Goal: Use online tool/utility: Use online tool/utility

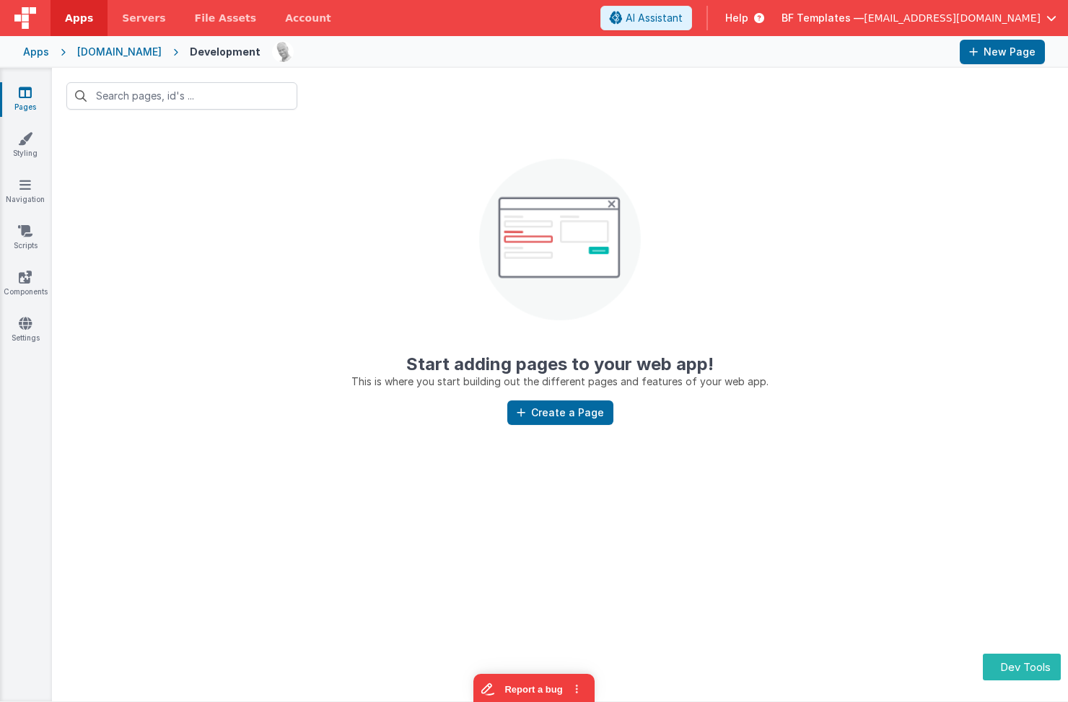
click at [51, 52] on icon at bounding box center [63, 52] width 28 height 1
click at [44, 51] on div "Apps" at bounding box center [36, 52] width 26 height 14
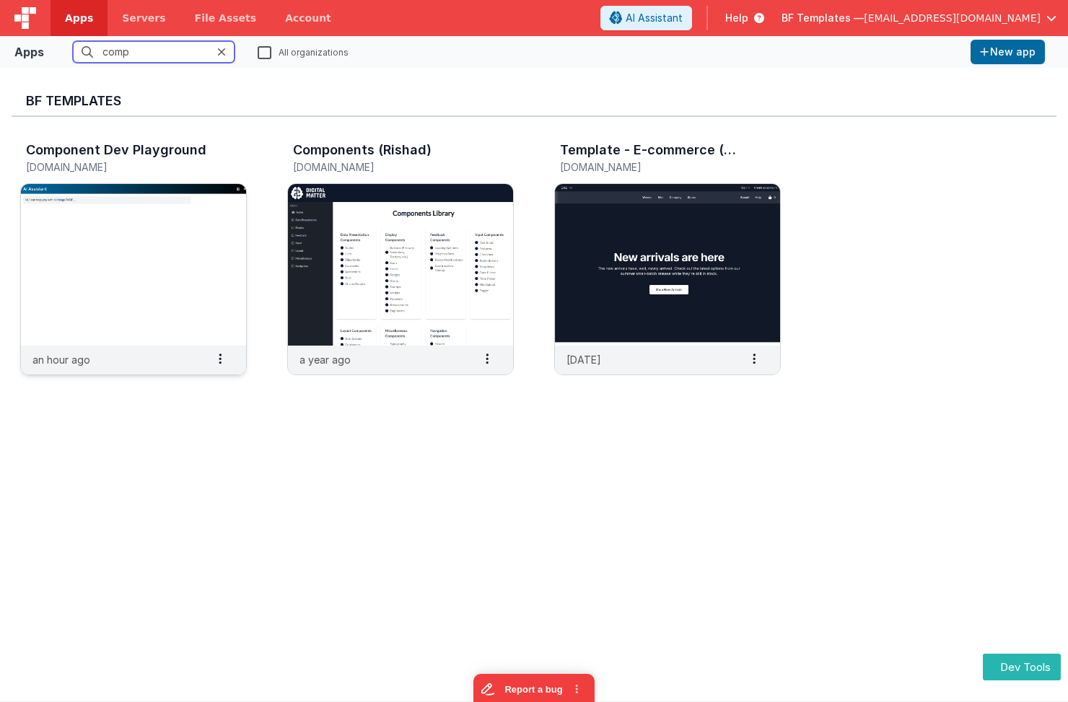
type input "comp"
click at [128, 246] on img at bounding box center [133, 265] width 225 height 162
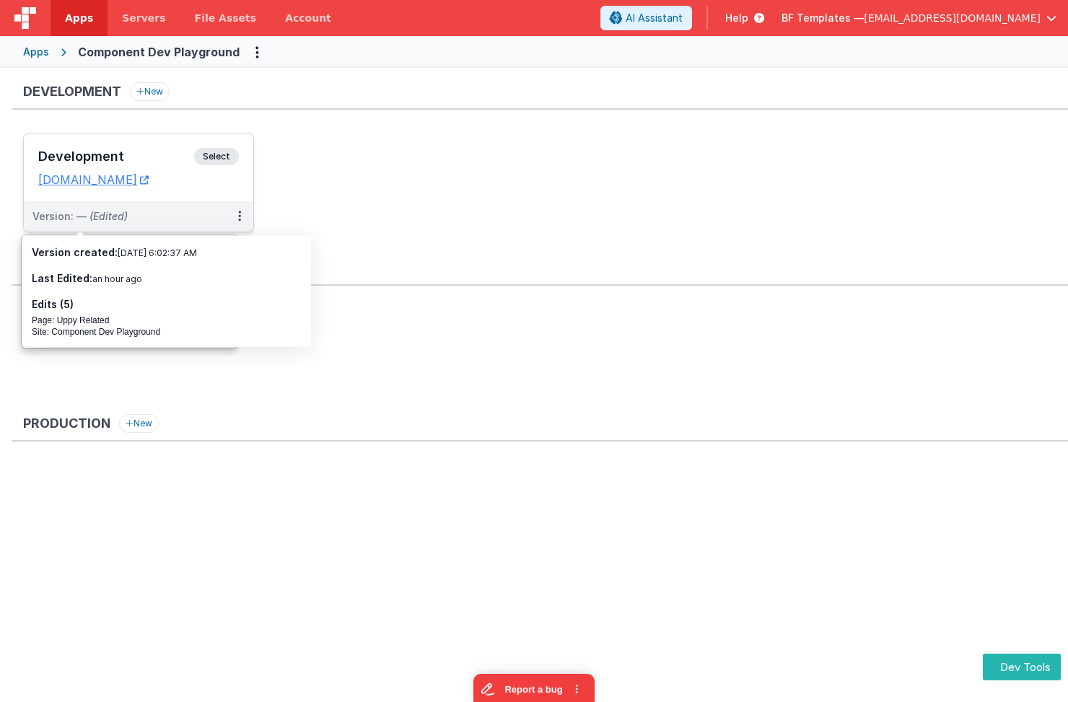
click at [222, 154] on span "Select" at bounding box center [216, 156] width 45 height 17
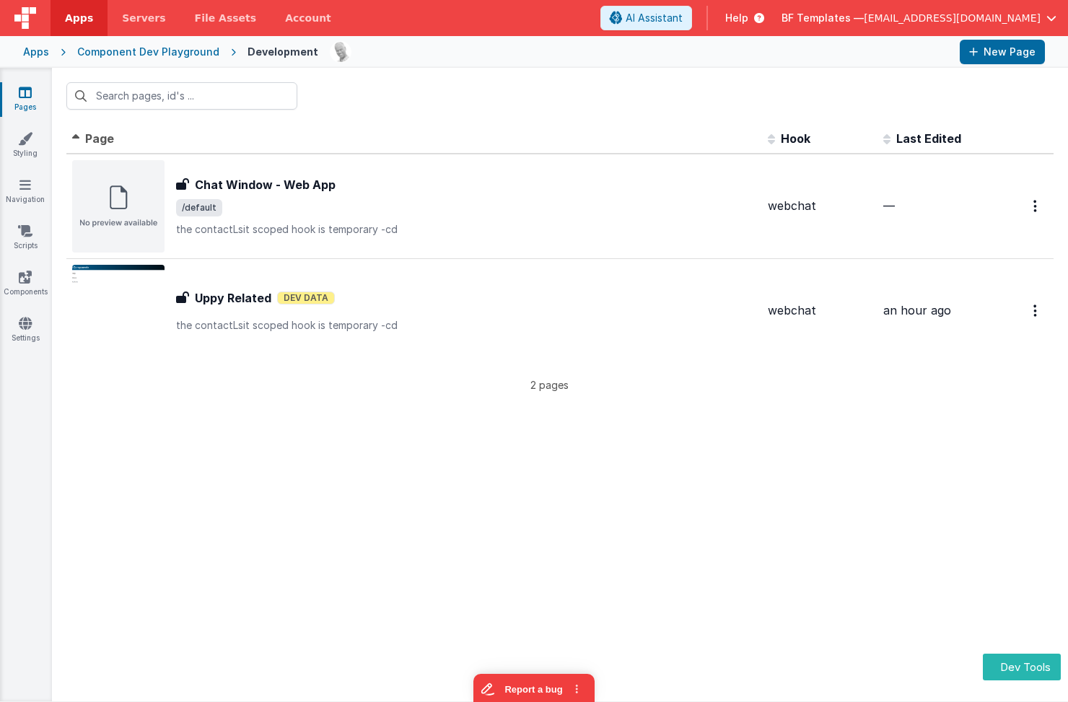
click at [749, 18] on span "Help" at bounding box center [736, 18] width 23 height 14
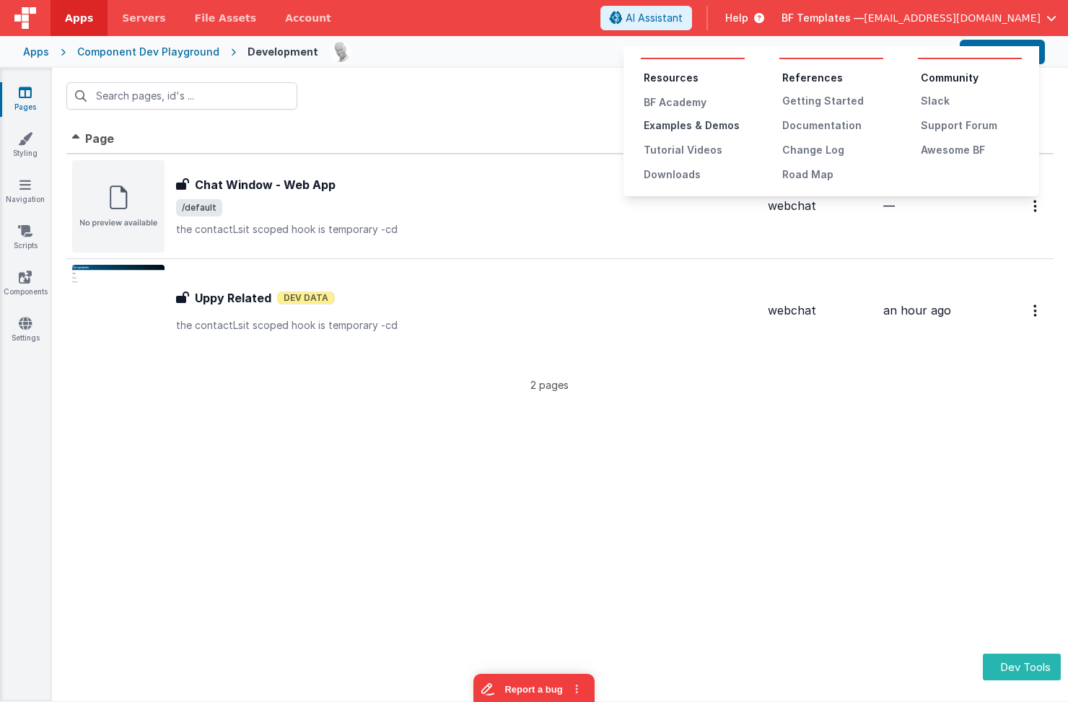
click at [721, 121] on div "Examples & Demos" at bounding box center [694, 125] width 101 height 14
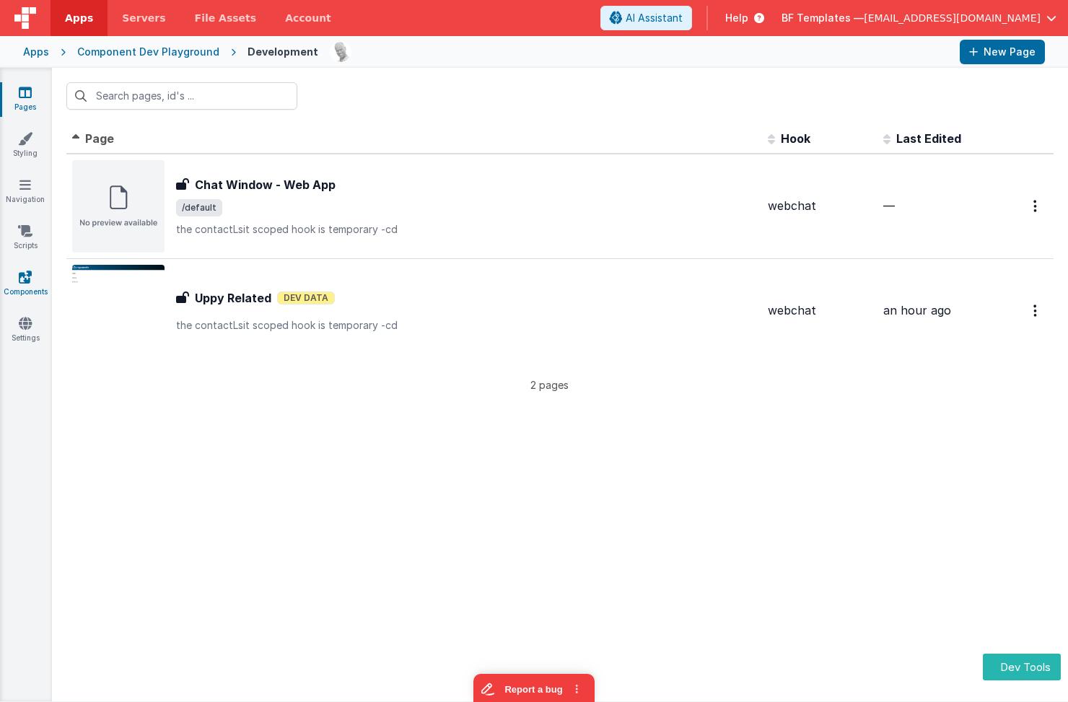
click at [36, 284] on link "Components" at bounding box center [25, 284] width 52 height 29
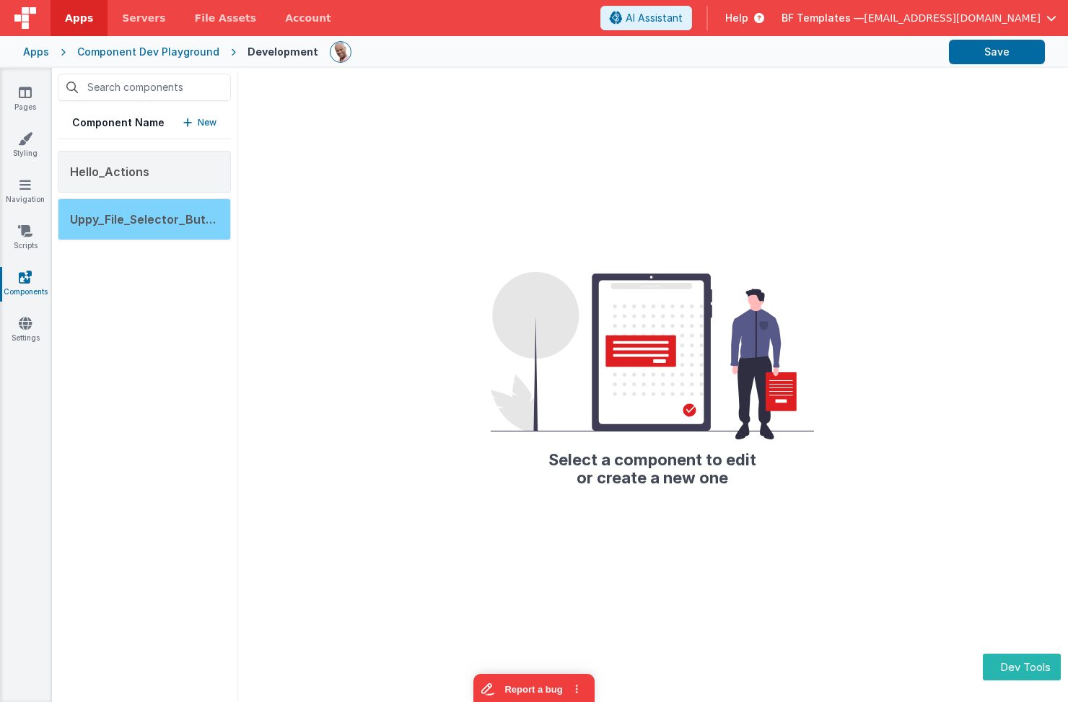
click at [176, 213] on span "Uppy_File_Selector_Button" at bounding box center [147, 219] width 155 height 14
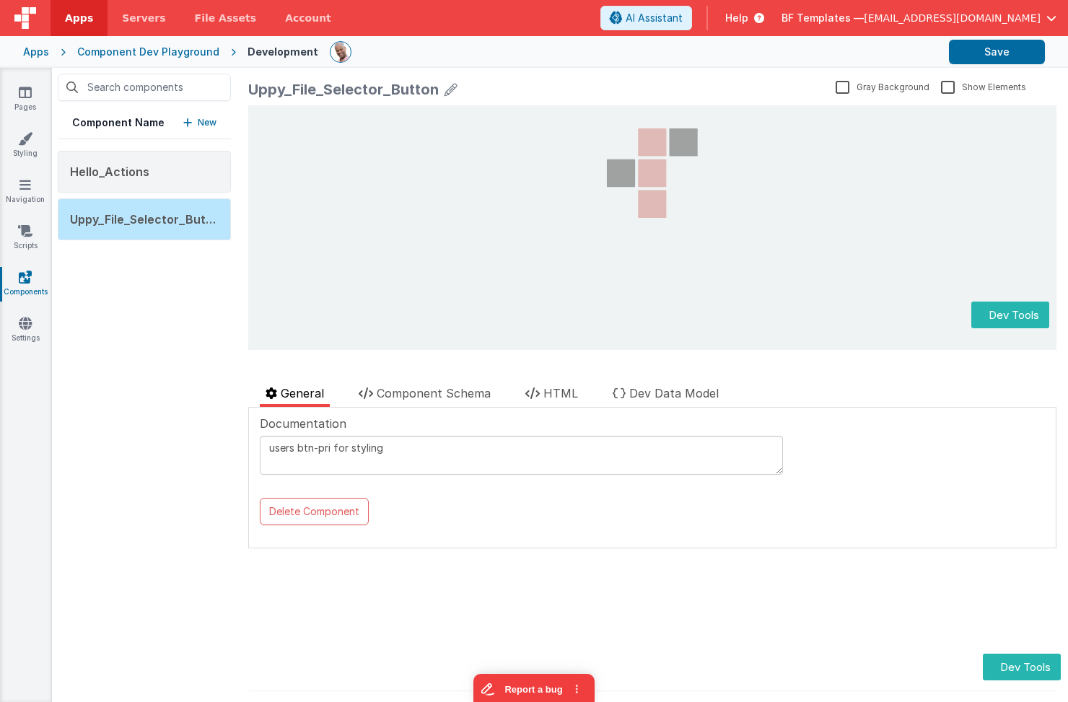
click at [425, 383] on div at bounding box center [450, 373] width 404 height 23
click at [426, 388] on span "Component Schema" at bounding box center [434, 393] width 114 height 14
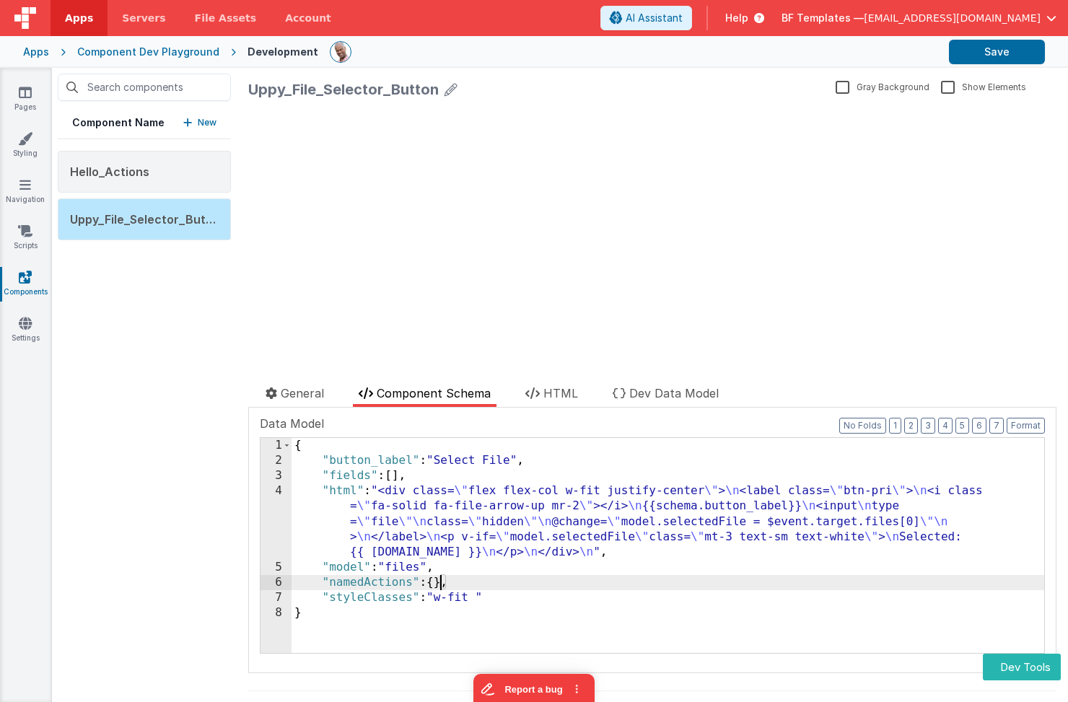
click at [438, 584] on div "{ "button_label" : "Select File" , "fields" : [ ] , "html" : "<div class= \" fl…" at bounding box center [669, 561] width 754 height 246
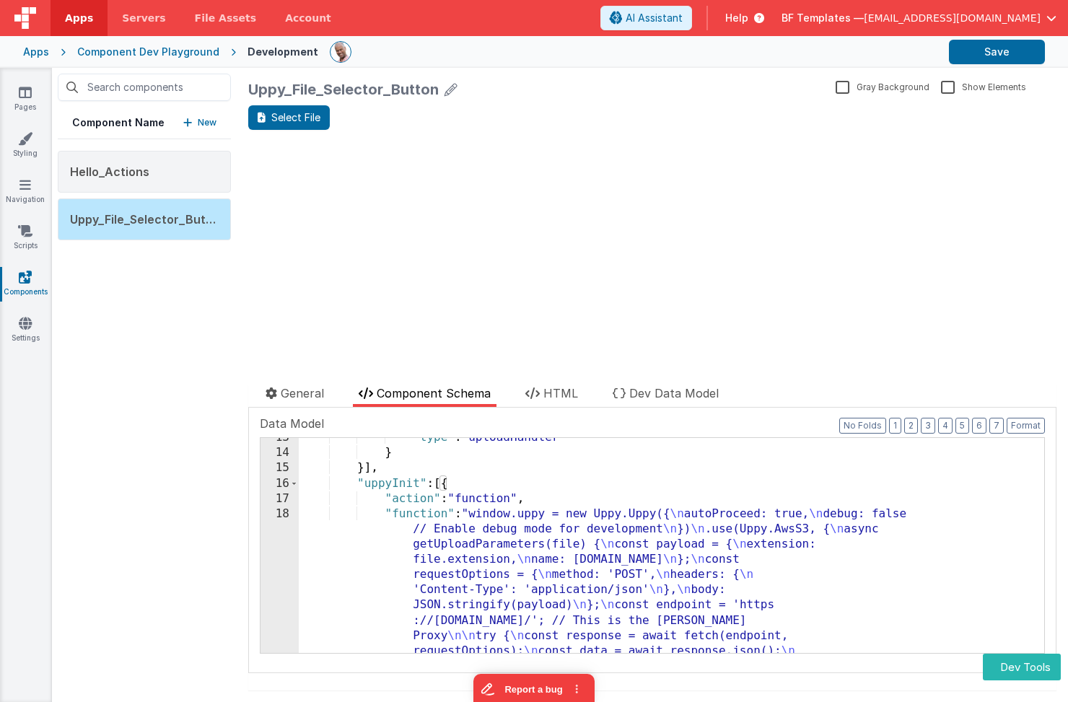
scroll to position [251, 0]
click at [292, 487] on span at bounding box center [294, 483] width 8 height 15
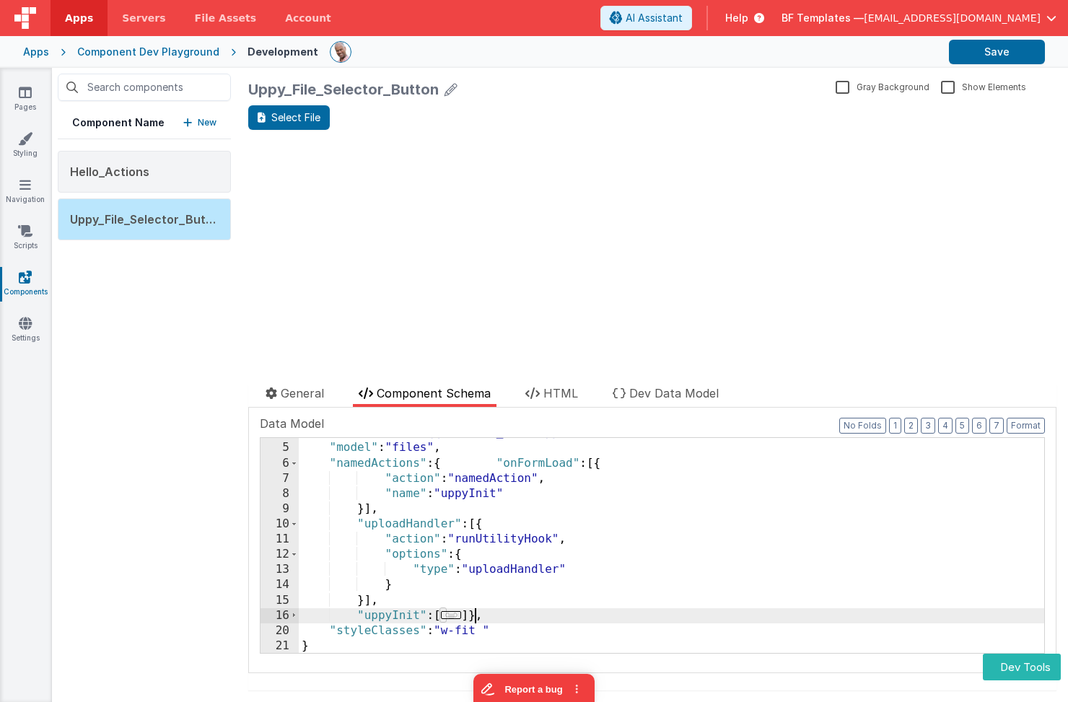
scroll to position [119, 0]
click at [294, 523] on span at bounding box center [294, 524] width 8 height 15
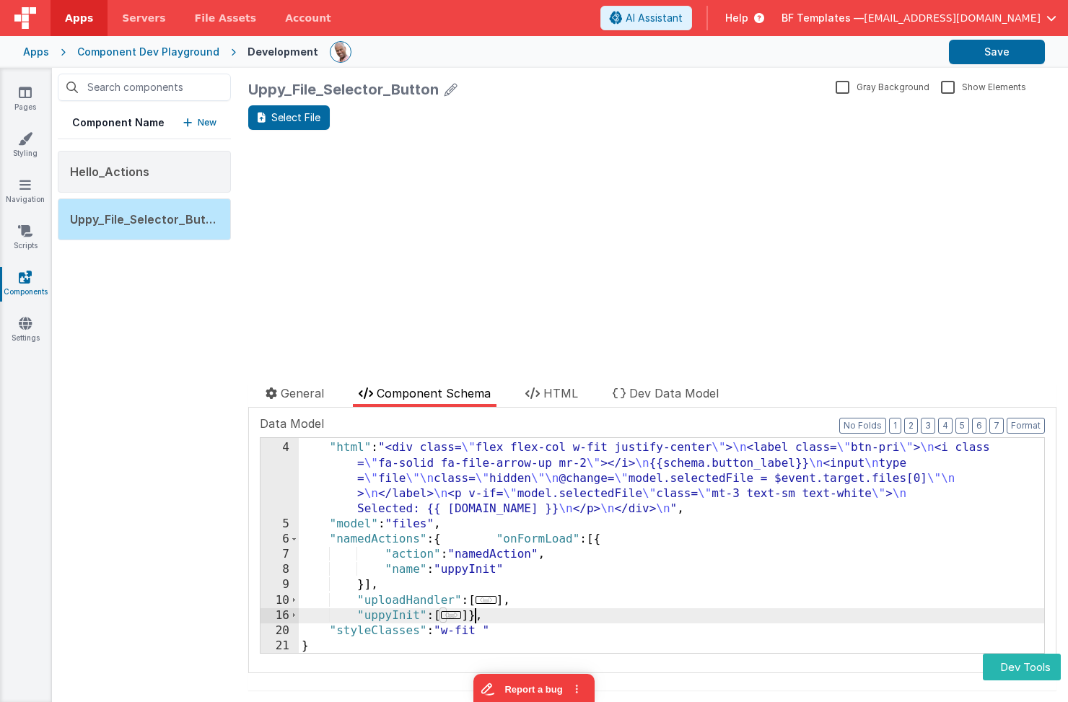
scroll to position [43, 0]
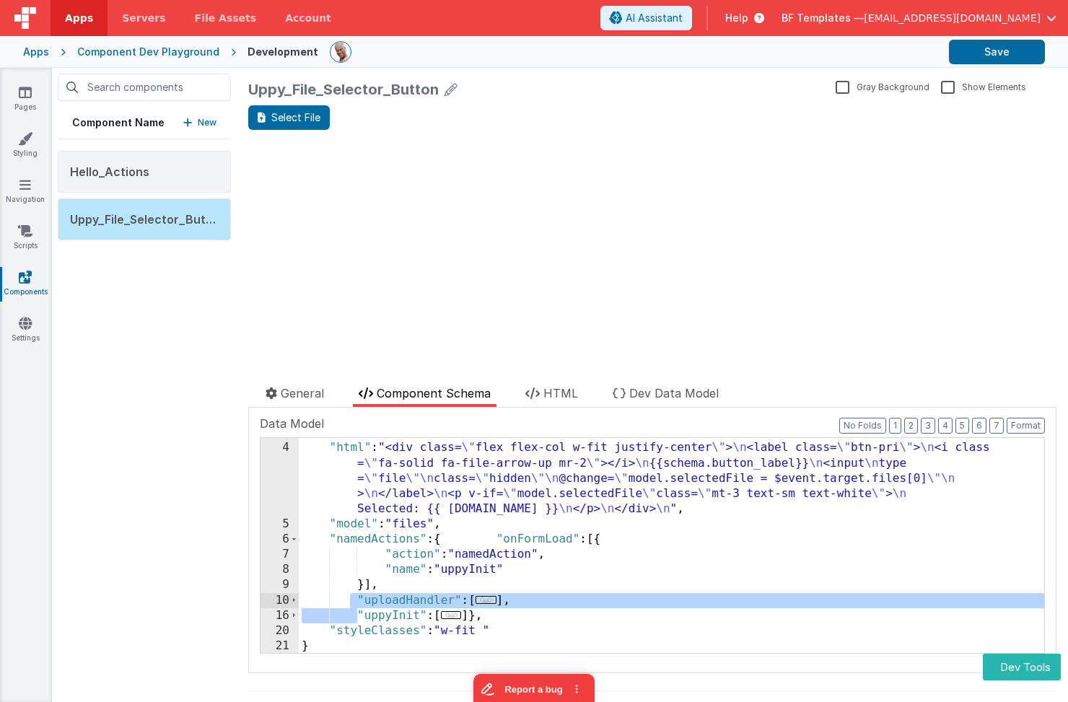
drag, startPoint x: 358, startPoint y: 612, endPoint x: 349, endPoint y: 606, distance: 11.4
click at [349, 606] on div ""fields" : [ ] , "html" : "<div class= \" flex flex-col w-fit justify-center \"…" at bounding box center [672, 548] width 747 height 246
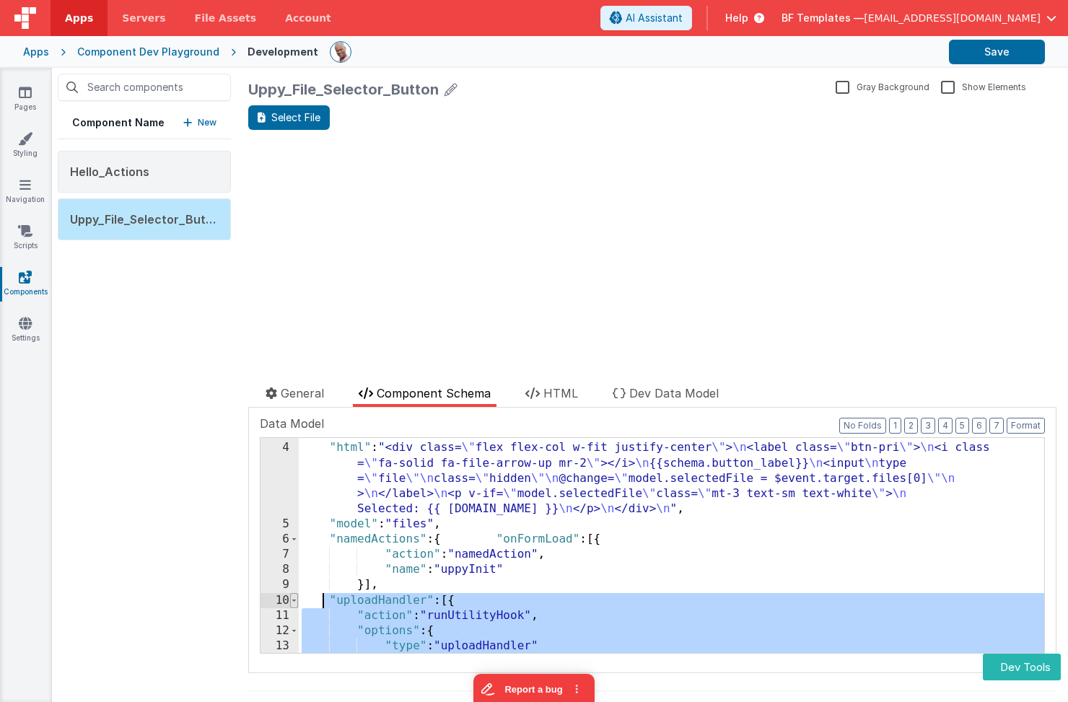
click at [291, 601] on span at bounding box center [294, 600] width 8 height 15
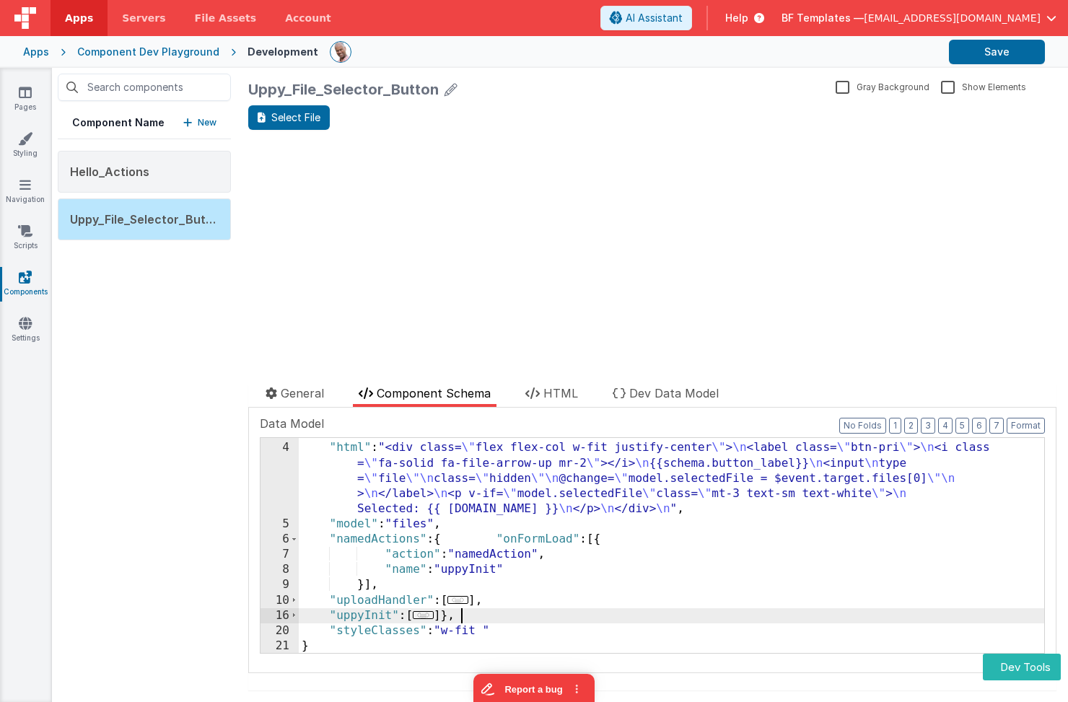
click at [526, 608] on div ""fields" : [ ] , "html" : "<div class= \" flex flex-col w-fit justify-center \"…" at bounding box center [672, 548] width 747 height 246
click at [296, 539] on span at bounding box center [294, 539] width 8 height 15
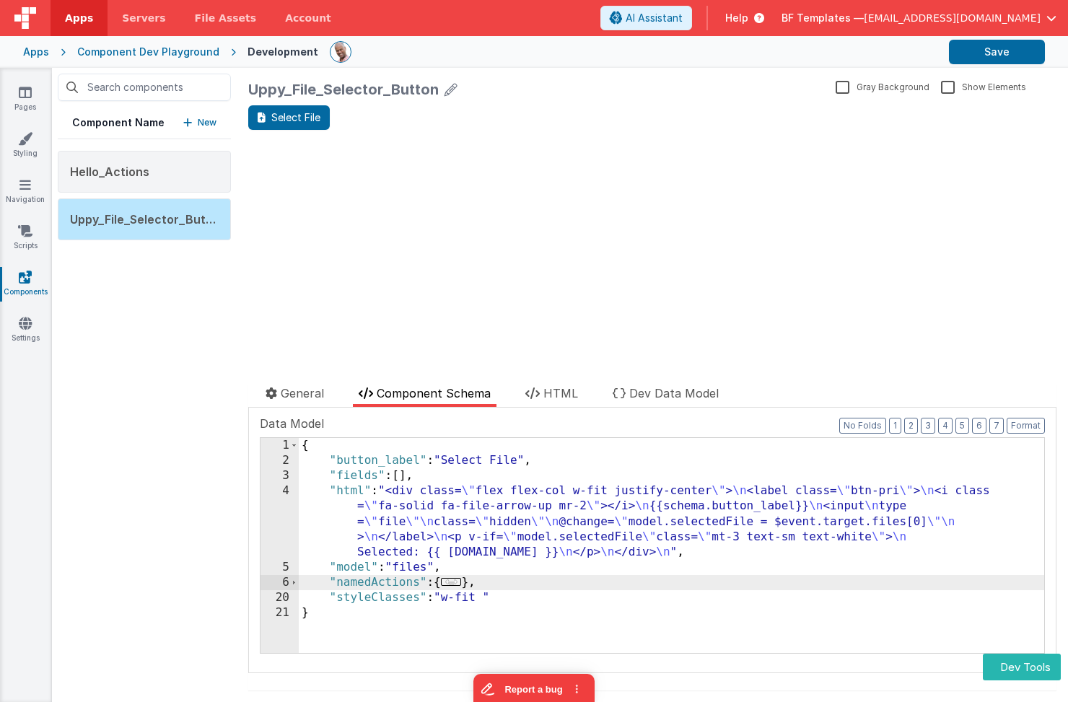
click at [462, 578] on span "..." at bounding box center [451, 582] width 21 height 8
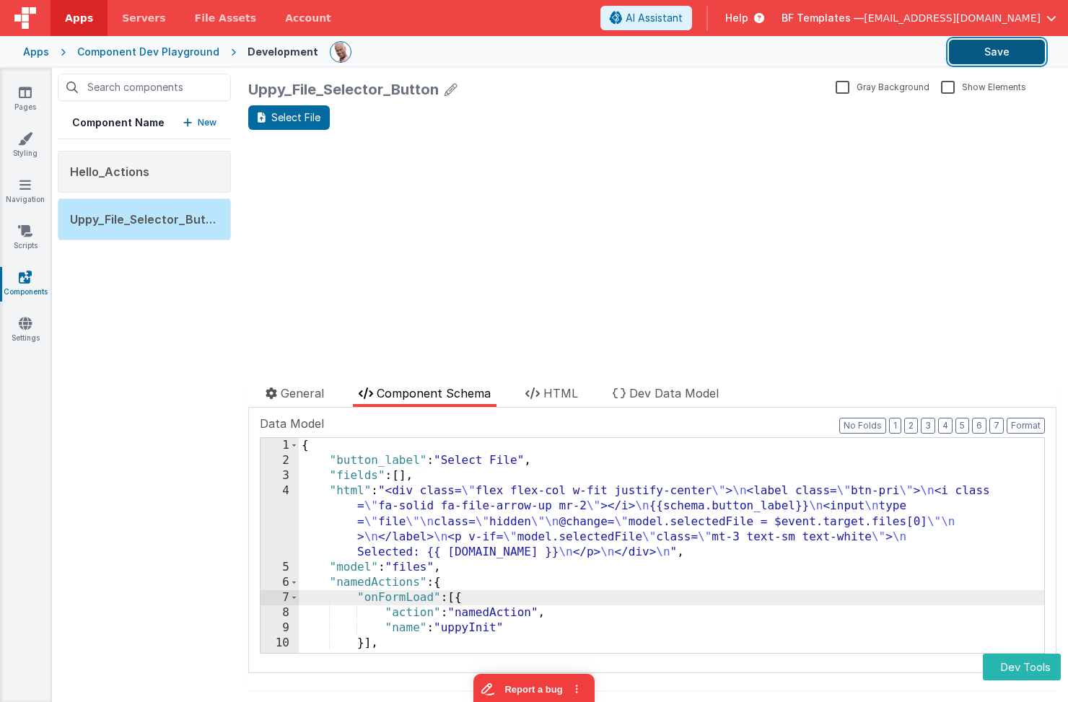
click at [975, 51] on button "Save" at bounding box center [997, 52] width 96 height 25
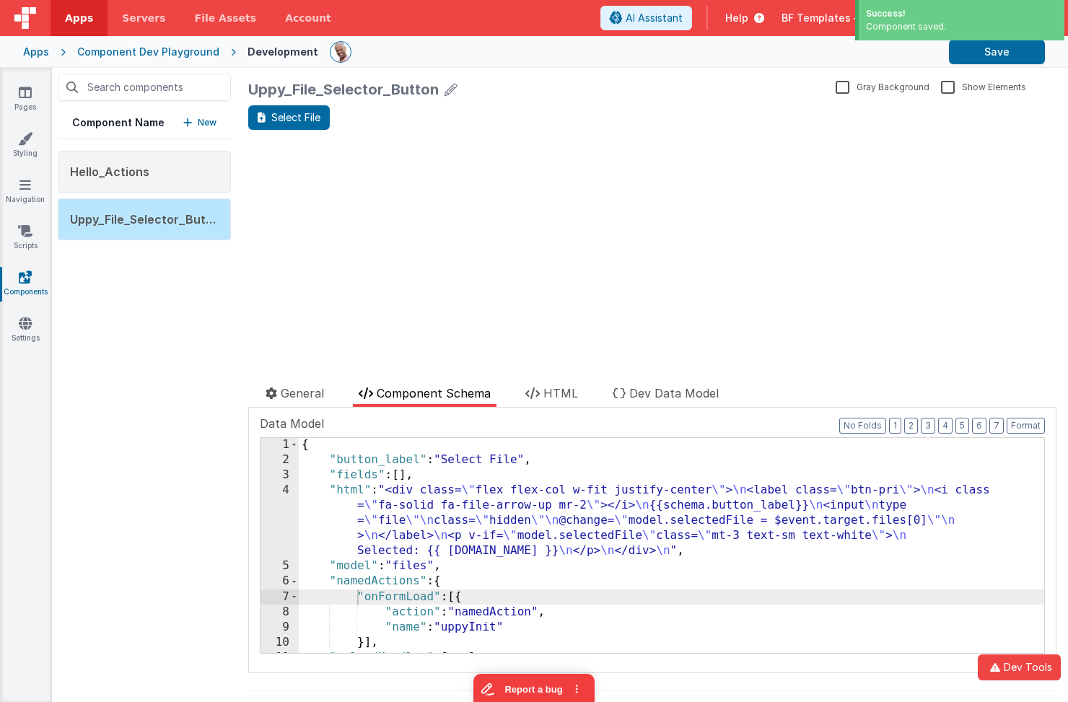
scroll to position [58, 0]
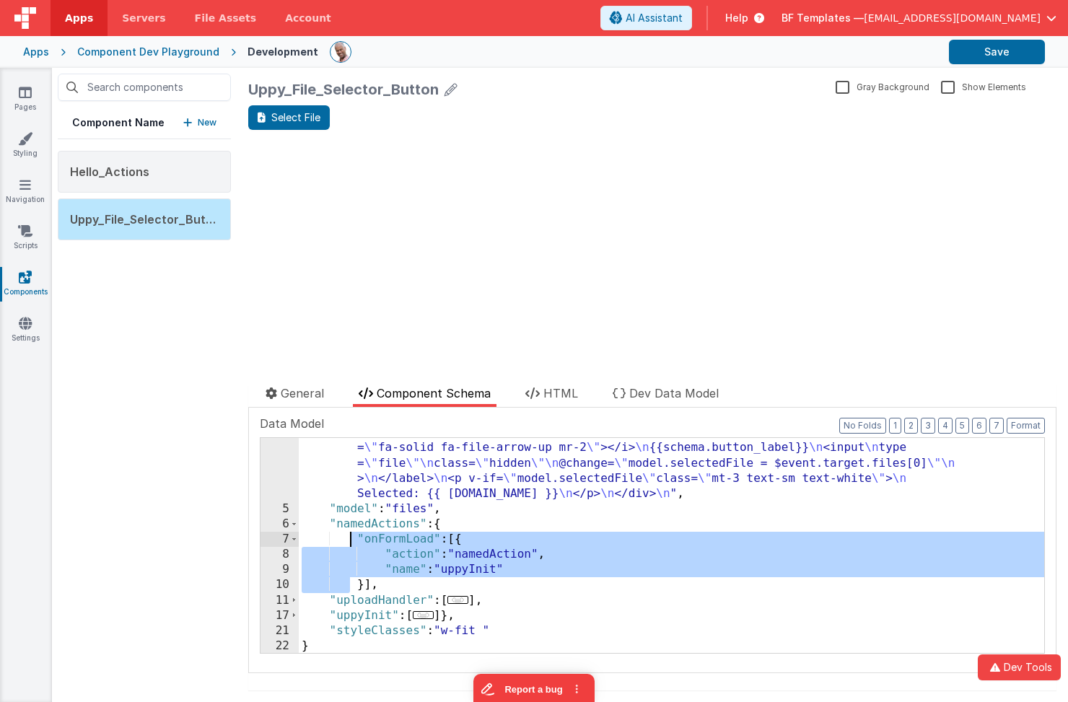
drag, startPoint x: 349, startPoint y: 586, endPoint x: 347, endPoint y: 543, distance: 43.4
click at [347, 543] on div ""html" : "<div class= \" flex flex-col w-fit justify-center \" > \n <label clas…" at bounding box center [672, 579] width 747 height 308
click at [297, 541] on span at bounding box center [294, 539] width 8 height 15
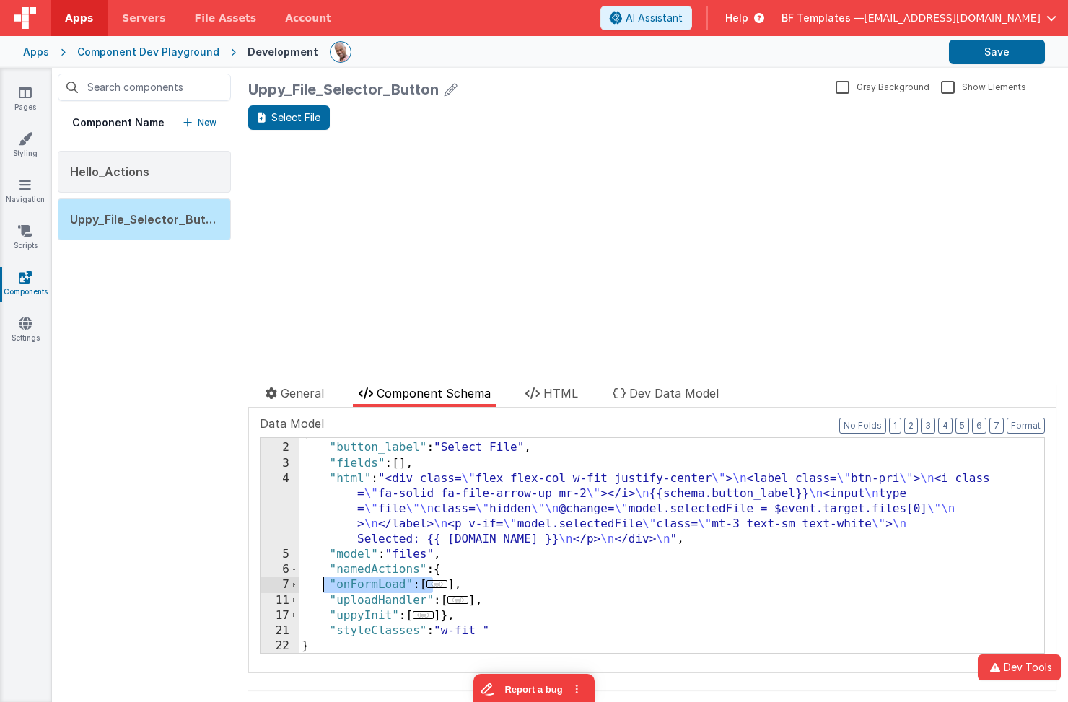
scroll to position [12, 0]
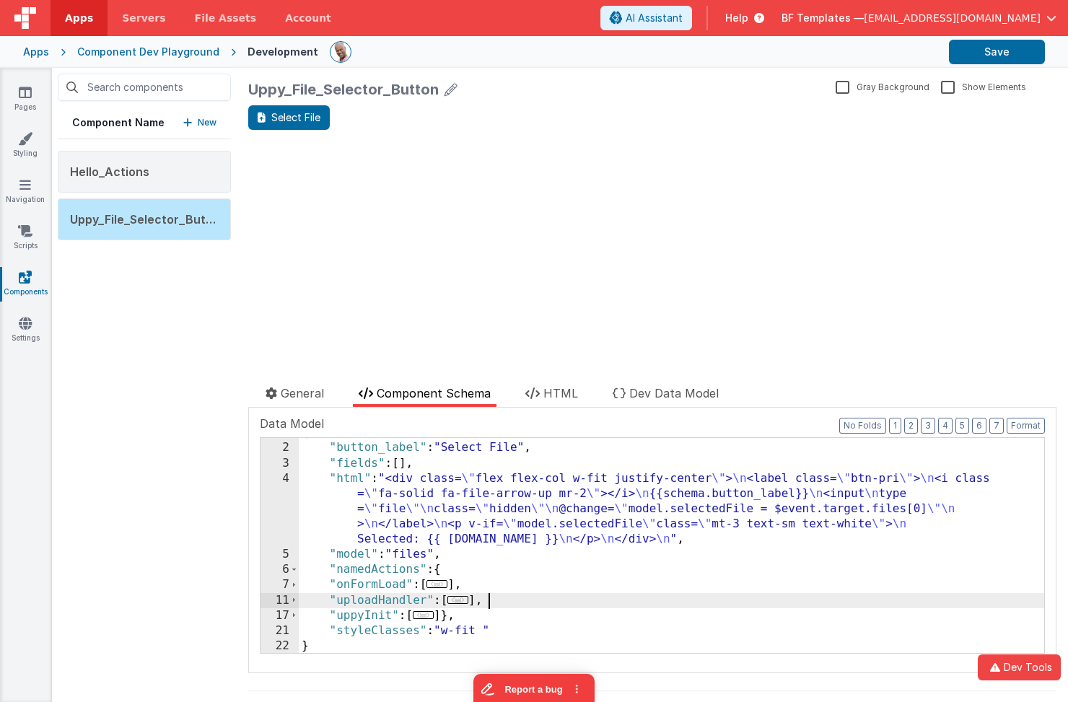
click at [531, 602] on div "{ "button_label" : "Select File" , "fields" : [ ] , "html" : "<div class= \" fl…" at bounding box center [672, 548] width 747 height 246
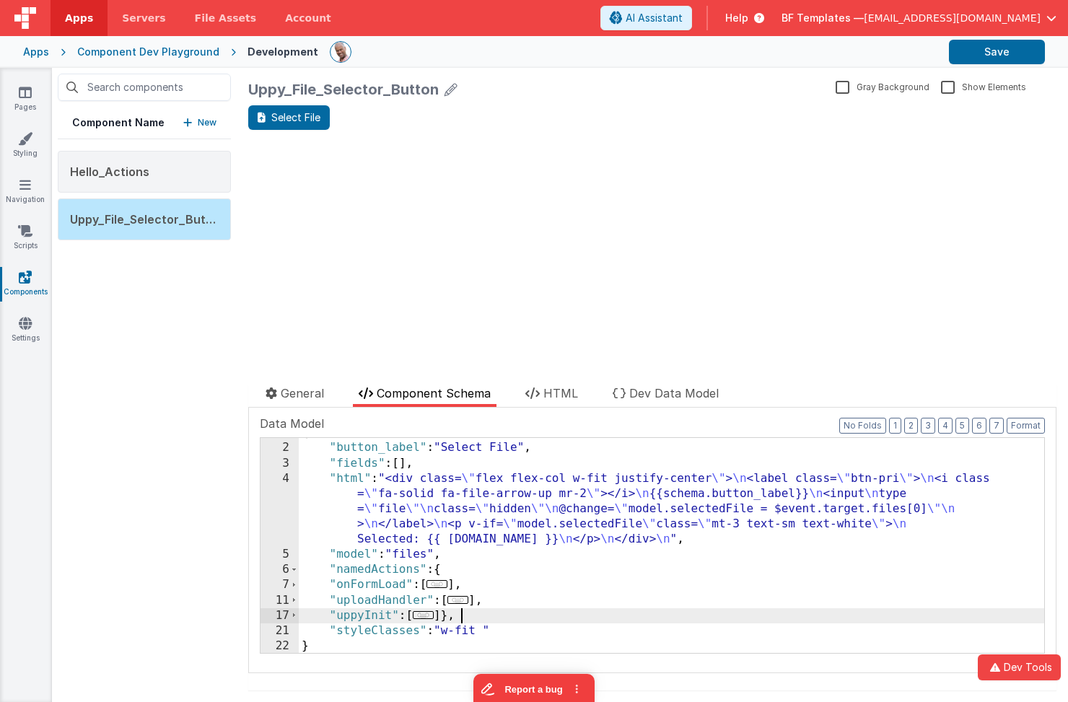
click at [507, 619] on div "{ "button_label" : "Select File" , "fields" : [ ] , "html" : "<div class= \" fl…" at bounding box center [672, 548] width 747 height 246
click at [447, 555] on div "{ "button_label" : "Select File" , "fields" : [ ] , "html" : "<div class= \" fl…" at bounding box center [672, 548] width 747 height 246
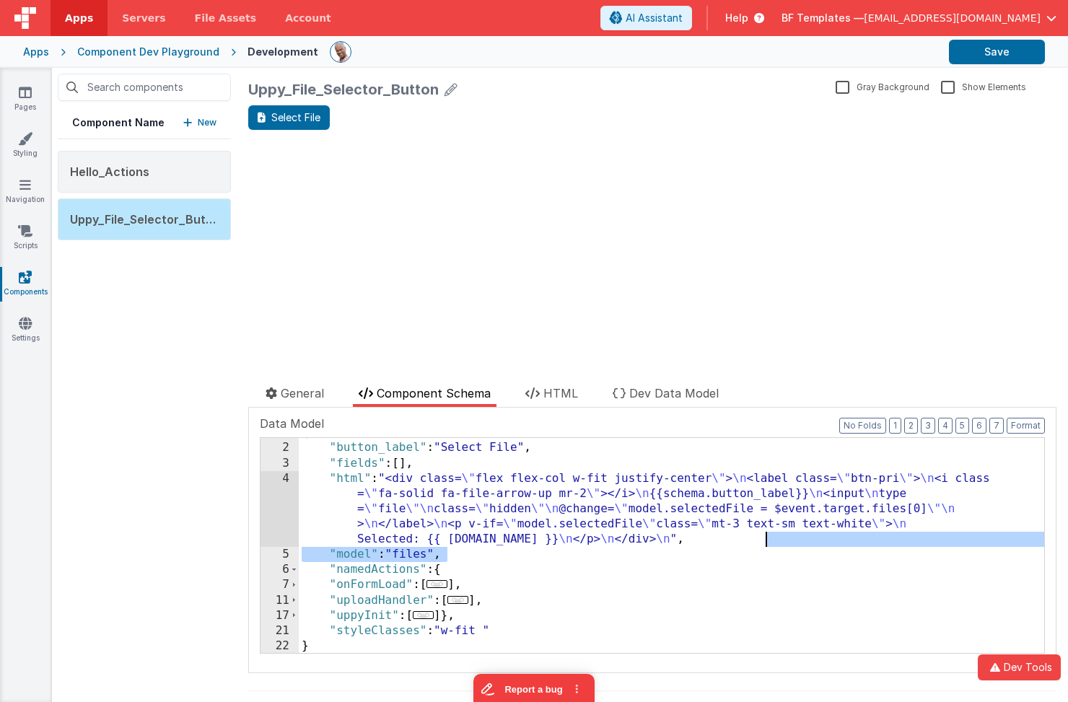
drag, startPoint x: 840, startPoint y: 558, endPoint x: 846, endPoint y: 542, distance: 17.2
click at [846, 542] on div "{ "button_label" : "Select File" , "fields" : [ ] , "html" : "<div class= \" fl…" at bounding box center [672, 548] width 747 height 246
click at [758, 554] on div "{ "button_label" : "Select File" , "fields" : [ ] , "html" : "<div class= \" fl…" at bounding box center [672, 548] width 747 height 246
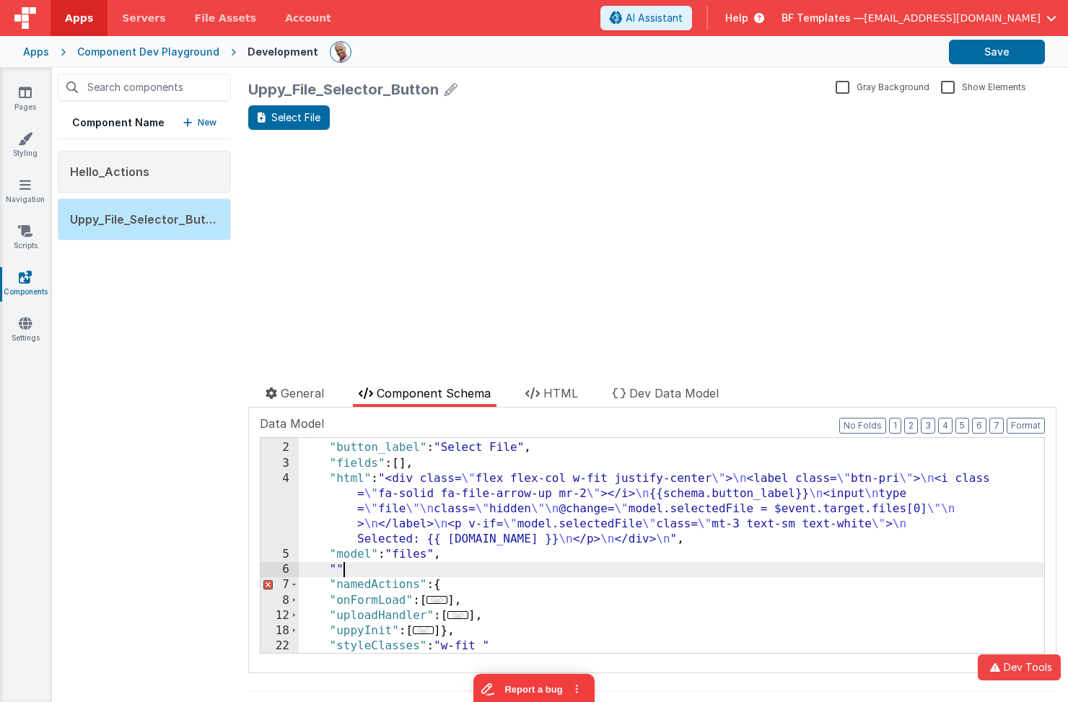
click at [431, 575] on div "{ "button_label" : "Select File" , "fields" : [ ] , "html" : "<div class= \" fl…" at bounding box center [672, 548] width 747 height 246
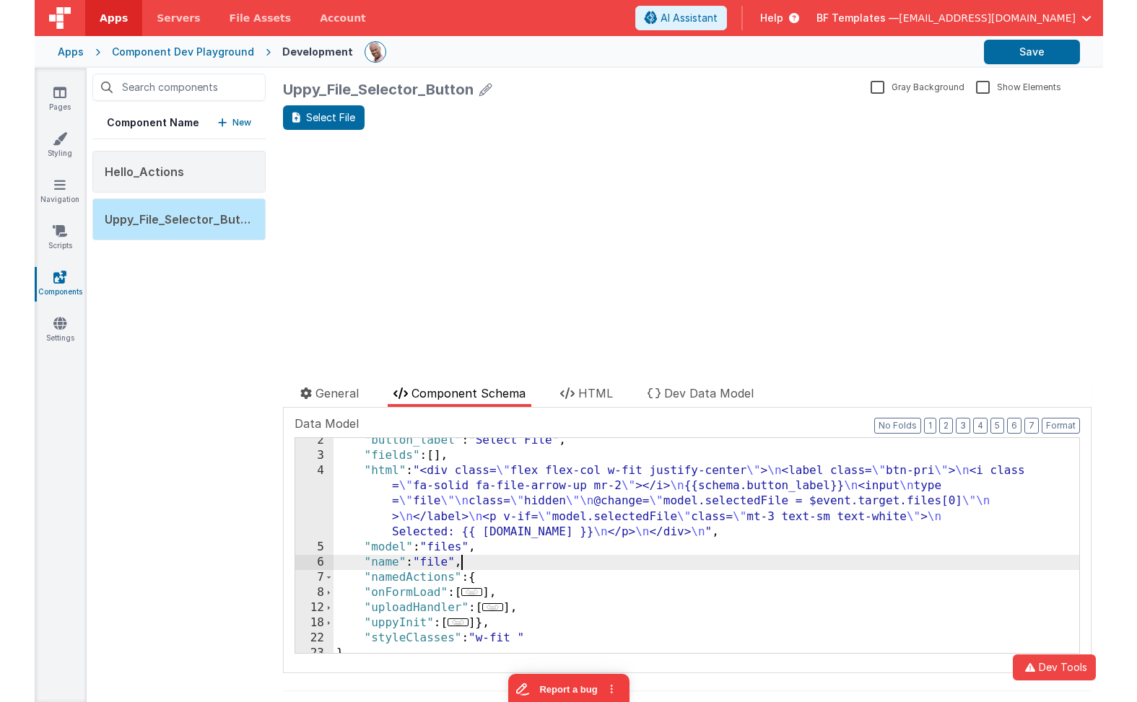
scroll to position [27, 0]
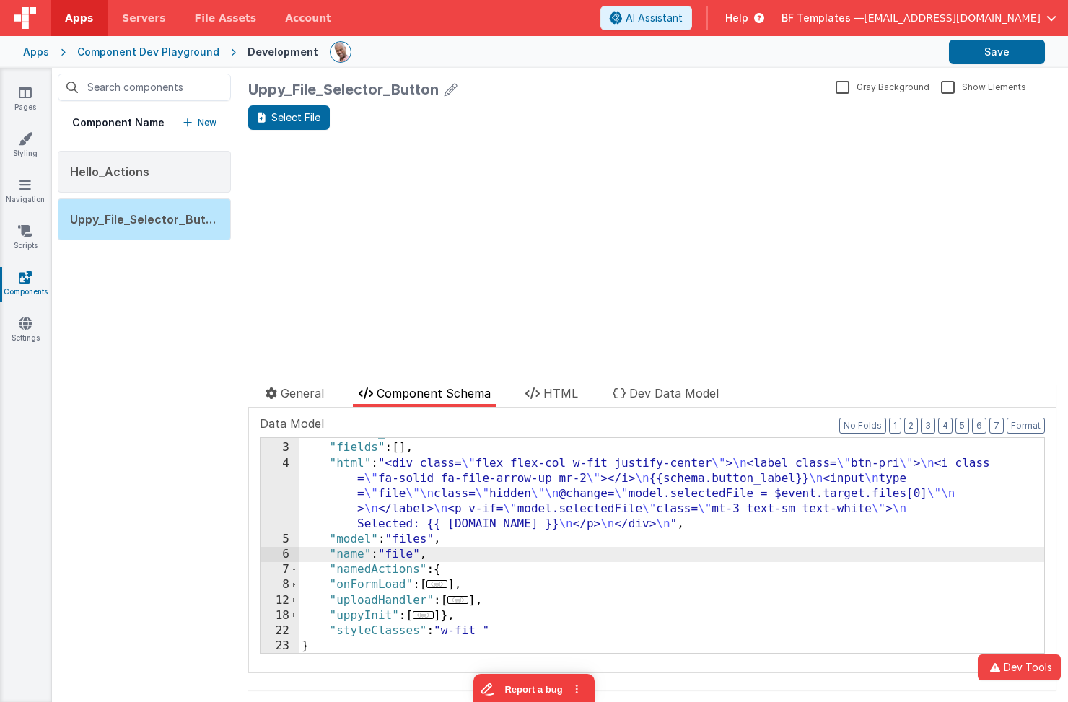
click at [463, 498] on div ""button_label" : "Select File" , "fields" : [ ] , "html" : "<div class= \" flex…" at bounding box center [672, 548] width 747 height 246
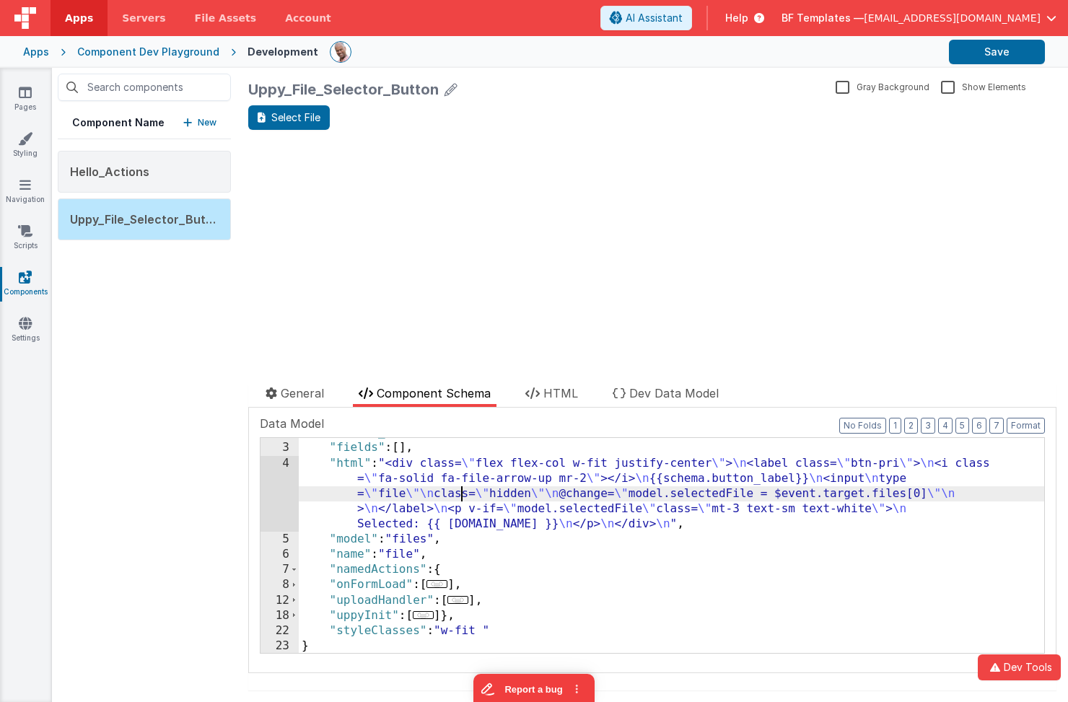
click at [276, 487] on div "4" at bounding box center [280, 494] width 38 height 77
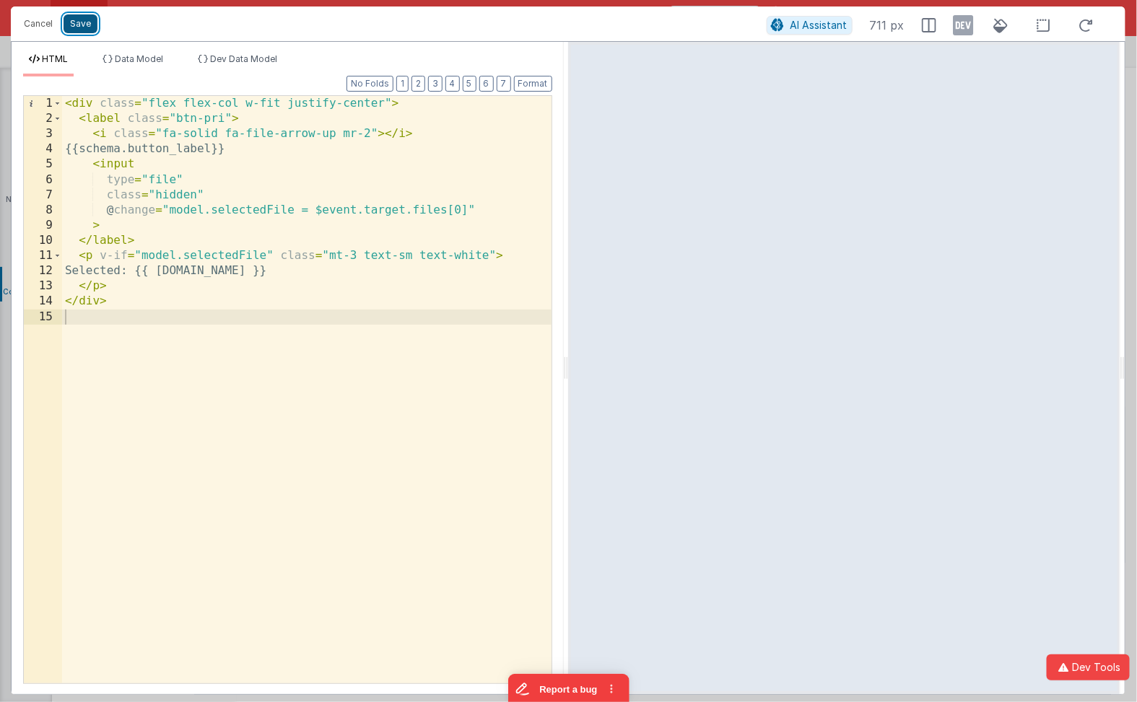
click at [89, 18] on button "Save" at bounding box center [81, 23] width 34 height 19
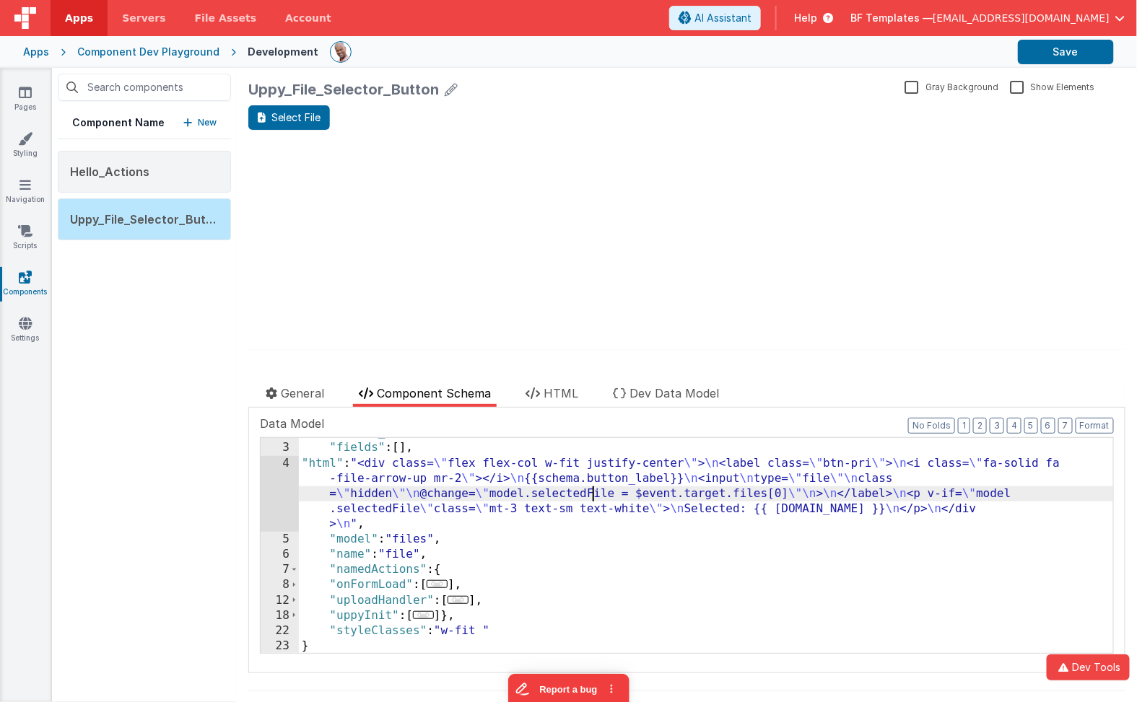
click at [589, 493] on div ""button_label" : "Select File" , "fields" : [ ] , "html" : "<div class= \" flex…" at bounding box center [707, 548] width 816 height 246
click at [1065, 58] on button "Save" at bounding box center [1066, 52] width 96 height 25
click at [470, 555] on div ""button_label" : "Select File" , "fields" : [ ] , "html" : "<div class= \" flex…" at bounding box center [707, 548] width 816 height 246
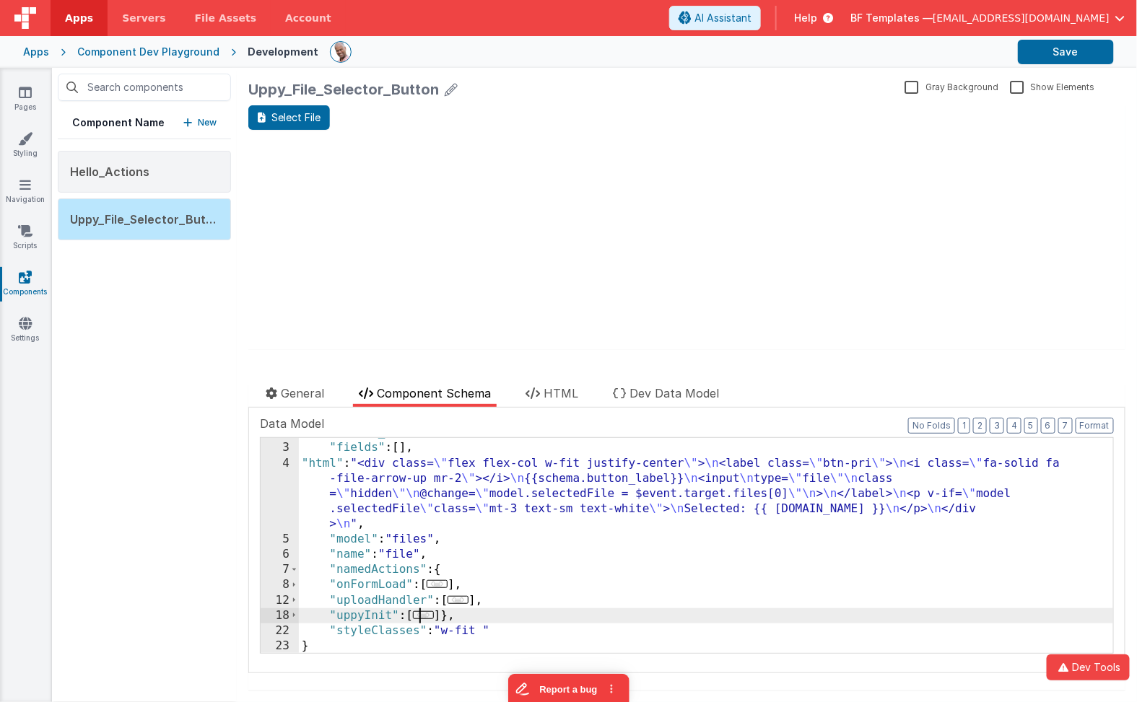
click at [431, 616] on span "..." at bounding box center [423, 615] width 21 height 8
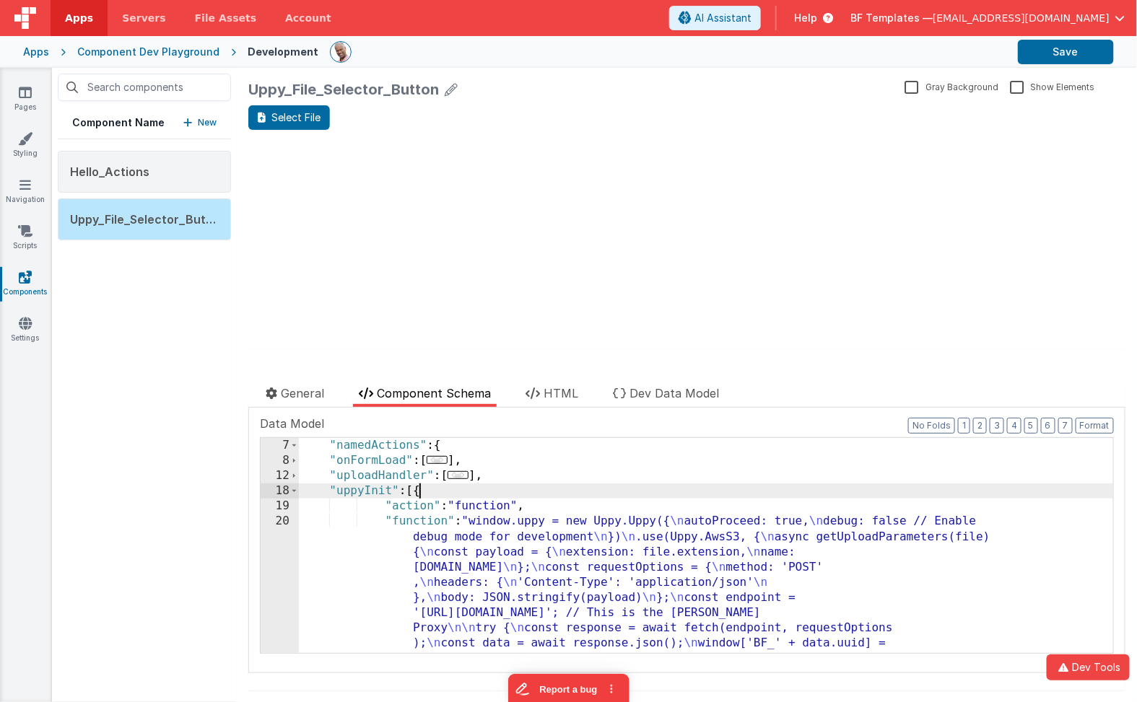
scroll to position [152, 0]
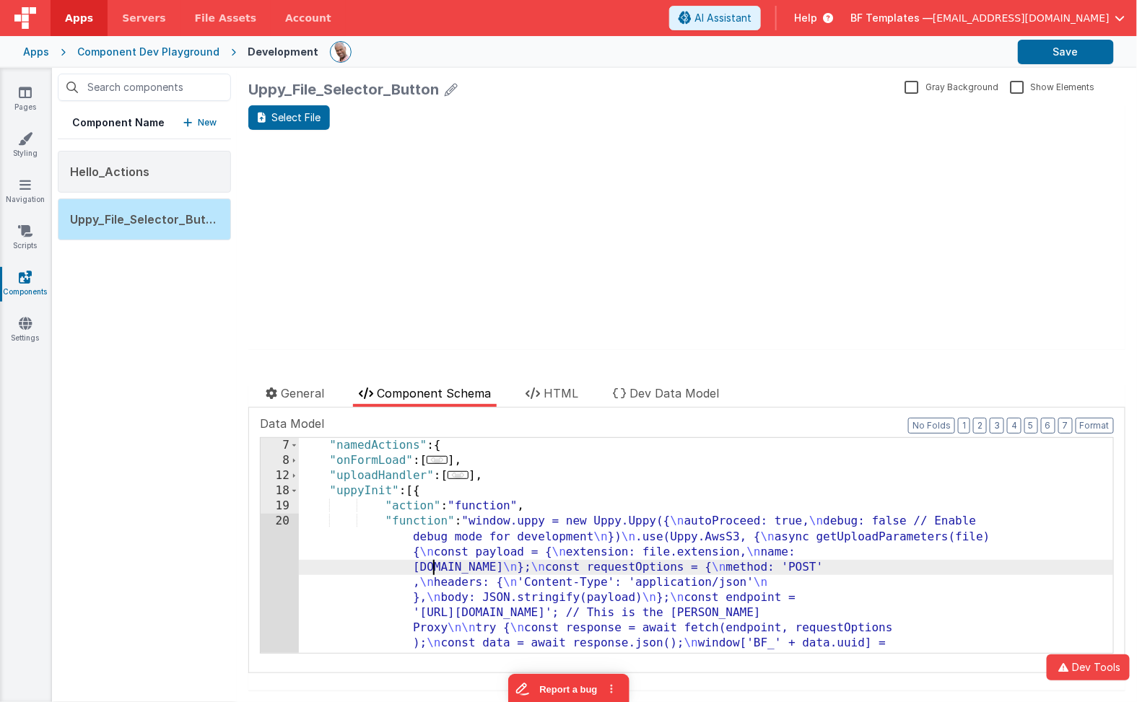
scroll to position [668, 0]
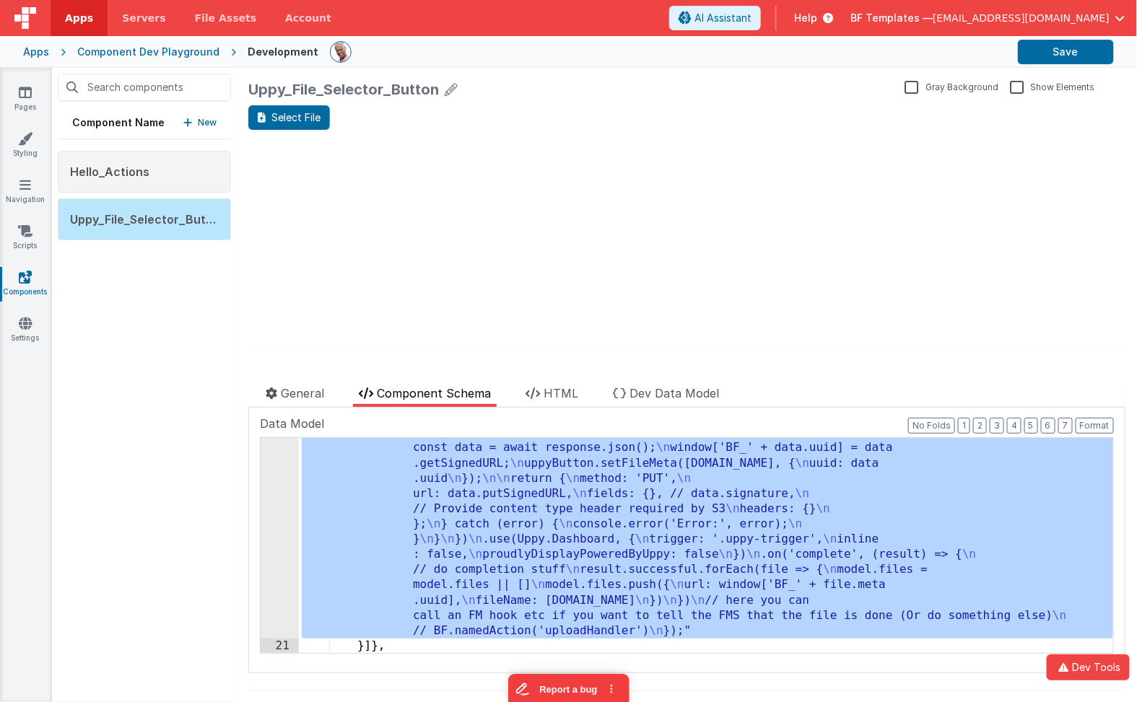
click at [274, 555] on div "20" at bounding box center [280, 319] width 38 height 640
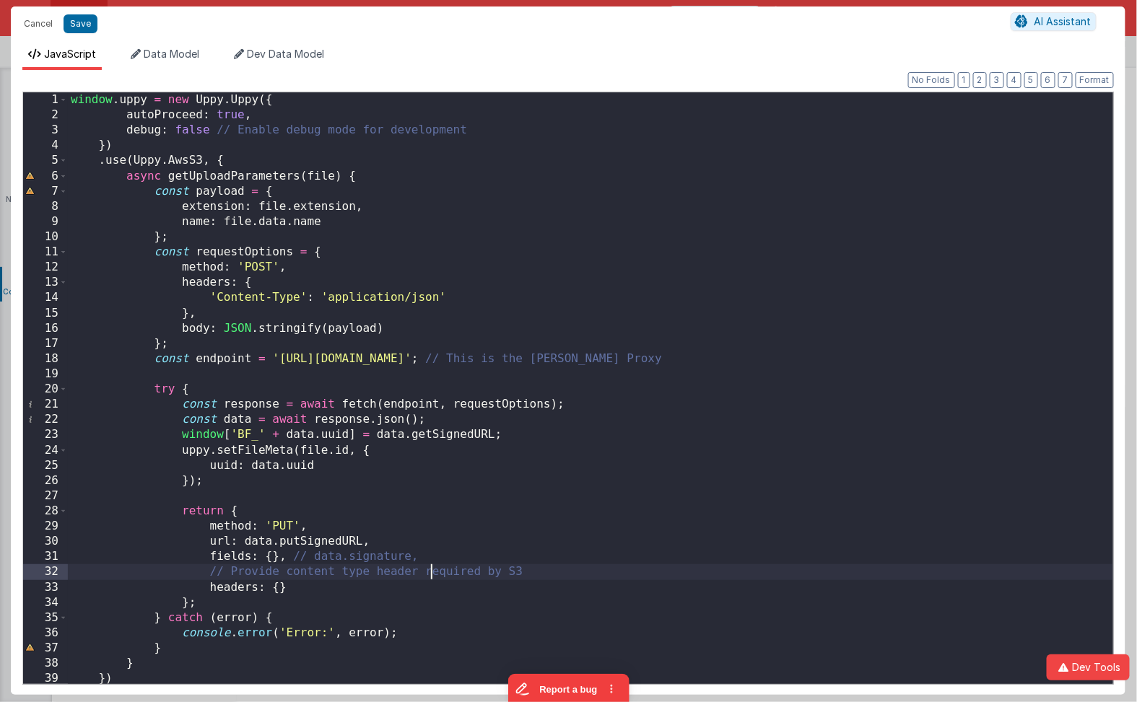
click at [432, 567] on div "window . uppy = new Uppy . Uppy ({ autoProceed : true , debug : false // Enable…" at bounding box center [590, 406] width 1045 height 628
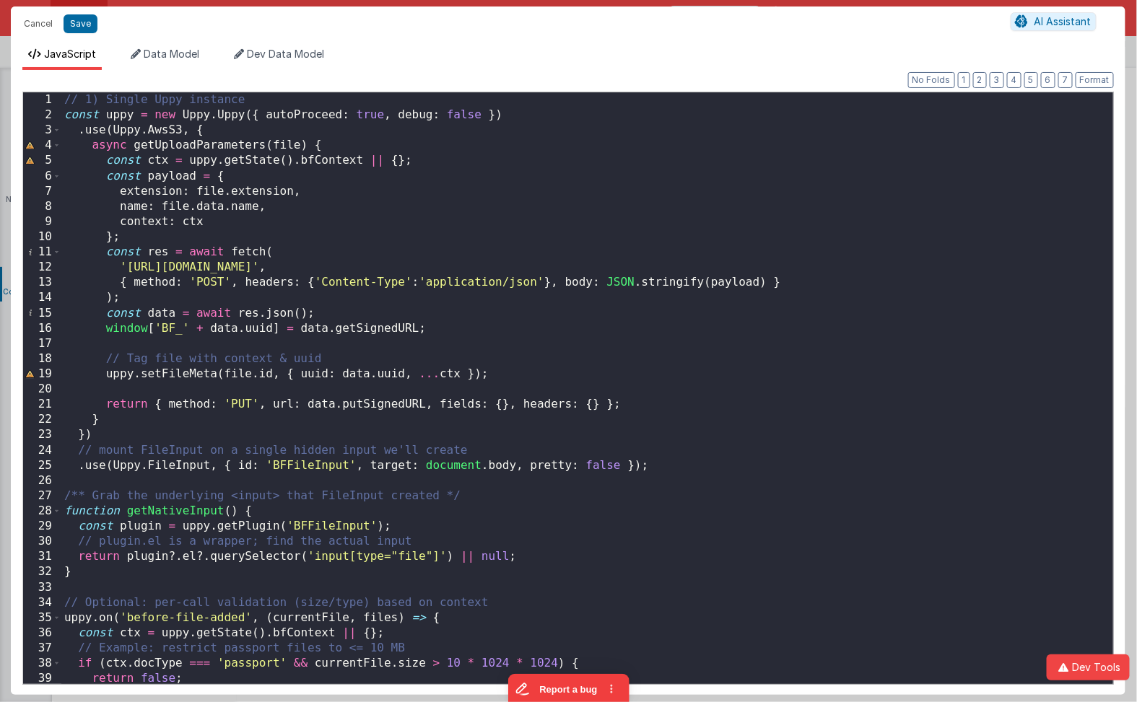
scroll to position [0, 0]
click at [56, 132] on span at bounding box center [57, 130] width 8 height 15
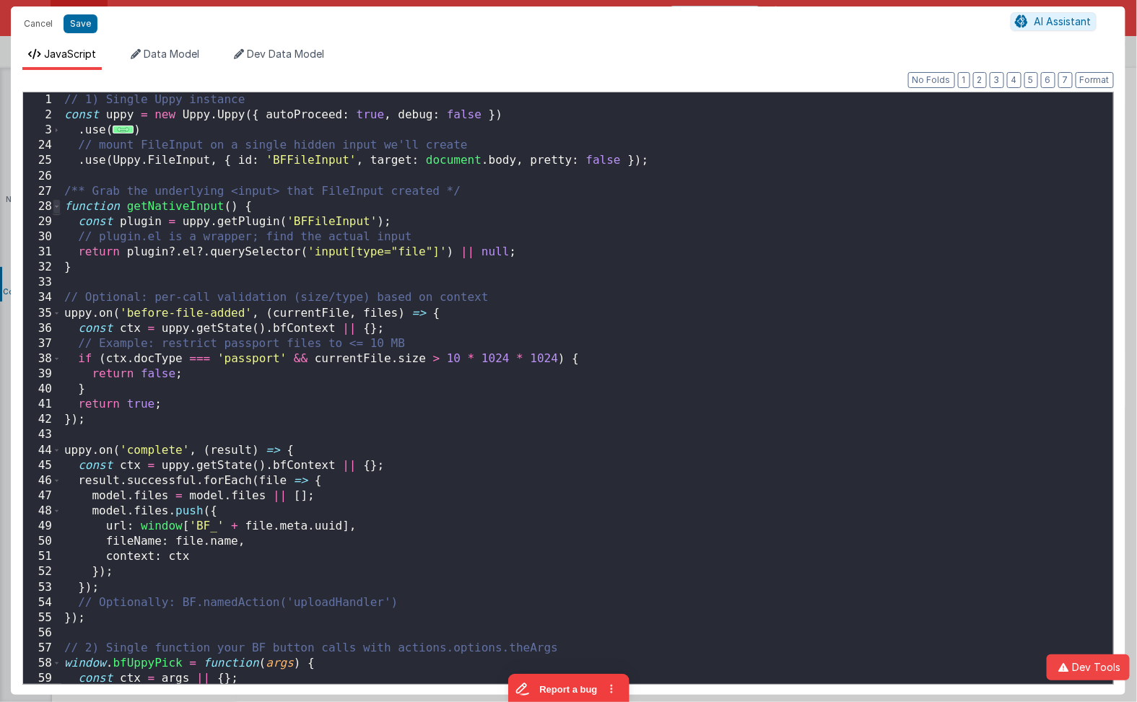
click at [56, 212] on span at bounding box center [57, 206] width 8 height 15
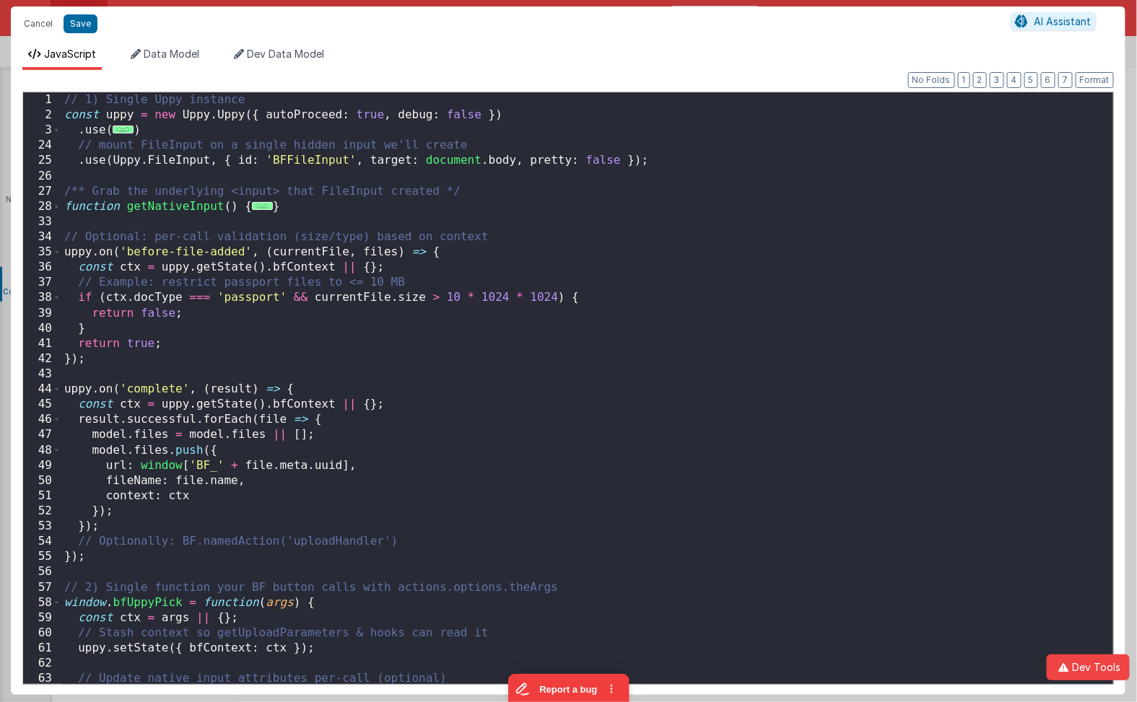
scroll to position [1, 0]
click at [59, 254] on span at bounding box center [57, 251] width 8 height 15
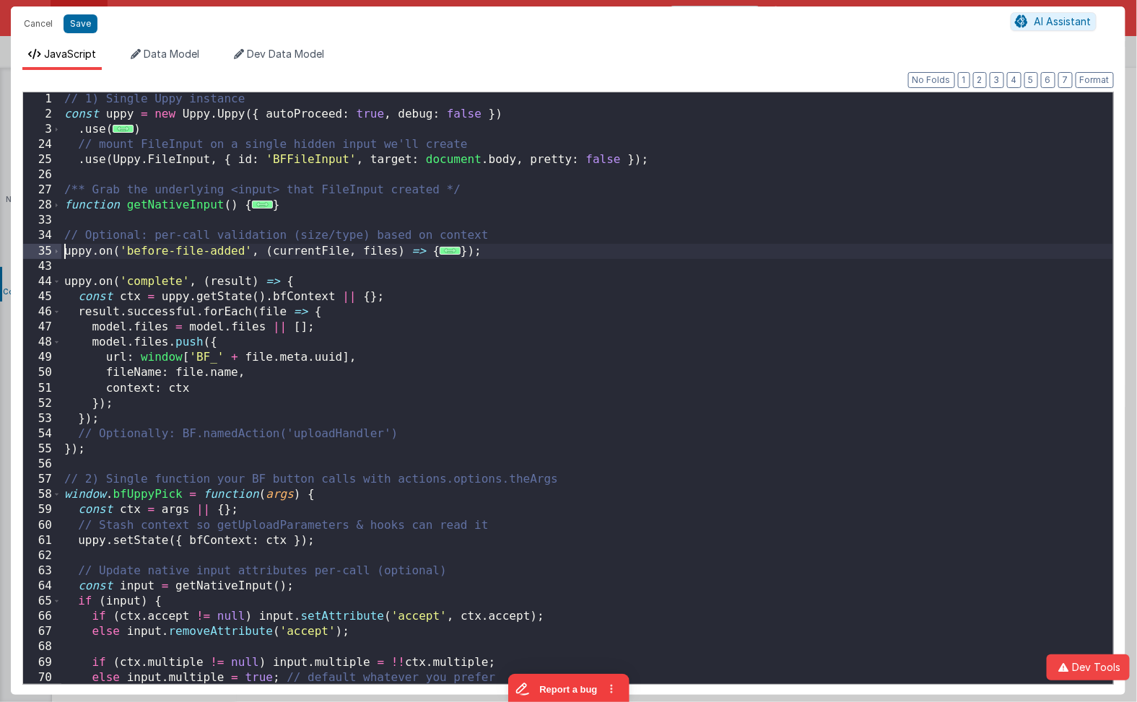
click at [63, 254] on div "// 1) Single Uppy instance const uppy = new Uppy . Uppy ({ autoProceed : true ,…" at bounding box center [587, 406] width 1052 height 628
click at [56, 285] on span at bounding box center [57, 281] width 8 height 15
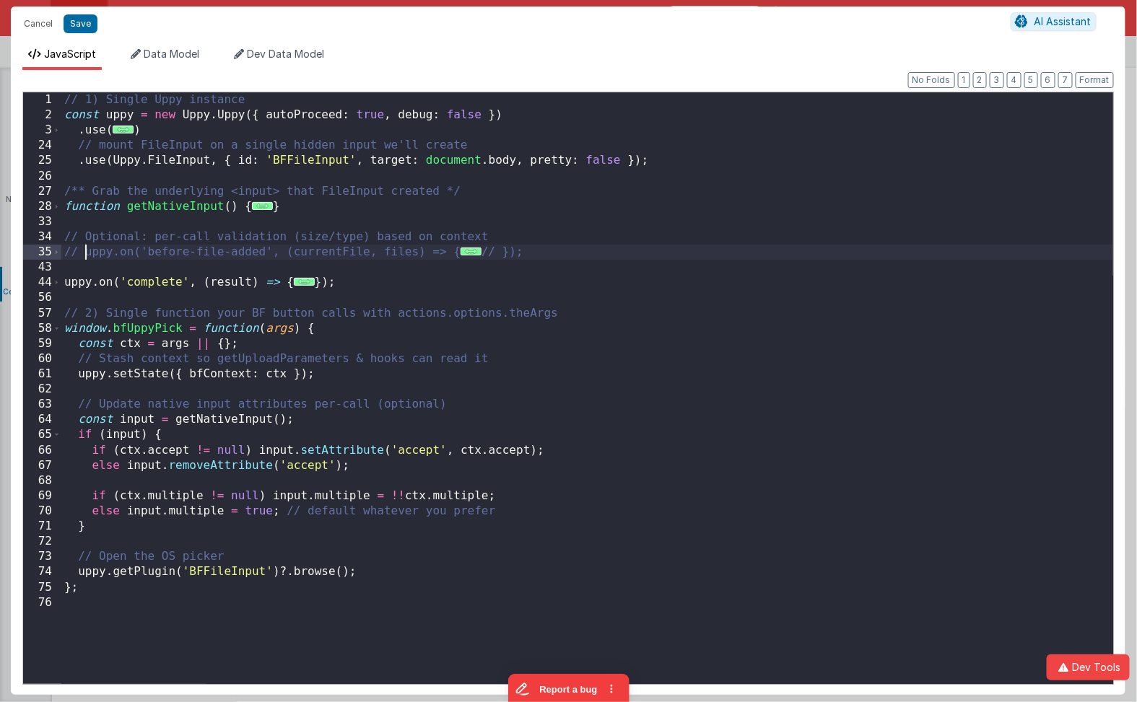
click at [328, 328] on div "// 1) Single Uppy instance const uppy = new Uppy . Uppy ({ autoProceed : true ,…" at bounding box center [587, 406] width 1052 height 628
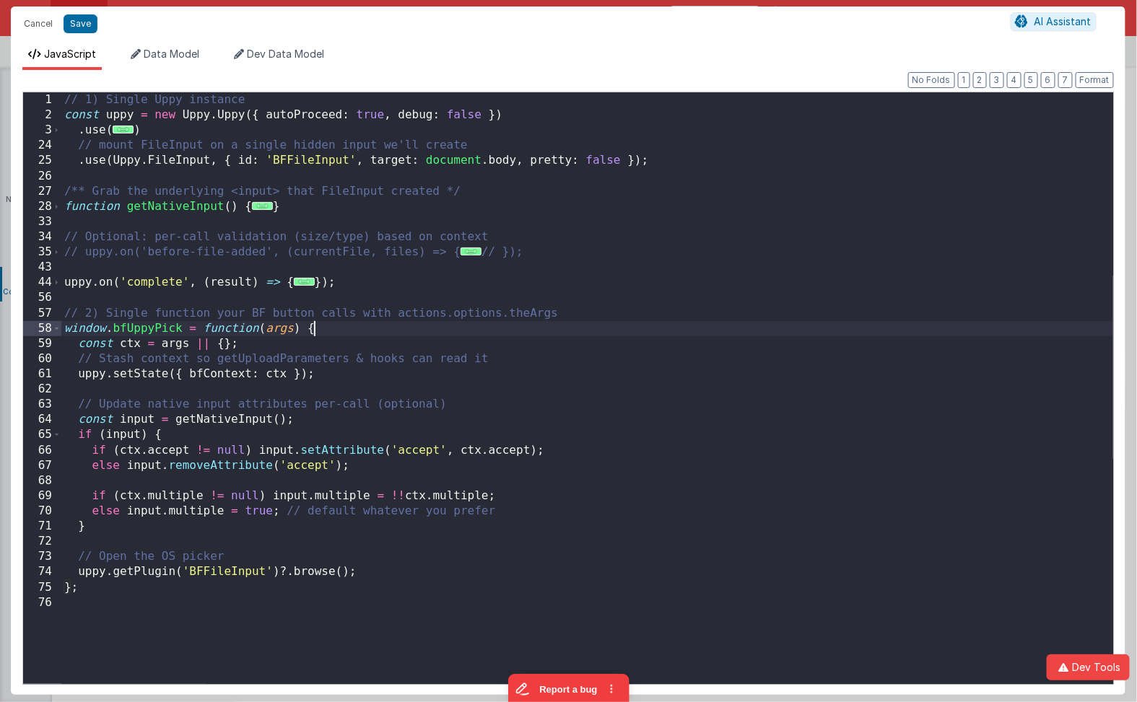
click at [166, 326] on div "// 1) Single Uppy instance const uppy = new Uppy . Uppy ({ autoProceed : true ,…" at bounding box center [587, 406] width 1052 height 628
click at [55, 328] on span at bounding box center [57, 328] width 8 height 15
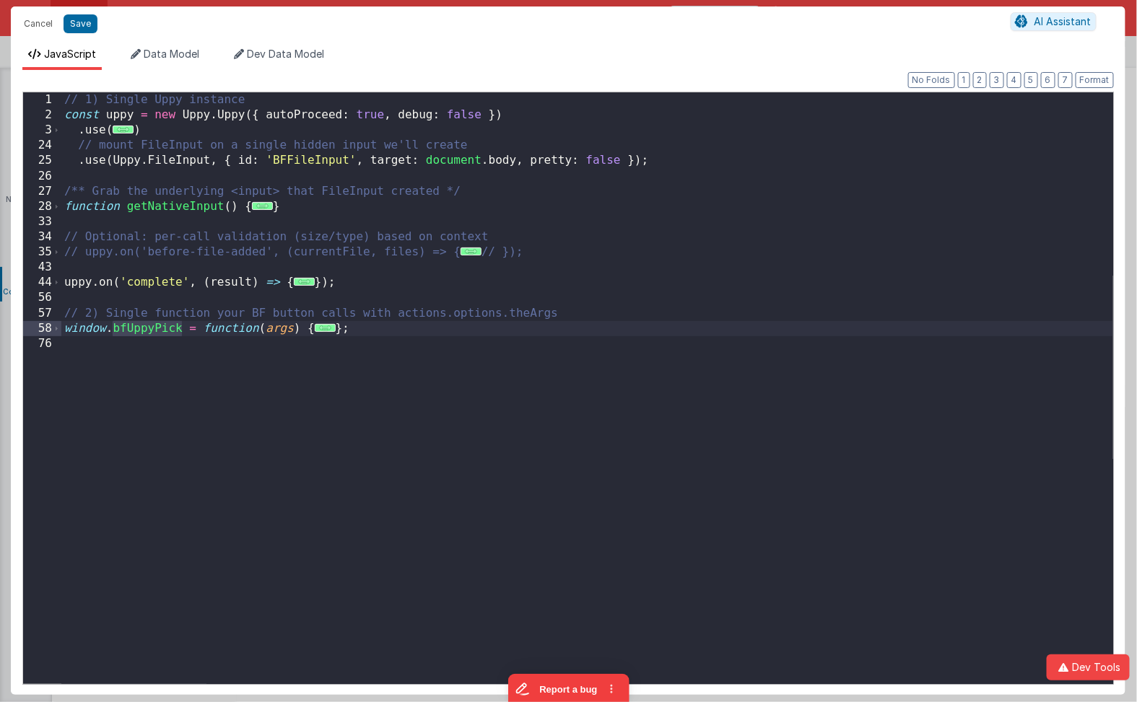
click at [61, 326] on div "// 1) Single Uppy instance const uppy = new Uppy . Uppy ({ autoProceed : true ,…" at bounding box center [587, 406] width 1052 height 628
click at [57, 326] on span at bounding box center [57, 328] width 8 height 15
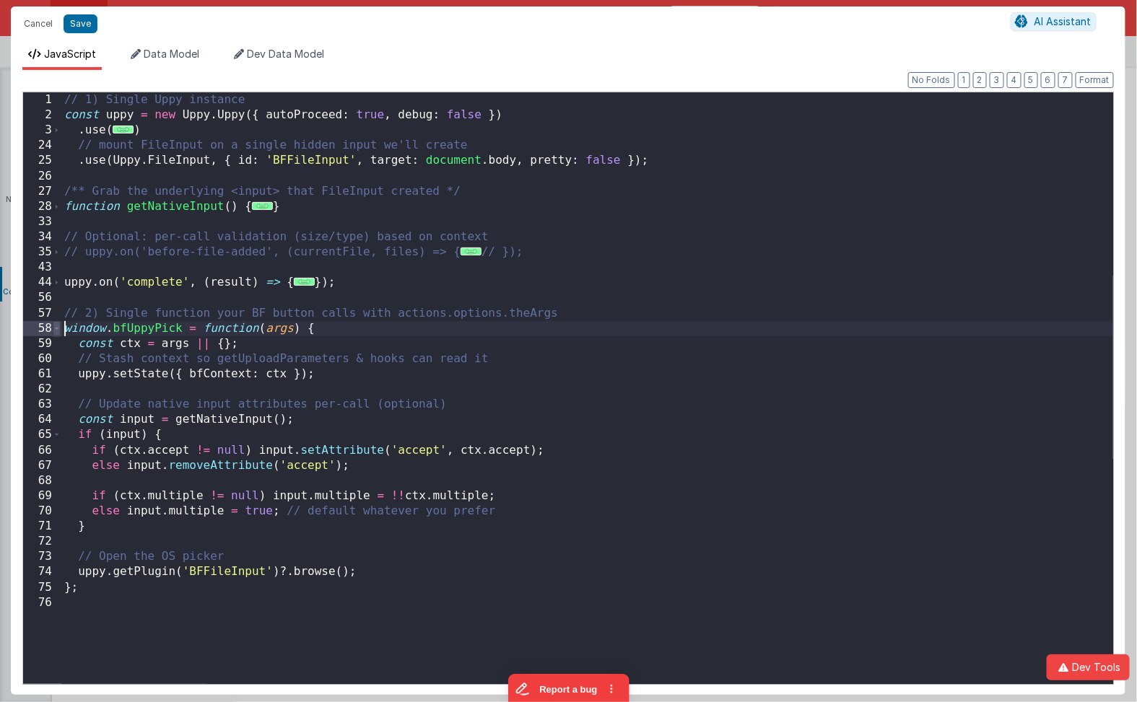
click at [58, 328] on span at bounding box center [57, 328] width 8 height 15
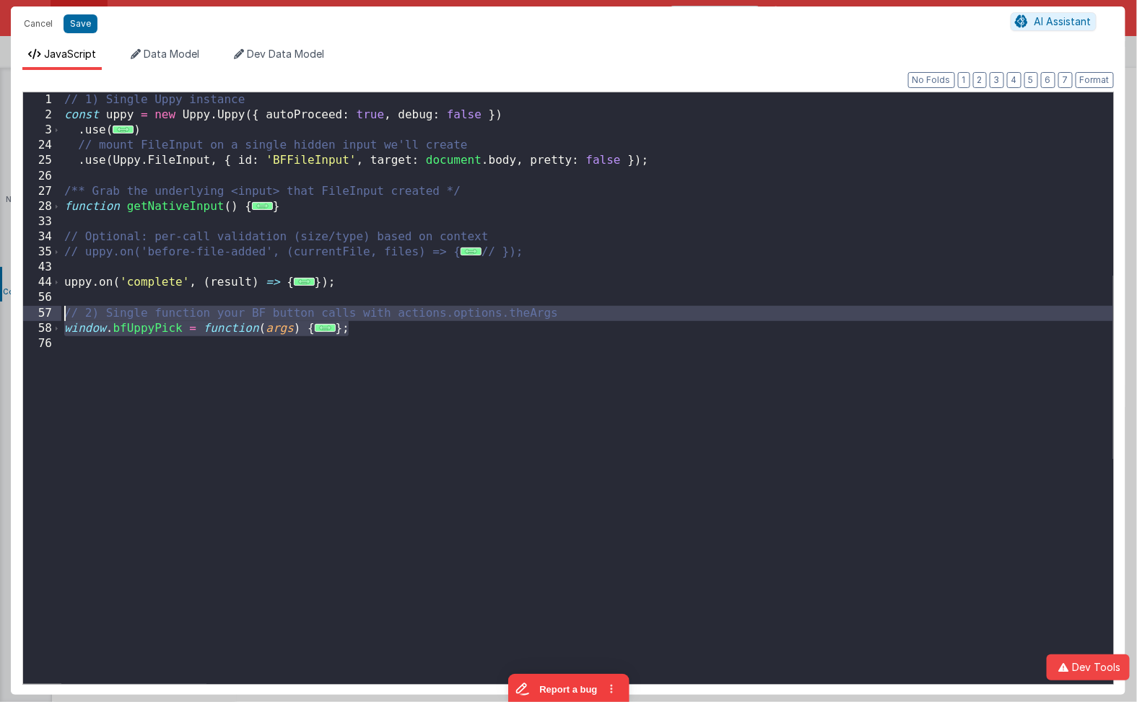
drag, startPoint x: 373, startPoint y: 328, endPoint x: 54, endPoint y: 311, distance: 319.5
click at [54, 311] on div "1 2 3 24 25 26 27 28 33 34 35 43 44 56 57 58 76 // 1) Single Uppy instance cons…" at bounding box center [567, 388] width 1091 height 593
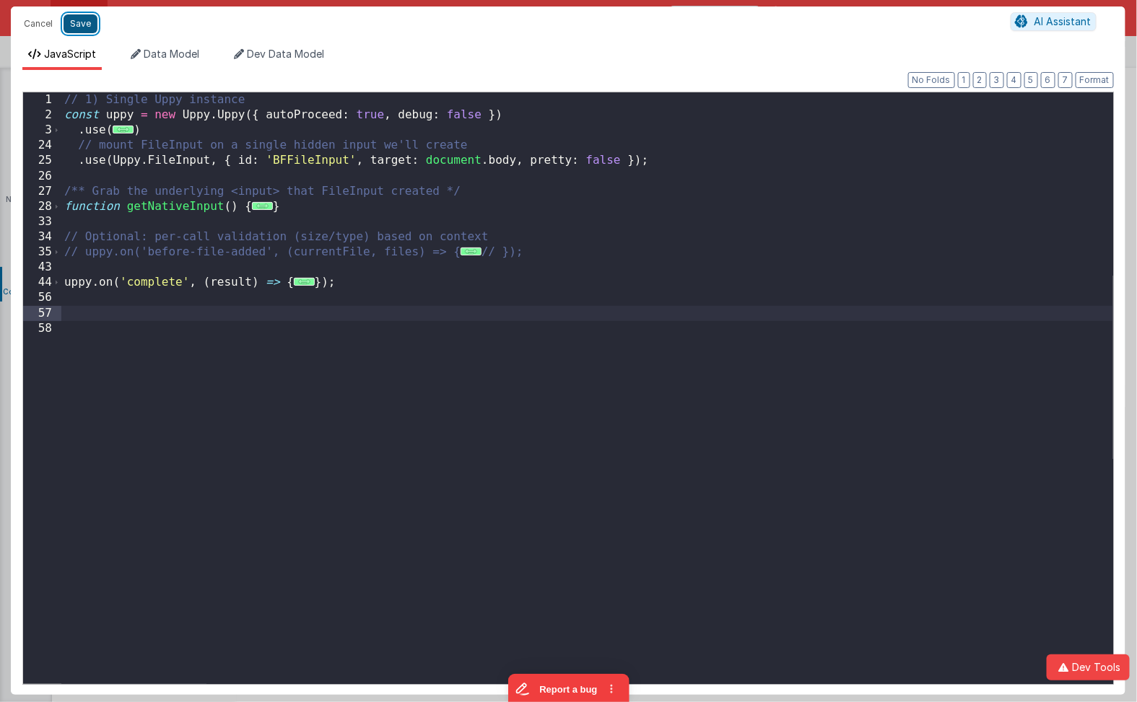
click at [87, 24] on button "Save" at bounding box center [81, 23] width 34 height 19
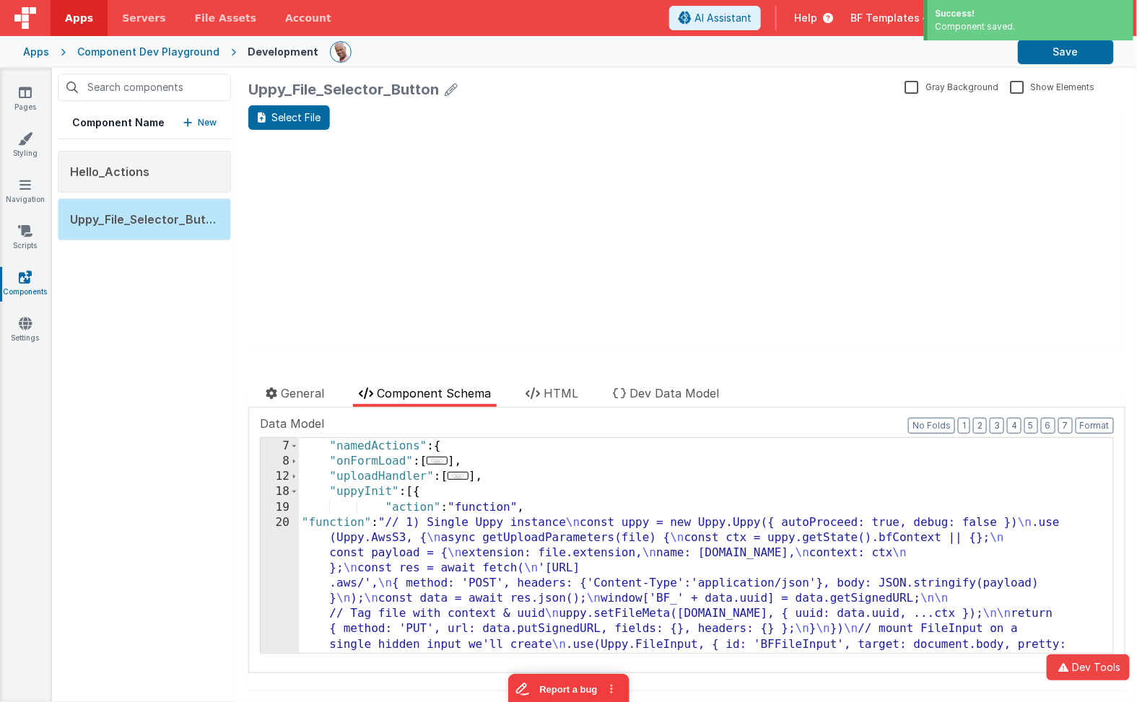
scroll to position [152, 0]
click at [415, 504] on div ""name" : "file" , "namedActions" : { "onFormLoad" : [ ... ] , "uploadHandler" :…" at bounding box center [707, 676] width 816 height 505
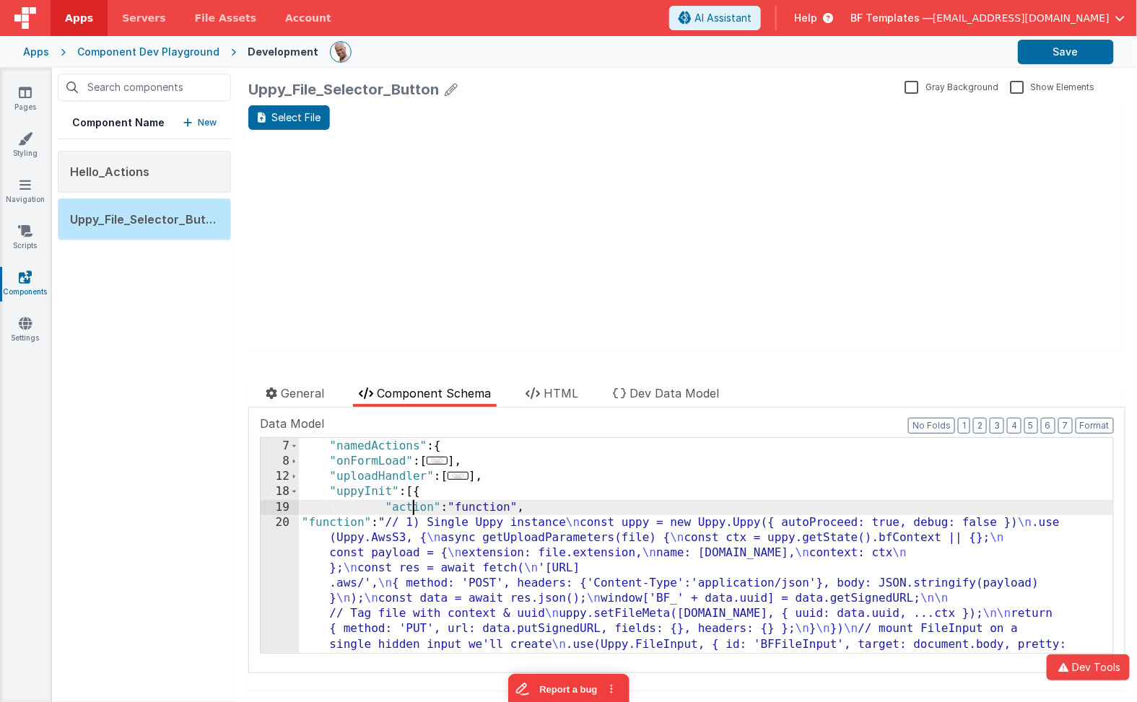
click at [415, 504] on div ""name" : "file" , "namedActions" : { "onFormLoad" : [ ... ] , "uploadHandler" :…" at bounding box center [707, 676] width 816 height 505
click at [373, 489] on div ""name" : "file" , "namedActions" : { "onFormLoad" : [ ... ] , "uploadHandler" :…" at bounding box center [707, 676] width 816 height 505
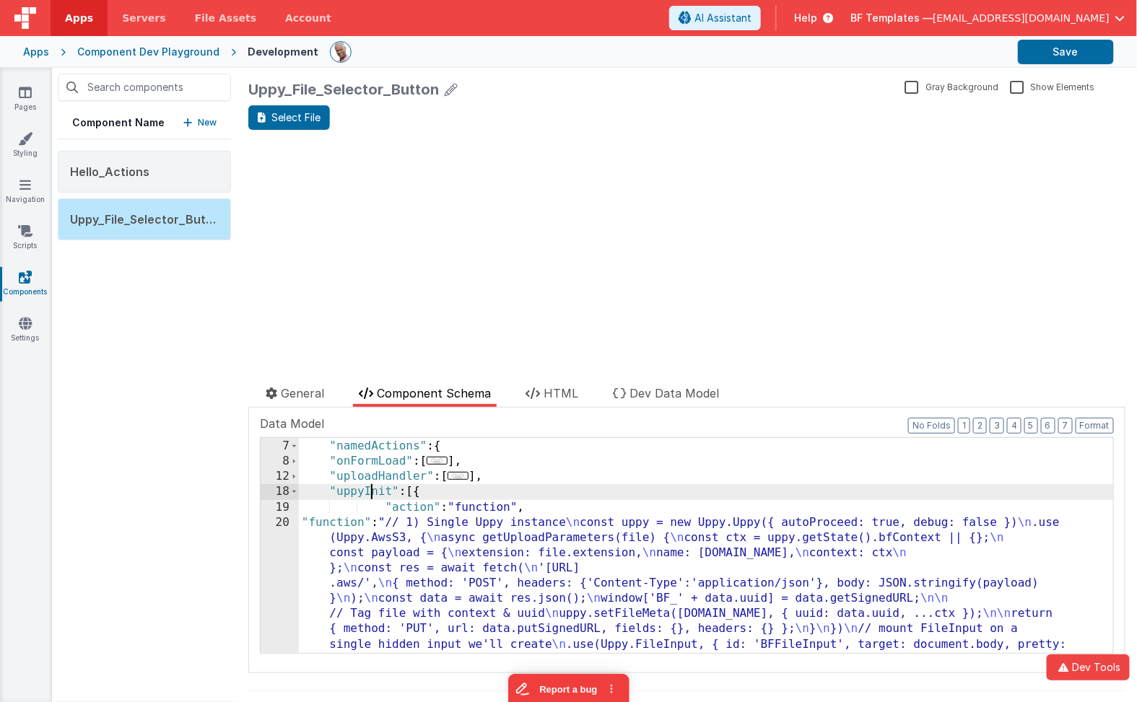
click at [373, 489] on div ""name" : "file" , "namedActions" : { "onFormLoad" : [ ... ] , "uploadHandler" :…" at bounding box center [707, 676] width 816 height 505
click at [292, 492] on span at bounding box center [294, 491] width 8 height 15
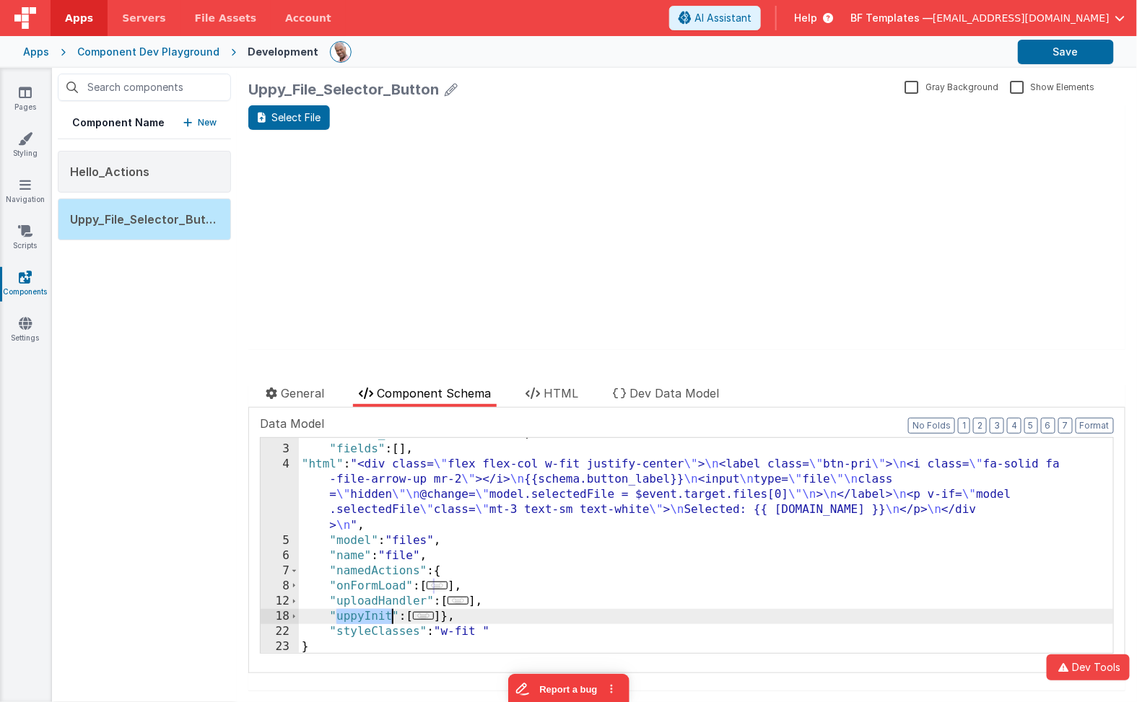
scroll to position [27, 0]
click at [497, 606] on div ""button_label" : "Select File" , "fields" : [ ] , "html" : "<div class= \" flex…" at bounding box center [707, 550] width 816 height 246
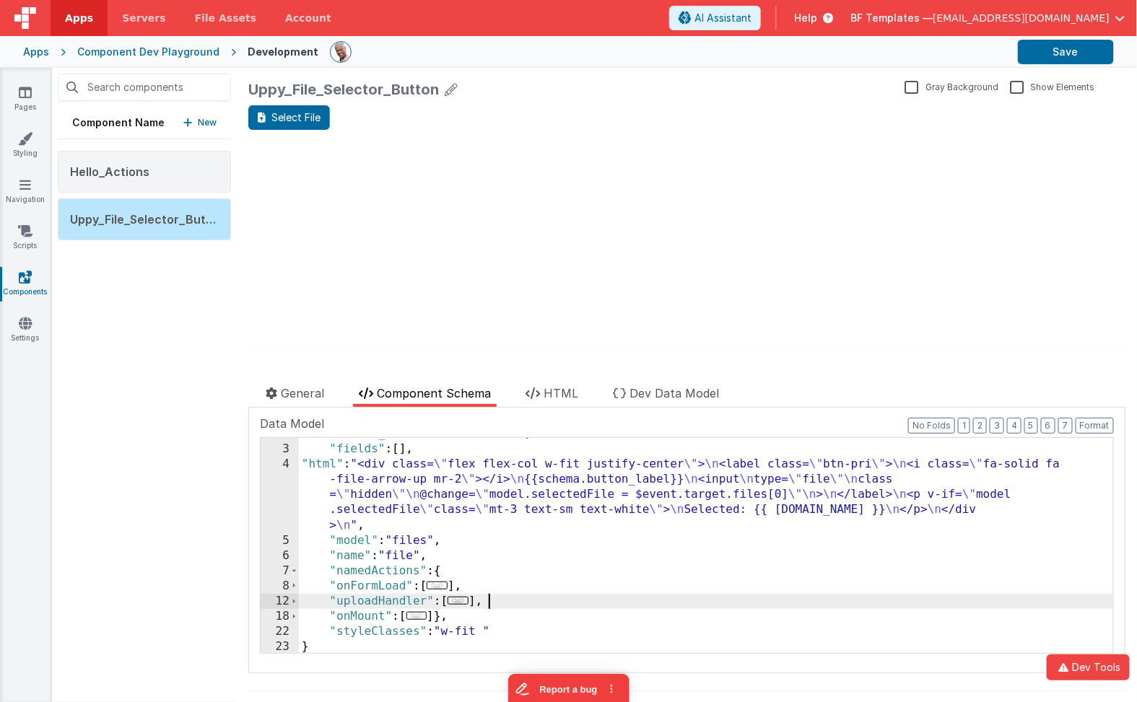
click at [497, 606] on div ""button_label" : "Select File" , "fields" : [ ] , "html" : "<div class= \" flex…" at bounding box center [707, 550] width 816 height 246
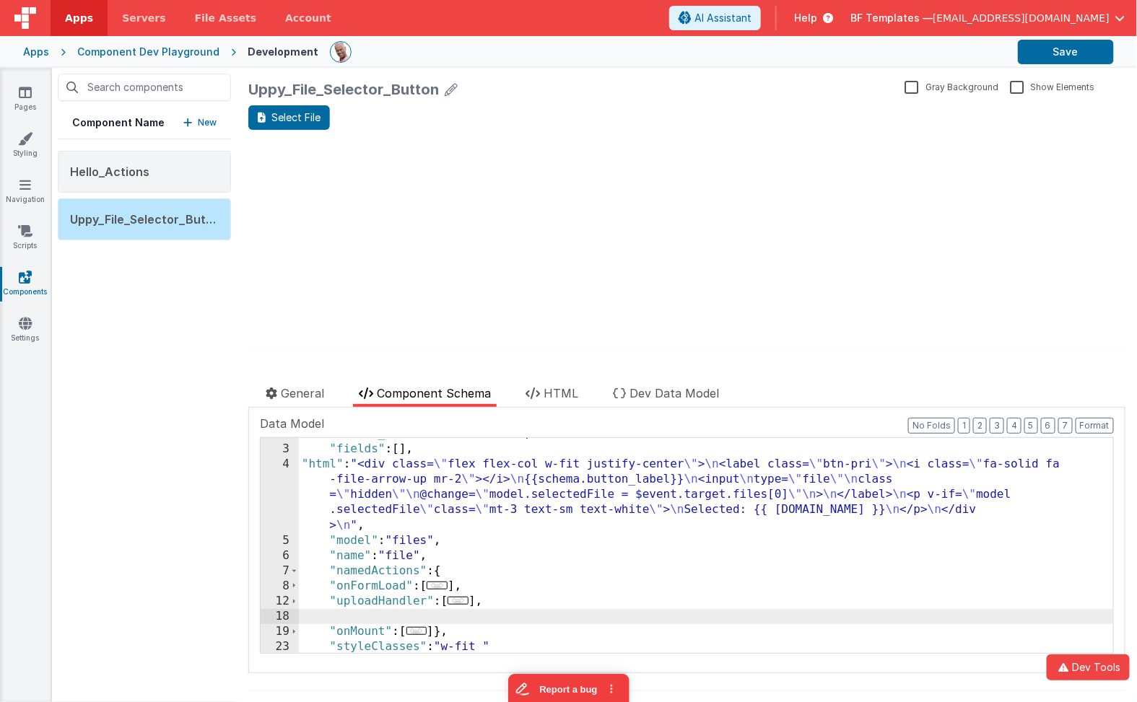
click at [462, 599] on span "..." at bounding box center [458, 601] width 21 height 8
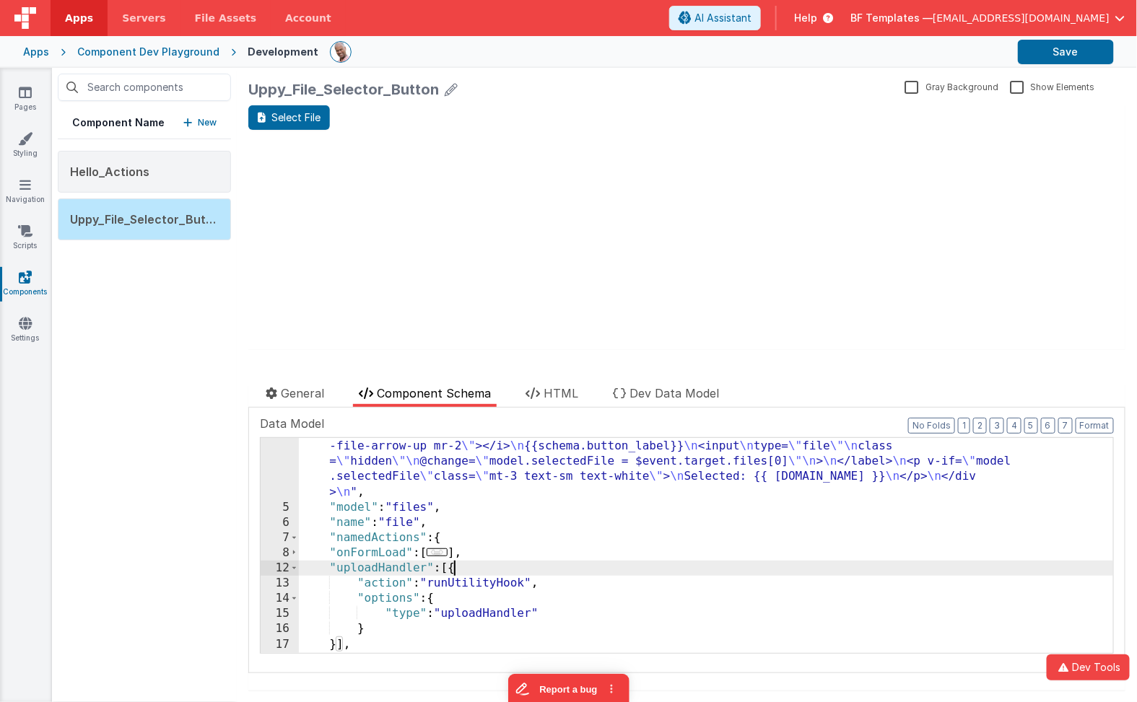
scroll to position [48, 0]
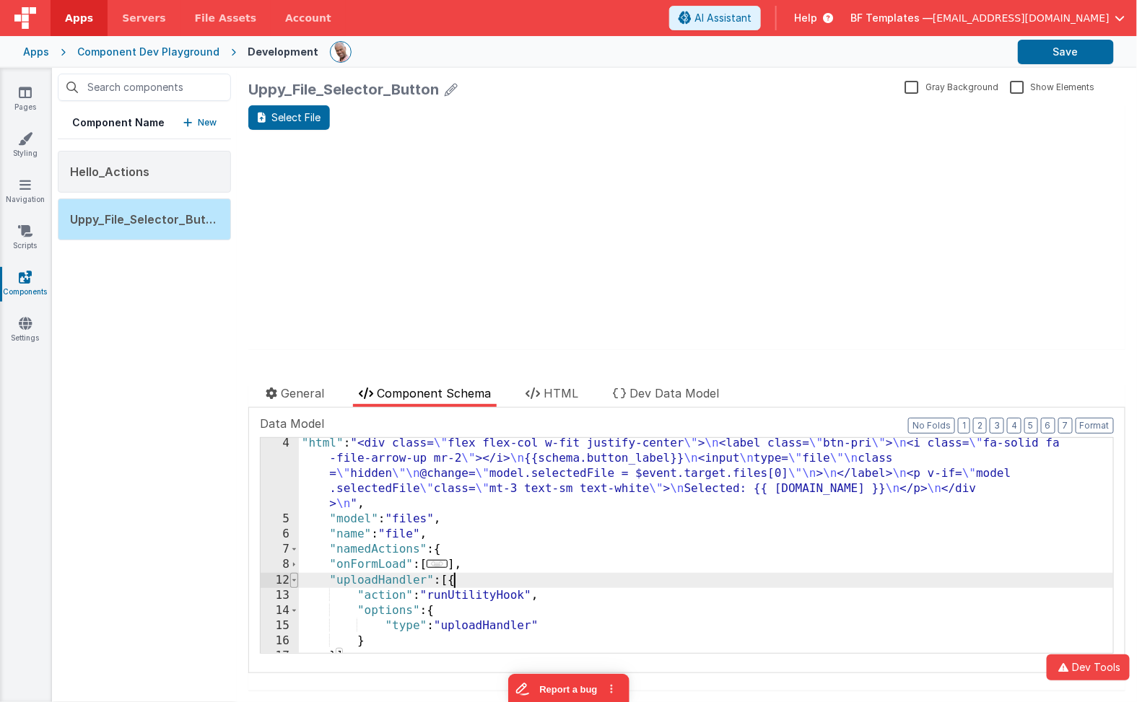
click at [293, 581] on span at bounding box center [294, 580] width 8 height 15
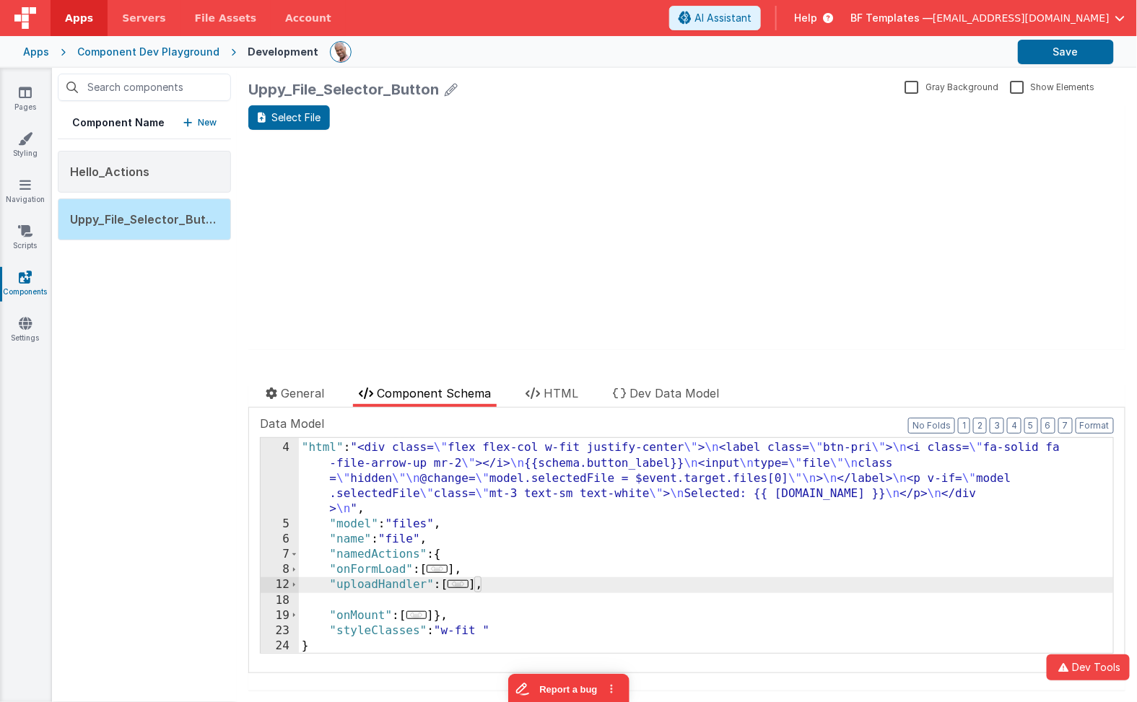
click at [500, 590] on div ""fields" : [ ] , "html" : "<div class= \" flex flex-col w-fit justify-center \"…" at bounding box center [707, 548] width 816 height 246
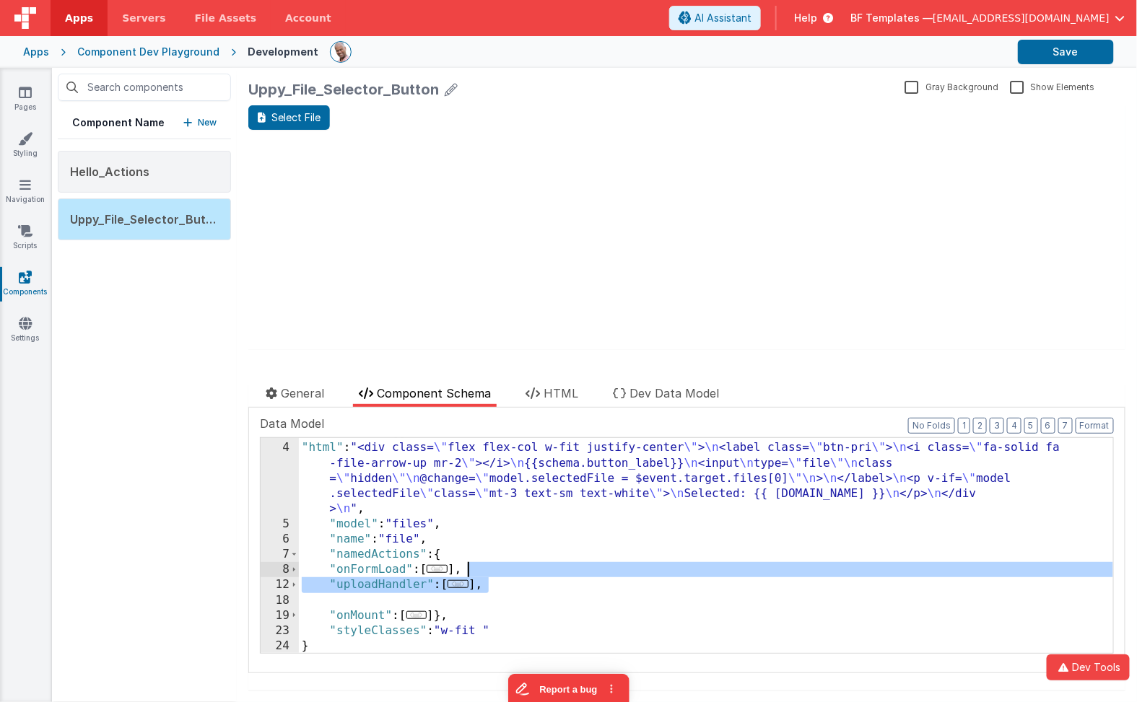
drag, startPoint x: 500, startPoint y: 590, endPoint x: 502, endPoint y: 576, distance: 13.8
click at [502, 576] on div ""fields" : [ ] , "html" : "<div class= \" flex flex-col w-fit justify-center \"…" at bounding box center [707, 548] width 816 height 246
click at [399, 581] on div ""fields" : [ ] , "html" : "<div class= \" flex flex-col w-fit justify-center \"…" at bounding box center [707, 548] width 816 height 246
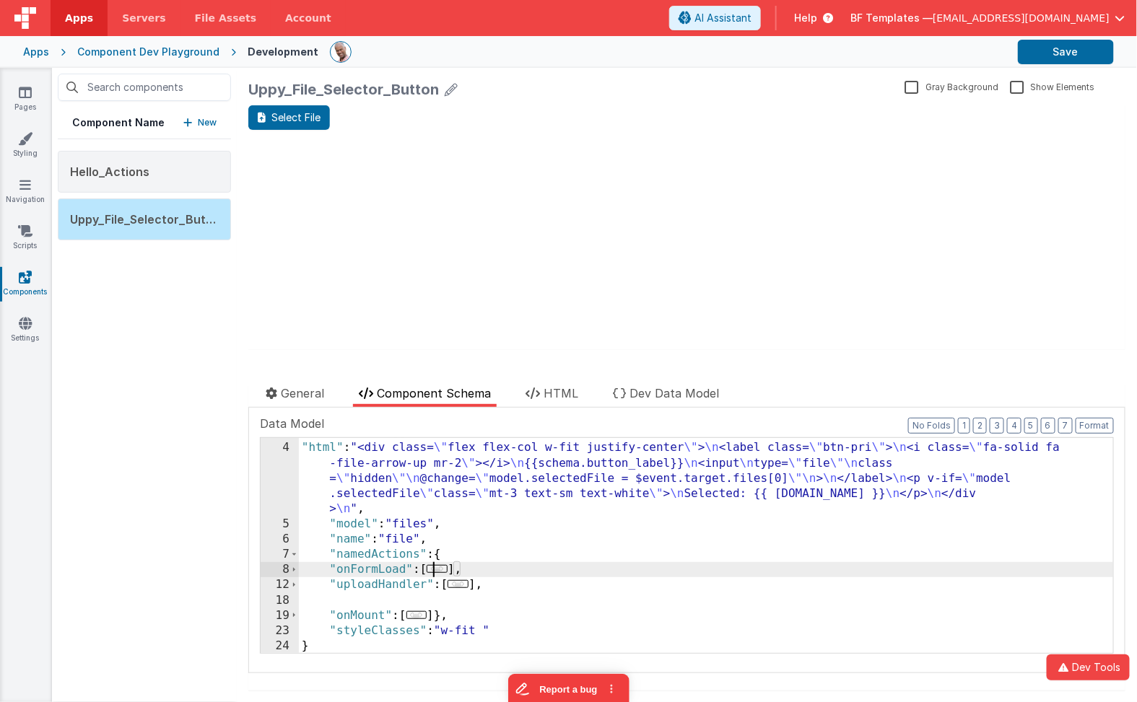
click at [443, 573] on span "..." at bounding box center [437, 569] width 21 height 8
click at [292, 568] on span at bounding box center [294, 569] width 8 height 15
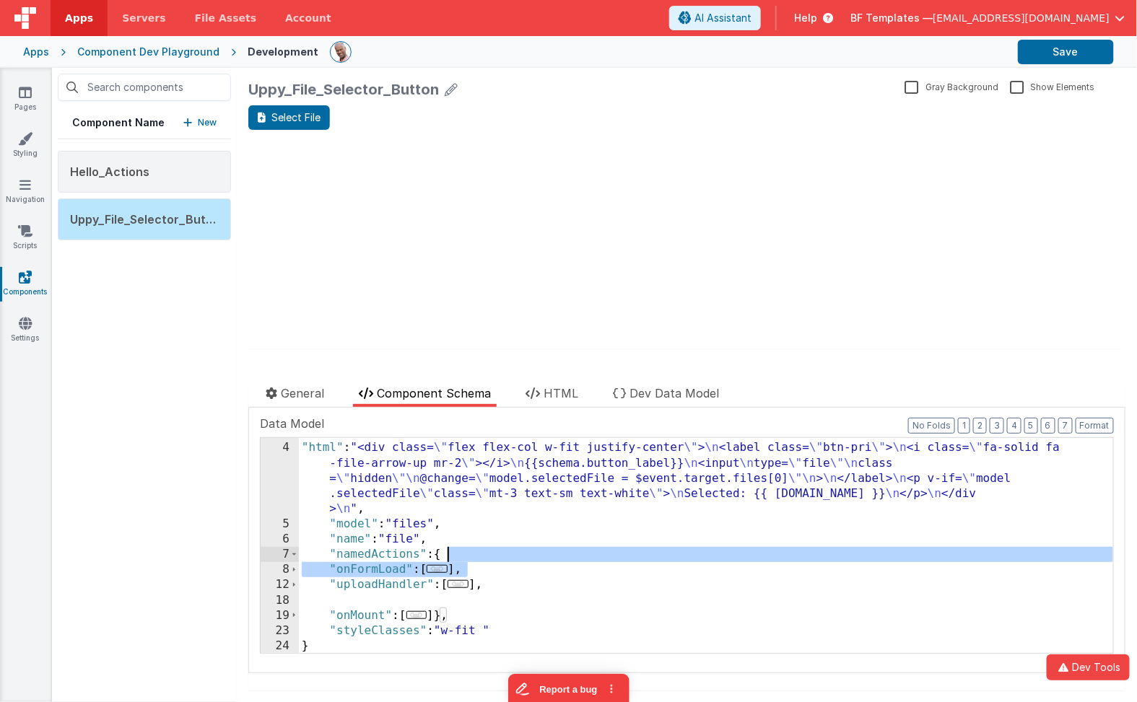
drag, startPoint x: 477, startPoint y: 572, endPoint x: 478, endPoint y: 560, distance: 11.6
click at [478, 560] on div ""fields" : [ ] , "html" : "<div class= \" flex flex-col w-fit justify-center \"…" at bounding box center [707, 548] width 816 height 246
click at [390, 566] on div ""fields" : [ ] , "html" : "<div class= \" flex flex-col w-fit justify-center \"…" at bounding box center [707, 548] width 816 height 246
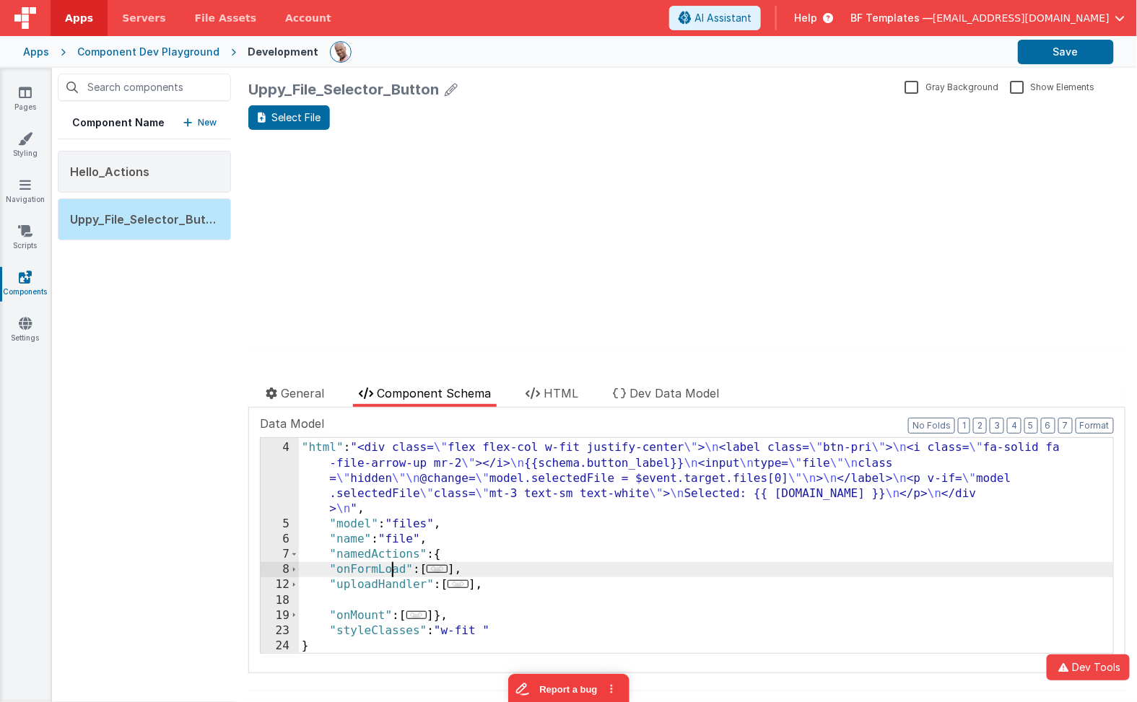
click at [390, 566] on div ""fields" : [ ] , "html" : "<div class= \" flex flex-col w-fit justify-center \"…" at bounding box center [707, 548] width 816 height 246
click at [290, 569] on span at bounding box center [294, 569] width 8 height 15
click at [462, 585] on div ""fields" : [ ] , "html" : "<div class= \" flex flex-col w-fit justify-center \"…" at bounding box center [707, 548] width 816 height 246
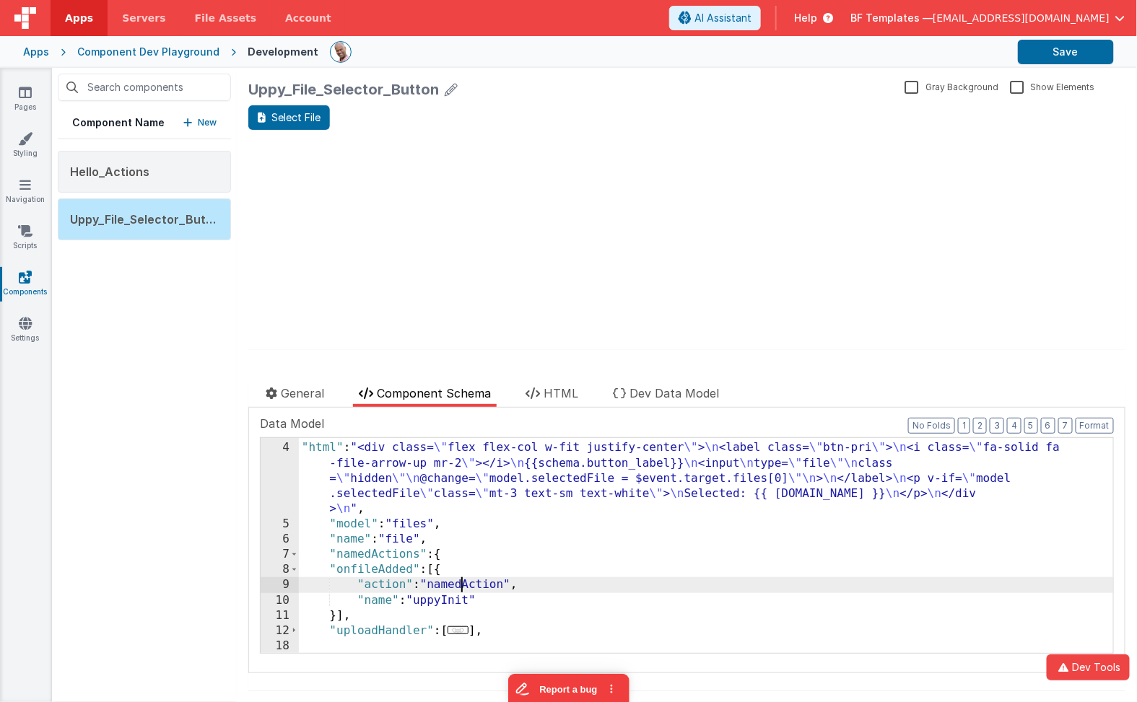
click at [462, 585] on div ""fields" : [ ] , "html" : "<div class= \" flex flex-col w-fit justify-center \"…" at bounding box center [707, 548] width 816 height 246
click at [378, 595] on div ""fields" : [ ] , "html" : "<div class= \" flex flex-col w-fit justify-center \"…" at bounding box center [707, 548] width 816 height 246
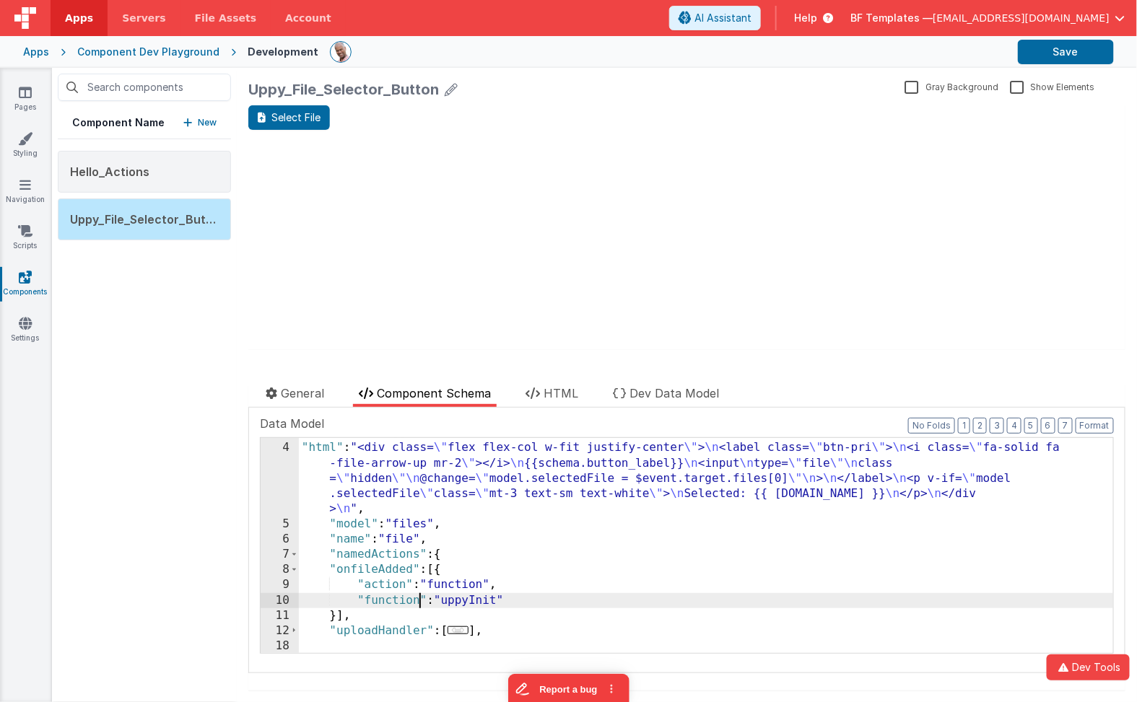
click at [488, 596] on div ""fields" : [ ] , "html" : "<div class= \" flex flex-col w-fit justify-center \"…" at bounding box center [707, 548] width 816 height 246
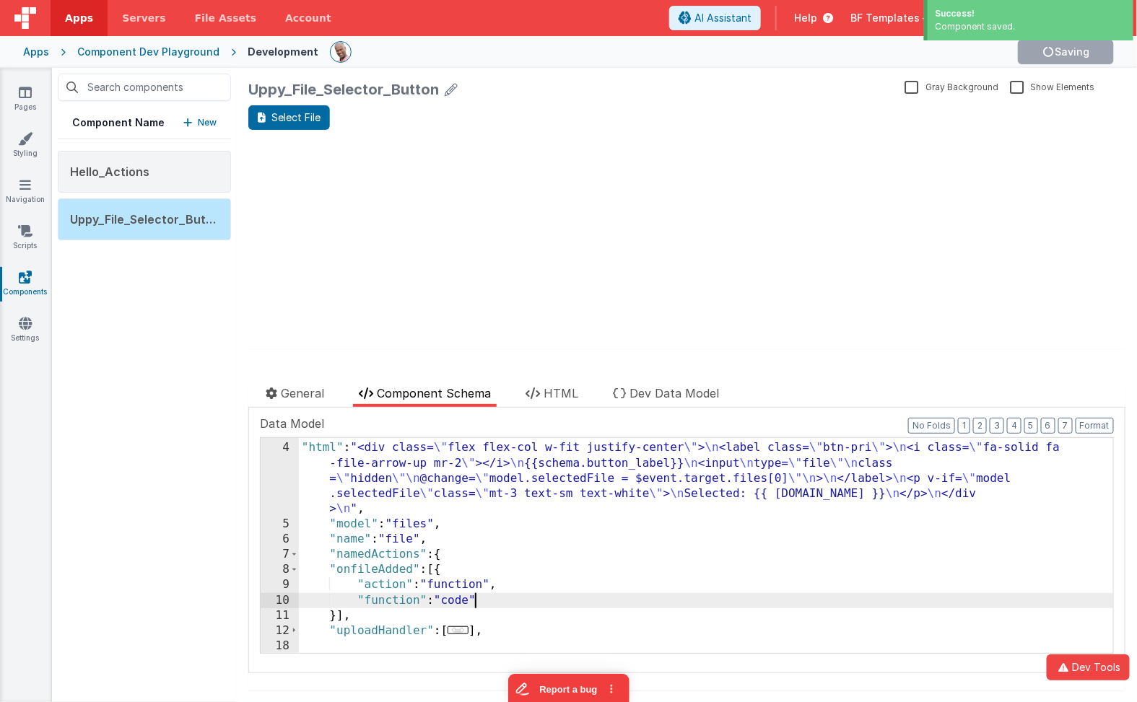
click at [269, 601] on div "10" at bounding box center [280, 600] width 38 height 15
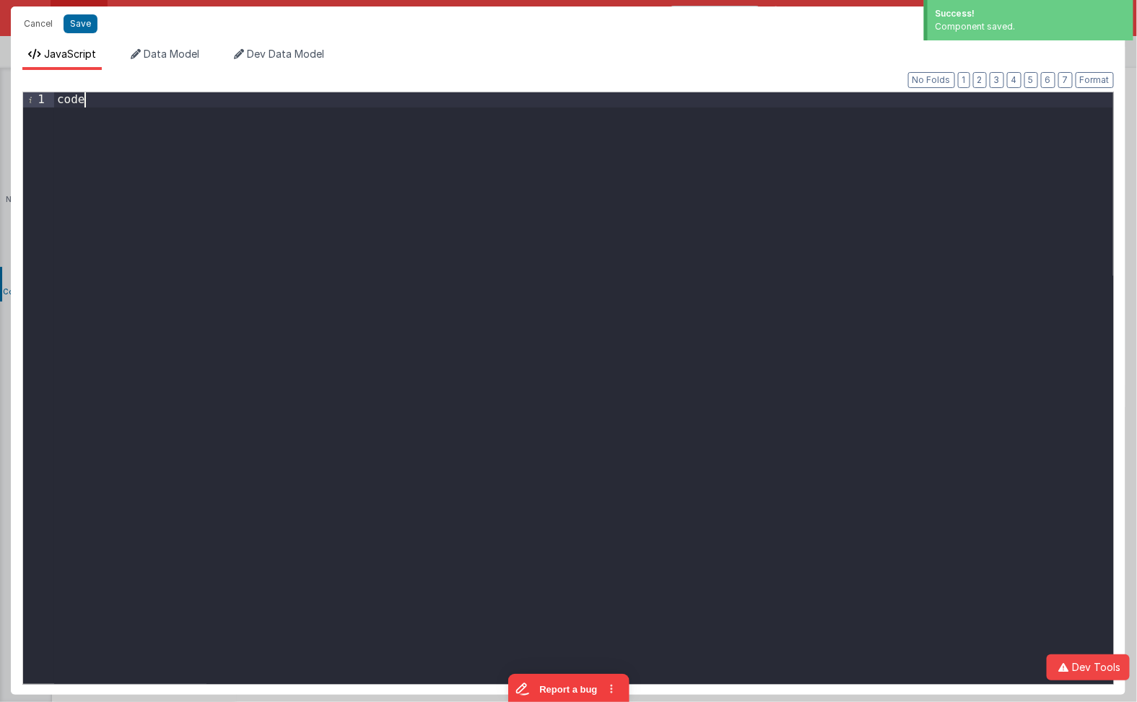
click at [289, 363] on div "code" at bounding box center [583, 403] width 1059 height 622
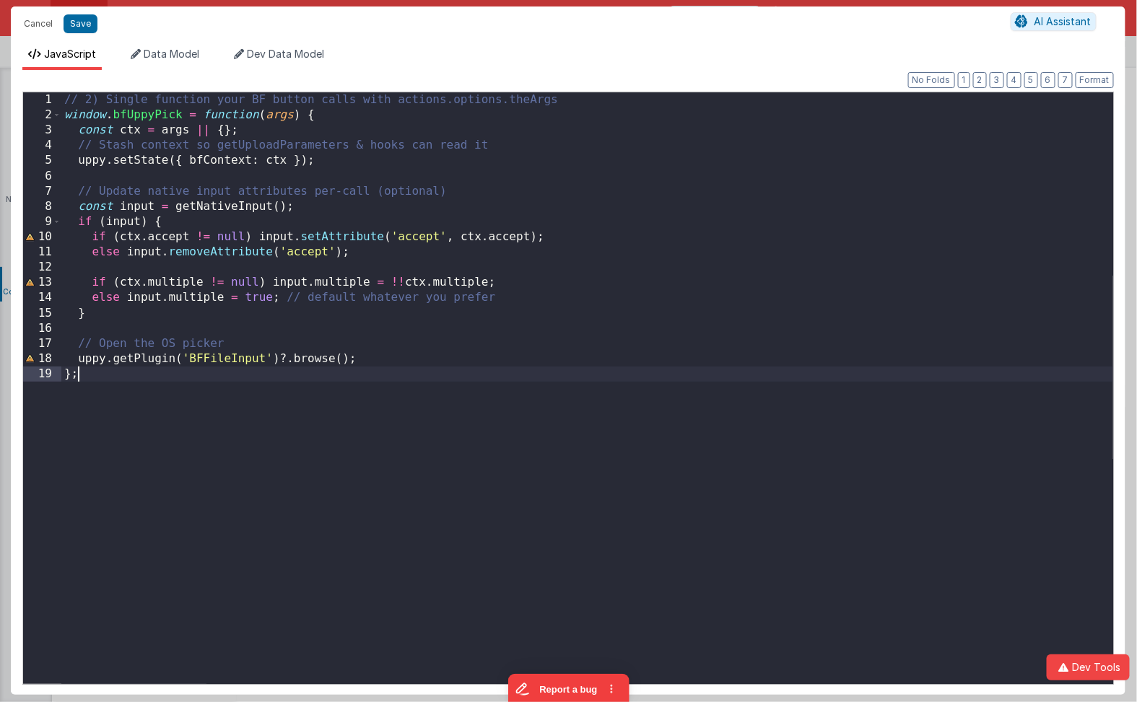
click at [352, 122] on div "// 2) Single function your BF button calls with actions.options.theArgs window …" at bounding box center [587, 403] width 1052 height 622
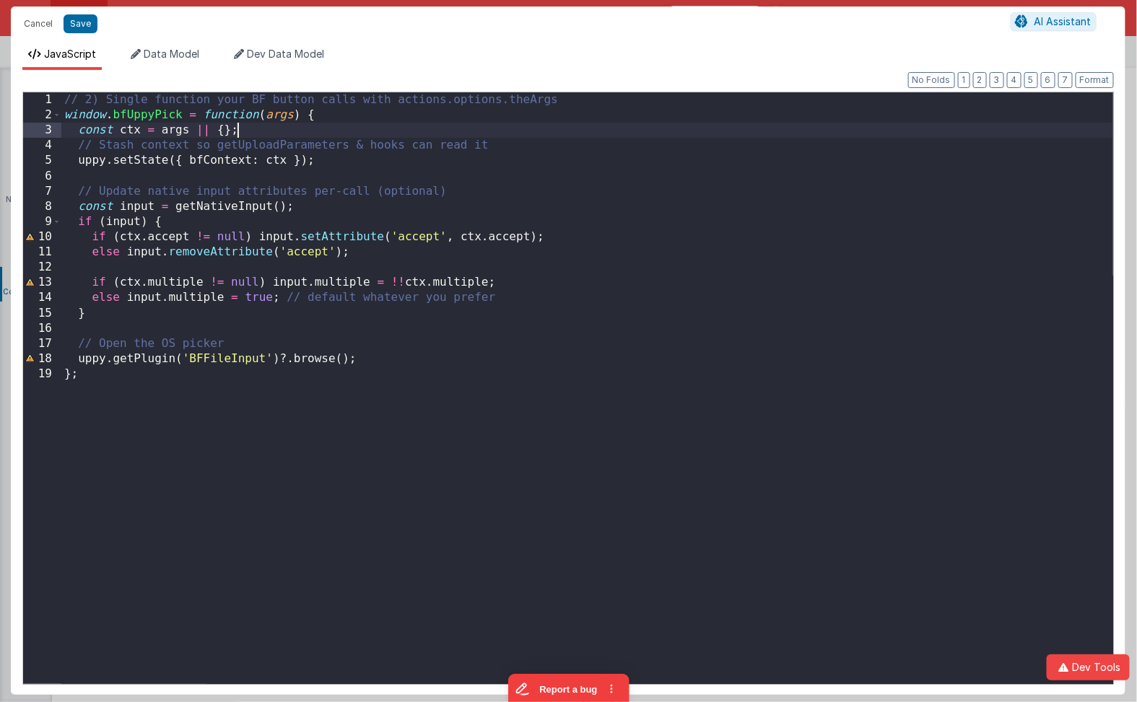
click at [275, 115] on div "// 2) Single function your BF button calls with actions.options.theArgs window …" at bounding box center [587, 403] width 1052 height 622
click at [169, 127] on div "// 2) Single function your BF button calls with actions.options.theArgs window …" at bounding box center [587, 403] width 1052 height 622
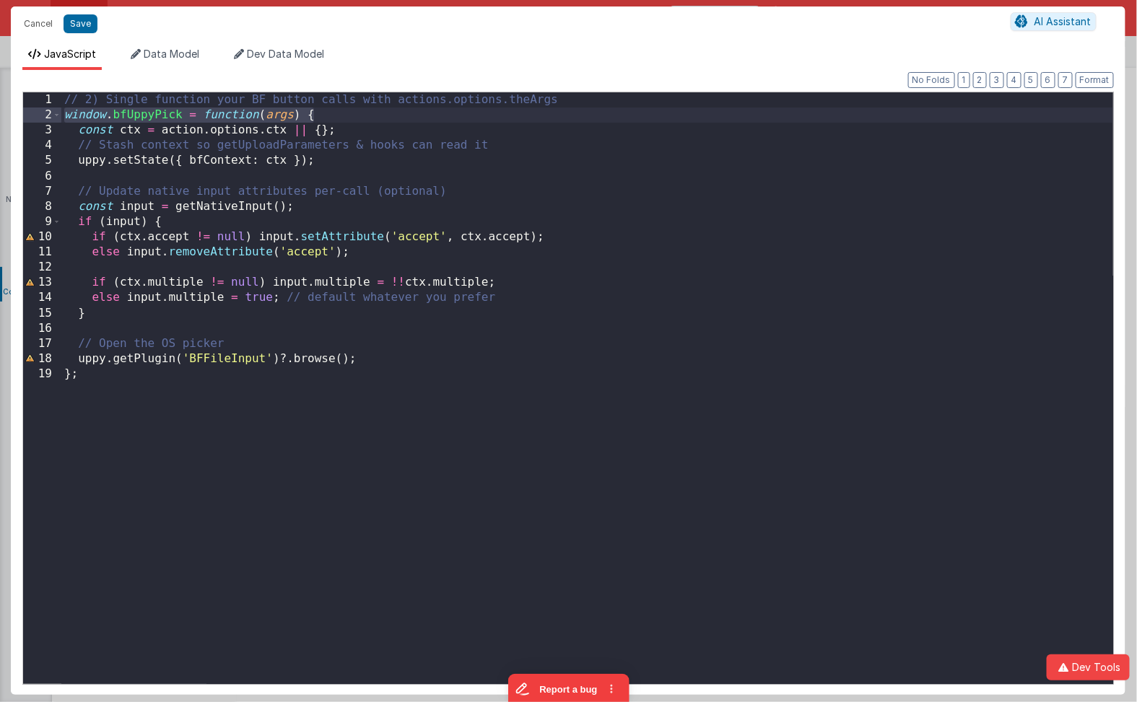
drag, startPoint x: 335, startPoint y: 113, endPoint x: 36, endPoint y: 116, distance: 298.9
click at [36, 116] on div "1 2 3 4 5 6 7 8 9 10 11 12 13 14 15 16 17 18 19 // 2) Single function your BF b…" at bounding box center [567, 388] width 1091 height 593
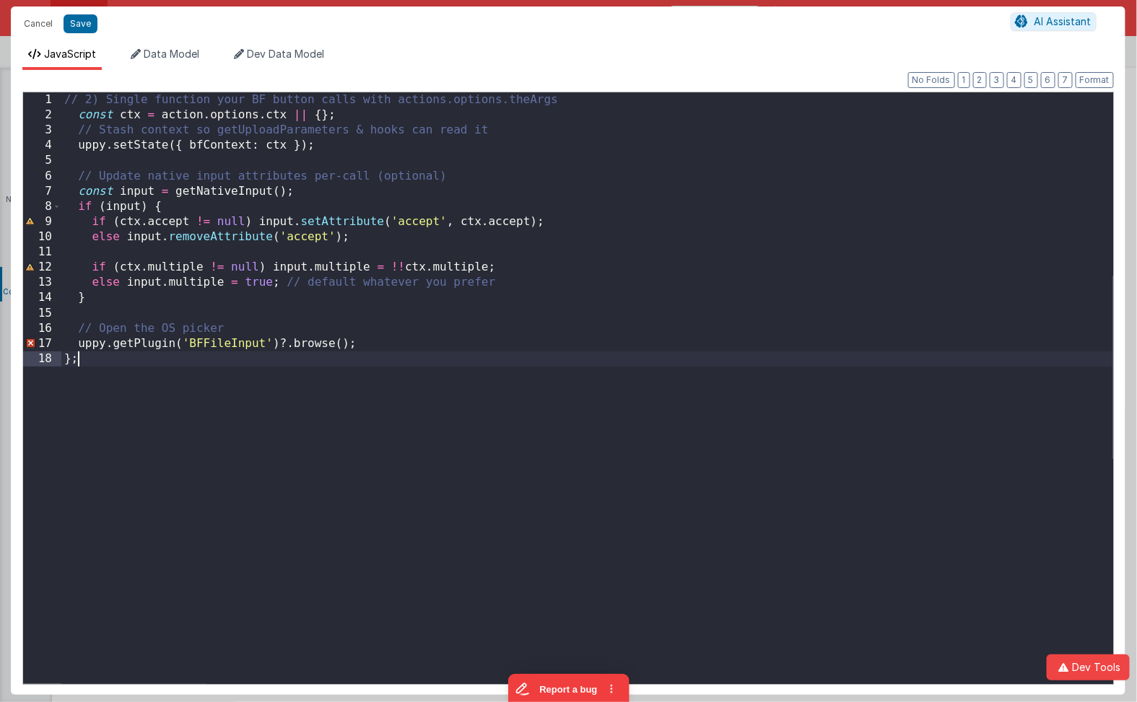
click at [96, 363] on div "// 2) Single function your BF button calls with actions.options.theArgs const c…" at bounding box center [587, 403] width 1052 height 622
click at [82, 30] on button "Save" at bounding box center [81, 23] width 34 height 19
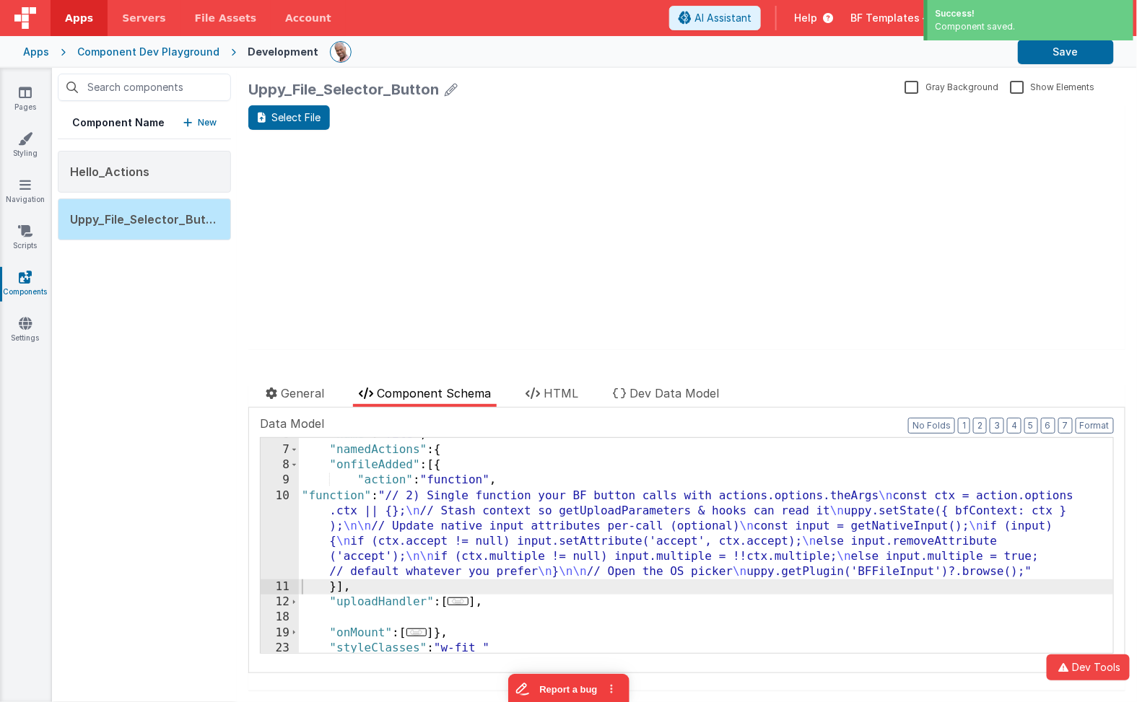
scroll to position [148, 0]
click at [527, 555] on div ""name" : "file" , "namedActions" : { "onfileAdded" : [{ "action" : "function" ,…" at bounding box center [707, 550] width 816 height 246
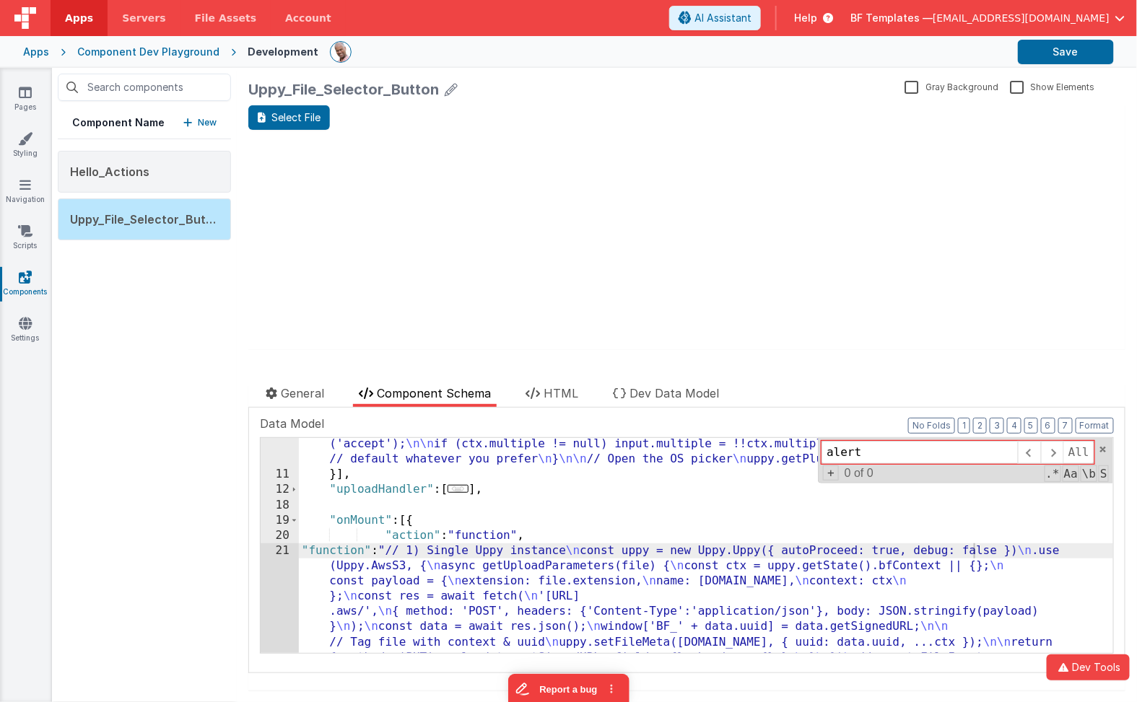
scroll to position [257, 0]
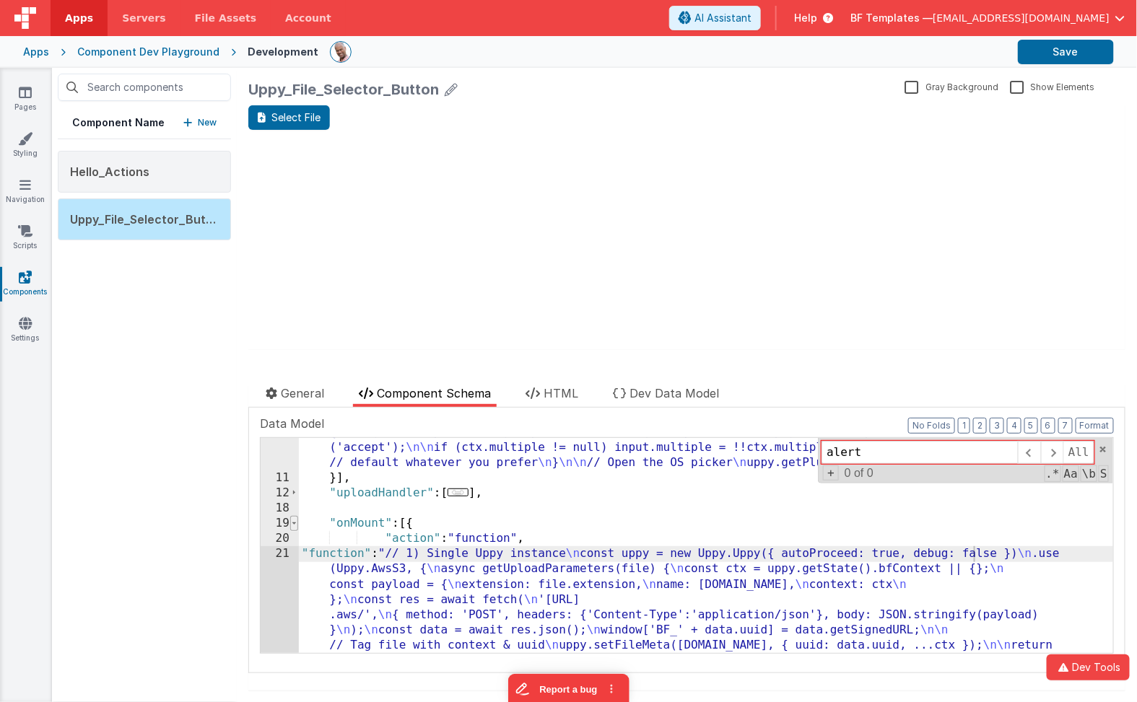
type input "alert"
click at [293, 520] on span at bounding box center [294, 523] width 8 height 15
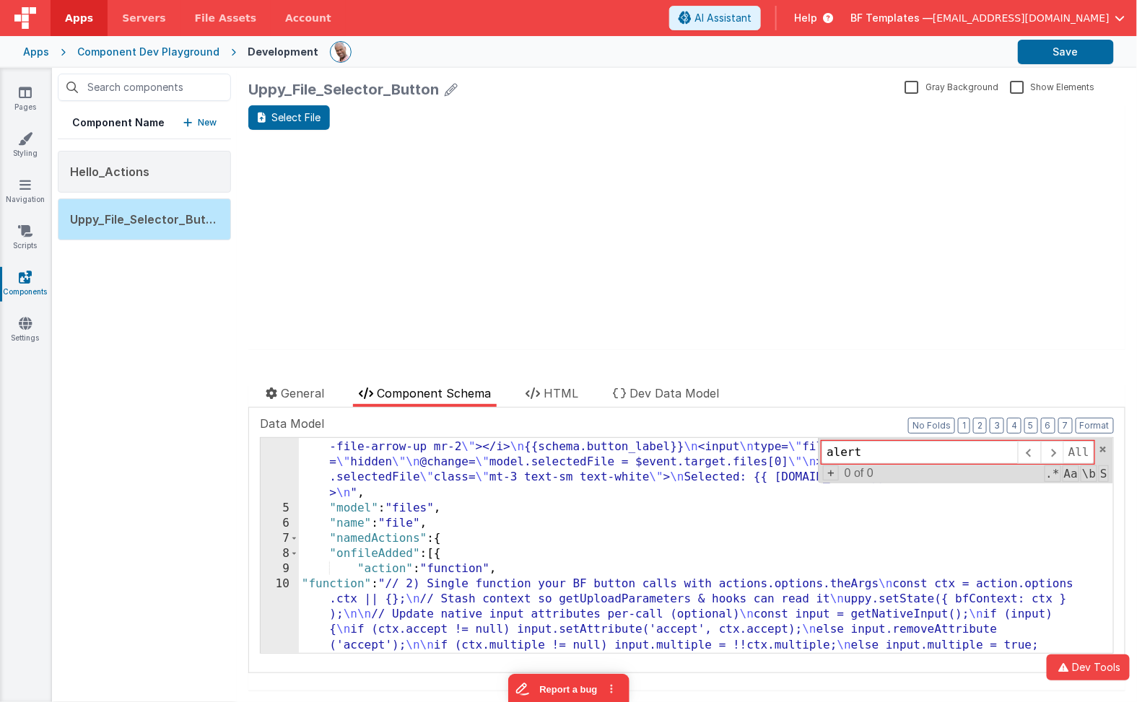
scroll to position [0, 0]
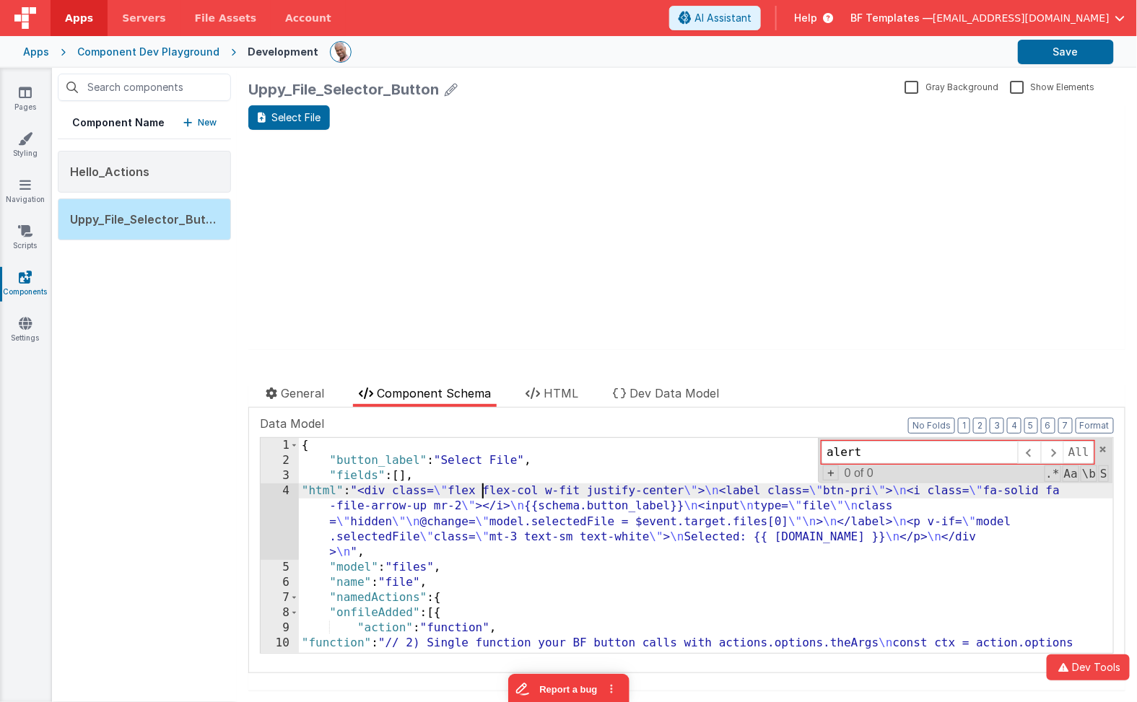
click at [479, 490] on div "{ "button_label" : "Select File" , "fields" : [ ] , "html" : "<div class= \" fl…" at bounding box center [707, 599] width 816 height 323
click at [271, 498] on div "4" at bounding box center [280, 522] width 38 height 77
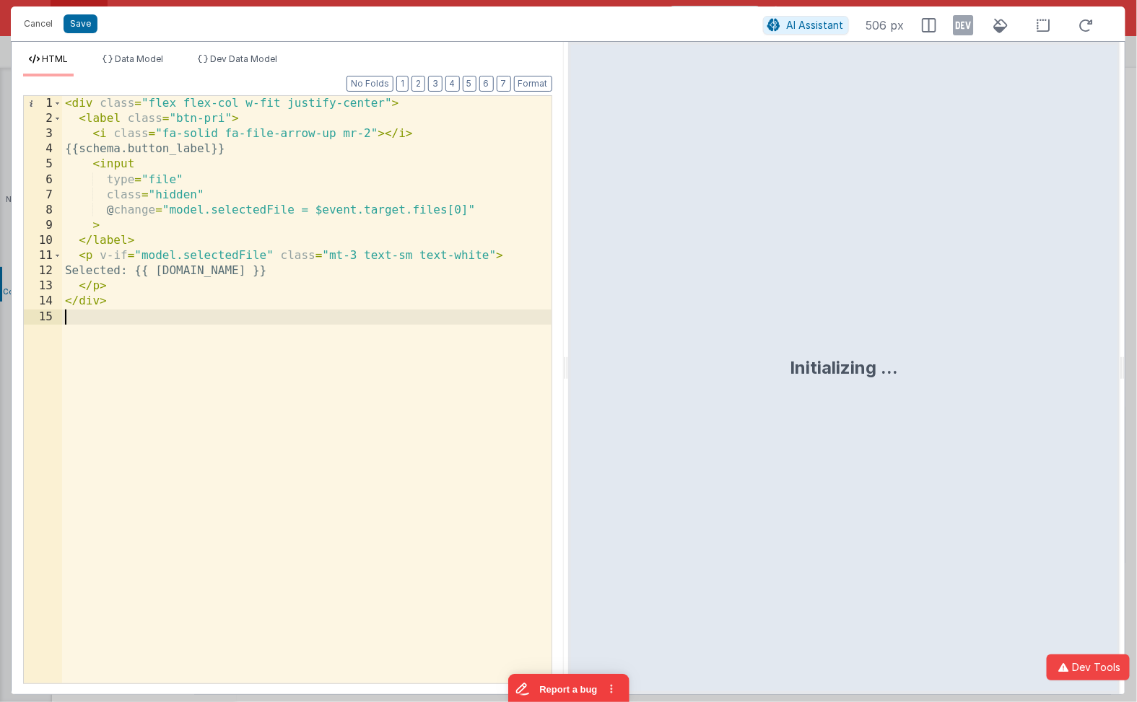
click at [271, 497] on div "< div class = "flex flex-col w-fit justify-center" > < label class = "btn-pri" …" at bounding box center [307, 405] width 490 height 619
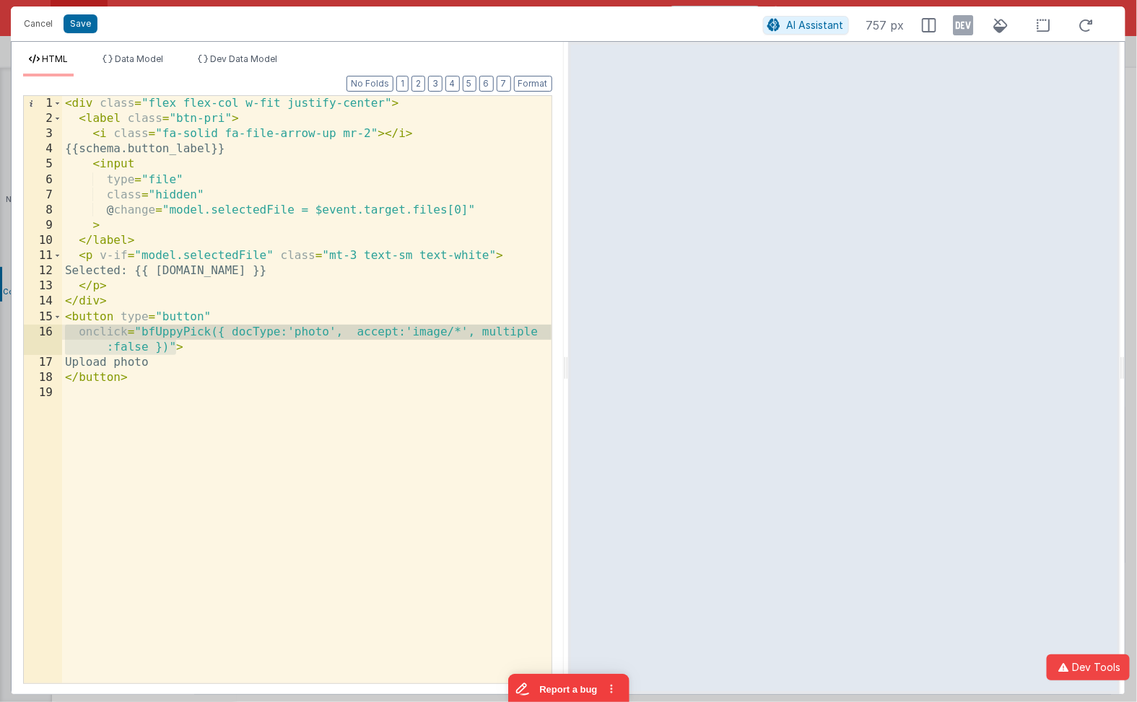
drag, startPoint x: 175, startPoint y: 342, endPoint x: 61, endPoint y: 334, distance: 114.4
click at [62, 334] on div "< div class = "flex flex-col w-fit justify-center" > < label class = "btn-pri" …" at bounding box center [307, 405] width 490 height 619
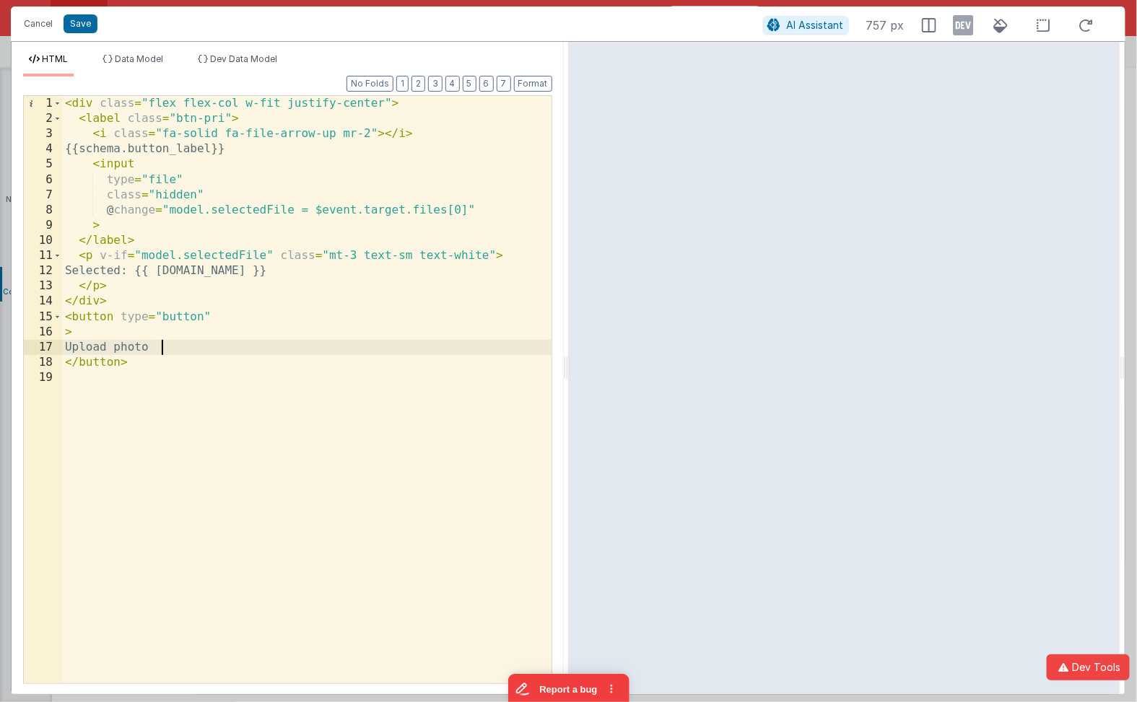
click at [177, 345] on div "< div class = "flex flex-col w-fit justify-center" > < label class = "btn-pri" …" at bounding box center [307, 405] width 490 height 619
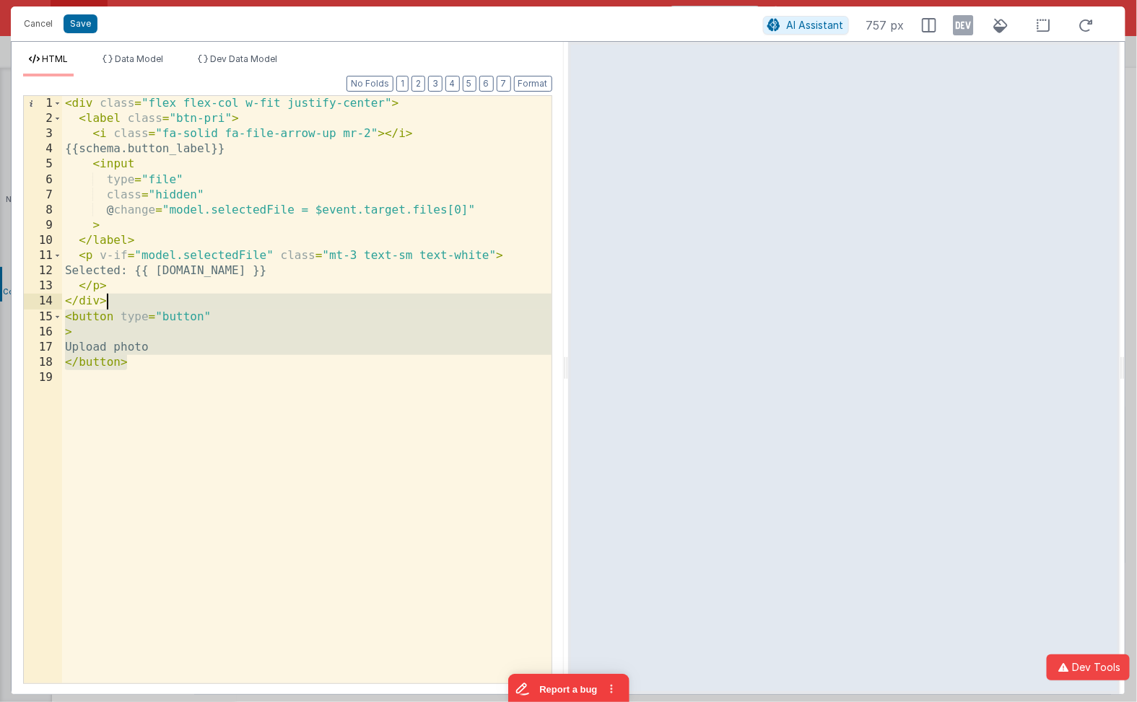
drag, startPoint x: 151, startPoint y: 359, endPoint x: 155, endPoint y: 298, distance: 61.5
click at [155, 298] on div "< div class = "flex flex-col w-fit justify-center" > < label class = "btn-pri" …" at bounding box center [307, 405] width 490 height 619
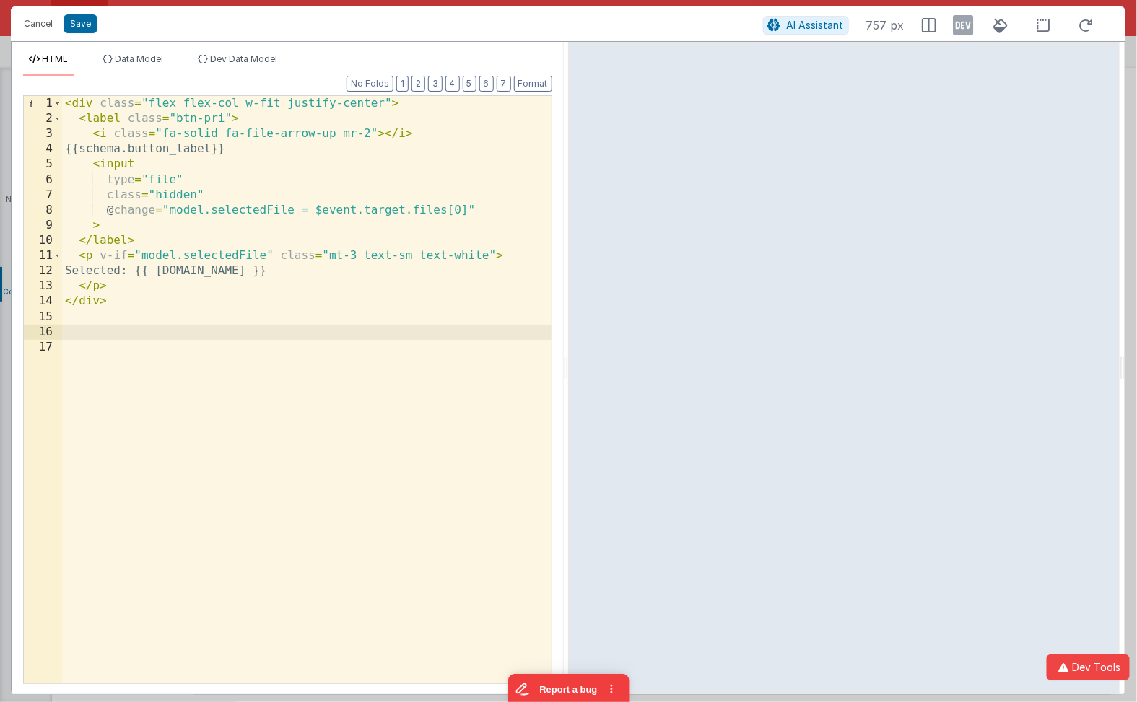
click at [77, 105] on div "< div class = "flex flex-col w-fit justify-center" > < label class = "btn-pri" …" at bounding box center [307, 405] width 490 height 619
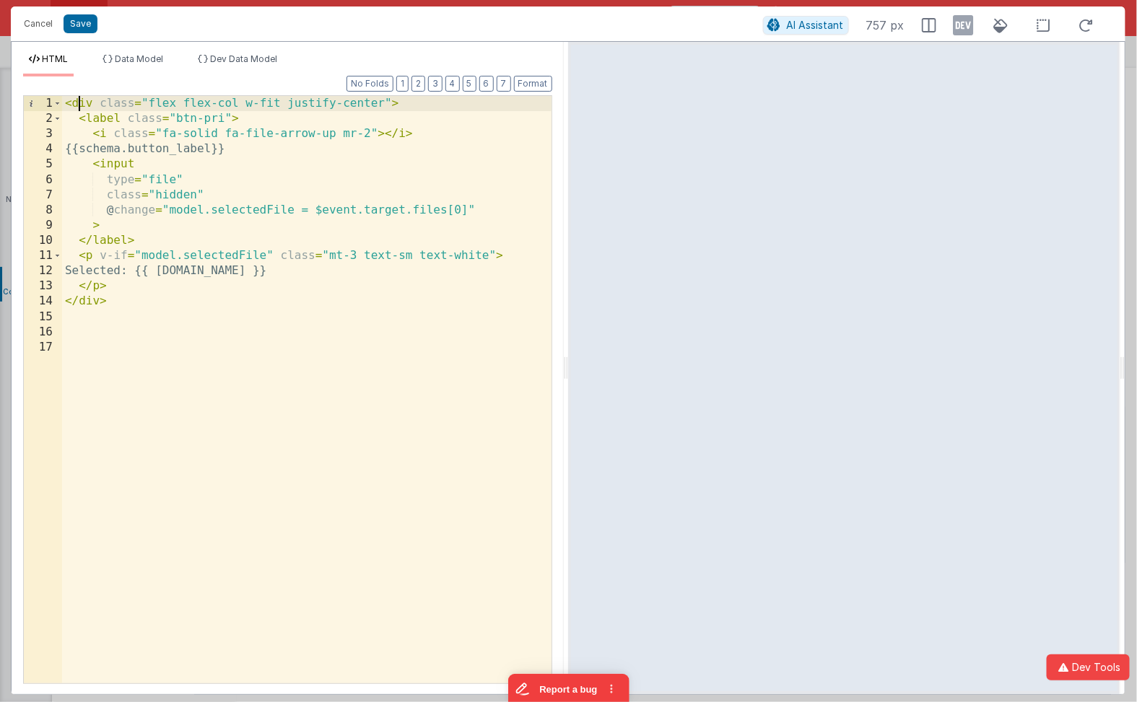
click at [77, 105] on div "< div class = "flex flex-col w-fit justify-center" > < label class = "btn-pri" …" at bounding box center [307, 405] width 490 height 619
click at [84, 304] on div "< button class = "flex flex-col w-fit justify-center" > < label class = "btn-pr…" at bounding box center [307, 405] width 490 height 619
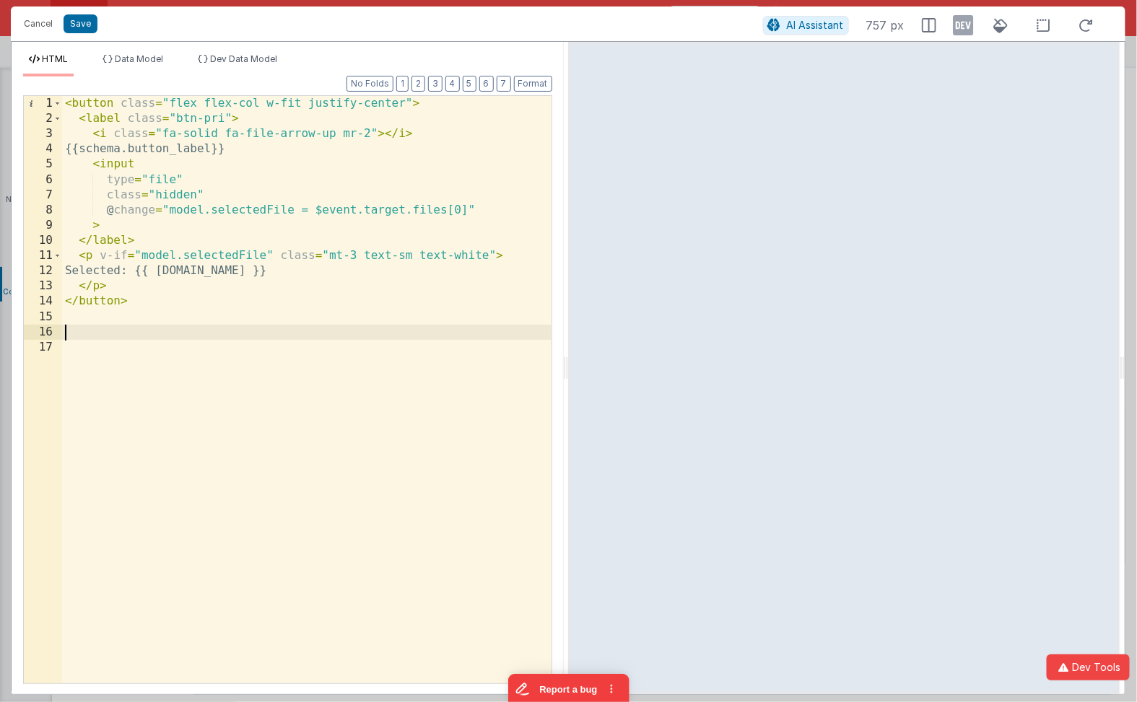
click at [105, 337] on div "< button class = "flex flex-col w-fit justify-center" > < label class = "btn-pr…" at bounding box center [307, 405] width 490 height 619
drag, startPoint x: 75, startPoint y: 334, endPoint x: 103, endPoint y: 362, distance: 39.8
click at [103, 362] on div "< button class = "flex flex-col w-fit justify-center" > < label class = "btn-pr…" at bounding box center [307, 405] width 490 height 619
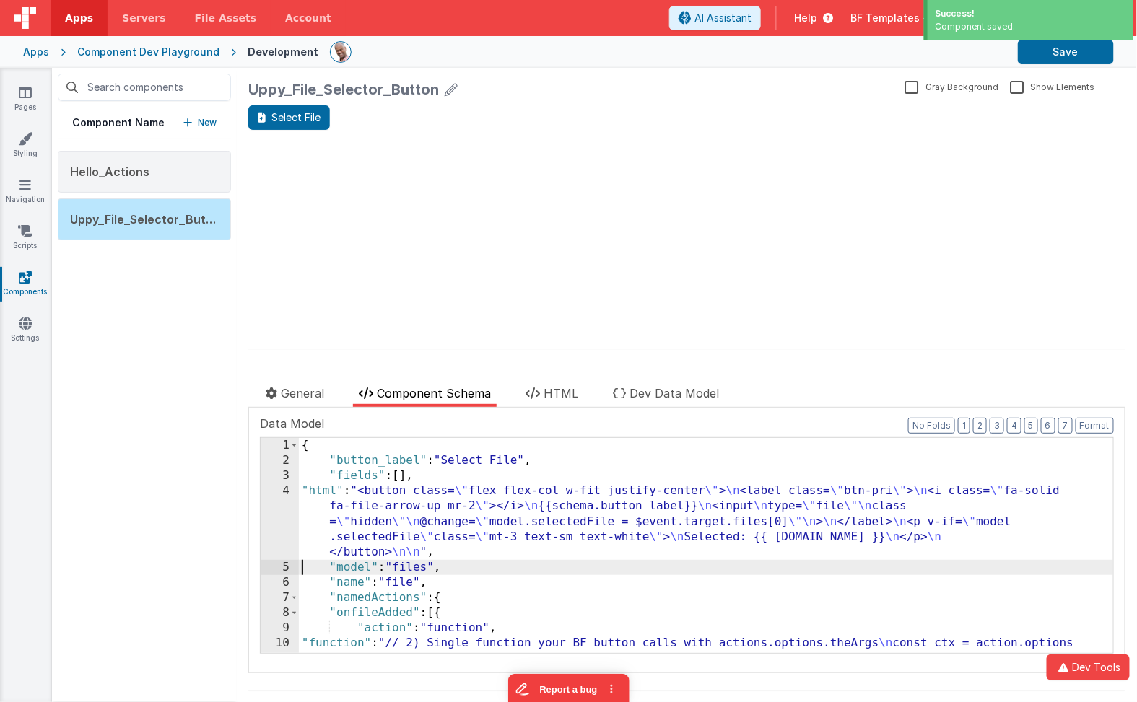
click at [272, 509] on div "4" at bounding box center [280, 522] width 38 height 77
click at [274, 507] on div "4" at bounding box center [280, 522] width 38 height 77
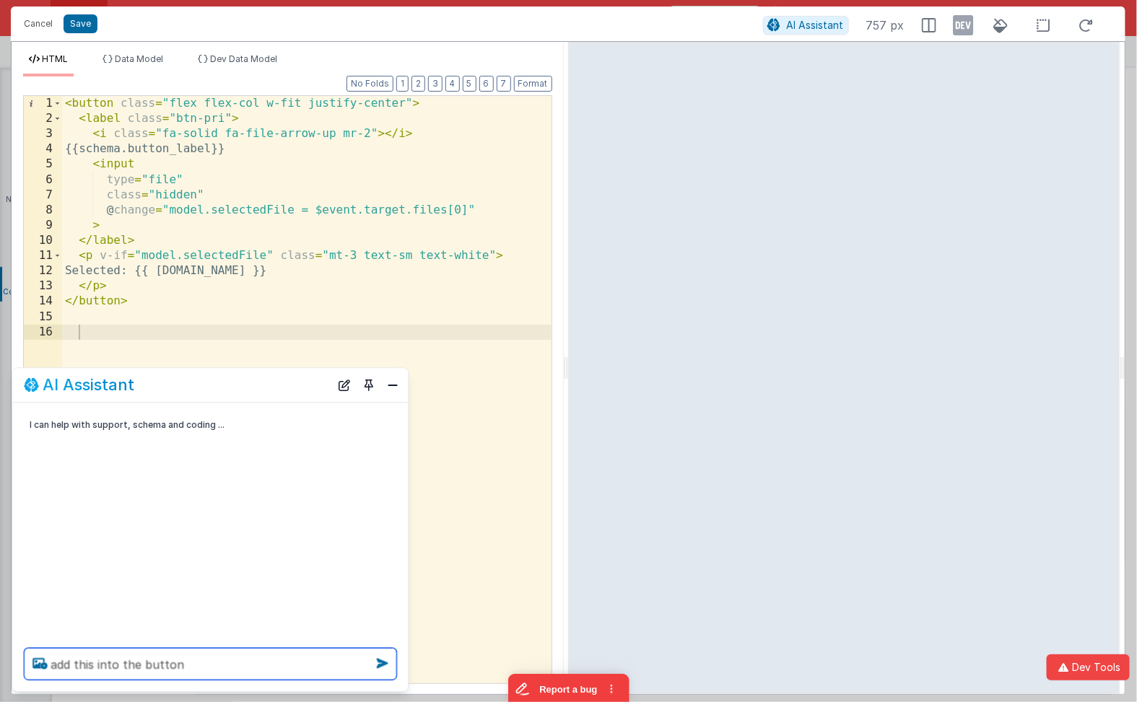
paste textarea "onclick="bfUppyPick({ docType:'photo', accept:'image/*', multiple:false })""
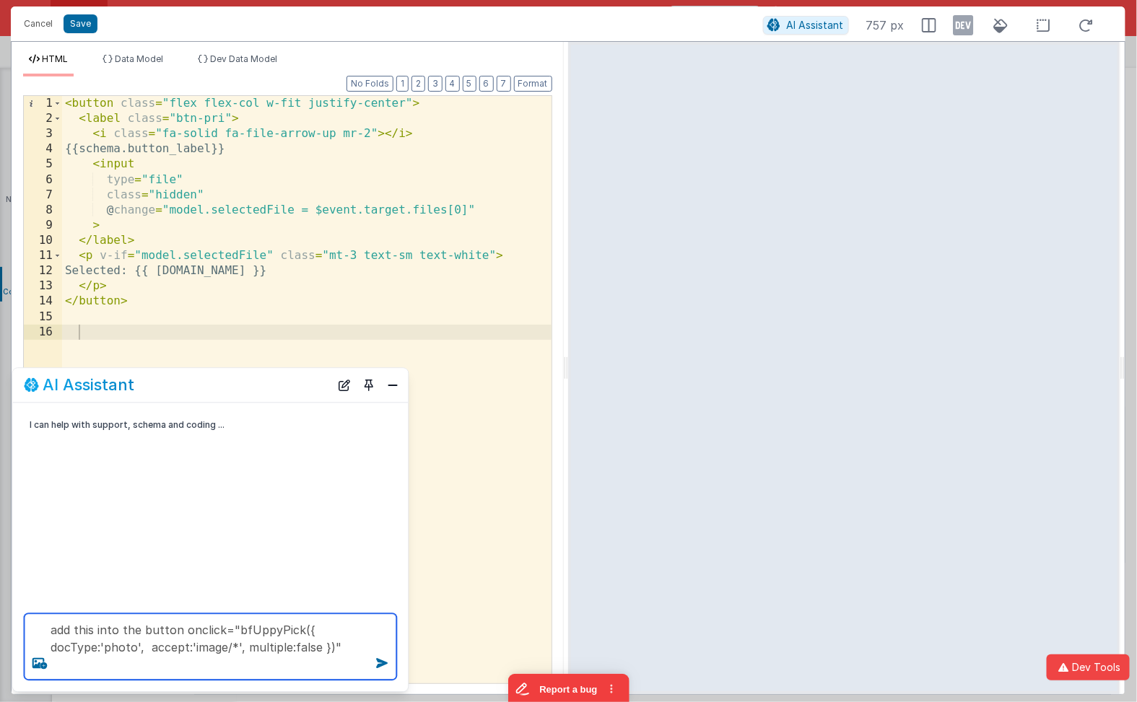
type textarea "add this into the button onclick="bfUppyPick({ docType:'photo', accept:'image/*…"
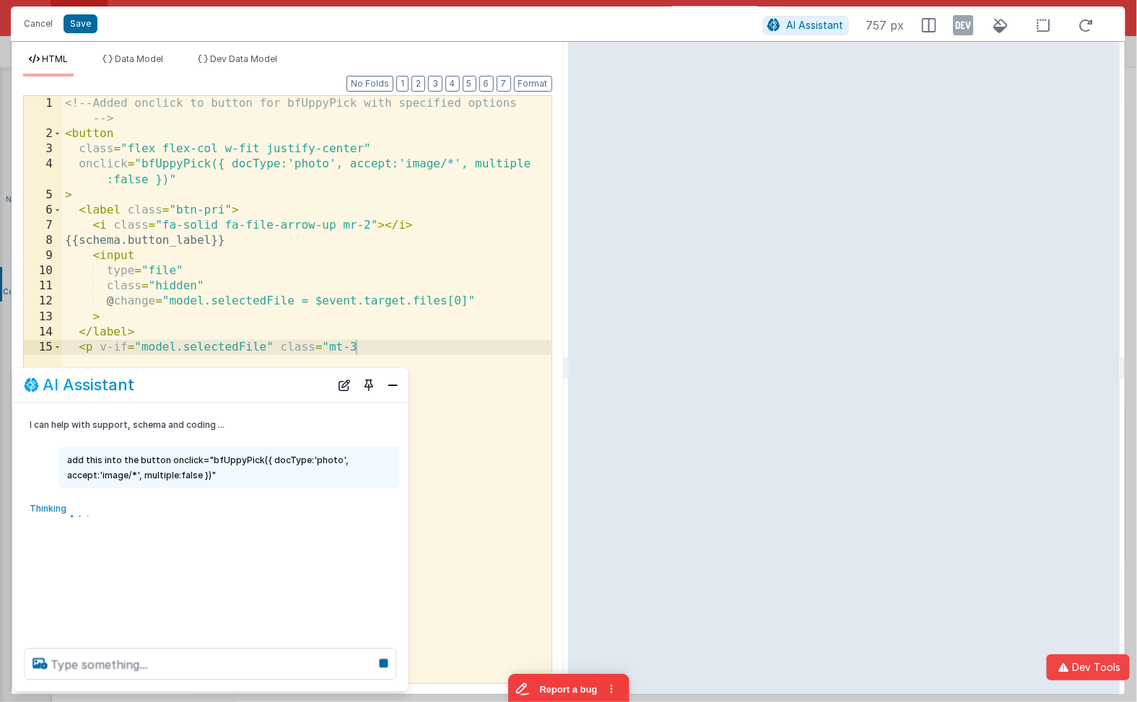
click at [267, 253] on div "<!-- Added onclick to button for bfUppyPick with specified options --> < button…" at bounding box center [307, 413] width 490 height 634
click at [292, 238] on div "<!-- Added onclick to button for bfUppyPick with specified options --> < button…" at bounding box center [307, 413] width 490 height 634
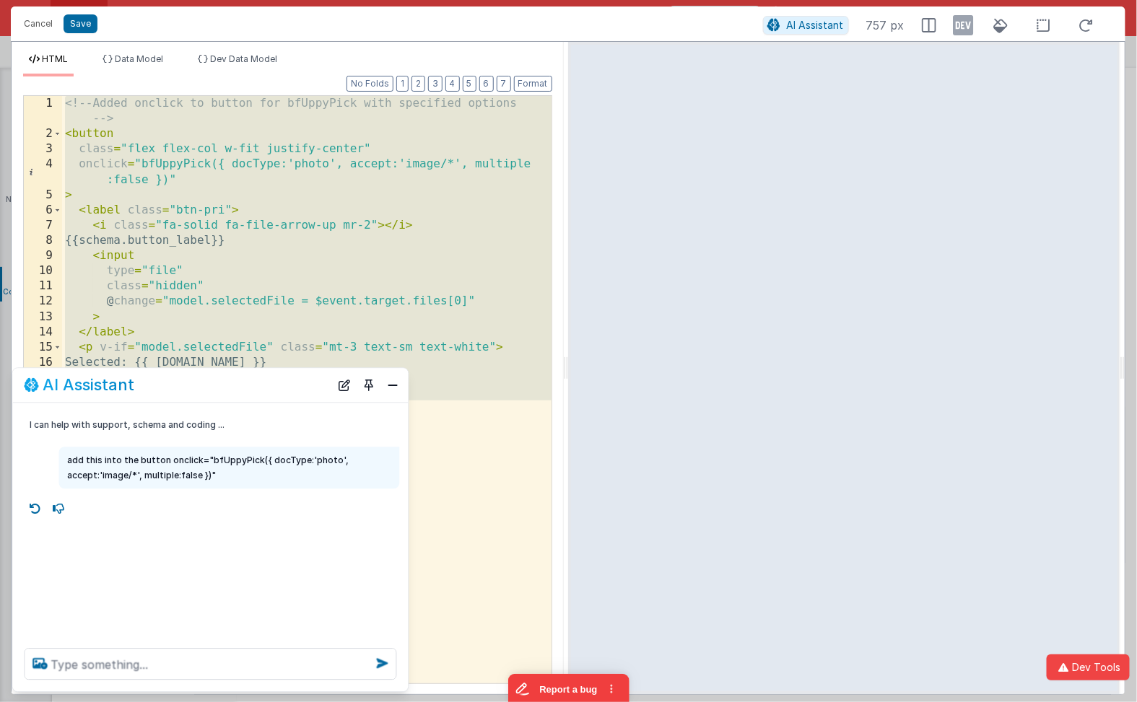
click at [428, 248] on div "<!-- Added onclick to button for bfUppyPick with specified options --> < button…" at bounding box center [307, 413] width 490 height 634
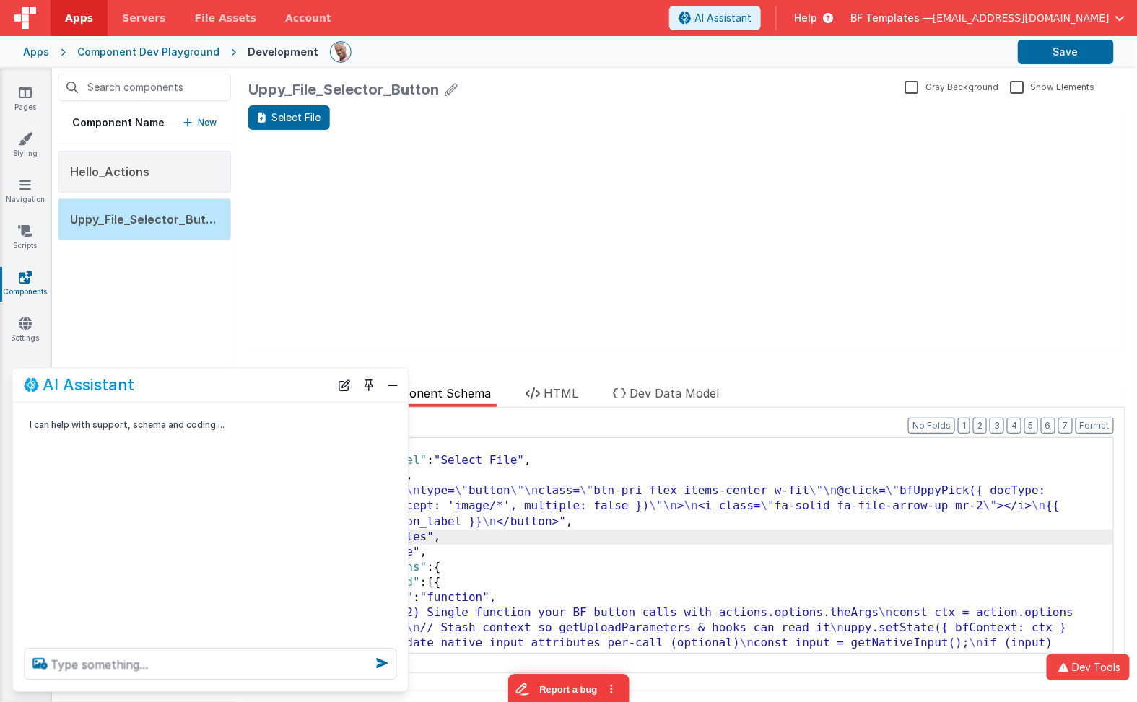
click at [338, 305] on div "Select File update page model (See schema to hide after dev) showElements" at bounding box center [686, 227] width 877 height 245
click at [386, 399] on div "AI Assistant" at bounding box center [211, 386] width 396 height 34
click at [392, 383] on button "Close" at bounding box center [393, 385] width 19 height 20
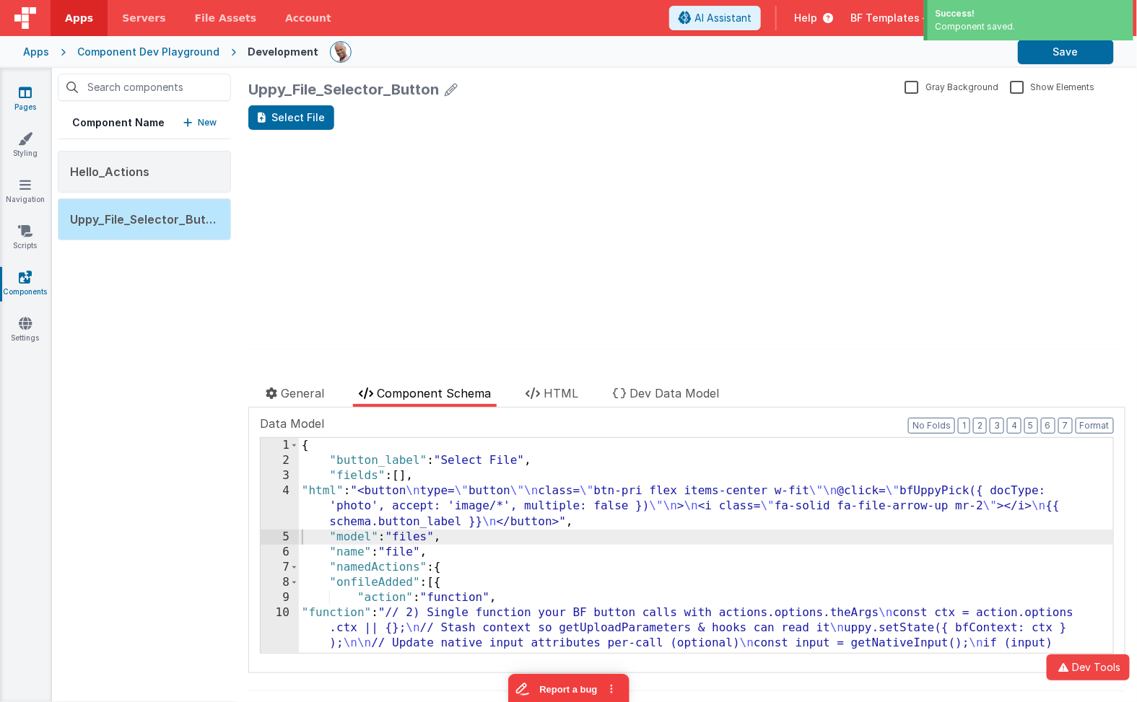
click at [32, 99] on link "Pages" at bounding box center [25, 99] width 52 height 29
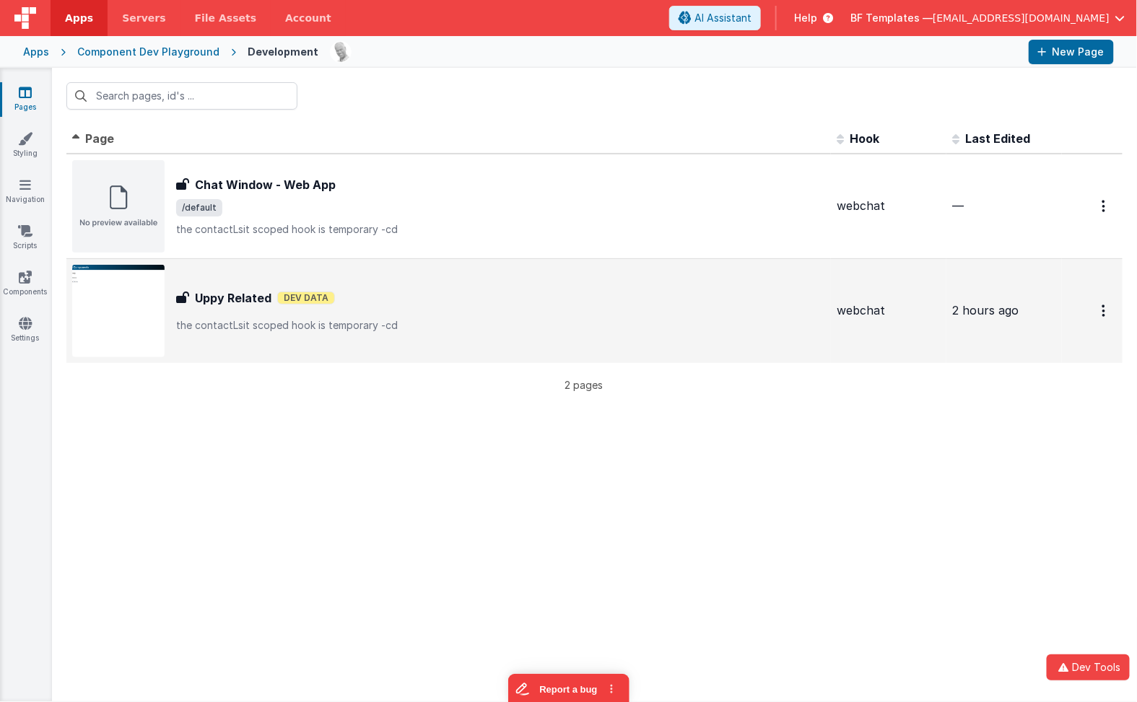
click at [276, 305] on div "Uppy Related Dev Data" at bounding box center [500, 297] width 649 height 17
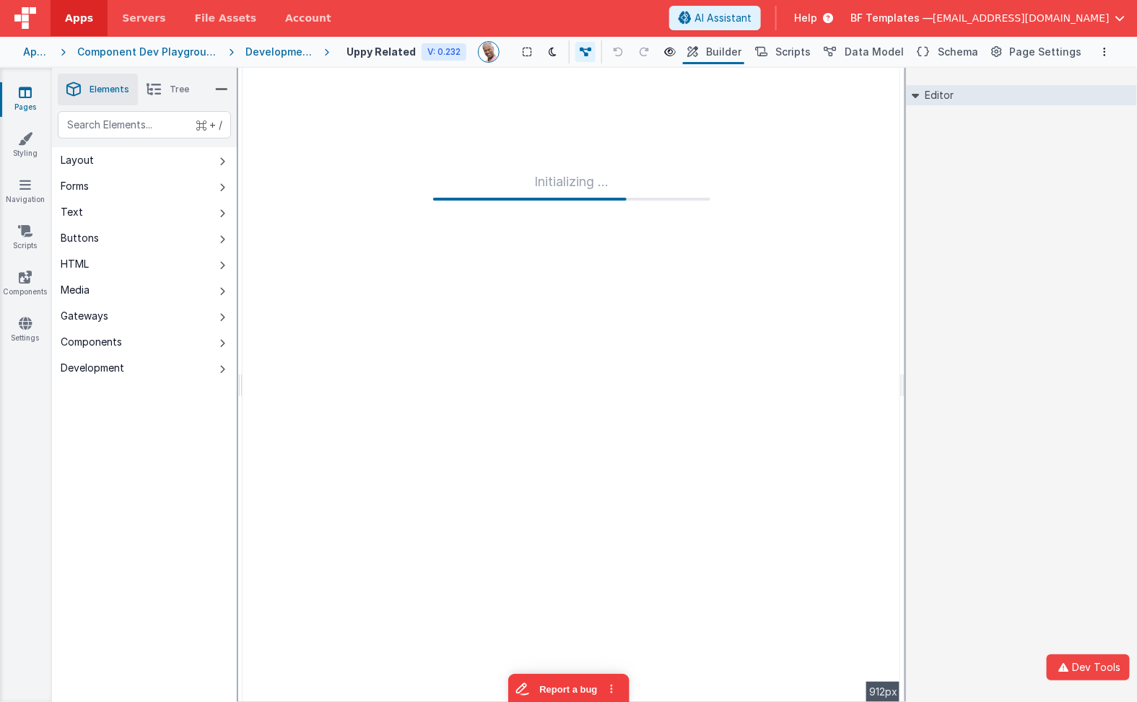
click at [375, 43] on div "Uppy Related V: 0.232" at bounding box center [407, 51] width 120 height 17
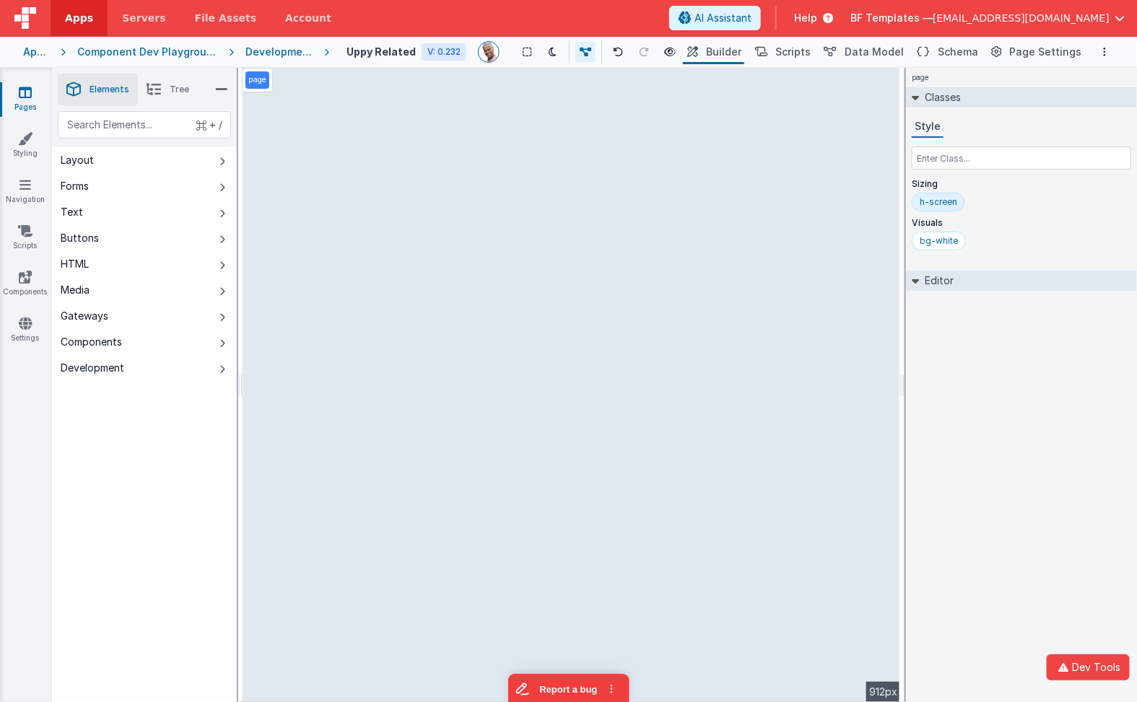
click at [373, 49] on h4 "Uppy Related" at bounding box center [381, 51] width 69 height 11
type input "Uppy Related Components"
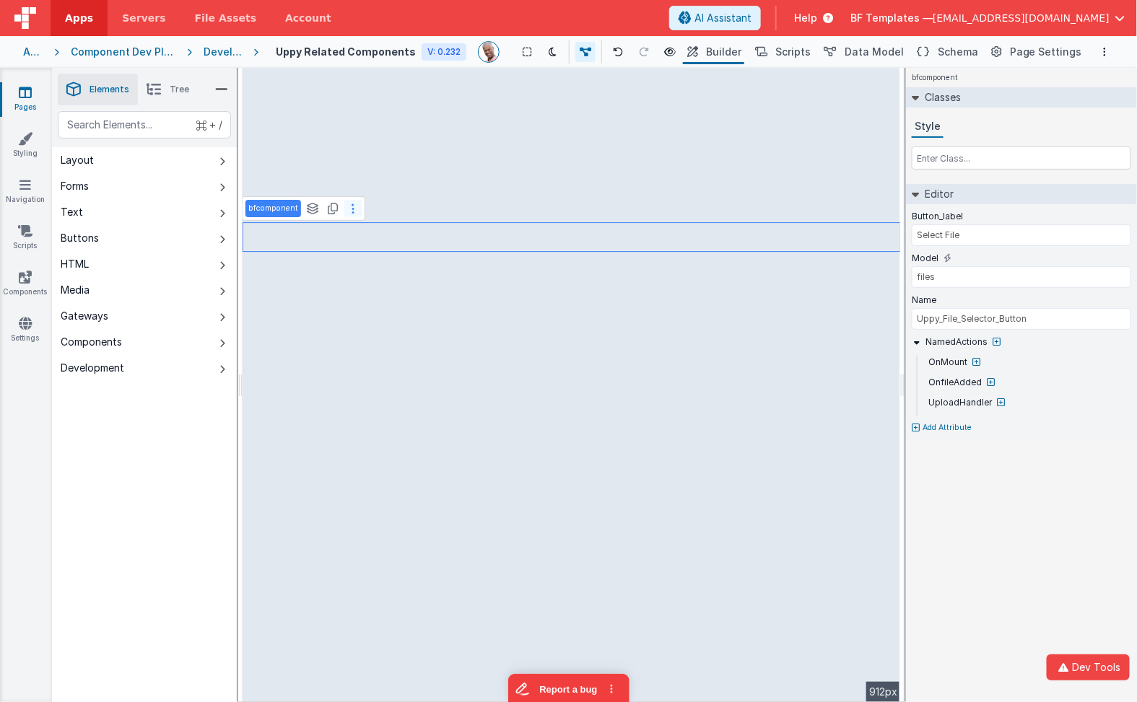
click at [347, 214] on button at bounding box center [352, 208] width 17 height 17
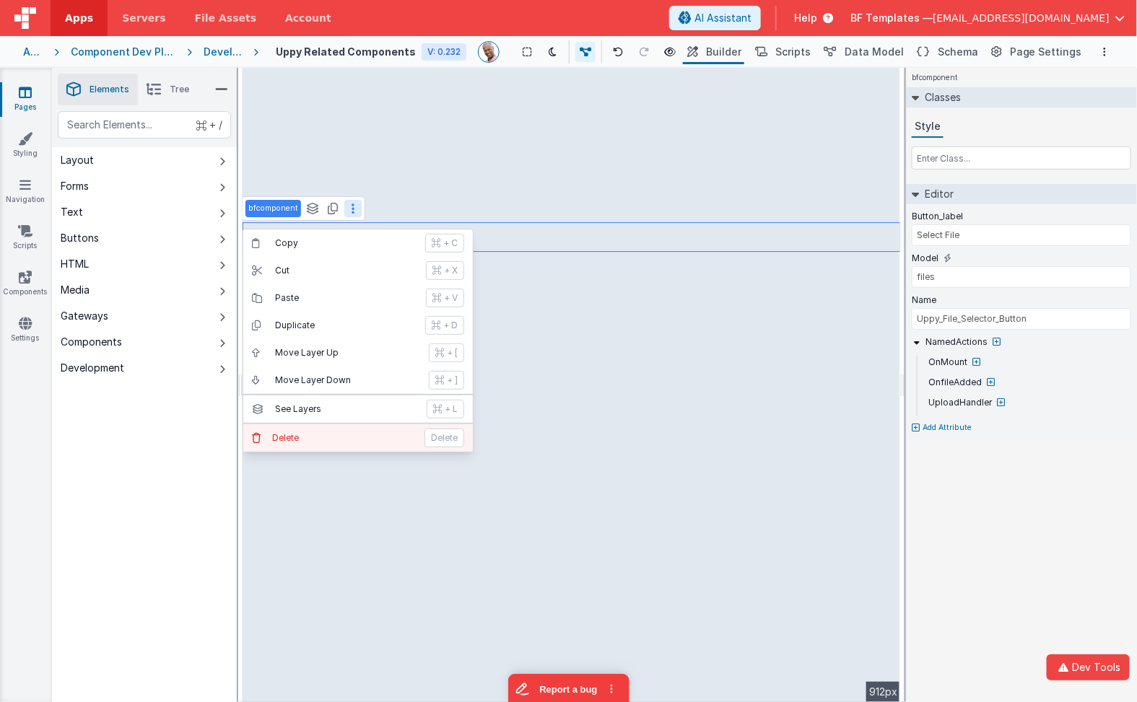
click at [334, 432] on p "Delete" at bounding box center [344, 438] width 144 height 12
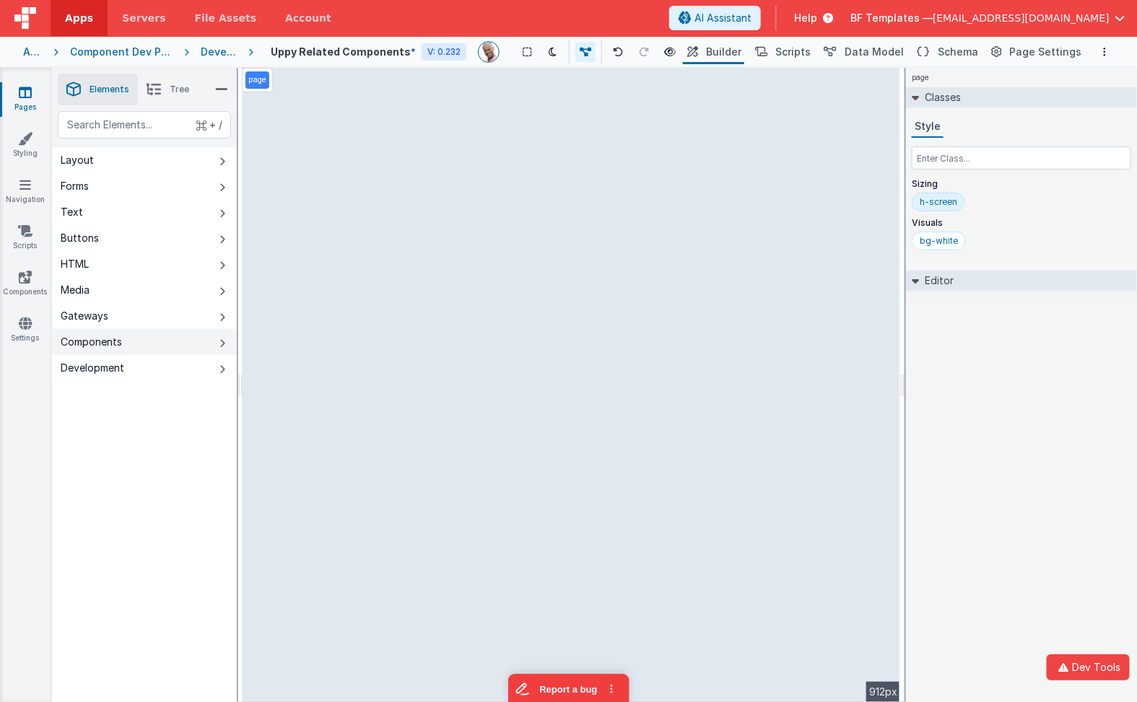
click at [163, 339] on button "Components" at bounding box center [144, 342] width 185 height 26
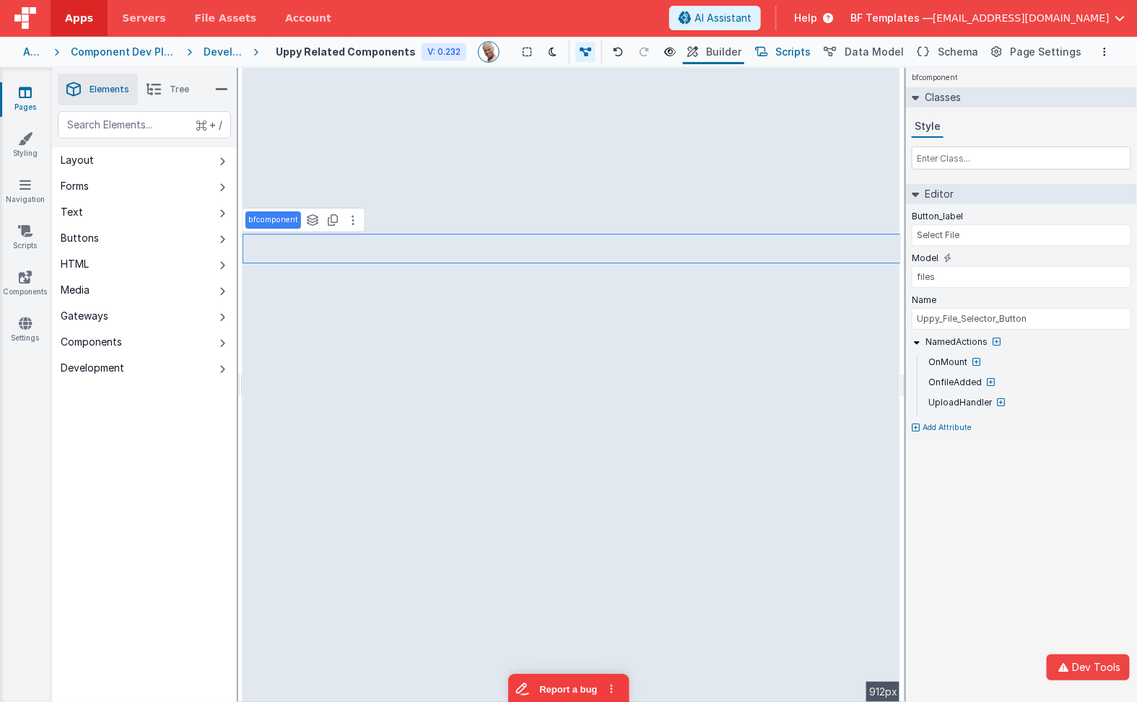
click at [793, 47] on span "Scripts" at bounding box center [792, 52] width 35 height 14
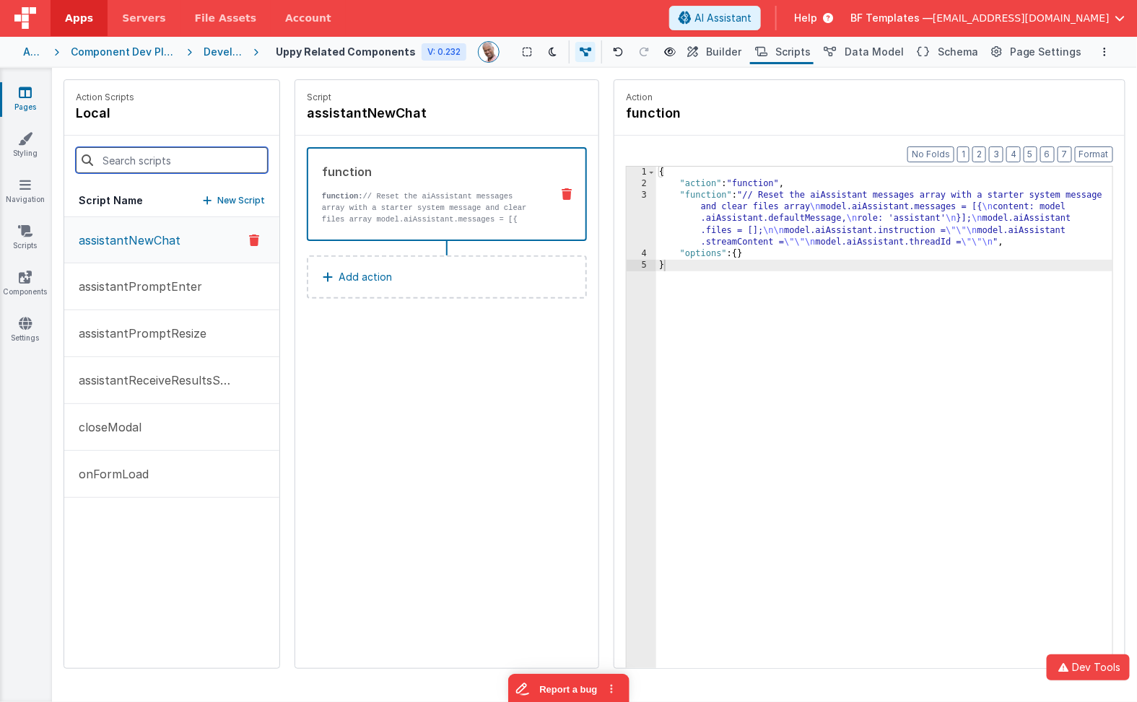
click at [159, 151] on input at bounding box center [172, 160] width 192 height 26
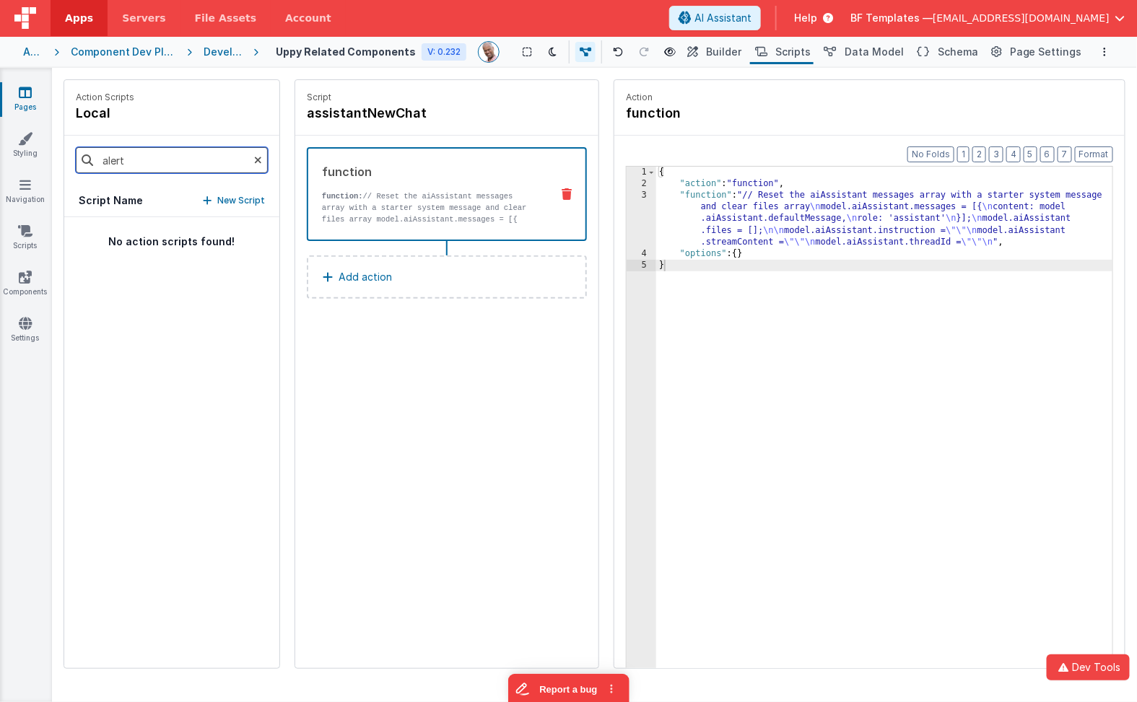
type input "alert"
click at [373, 296] on button "Add action" at bounding box center [447, 277] width 280 height 43
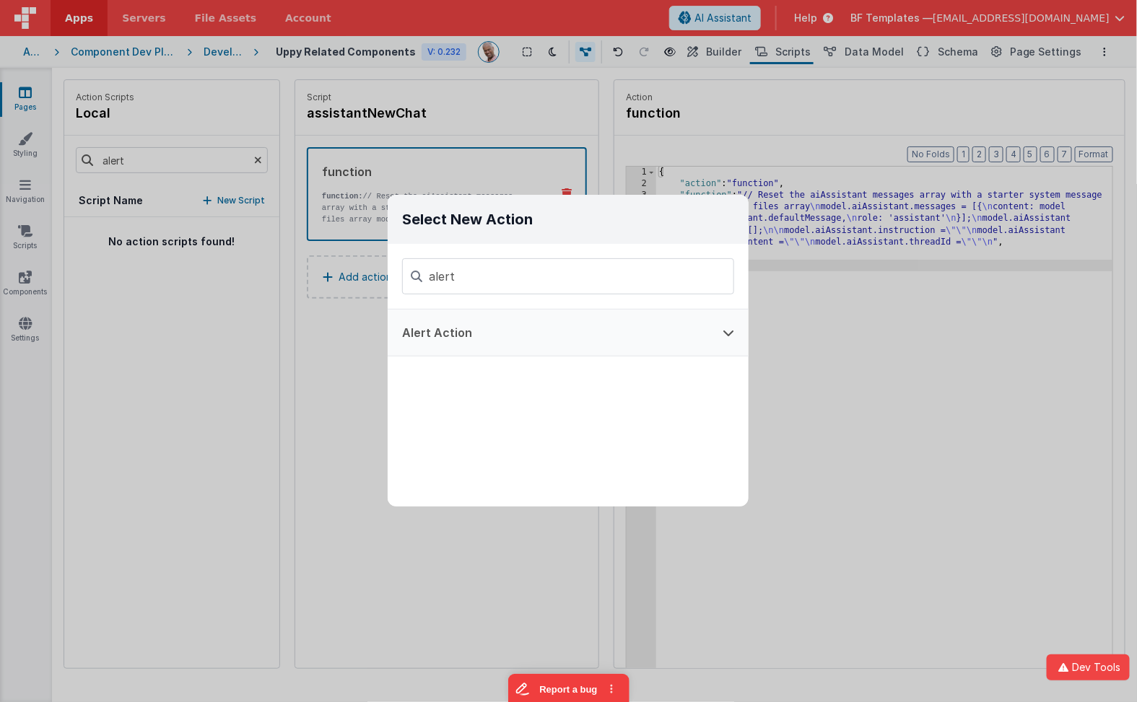
type input "alert"
click at [470, 338] on button "Alert Action" at bounding box center [548, 333] width 321 height 46
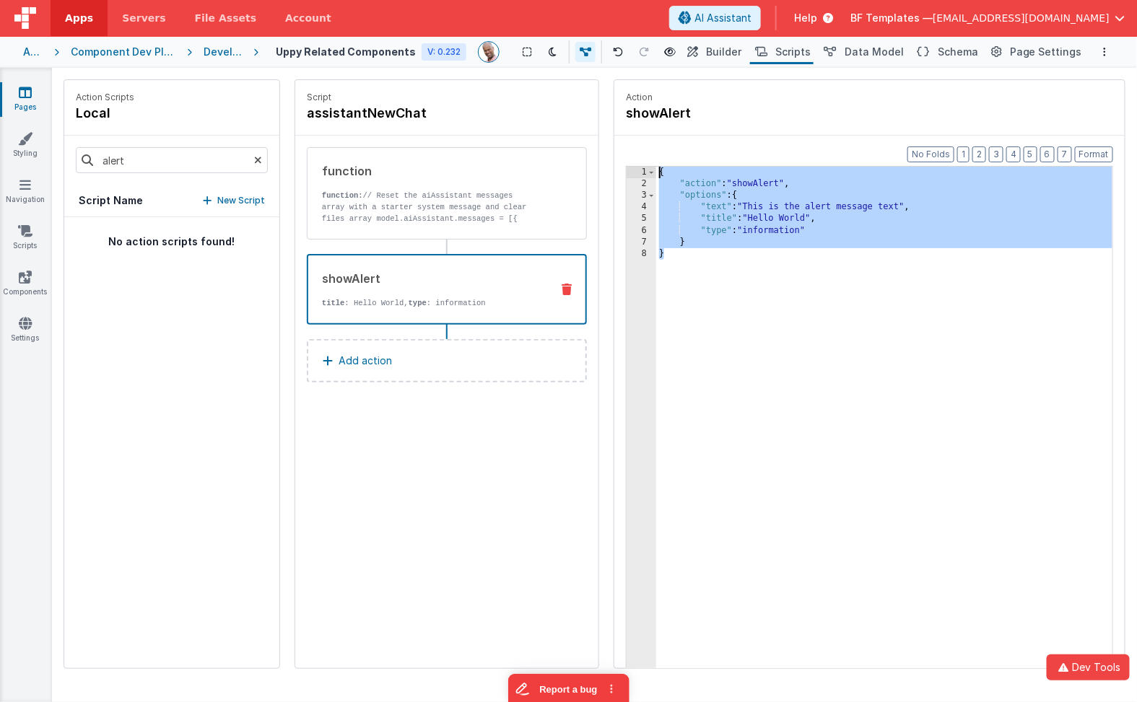
drag, startPoint x: 707, startPoint y: 271, endPoint x: 649, endPoint y: 145, distance: 138.2
click at [649, 145] on div "Format 7 6 5 4 3 2 1 No Folds 1 2 3 4 5 6 7 8 { "action" : "showAlert" , "optio…" at bounding box center [869, 430] width 510 height 588
click at [20, 271] on icon at bounding box center [25, 277] width 13 height 14
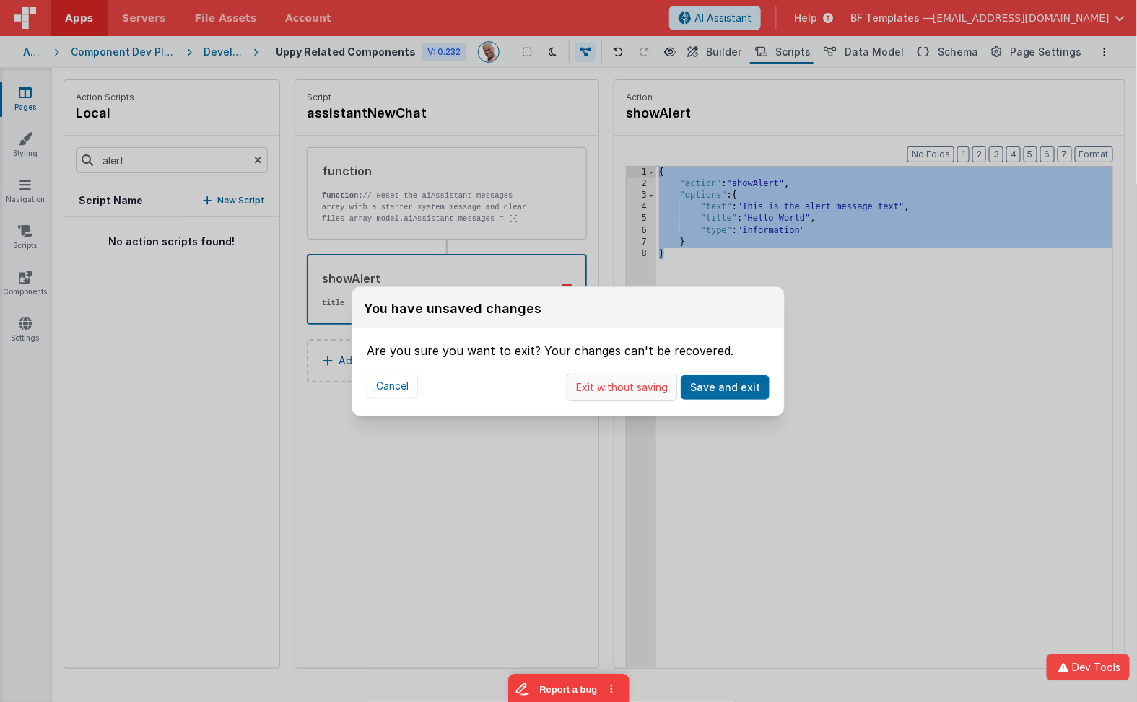
click at [653, 391] on button "Exit without saving" at bounding box center [622, 387] width 110 height 27
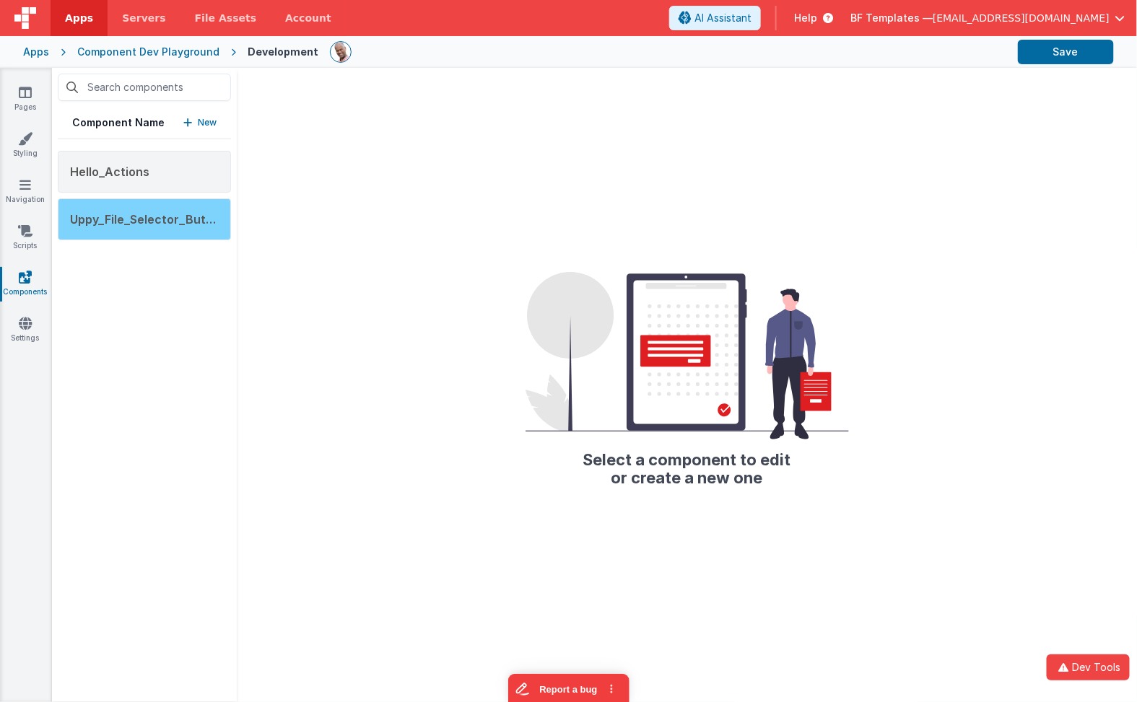
click at [159, 221] on span "Uppy_File_Selector_Button" at bounding box center [147, 219] width 155 height 14
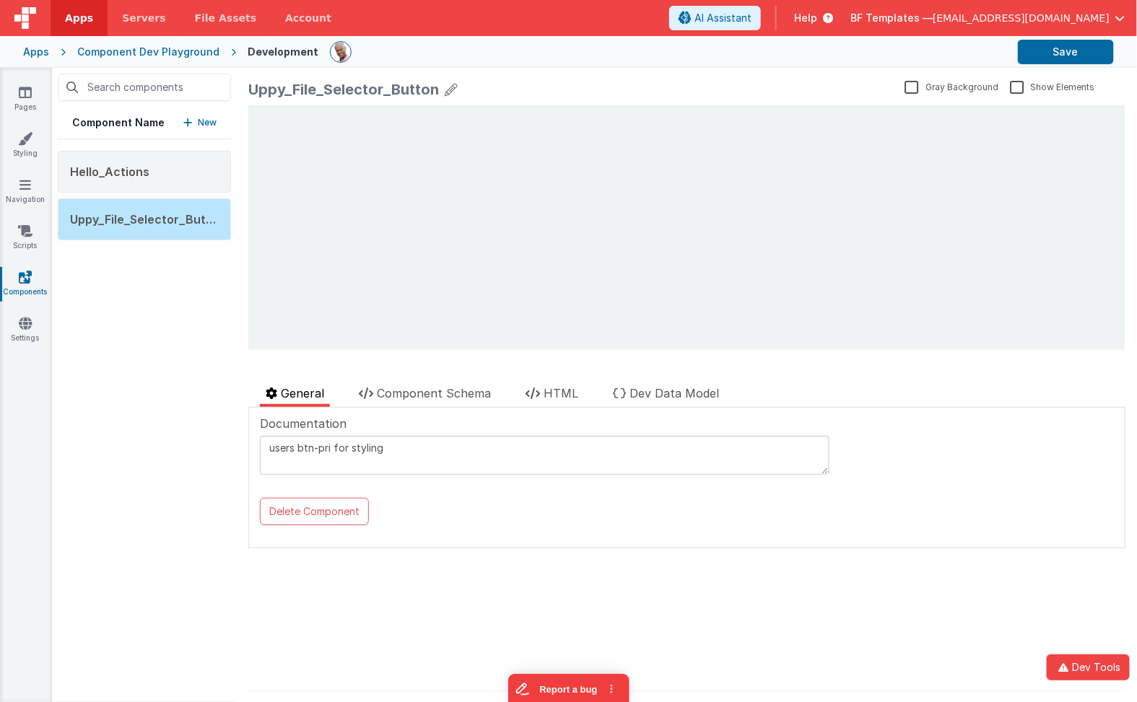
click at [505, 414] on div "Documentation users btn-pri for styling Delete Component Data Model Format 7 6 …" at bounding box center [686, 478] width 877 height 141
click at [475, 406] on li "Component Schema" at bounding box center [425, 396] width 144 height 22
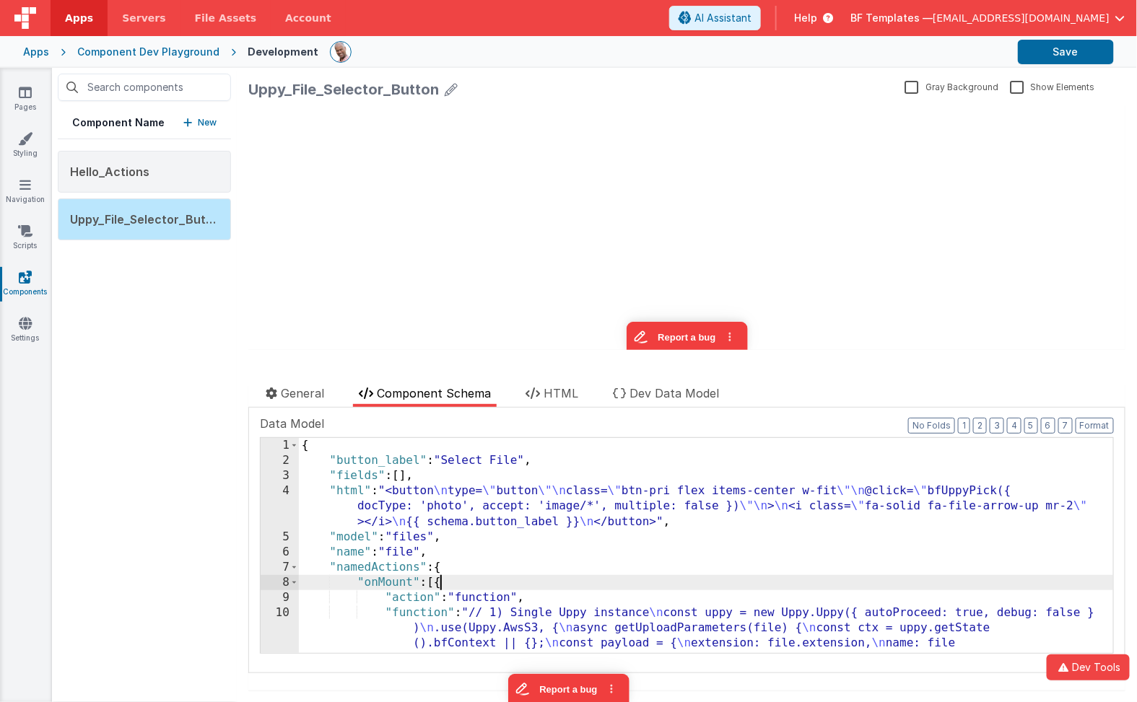
click at [441, 580] on div "{ "button_label" : "Select File" , "fields" : [ ] , "html" : "<button \n type= …" at bounding box center [707, 713] width 816 height 551
paste textarea
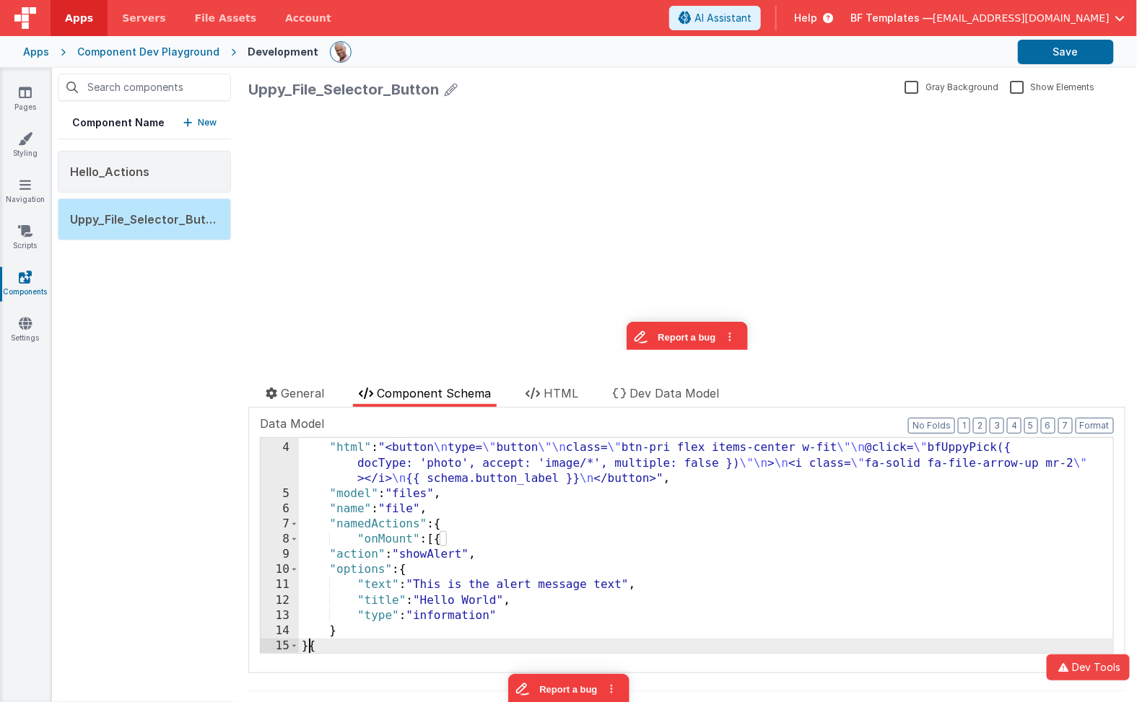
scroll to position [43, 0]
click at [487, 601] on div ""fields" : [ ] , "html" : "<button \n type= \" button \"\n class= \" btn-pri fl…" at bounding box center [707, 548] width 816 height 246
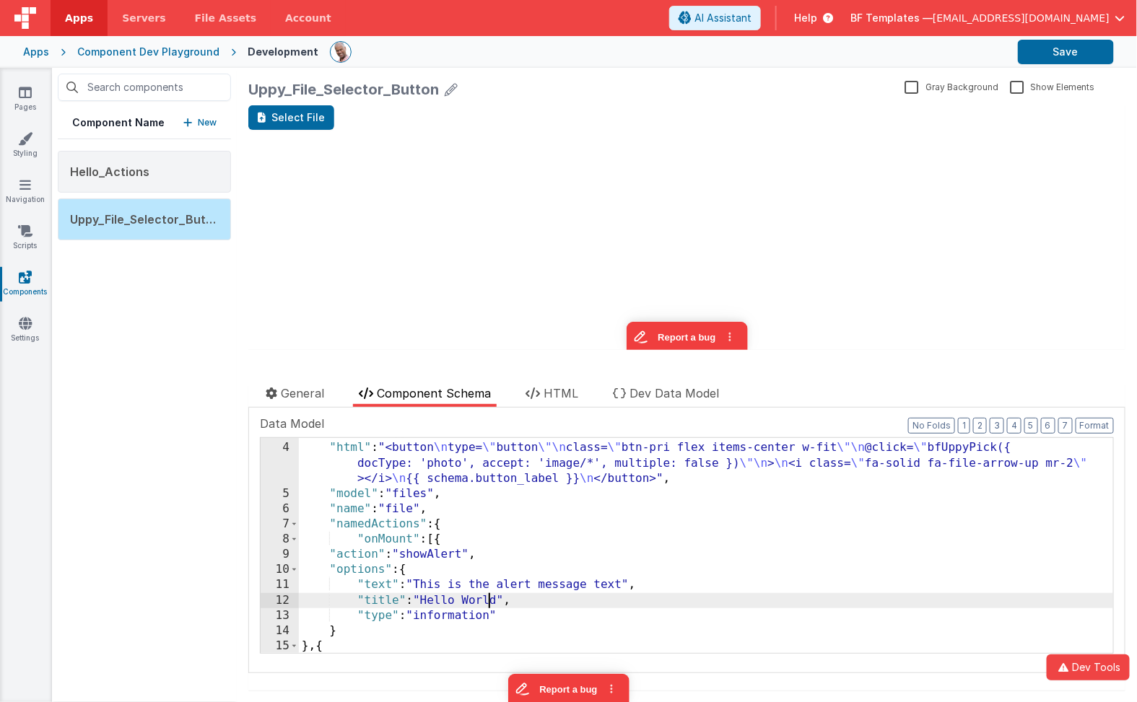
click at [487, 601] on div ""fields" : [ ] , "html" : "<button \n type= \" button \"\n class= \" btn-pri fl…" at bounding box center [707, 548] width 816 height 246
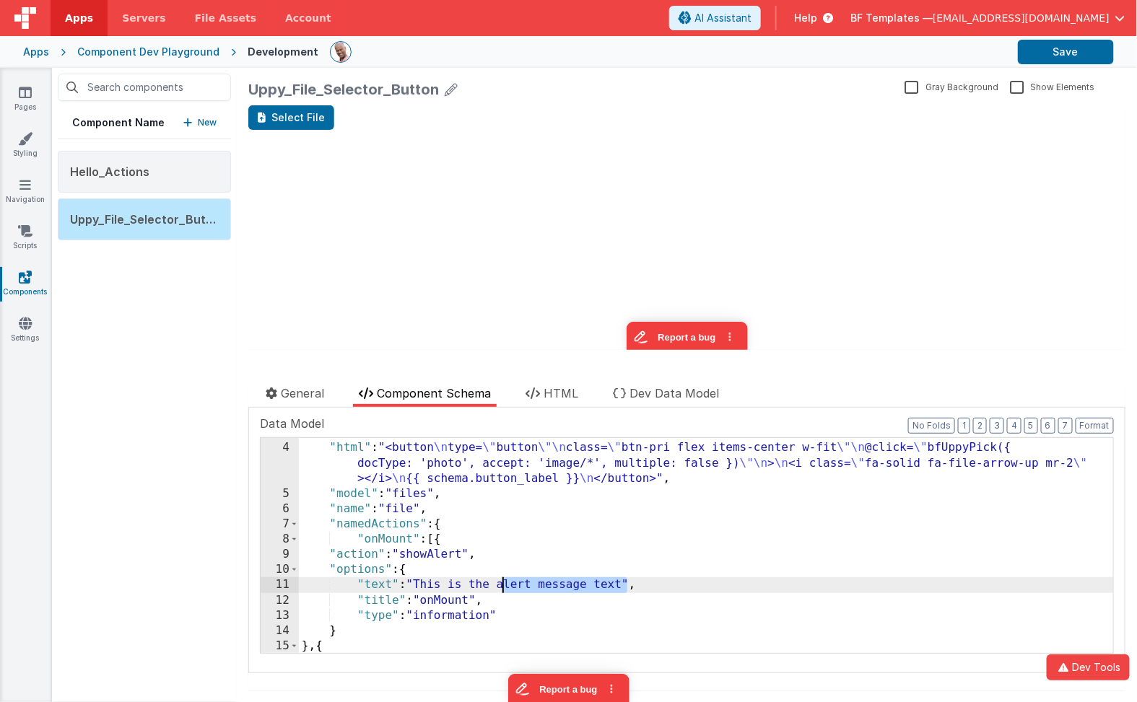
drag, startPoint x: 627, startPoint y: 585, endPoint x: 499, endPoint y: 583, distance: 128.5
click at [499, 583] on div ""fields" : [ ] , "html" : "<button \n type= \" button \"\n class= \" btn-pri fl…" at bounding box center [707, 548] width 816 height 246
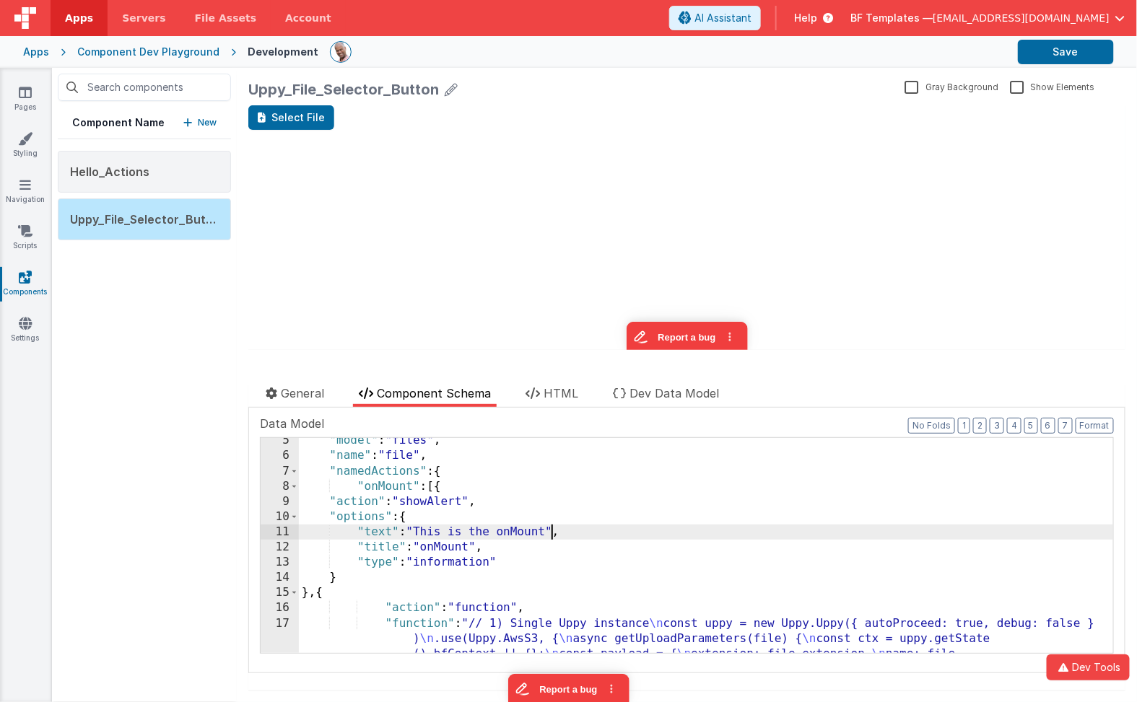
scroll to position [96, 0]
click at [439, 486] on div ""model" : "files" , "name" : "file" , "namedActions" : { "onMount" : [{ "action…" at bounding box center [707, 708] width 816 height 551
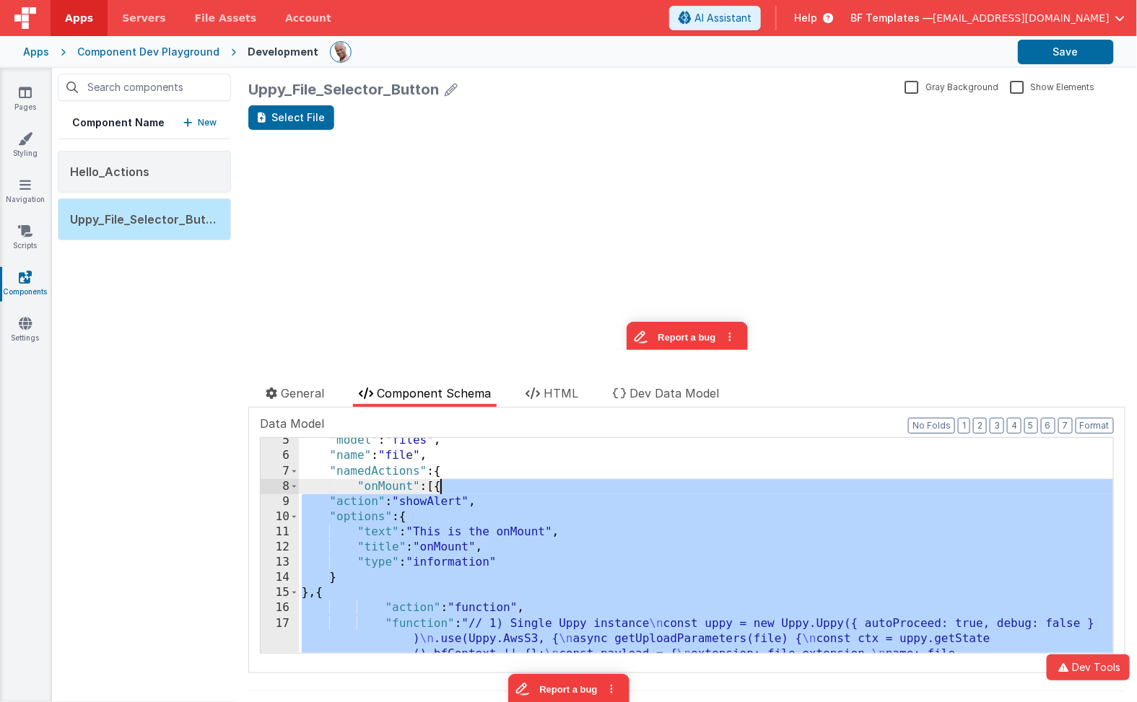
click at [306, 590] on div ""model" : "files" , "name" : "file" , "namedActions" : { "onMount" : [{ "action…" at bounding box center [707, 708] width 816 height 551
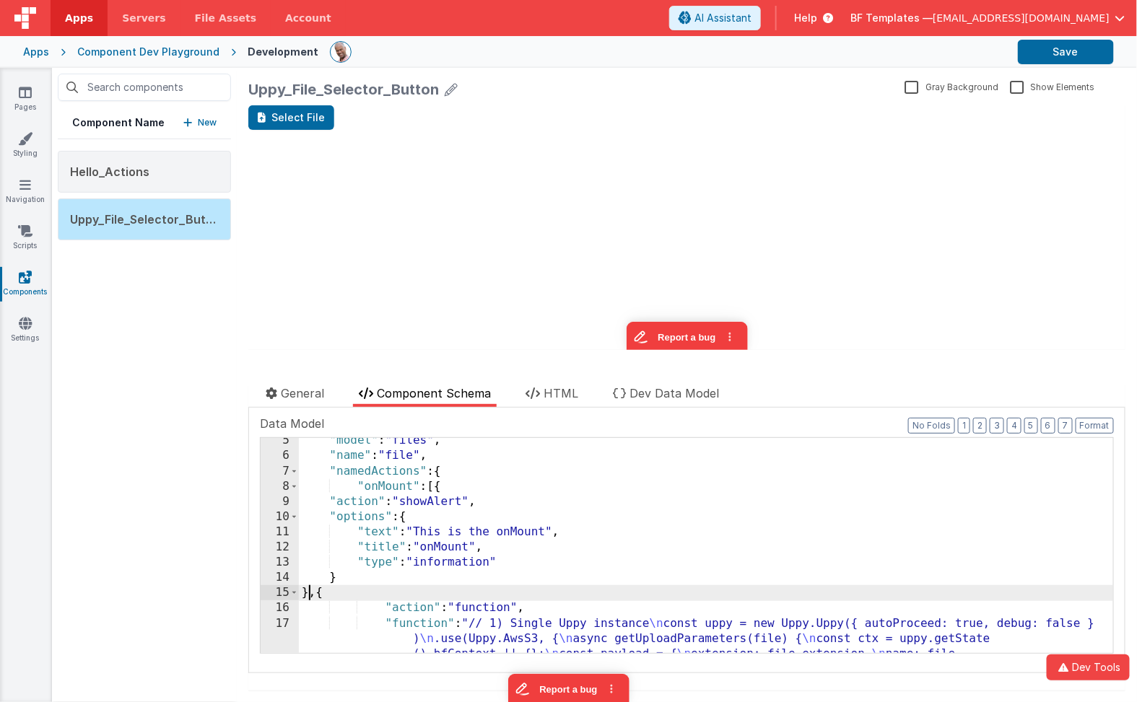
click at [306, 590] on div ""model" : "files" , "name" : "file" , "namedActions" : { "onMount" : [{ "action…" at bounding box center [707, 708] width 816 height 551
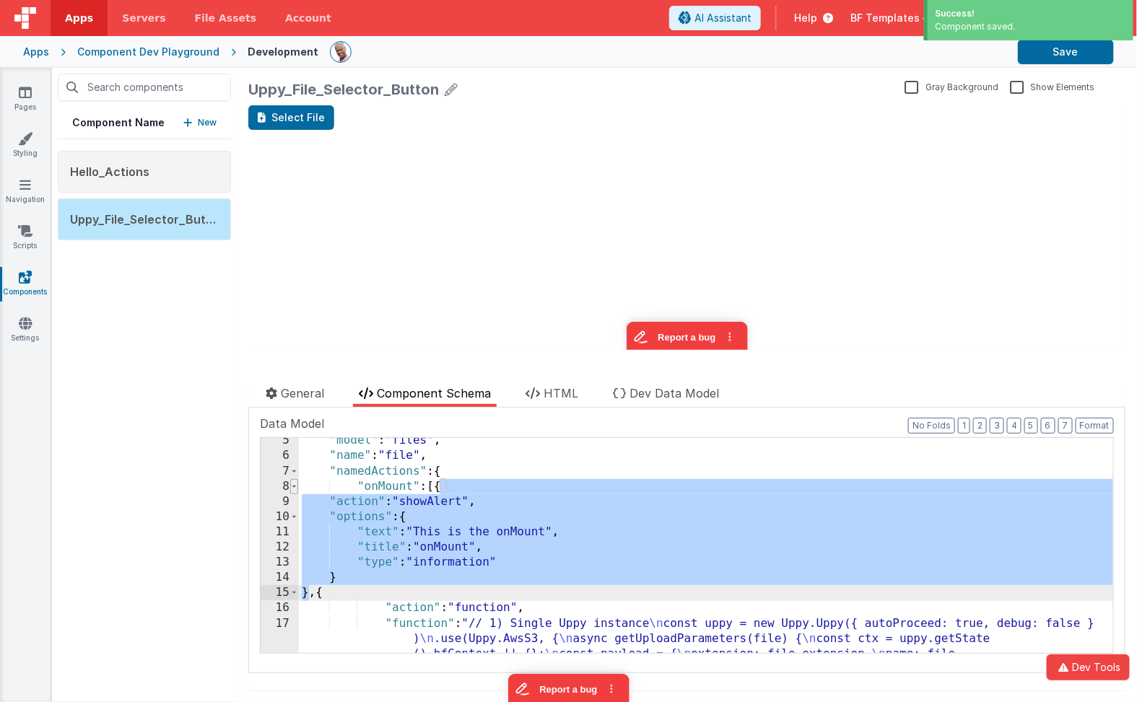
click at [292, 487] on span at bounding box center [294, 486] width 8 height 15
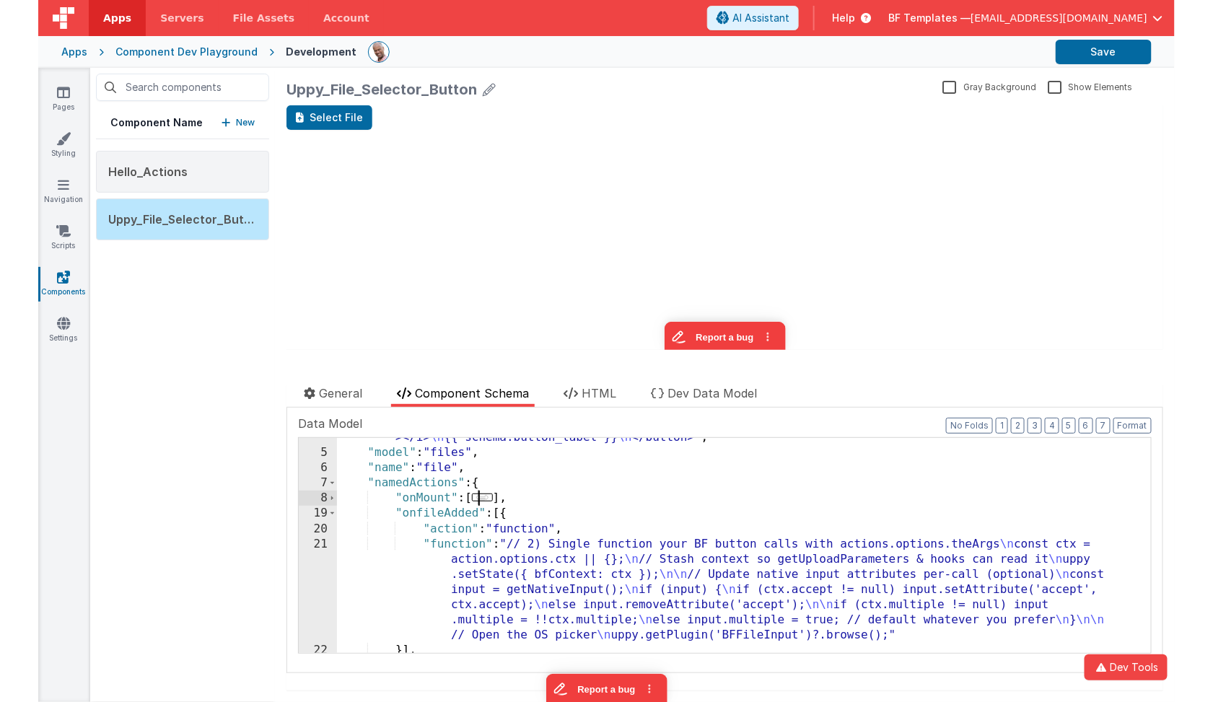
scroll to position [84, 0]
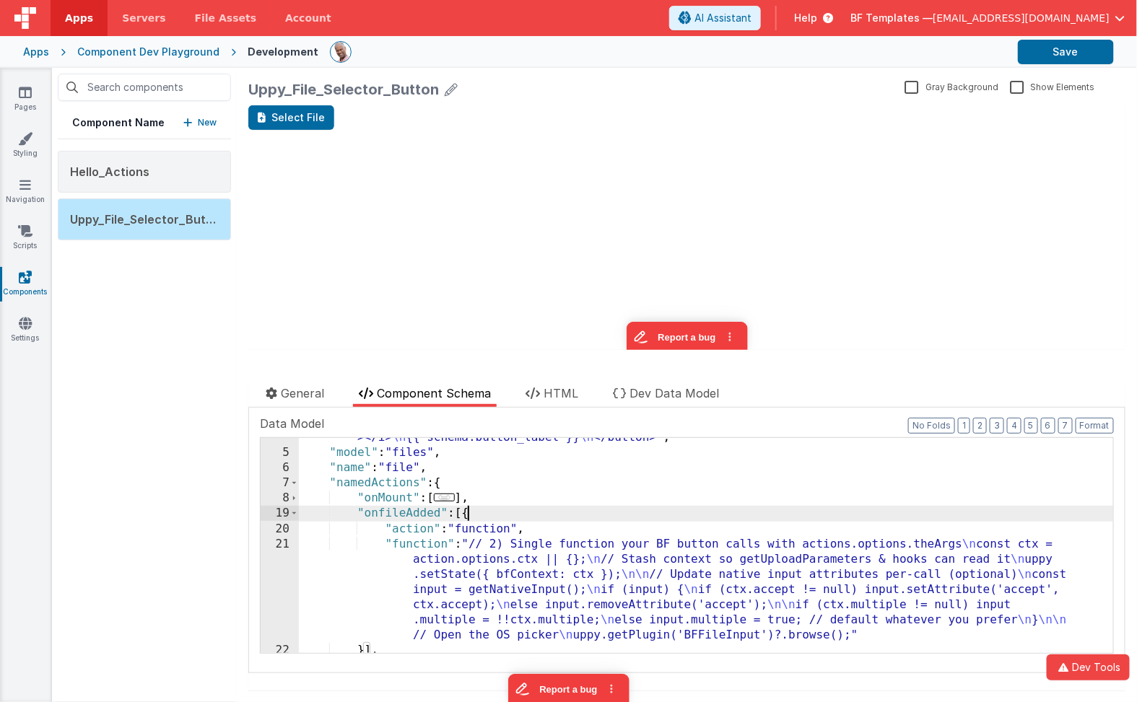
click at [467, 515] on div ""html" : "<button \n type= \" button \"\n class= \" btn-pri flex items-center w…" at bounding box center [707, 538] width 816 height 276
paste textarea
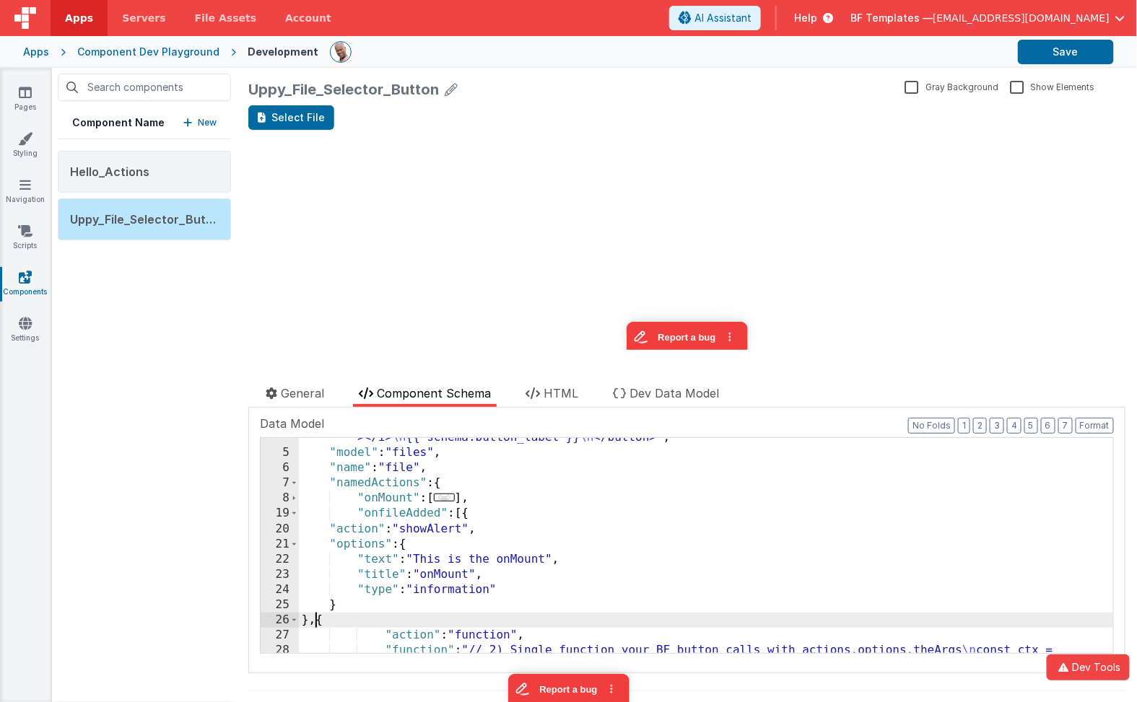
click at [414, 507] on div ""html" : "<button \n type= \" button \"\n class= \" btn-pri flex items-center w…" at bounding box center [707, 584] width 816 height 368
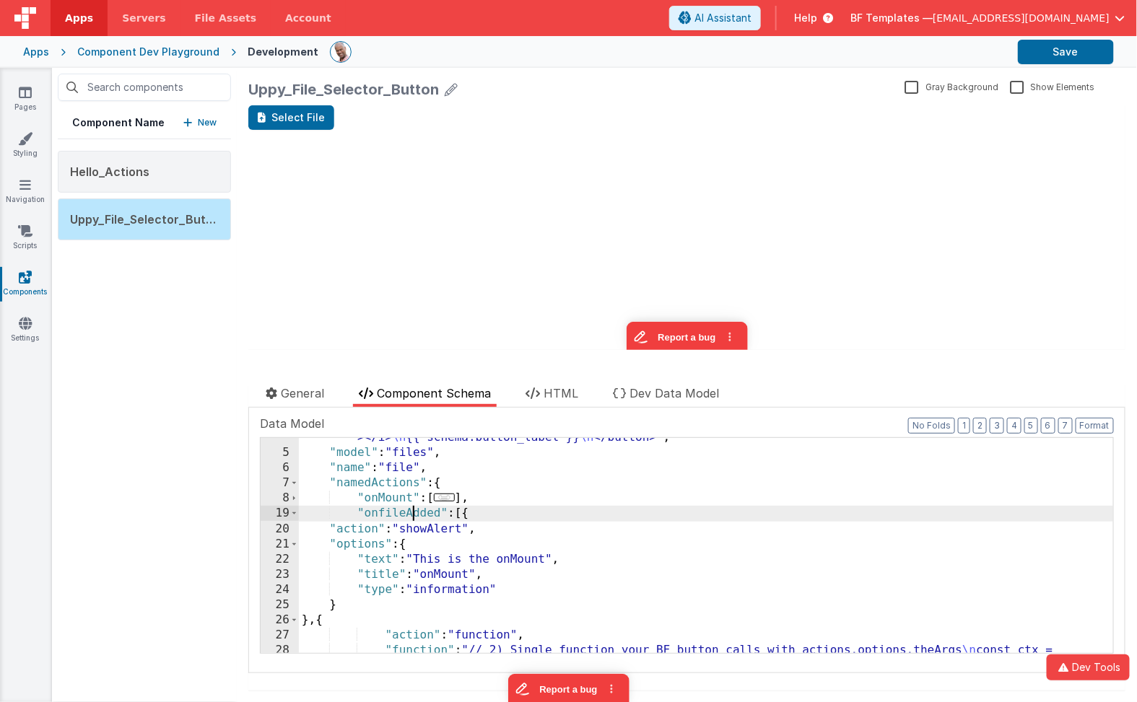
click at [414, 507] on div ""html" : "<button \n type= \" button \"\n class= \" btn-pri flex items-center w…" at bounding box center [707, 584] width 816 height 368
click at [447, 576] on div ""html" : "<button \n type= \" button \"\n class= \" btn-pri flex items-center w…" at bounding box center [707, 584] width 816 height 368
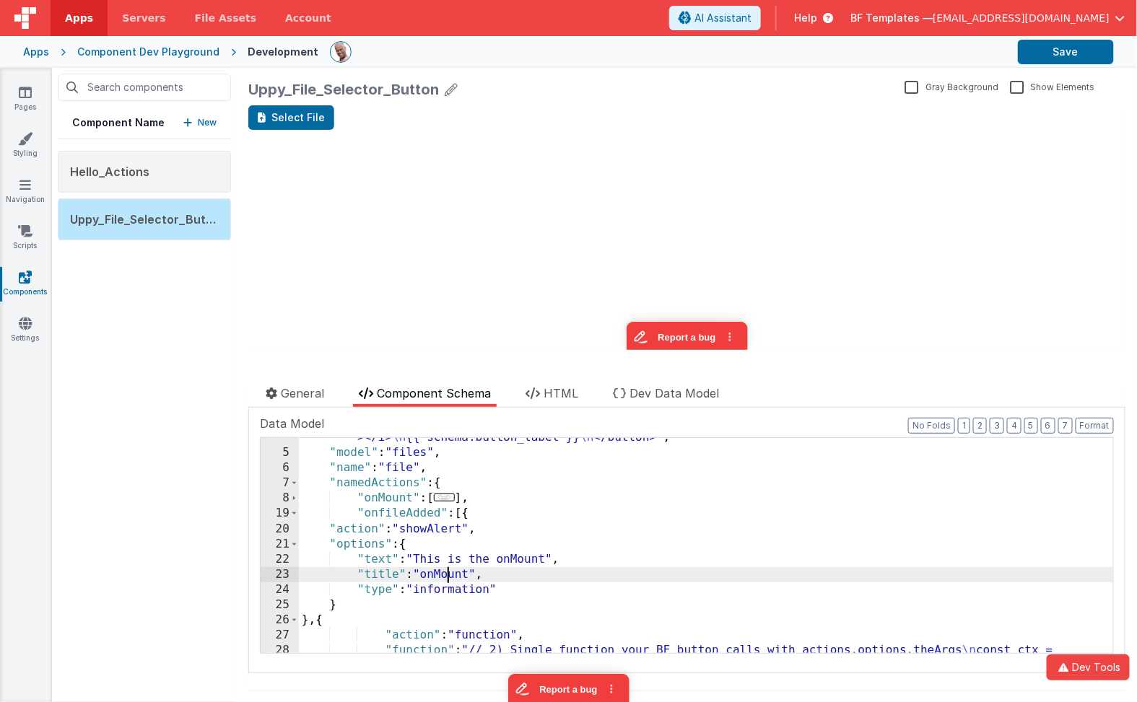
click at [447, 576] on div ""html" : "<button \n type= \" button \"\n class= \" btn-pri flex items-center w…" at bounding box center [707, 584] width 816 height 368
click at [526, 564] on div ""html" : "<button \n type= \" button \"\n class= \" btn-pri flex items-center w…" at bounding box center [707, 584] width 816 height 368
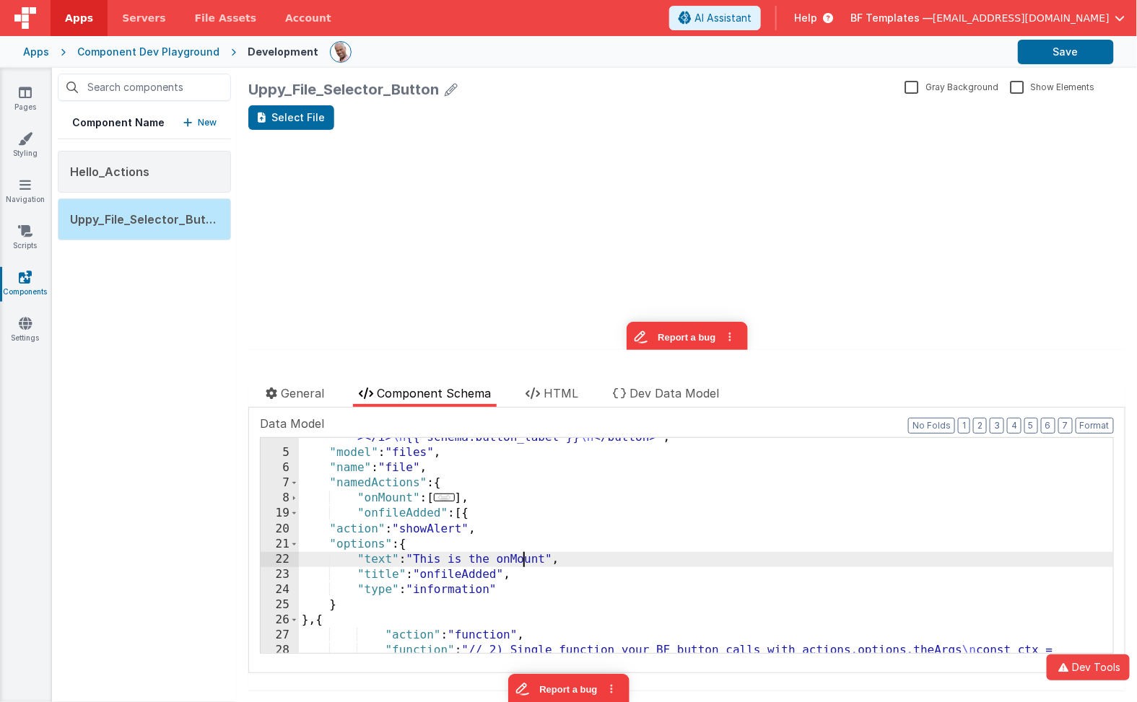
click at [526, 564] on div ""html" : "<button \n type= \" button \"\n class= \" btn-pri flex items-center w…" at bounding box center [707, 584] width 816 height 368
click at [393, 517] on div ""html" : "<button \n type= \" button \"\n class= \" btn-pri flex items-center w…" at bounding box center [707, 584] width 816 height 368
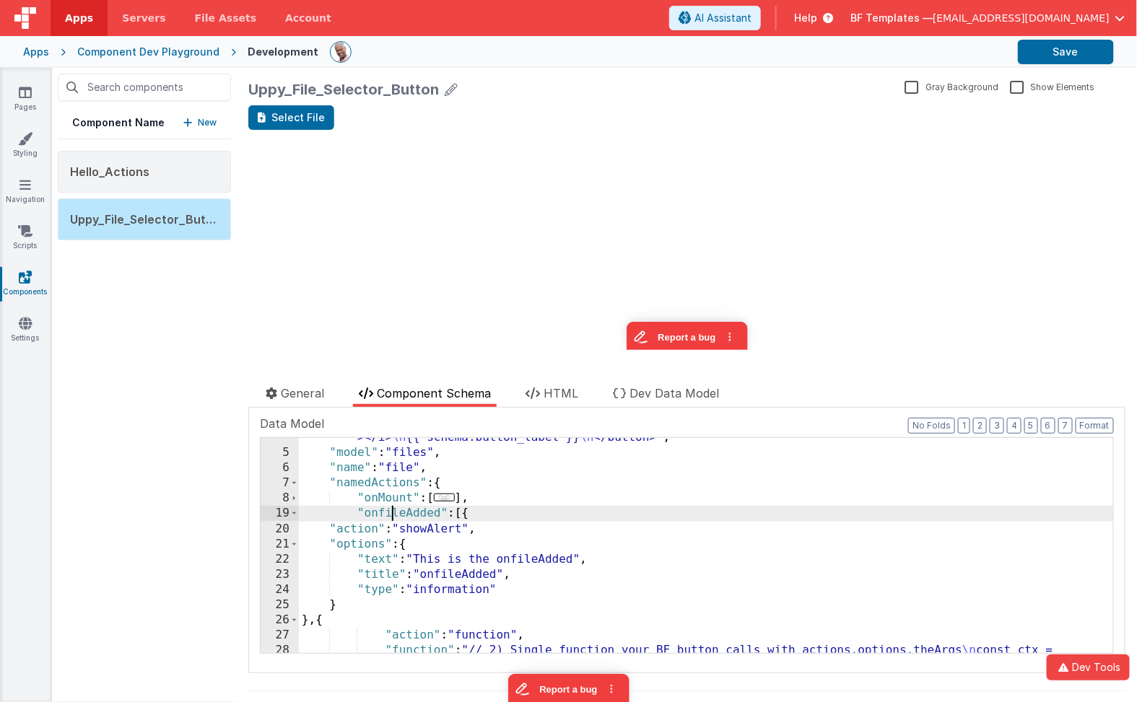
click at [393, 517] on div ""html" : "<button \n type= \" button \"\n class= \" btn-pri flex items-center w…" at bounding box center [707, 584] width 816 height 368
click at [482, 220] on div "Select File update page model (See schema to hide after dev) showElements" at bounding box center [686, 227] width 877 height 245
click at [1052, 47] on button "Save" at bounding box center [1066, 52] width 96 height 25
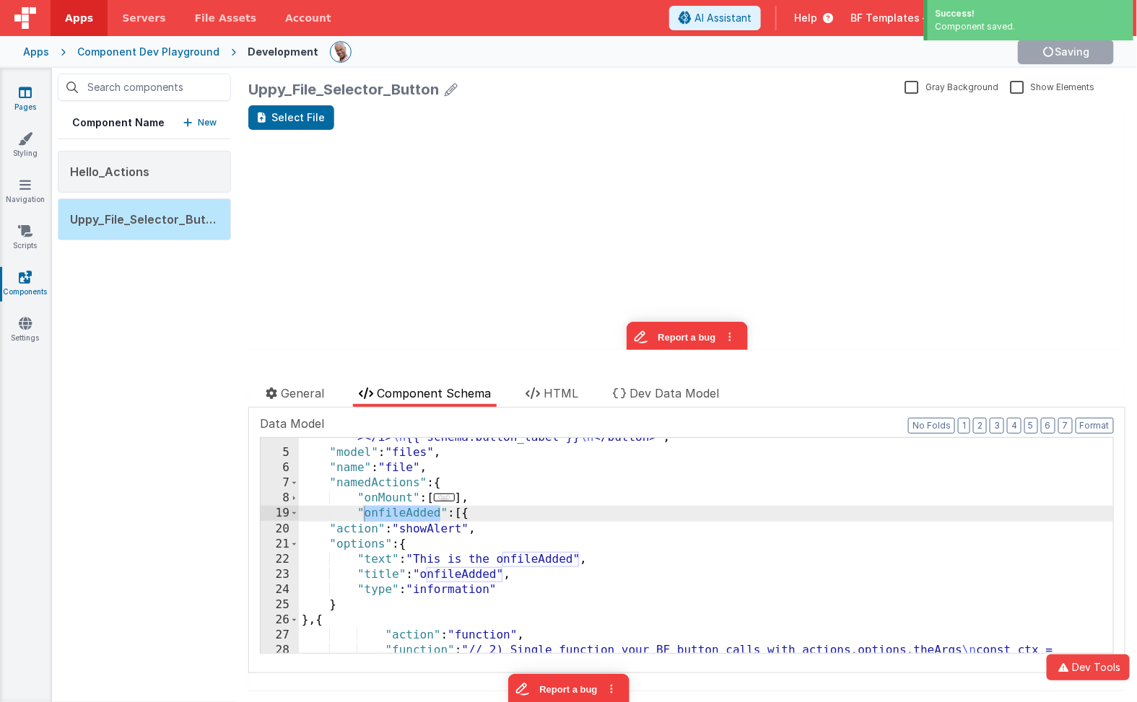
click at [29, 100] on link "Pages" at bounding box center [25, 99] width 52 height 29
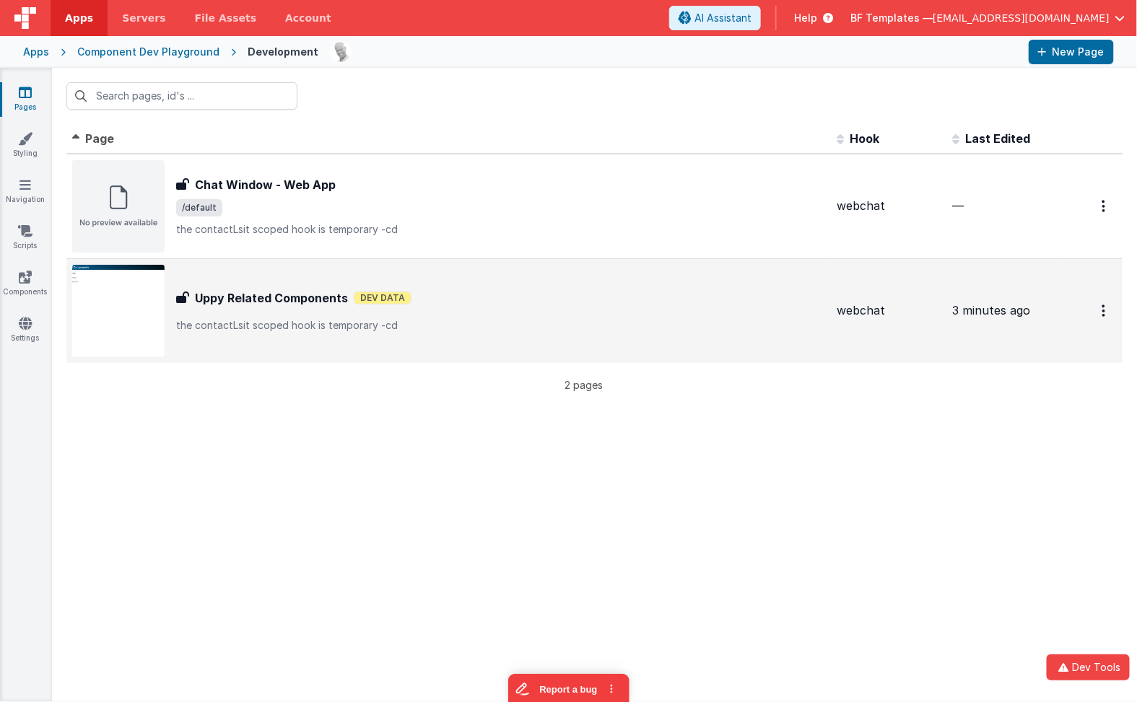
click at [342, 308] on div "Uppy Related Components Uppy Related Components Dev Data the contactLsit scoped…" at bounding box center [500, 310] width 649 height 43
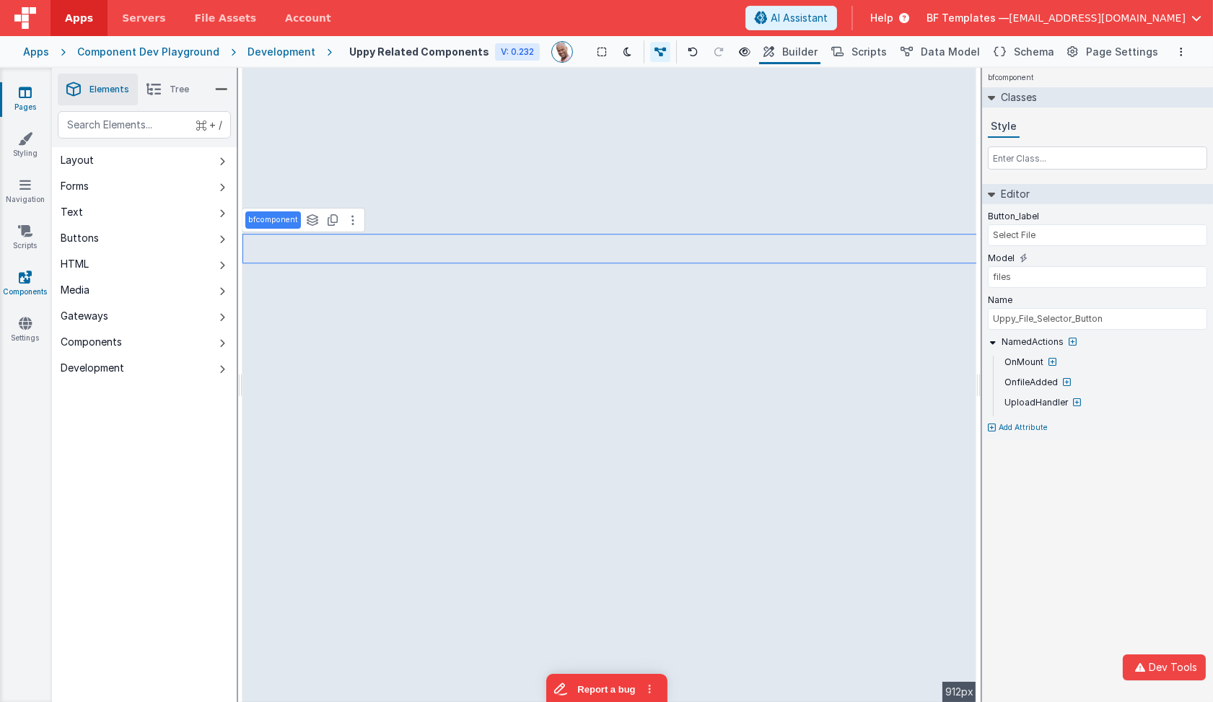
click at [33, 280] on link "Components" at bounding box center [25, 284] width 52 height 29
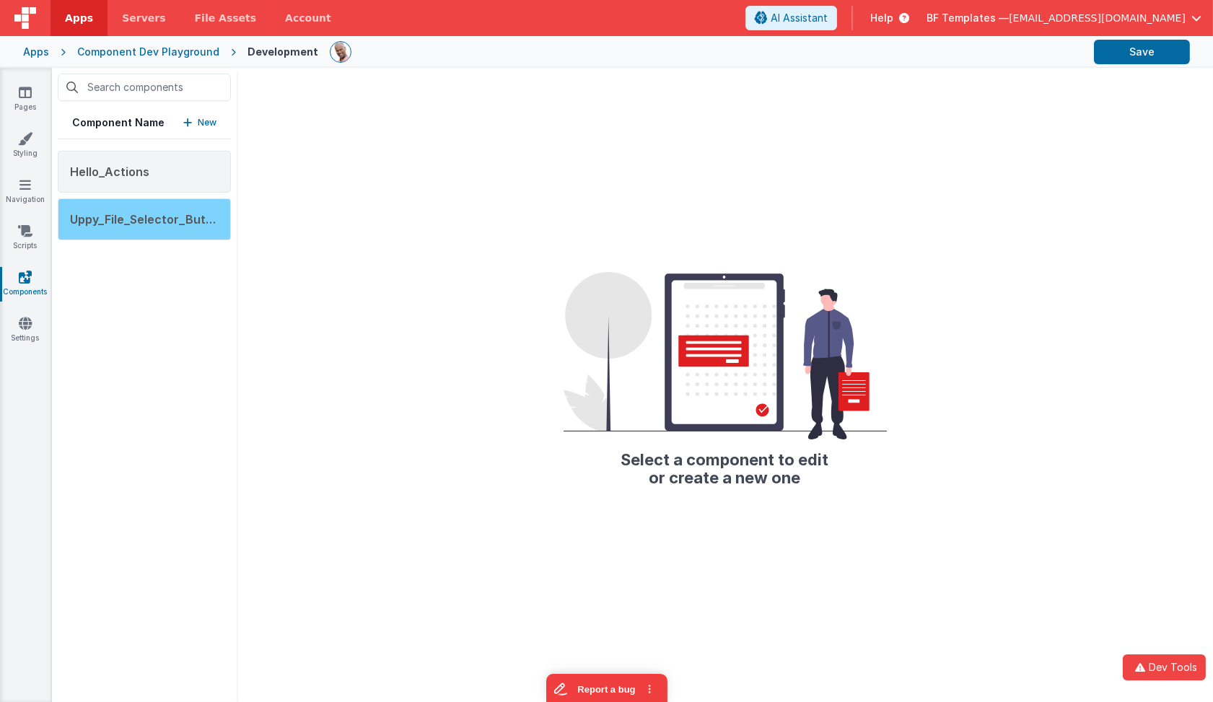
click at [201, 217] on span "Uppy_File_Selector_Button" at bounding box center [147, 219] width 155 height 14
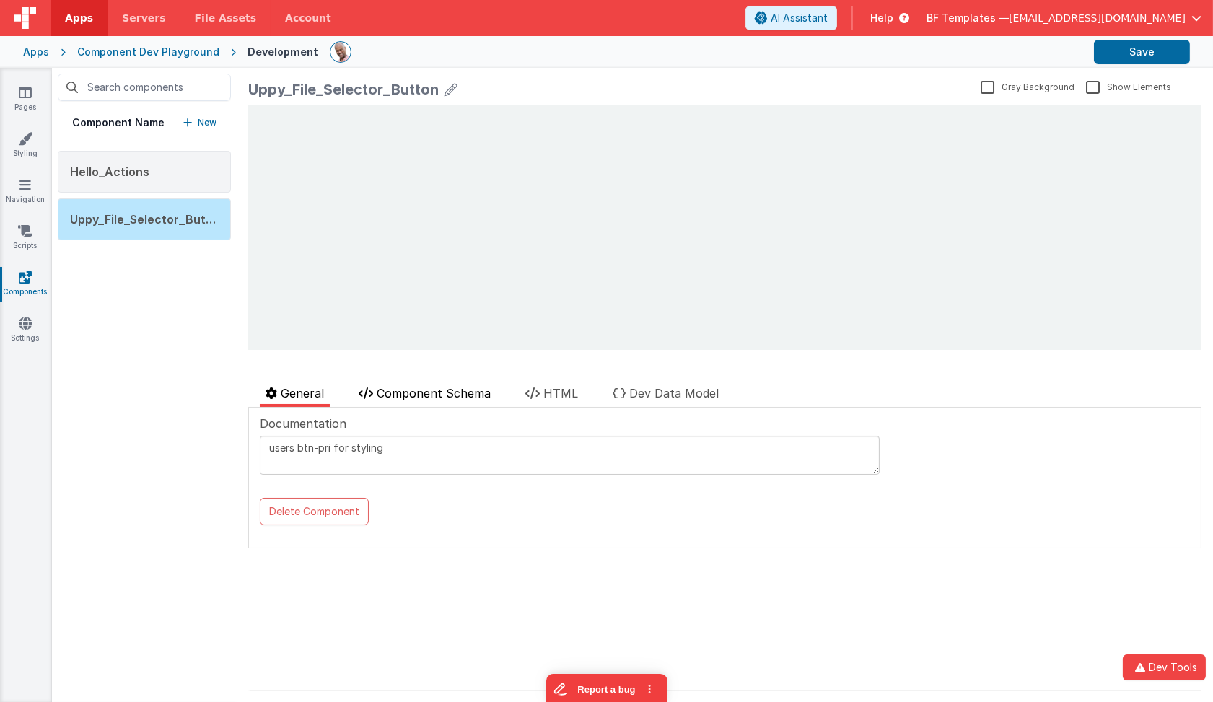
click at [455, 394] on span "Component Schema" at bounding box center [434, 393] width 114 height 14
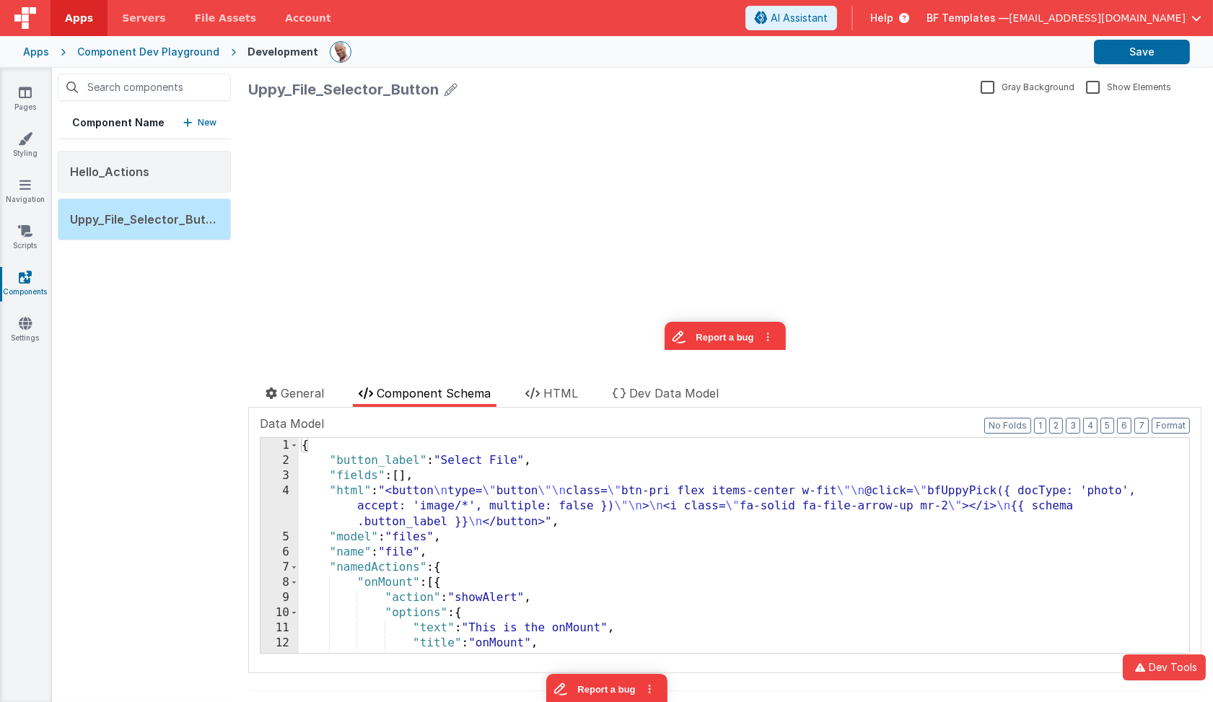
click at [290, 497] on div "4" at bounding box center [280, 506] width 38 height 45
click at [283, 497] on div "4" at bounding box center [280, 506] width 38 height 45
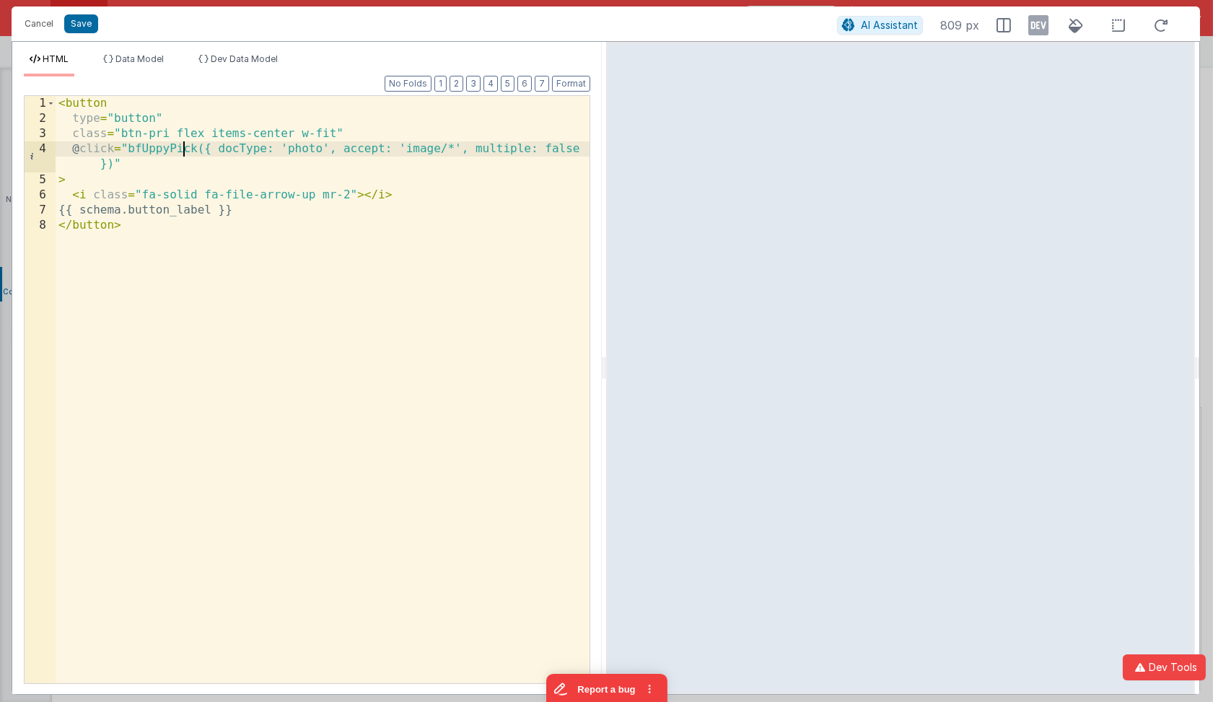
click at [180, 149] on div "< button type = "button" class = "btn-pri flex items-center w-fit" @ click = "b…" at bounding box center [323, 405] width 535 height 619
click at [210, 147] on div "< button type = "button" class = "btn-pri flex items-center w-fit" @ click = "n…" at bounding box center [323, 405] width 535 height 619
click at [314, 148] on div "< button type = "button" class = "btn-pri flex items-center w-fit" @ click = "n…" at bounding box center [323, 405] width 535 height 619
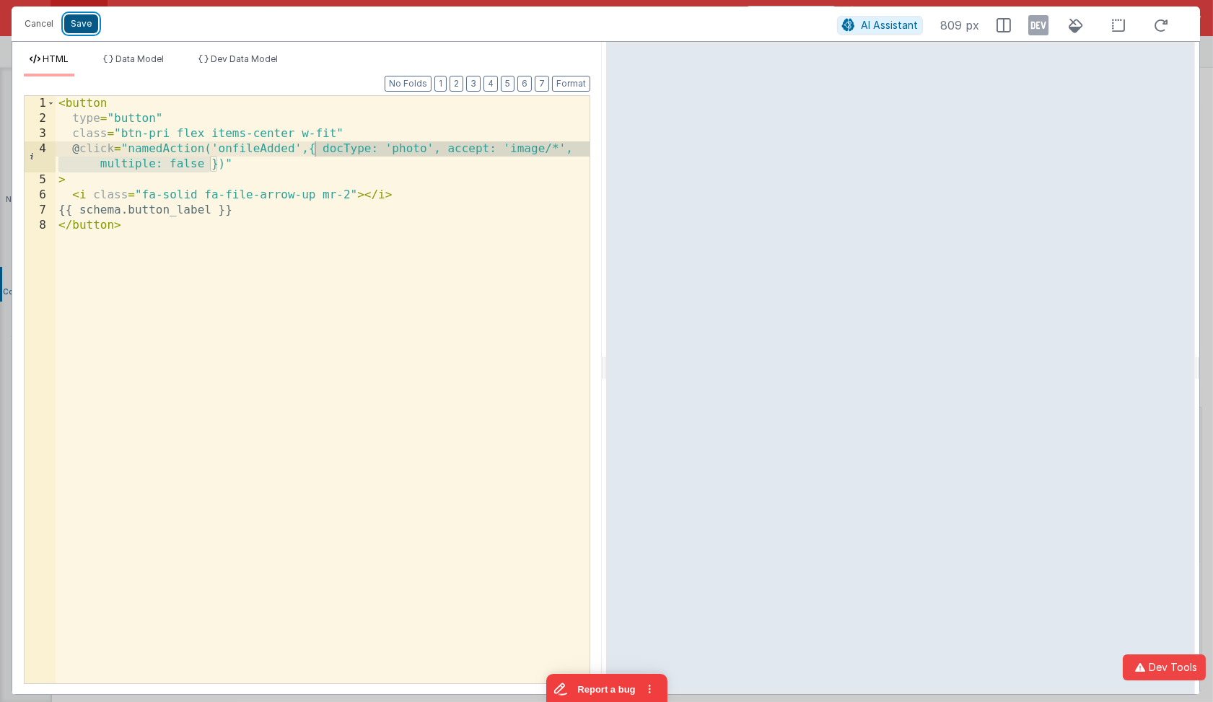
click at [87, 23] on button "Save" at bounding box center [81, 23] width 34 height 19
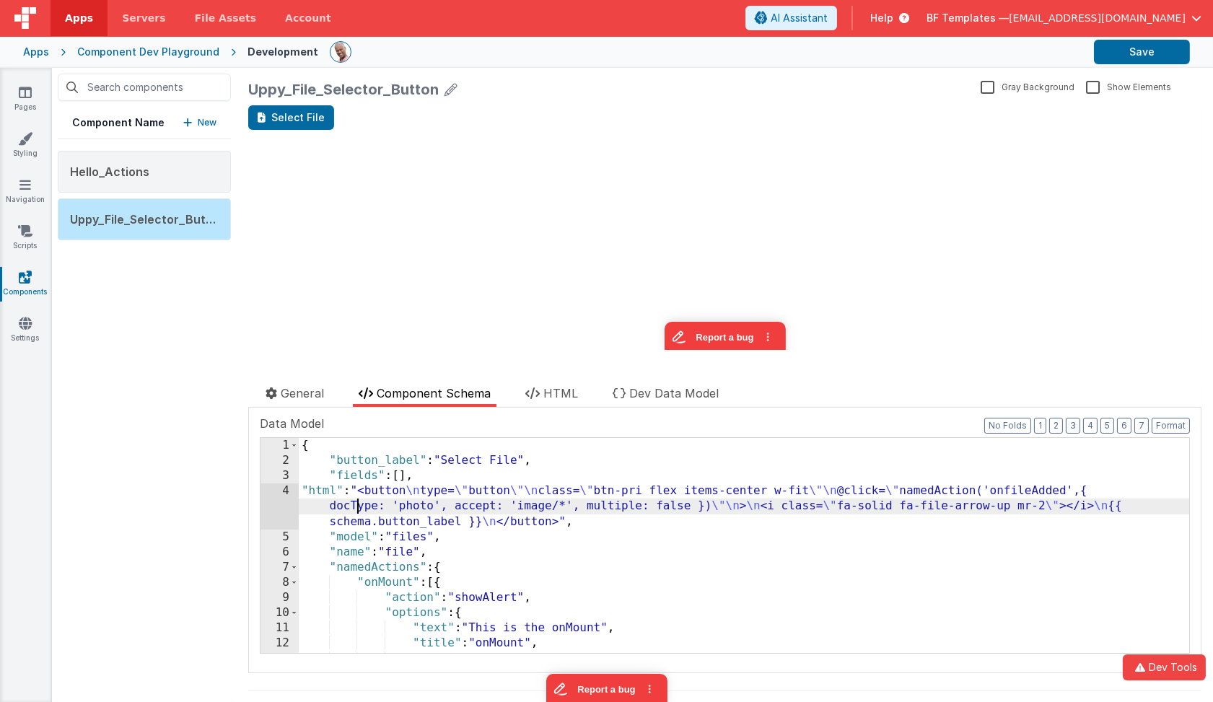
click at [359, 510] on div "{ "button_label" : "Select File" , "fields" : [ ] , "html" : "<button \n type= …" at bounding box center [745, 561] width 892 height 246
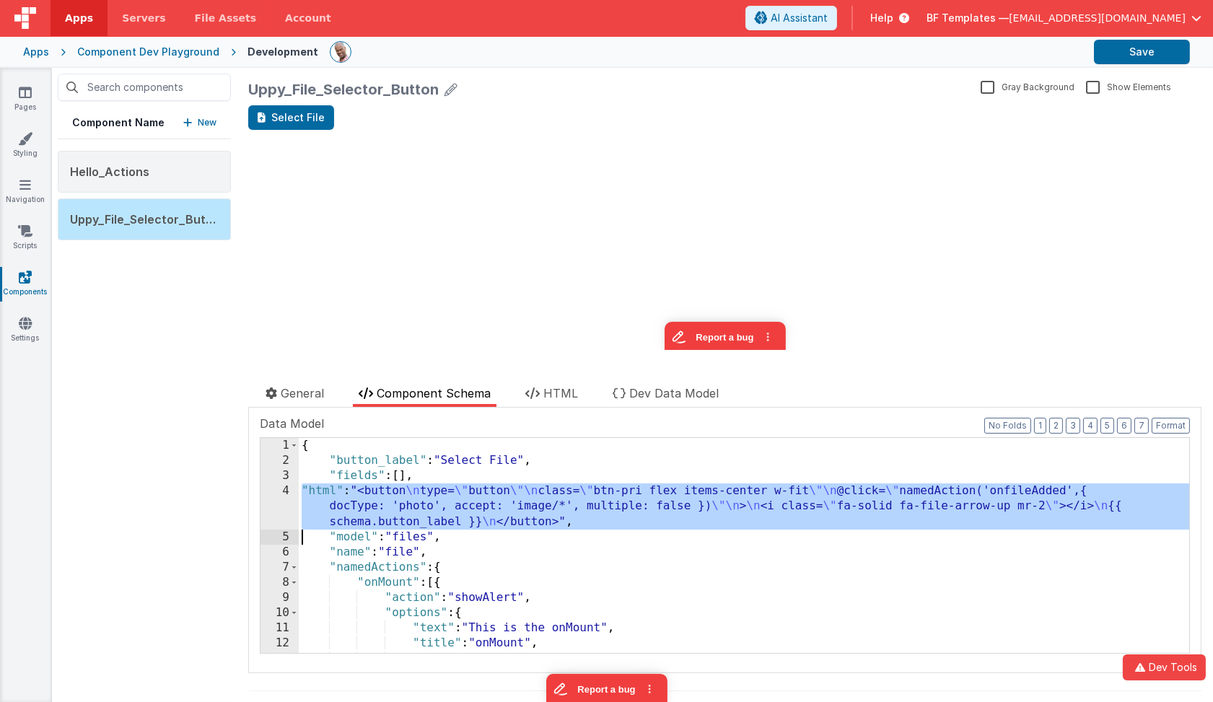
click at [274, 502] on div "4" at bounding box center [280, 506] width 38 height 45
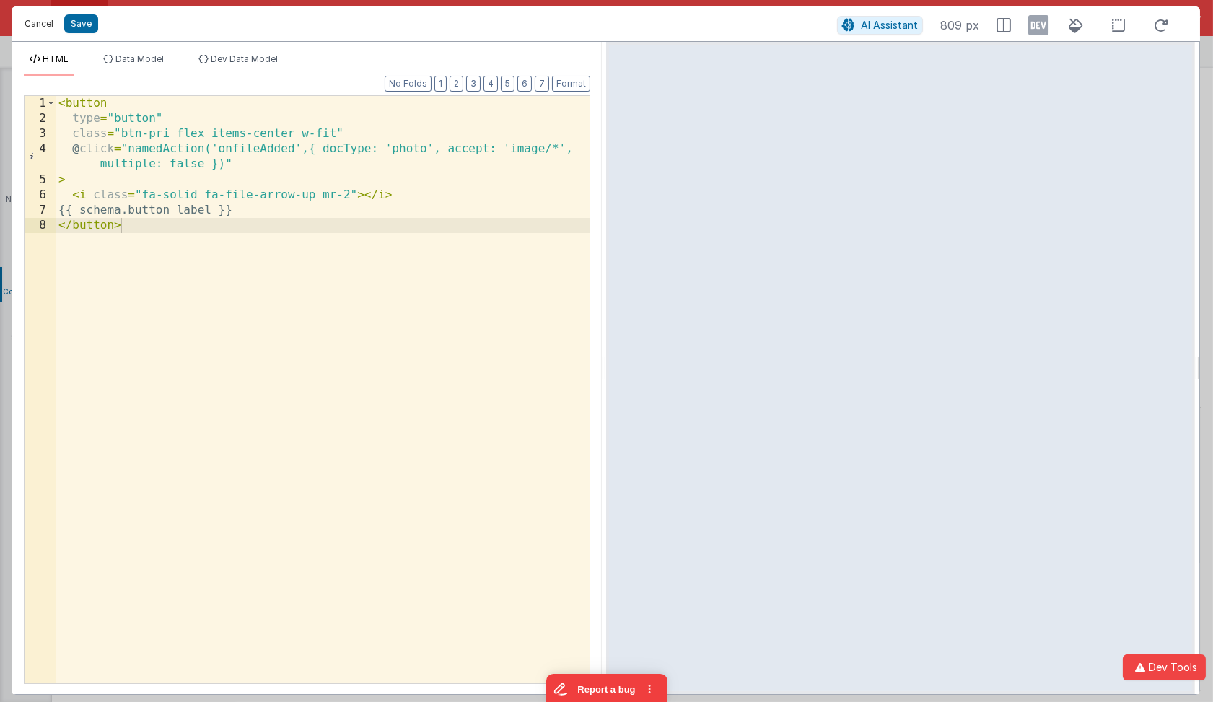
click at [48, 31] on button "Cancel" at bounding box center [38, 24] width 43 height 20
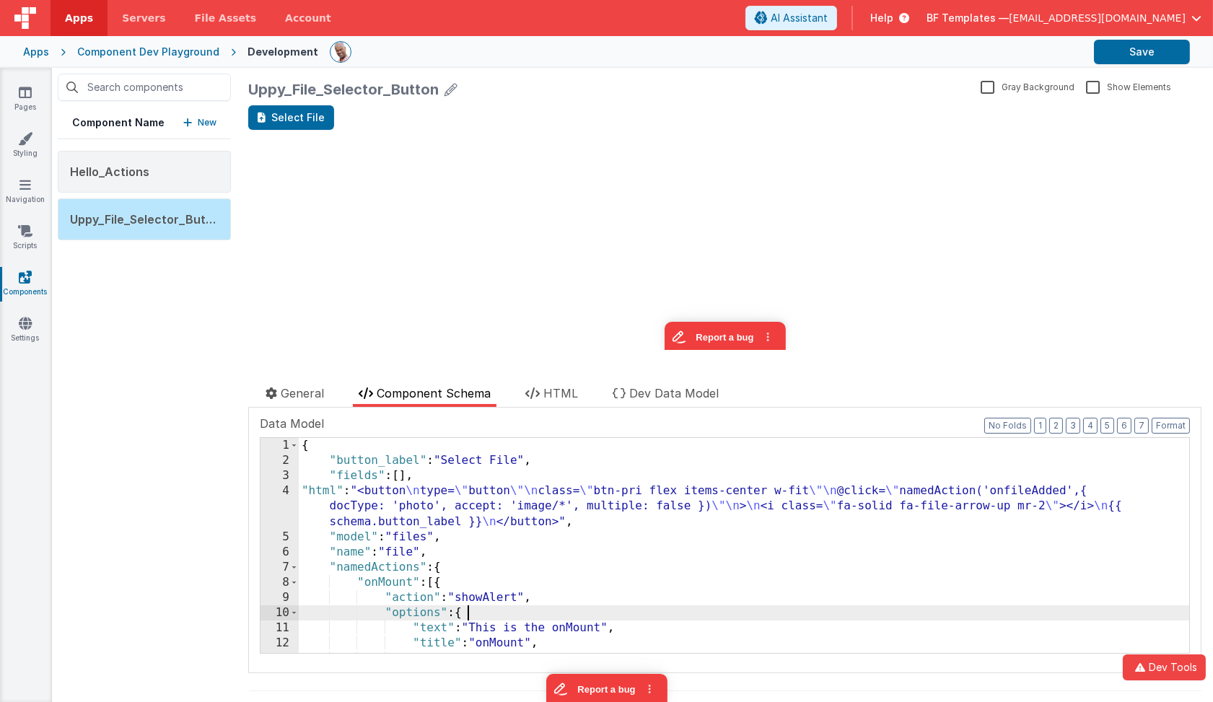
click at [533, 619] on div "{ "button_label" : "Select File" , "fields" : [ ] , "html" : "<button \n type= …" at bounding box center [745, 561] width 892 height 246
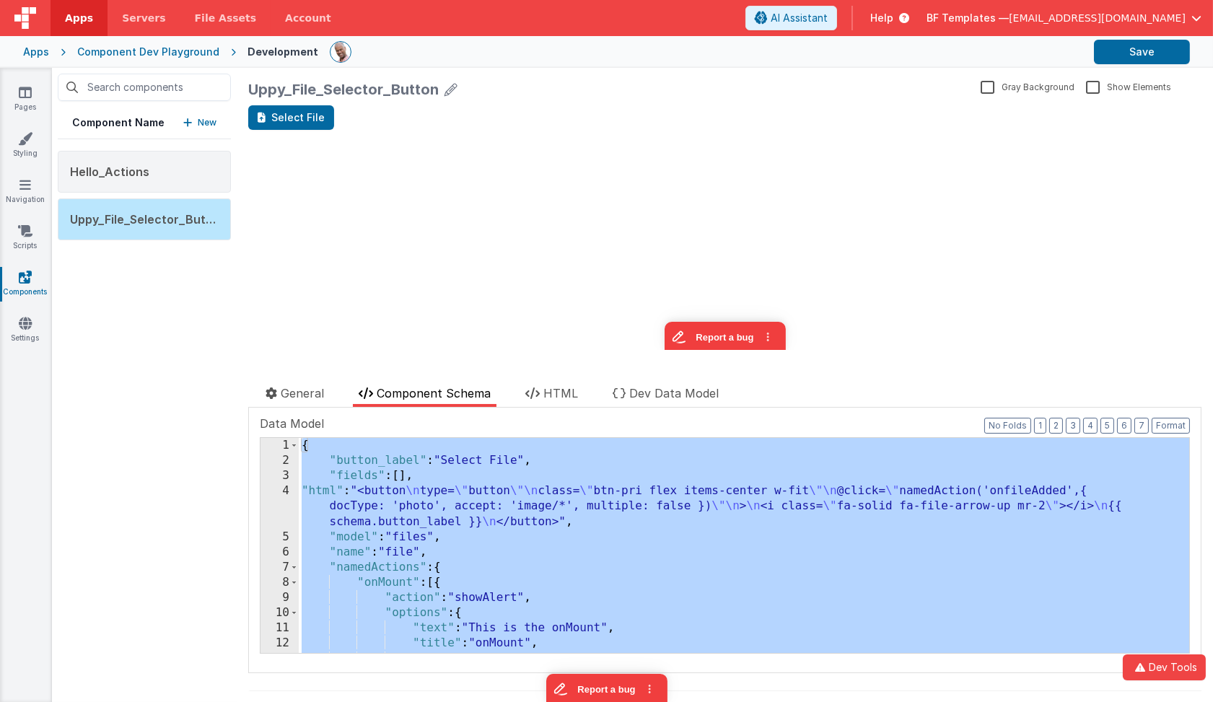
click at [456, 493] on div "{ "button_label" : "Select File" , "fields" : [ ] , "html" : "<button \n type= …" at bounding box center [744, 545] width 891 height 215
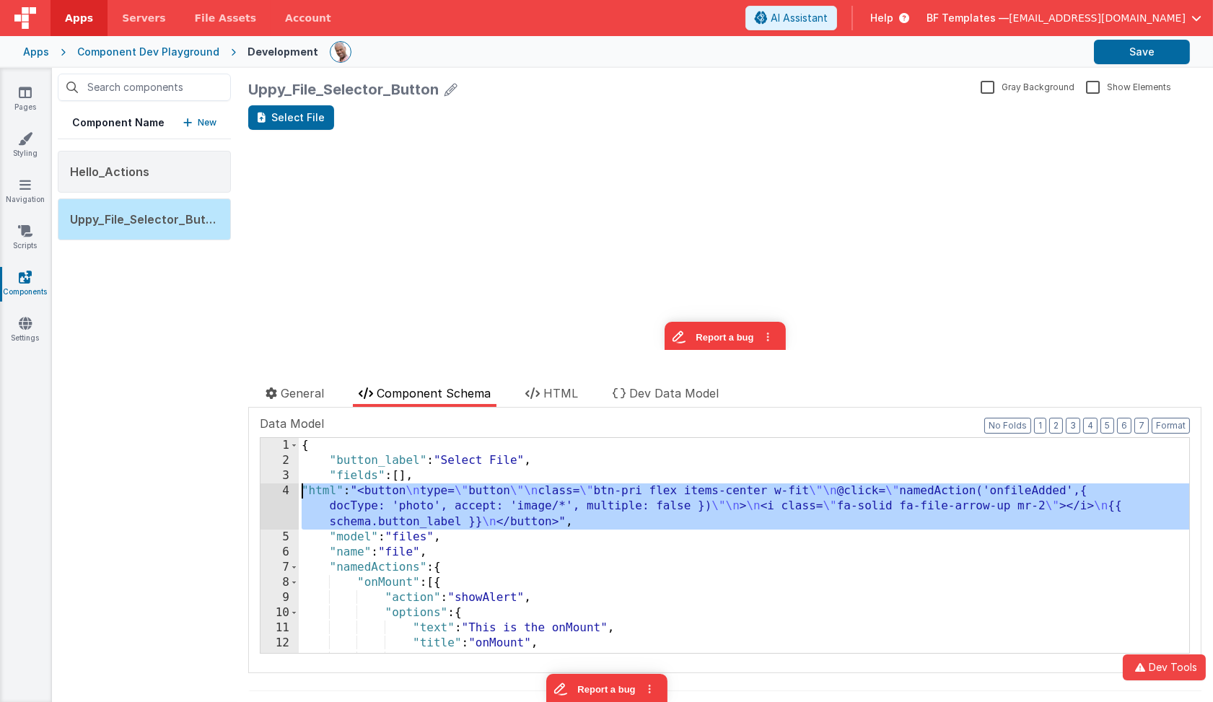
click at [276, 494] on div "4" at bounding box center [280, 506] width 38 height 45
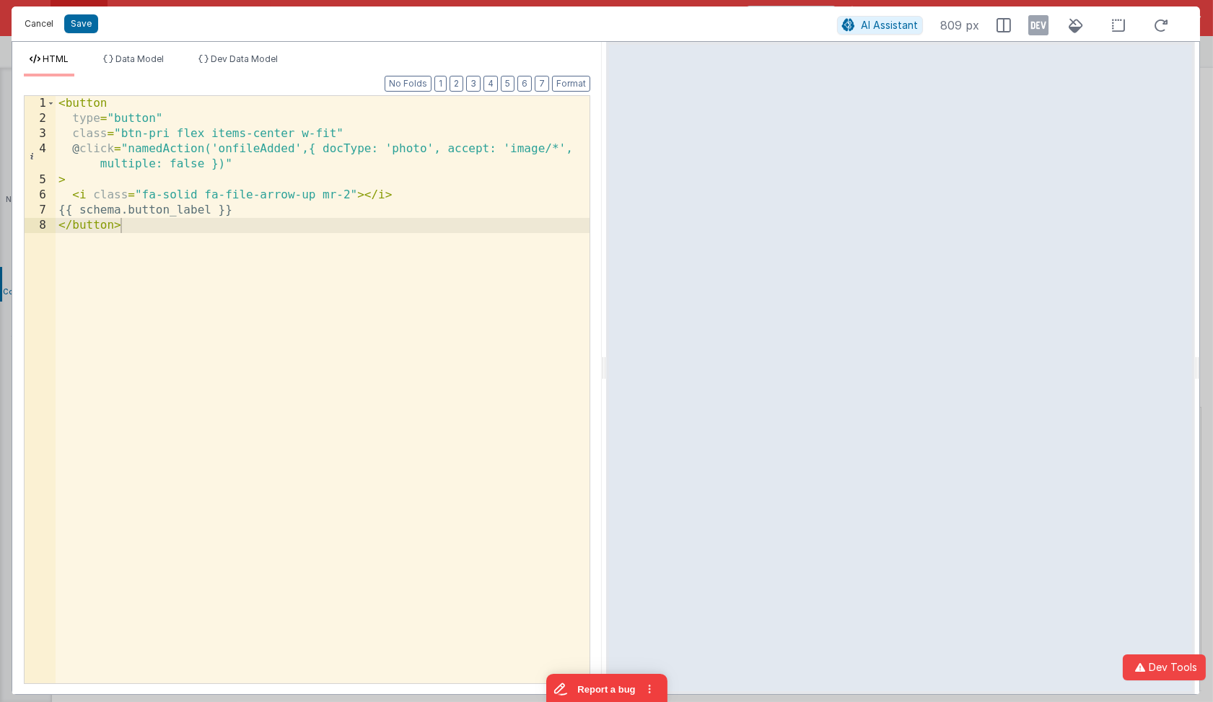
click at [53, 18] on button "Cancel" at bounding box center [38, 24] width 43 height 20
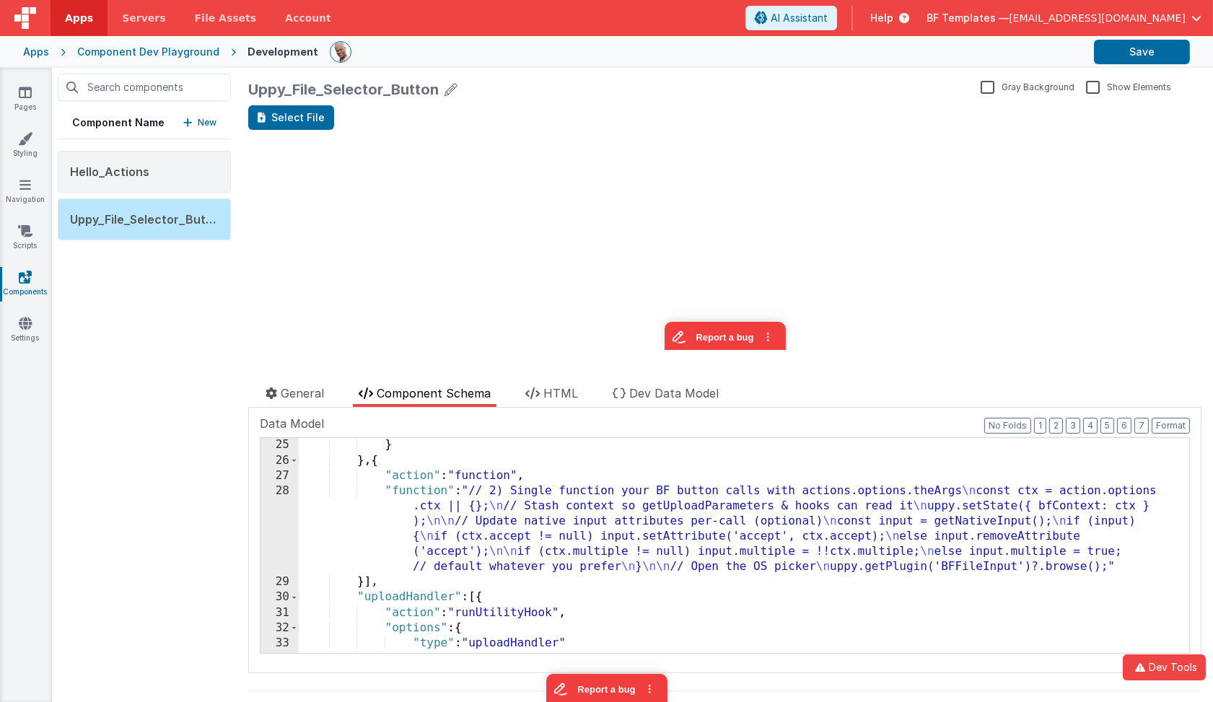
scroll to position [672, 0]
click at [552, 530] on div "} } , { "action" : "function" , "function" : "// 2) Single function your BF but…" at bounding box center [745, 560] width 892 height 246
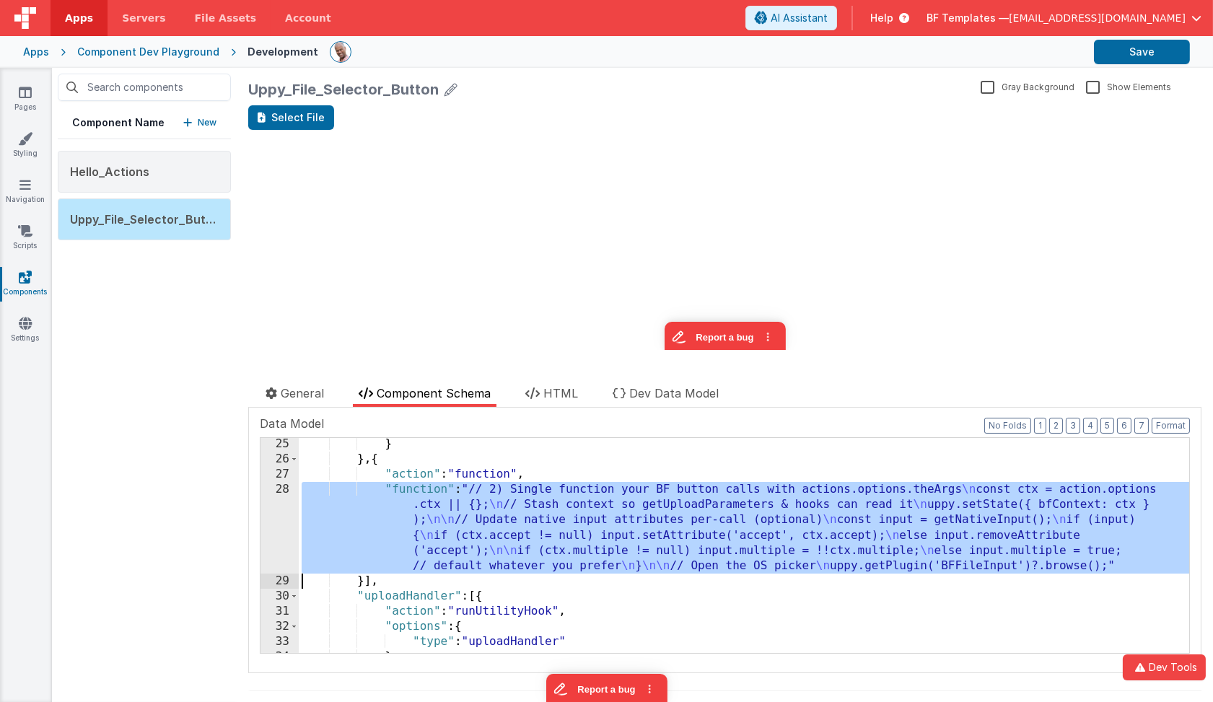
click at [281, 526] on div "28" at bounding box center [280, 528] width 38 height 92
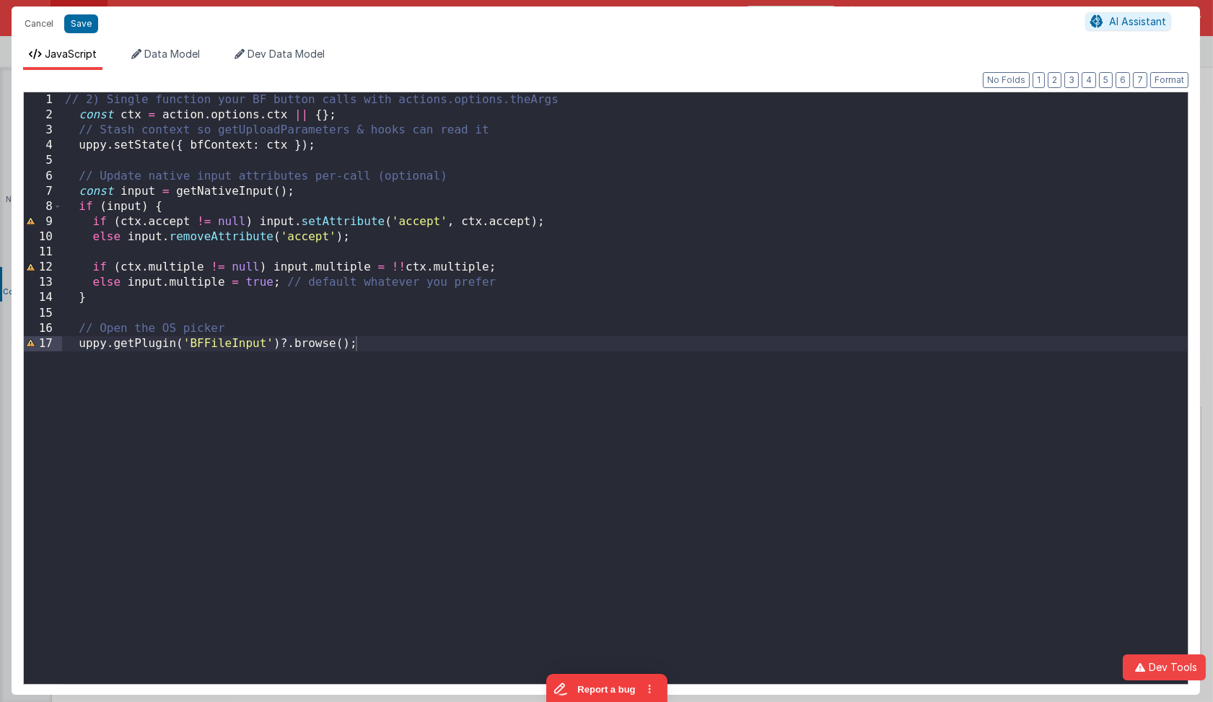
click at [276, 114] on div "// 2) Single function your BF button calls with actions.options.theArgs const c…" at bounding box center [625, 403] width 1127 height 622
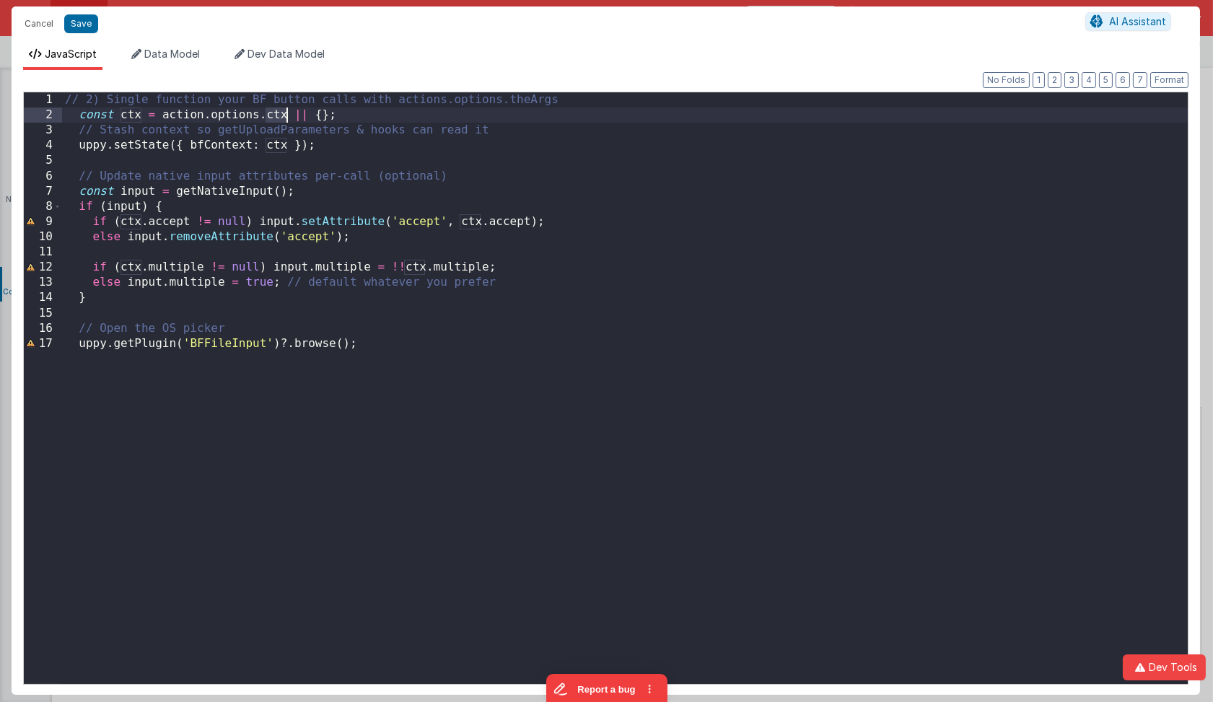
click at [276, 114] on div "// 2) Single function your BF button calls with actions.options.theArgs const c…" at bounding box center [625, 403] width 1127 height 622
click at [84, 27] on button "Save" at bounding box center [81, 23] width 34 height 19
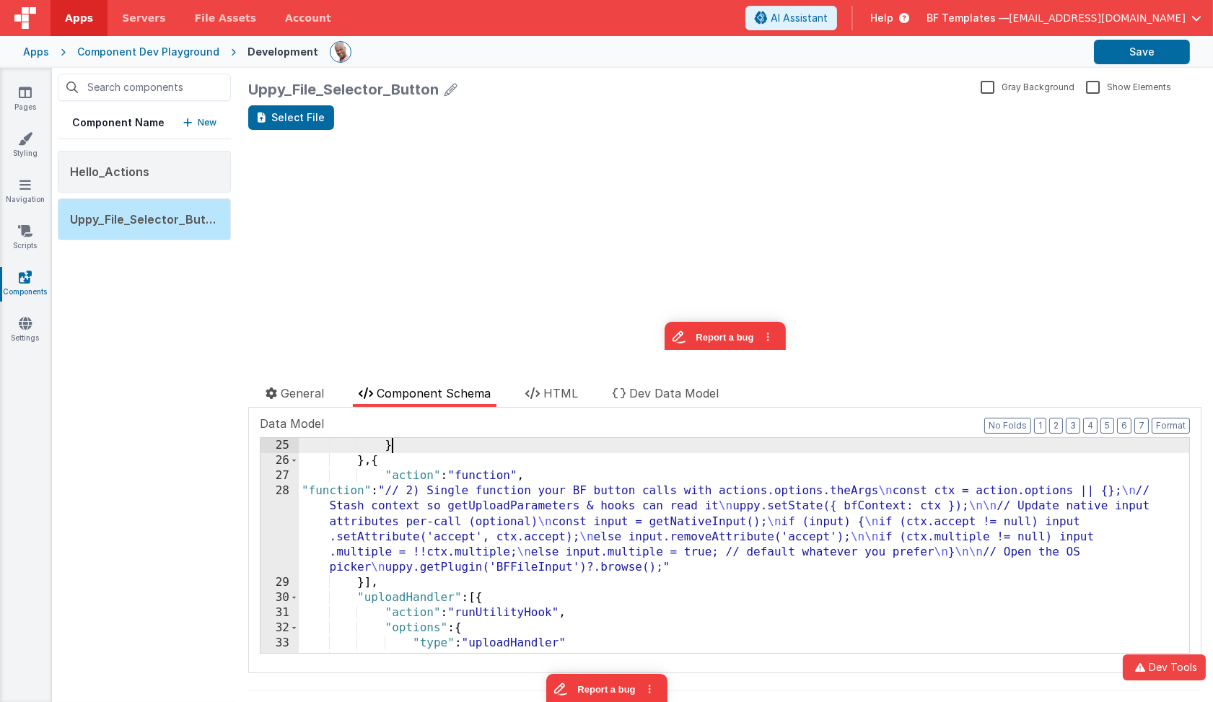
click at [492, 450] on div "} } , { "action" : "function" , "function" : "// 2) Single function your BF but…" at bounding box center [745, 561] width 892 height 246
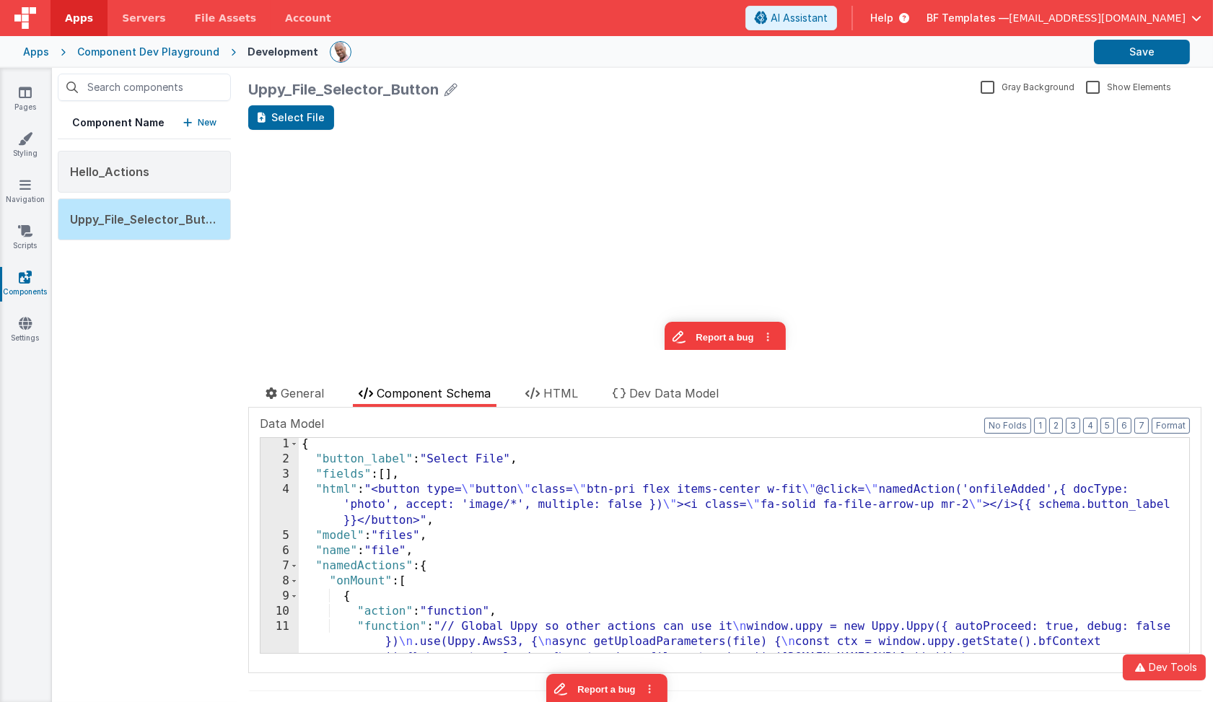
scroll to position [0, 0]
click at [296, 596] on span at bounding box center [294, 597] width 8 height 15
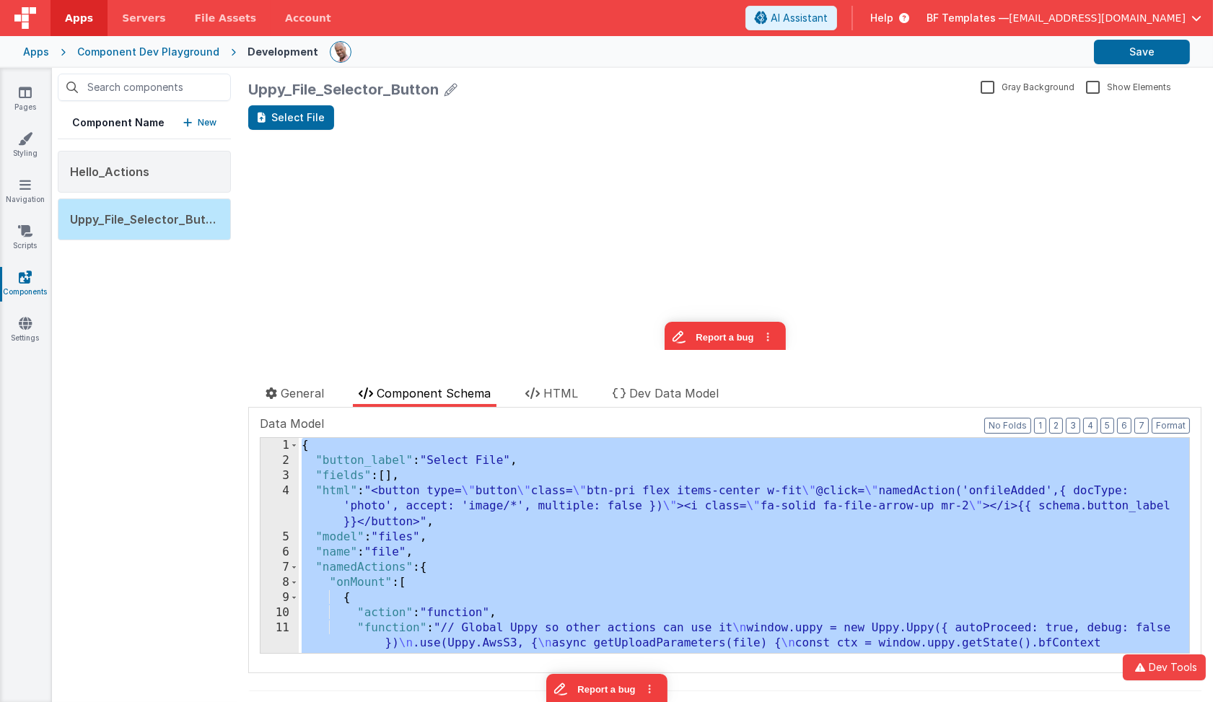
click at [537, 547] on div "{ "button_label" : "Select File" , "fields" : [ ] , "html" : "<button type= \" …" at bounding box center [745, 668] width 892 height 460
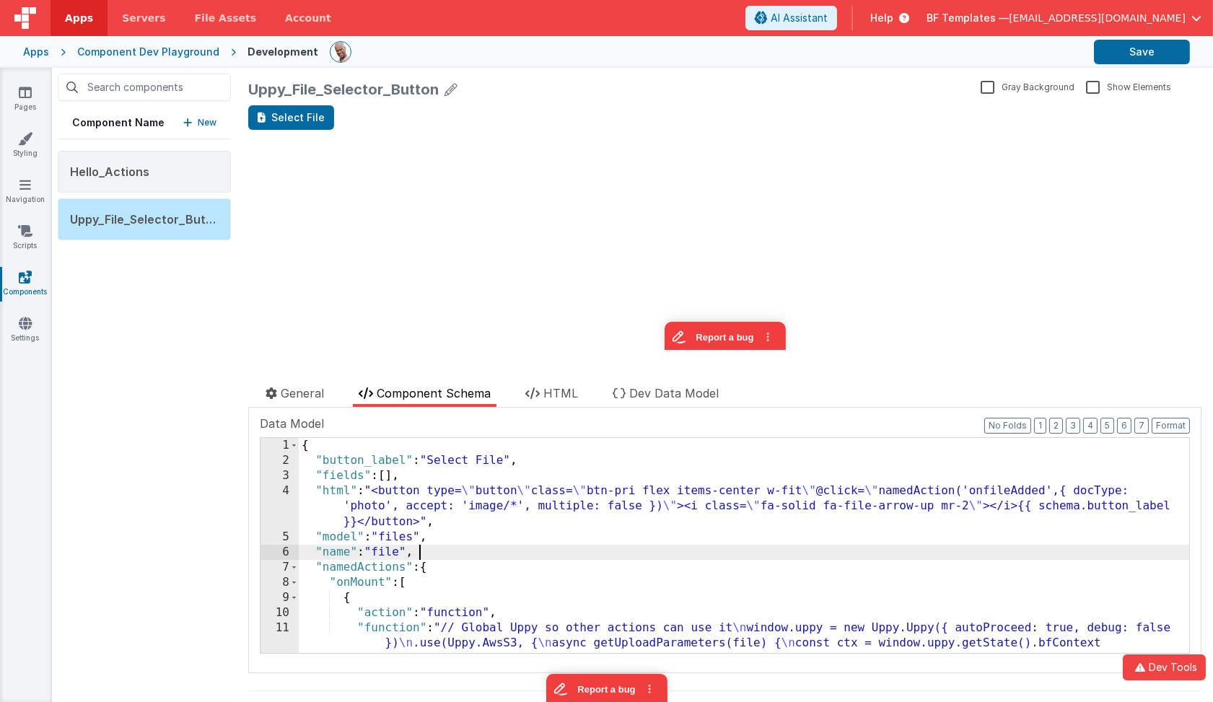
scroll to position [5, 0]
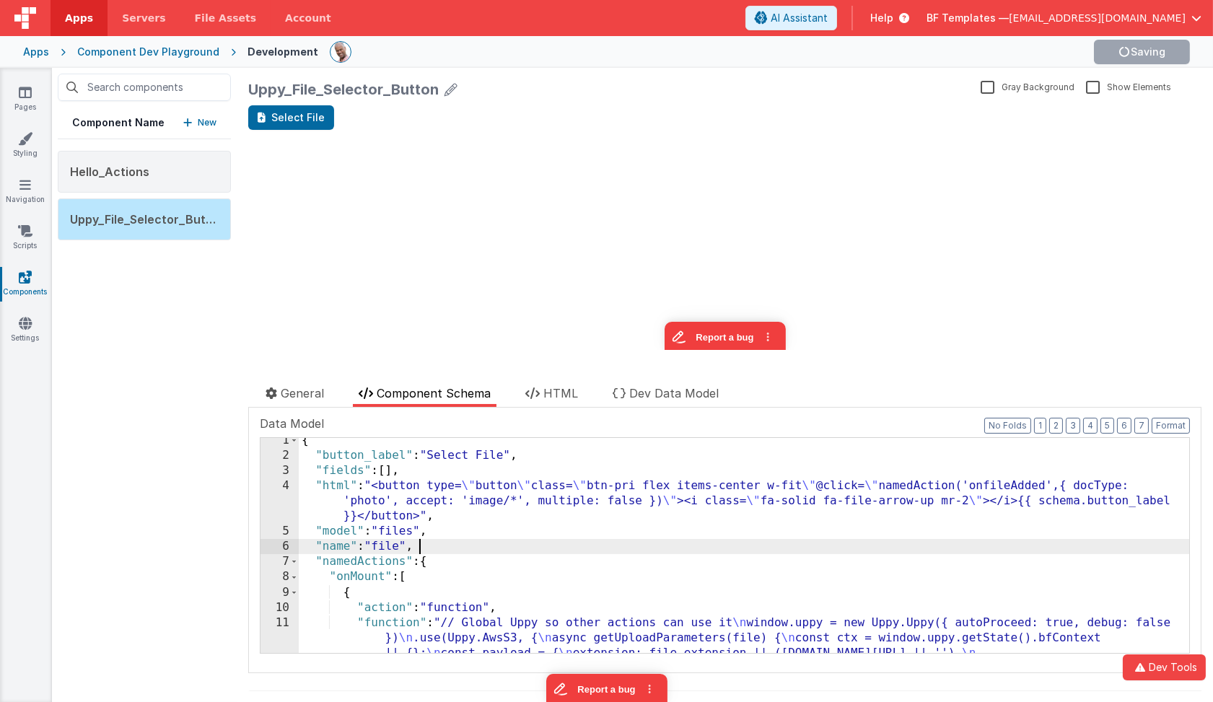
click at [537, 547] on div "{ "button_label" : "Select File" , "fields" : [ ] , "html" : "<button type= \" …" at bounding box center [745, 663] width 892 height 460
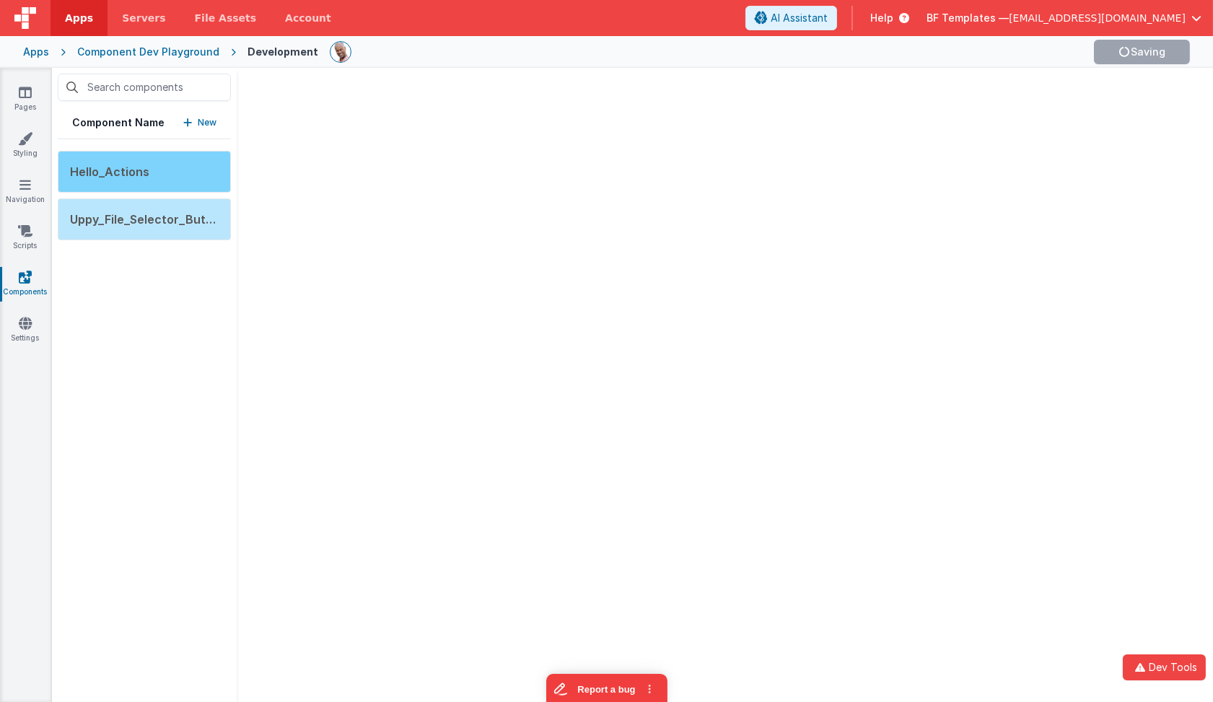
click at [193, 178] on div "Hello_Actions" at bounding box center [144, 172] width 173 height 42
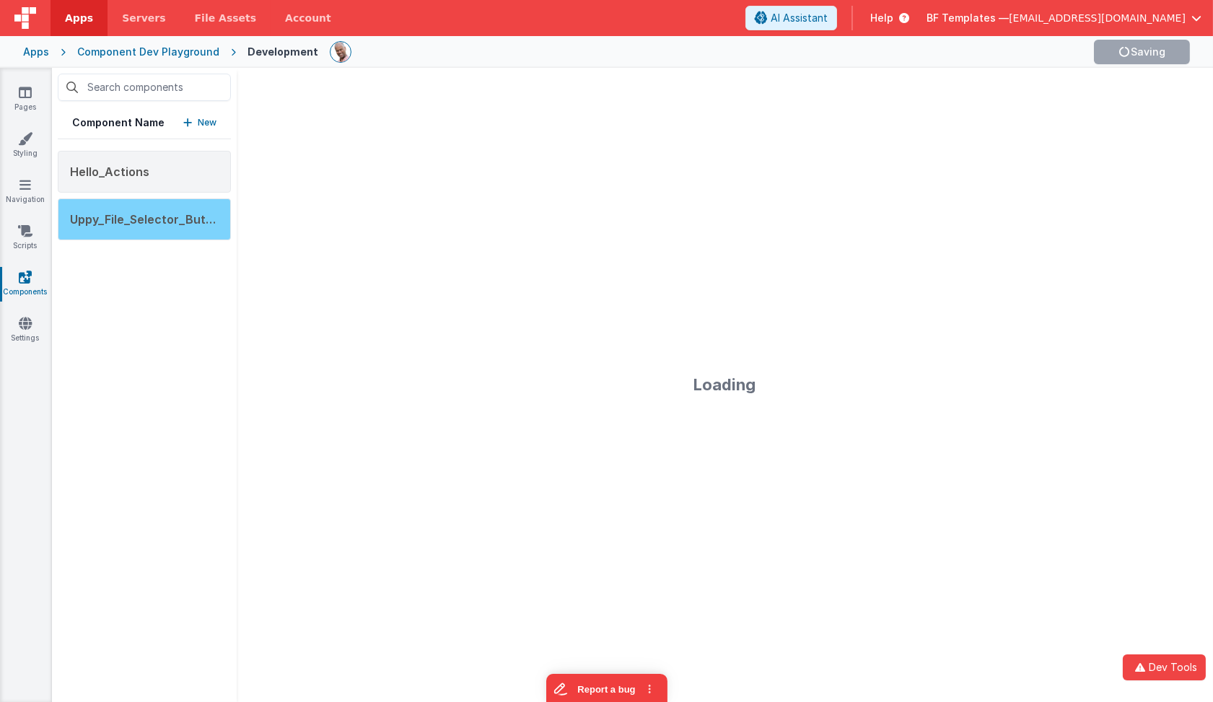
click at [188, 212] on span "Uppy_File_Selector_Button" at bounding box center [147, 219] width 155 height 14
click at [191, 262] on div "Component Name New Hello_Actions Uppy_File_Selector_Button" at bounding box center [144, 385] width 185 height 635
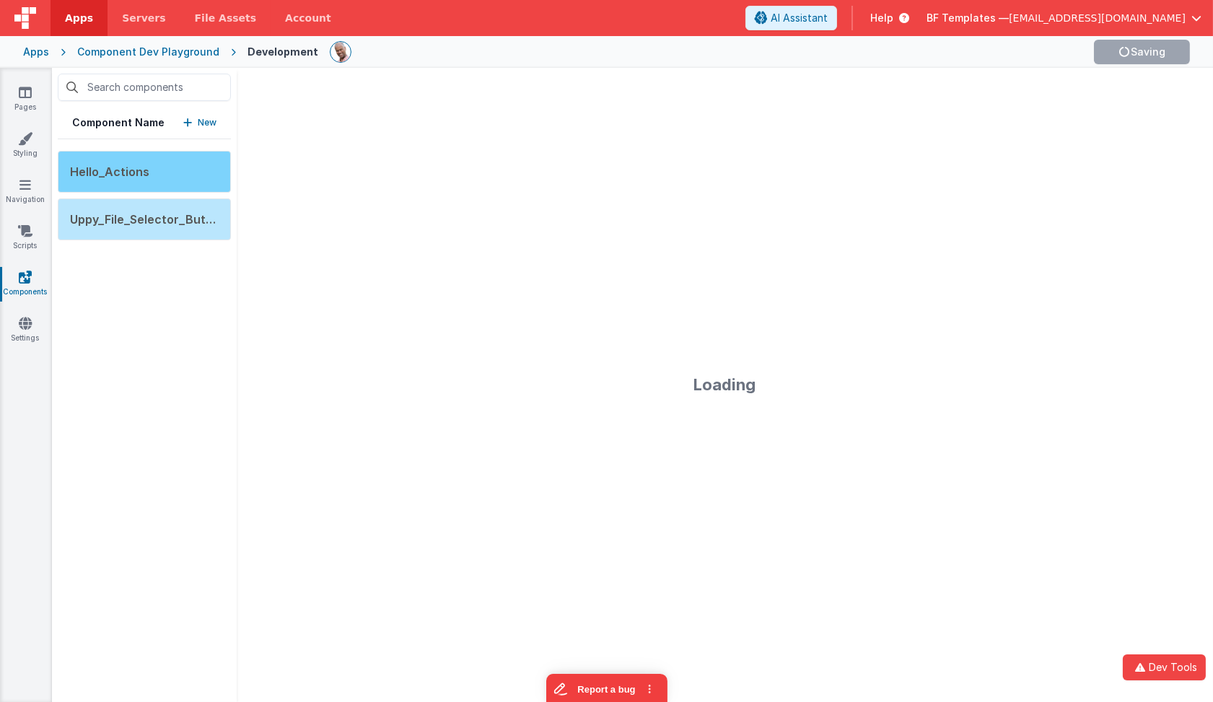
click at [191, 171] on div "Hello_Actions" at bounding box center [144, 172] width 173 height 42
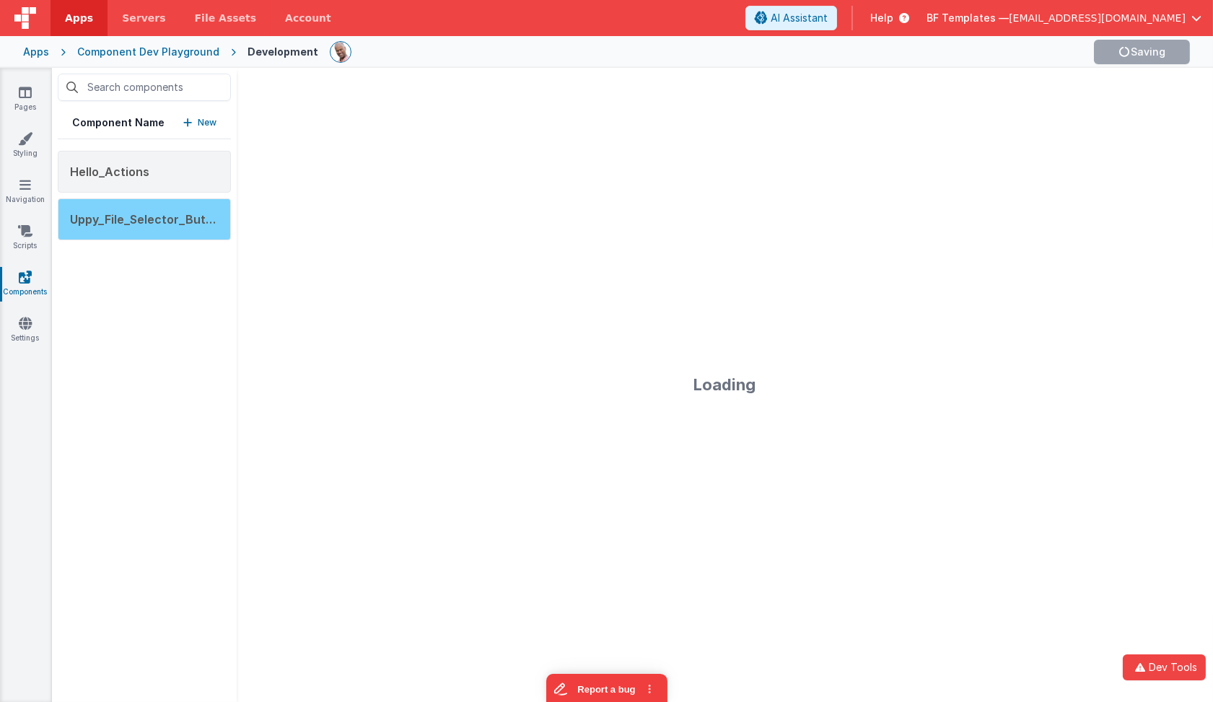
click at [191, 232] on div "Uppy_File_Selector_Button" at bounding box center [144, 220] width 173 height 42
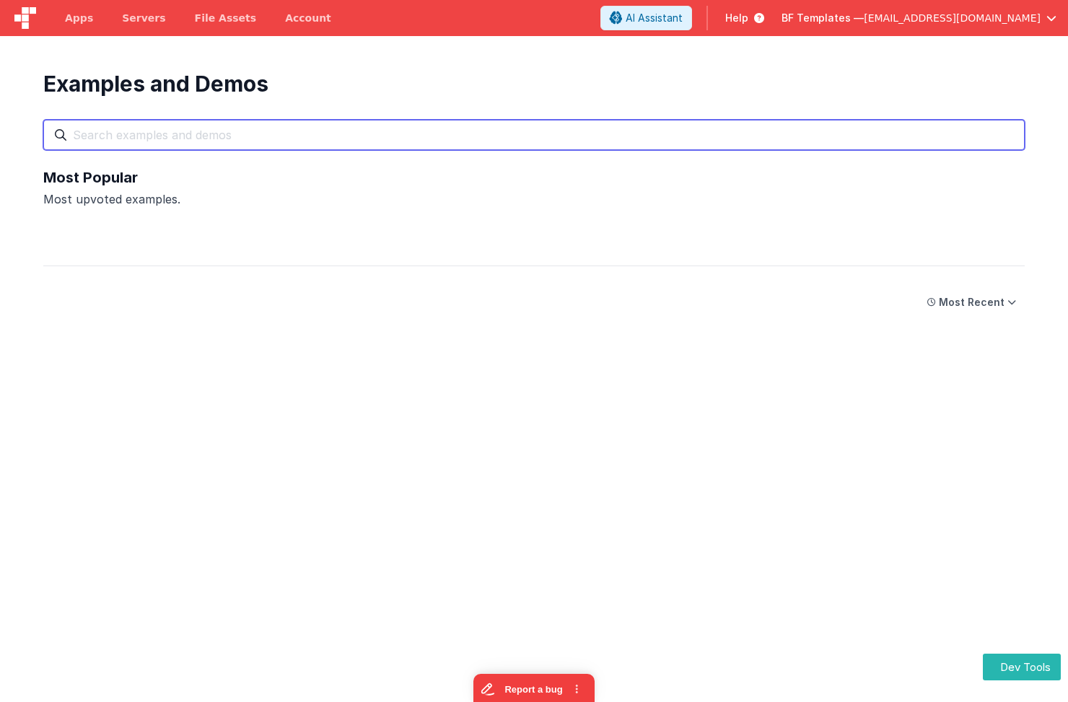
click at [720, 120] on input "text" at bounding box center [534, 135] width 982 height 30
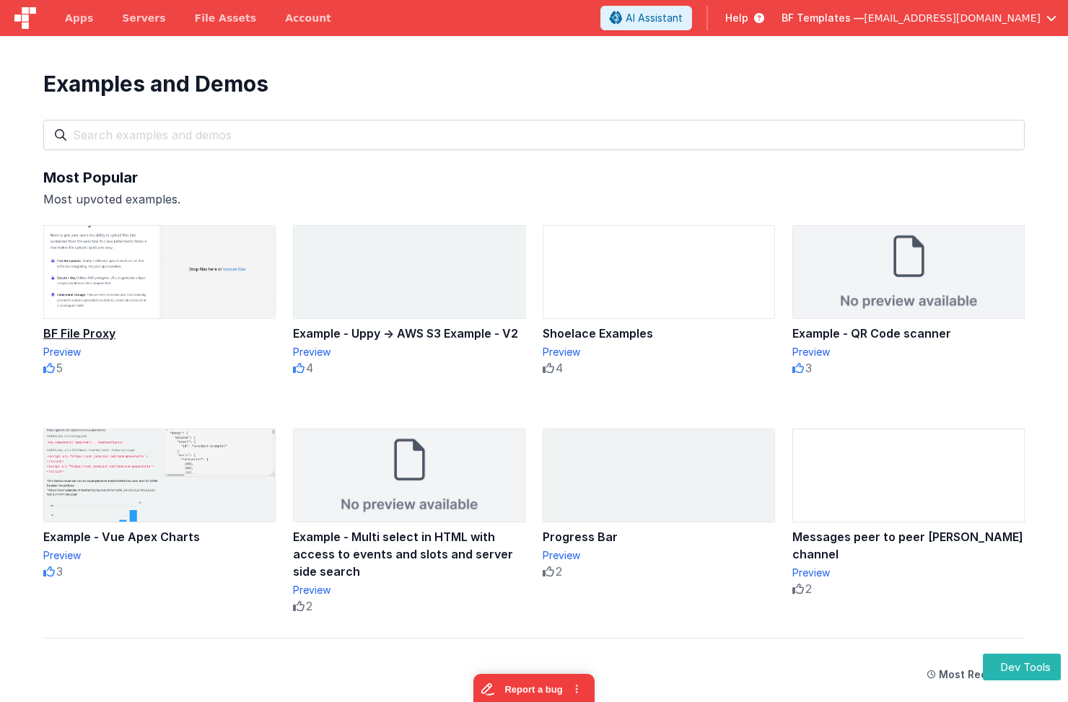
click at [108, 258] on img at bounding box center [159, 272] width 231 height 92
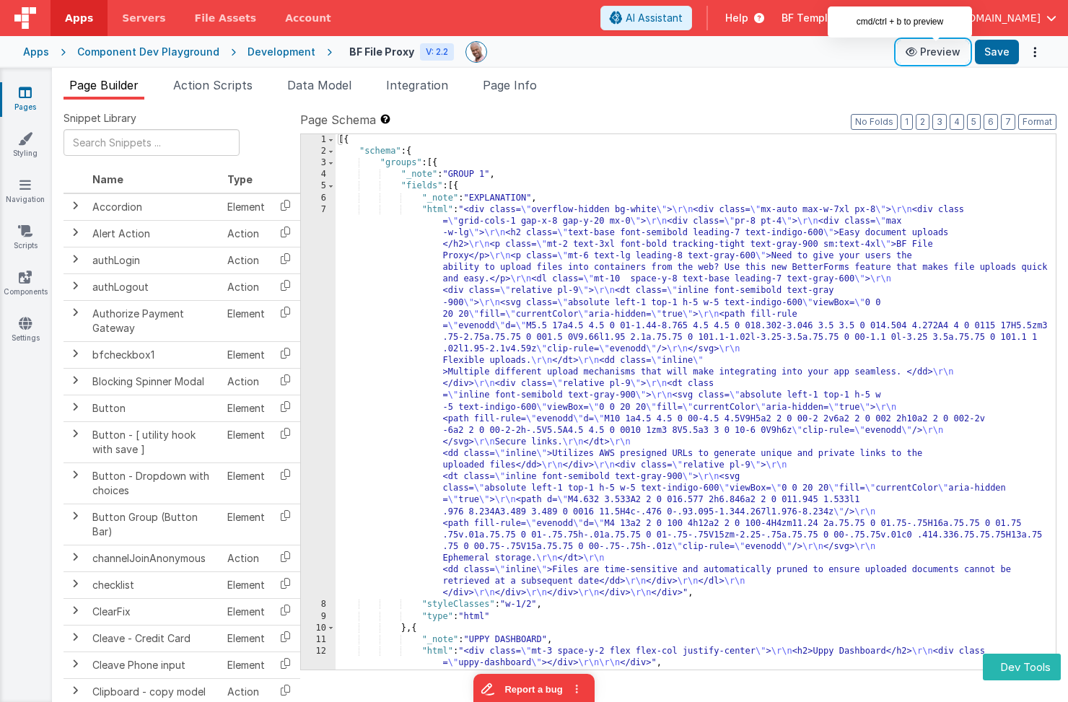
click at [958, 50] on button "Preview" at bounding box center [933, 51] width 72 height 23
click at [332, 87] on span "Data Model" at bounding box center [319, 85] width 64 height 14
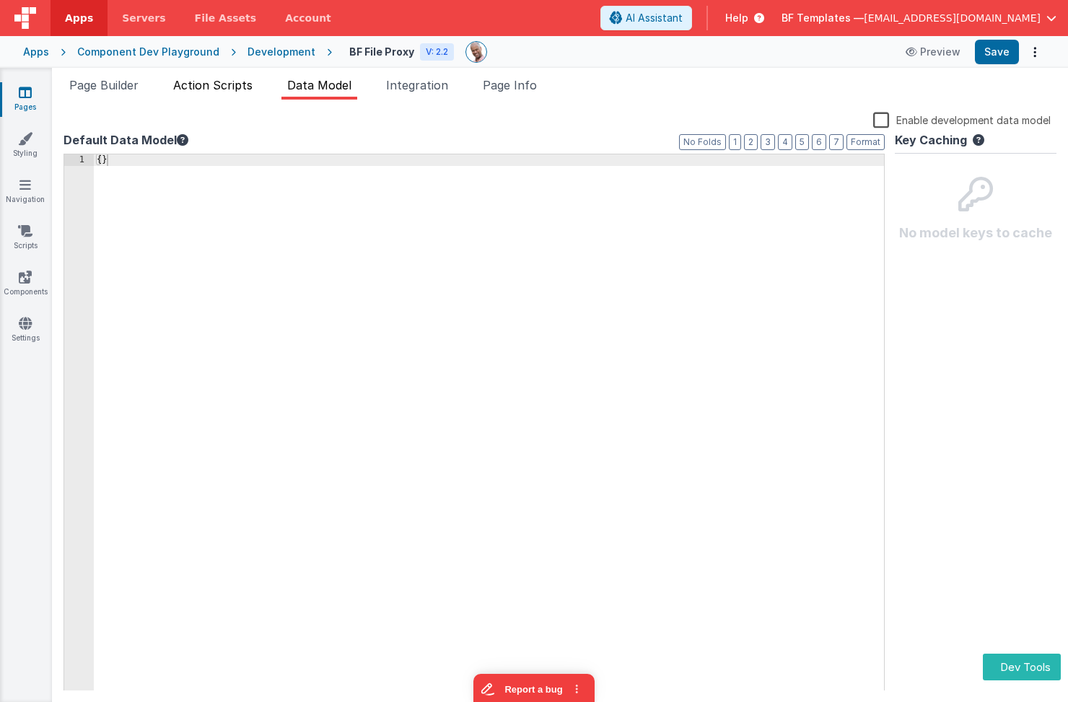
click at [235, 87] on span "Action Scripts" at bounding box center [212, 85] width 79 height 14
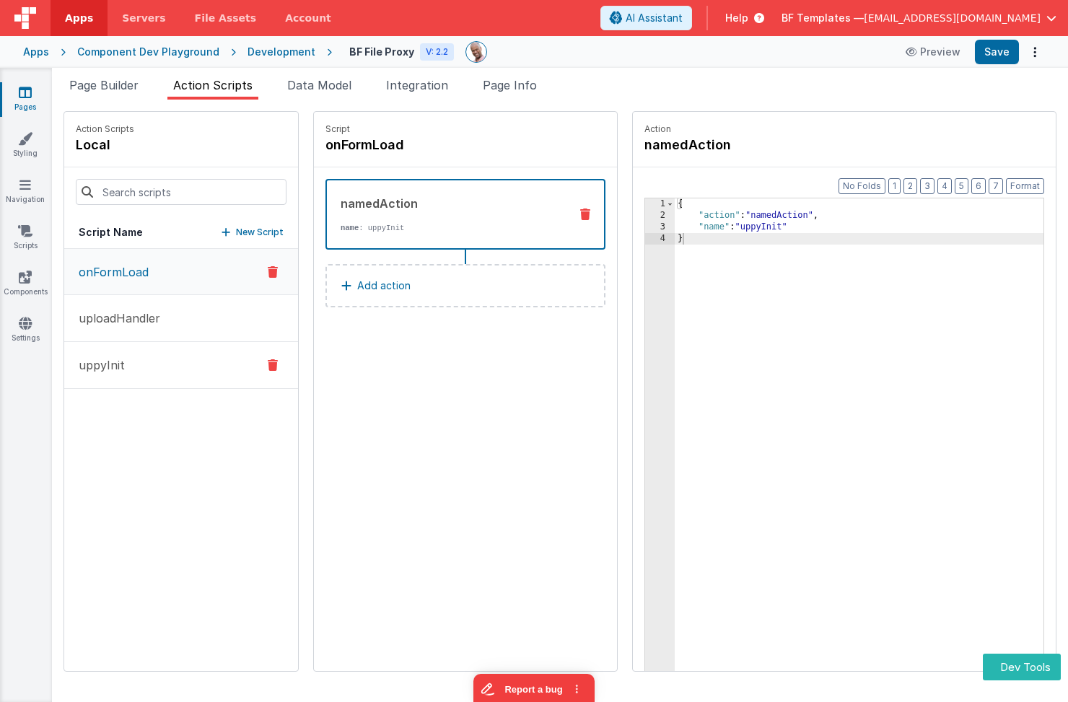
click at [188, 365] on button "uppyInit" at bounding box center [181, 365] width 234 height 47
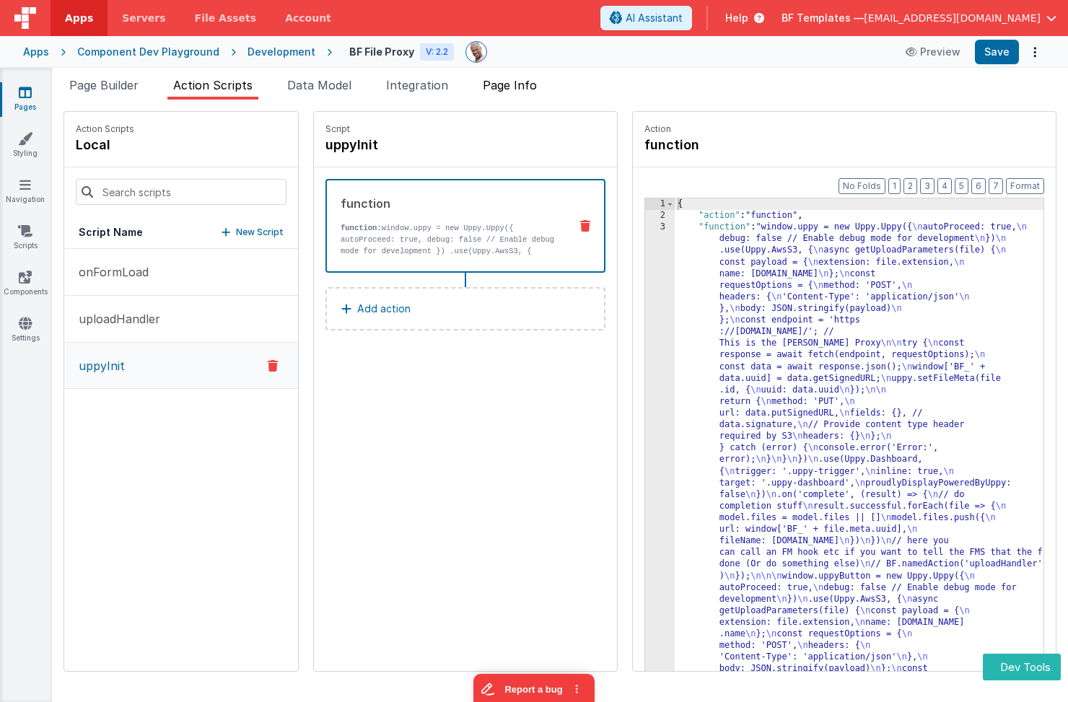
click at [535, 90] on span "Page Info" at bounding box center [510, 85] width 54 height 14
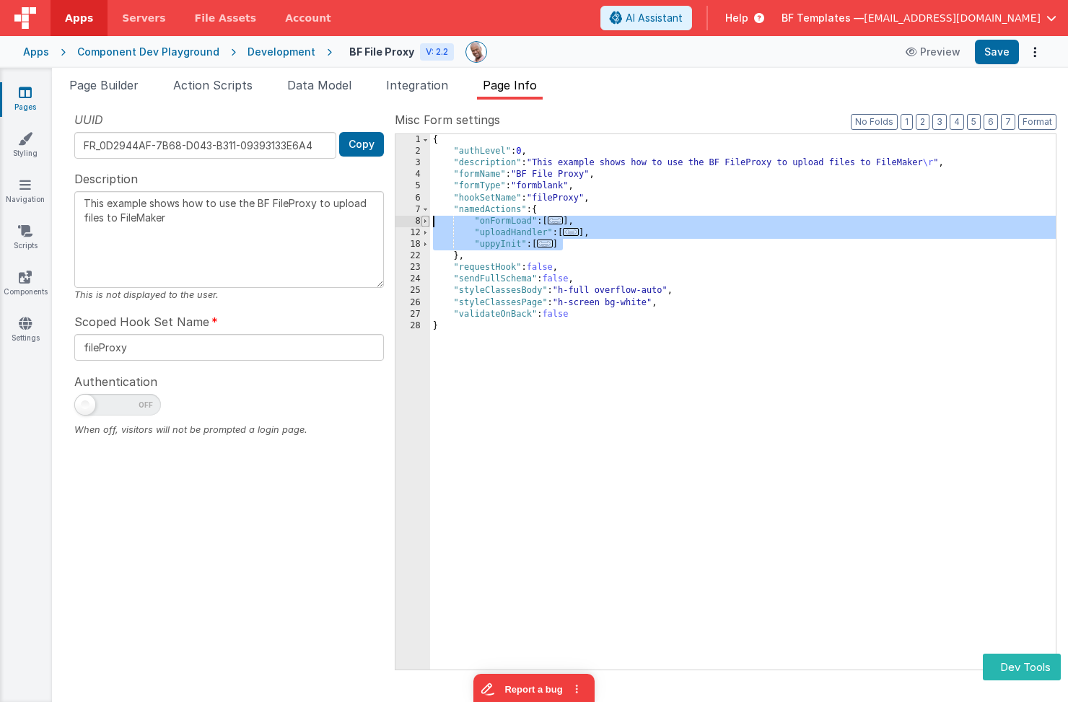
drag, startPoint x: 572, startPoint y: 243, endPoint x: 427, endPoint y: 222, distance: 147.3
click at [427, 222] on div "1 2 3 4 5 6 7 8 12 18 22 23 24 25 26 27 28 { "authLevel" : 0 , "description" : …" at bounding box center [726, 402] width 662 height 537
click at [118, 82] on span "Page Builder" at bounding box center [103, 85] width 69 height 14
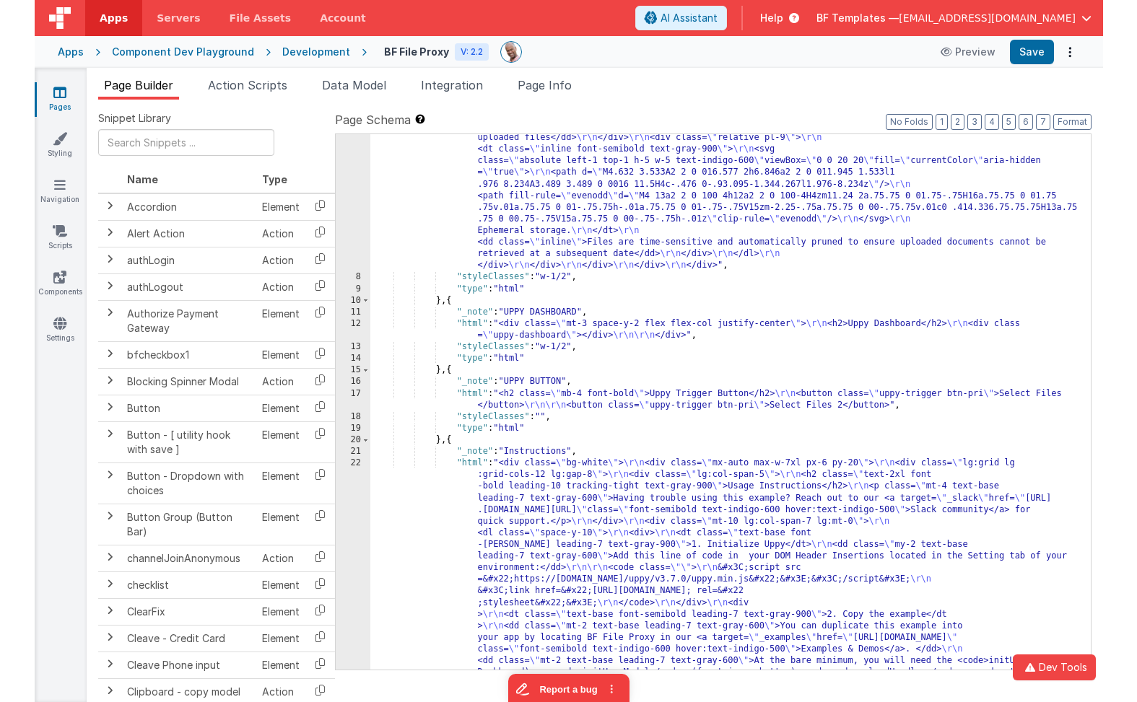
scroll to position [344, 0]
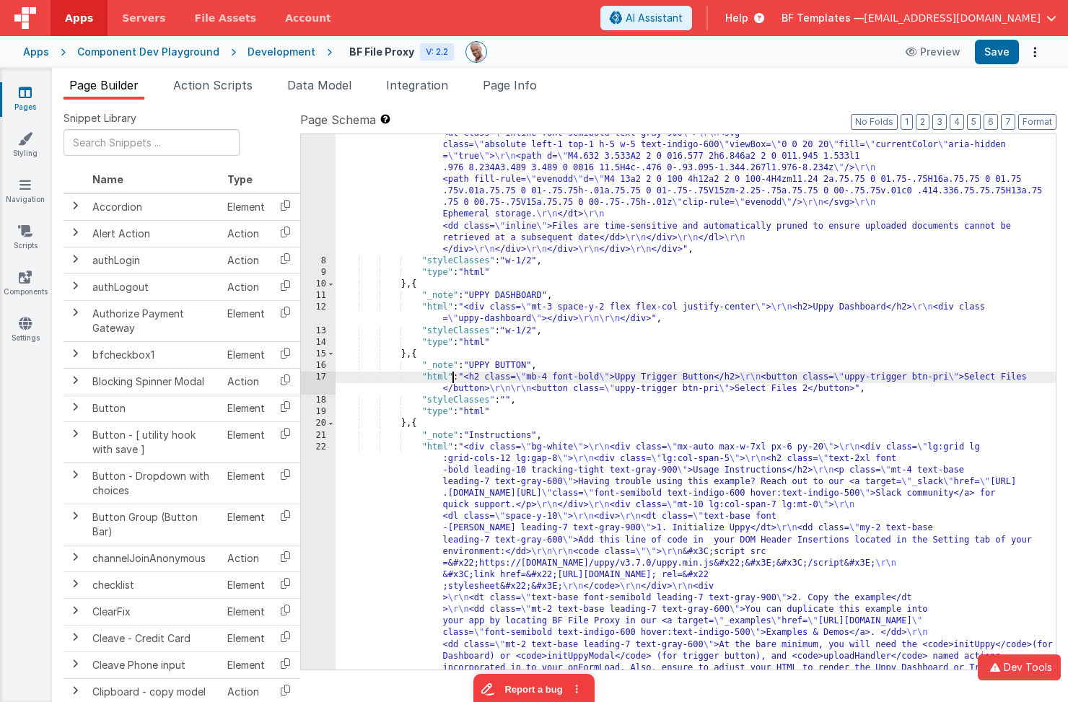
click at [453, 379] on div ""html" : "<div class= \" overflow-hidden bg-white \" > \r\n <div class= \" mx-a…" at bounding box center [696, 500] width 721 height 1281
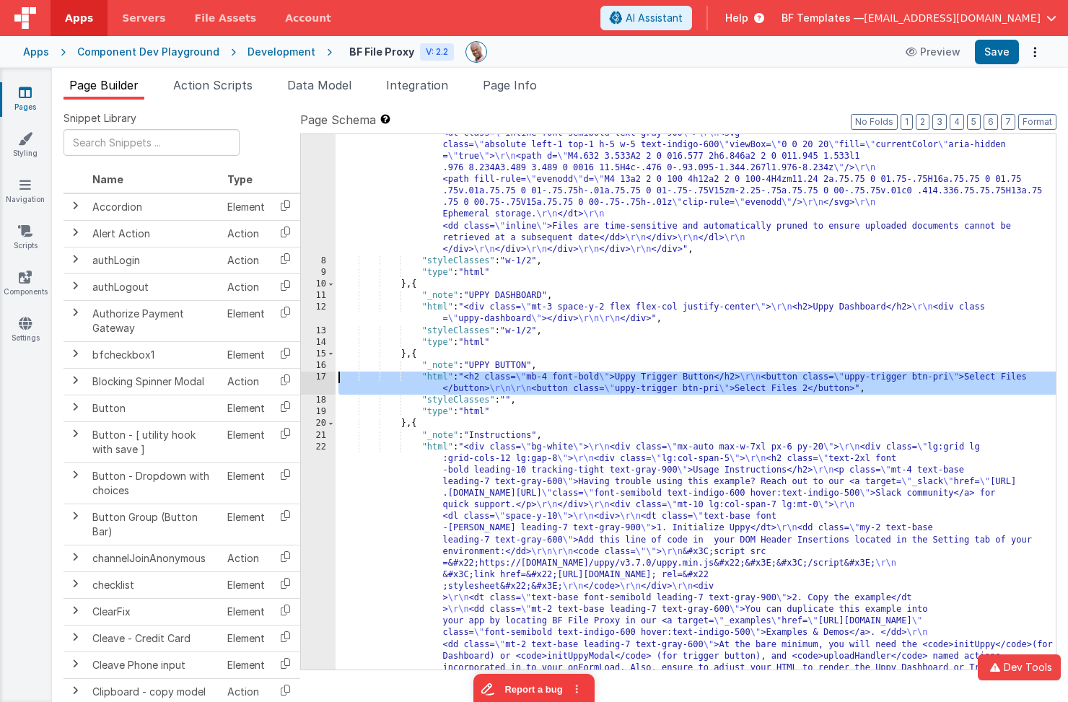
click at [318, 378] on div "17" at bounding box center [318, 383] width 35 height 23
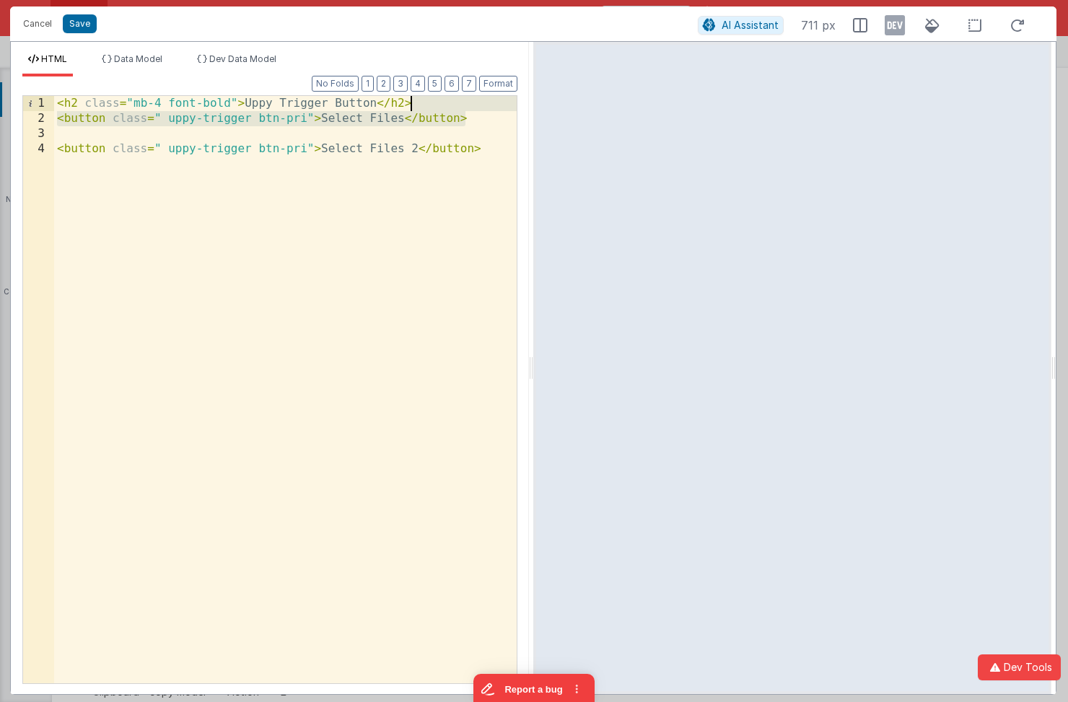
drag, startPoint x: 487, startPoint y: 123, endPoint x: 485, endPoint y: 104, distance: 19.5
click at [485, 104] on div "< h2 class = "mb-4 font-bold" > Uppy Trigger Button </ h2 > < button class = " …" at bounding box center [286, 405] width 464 height 619
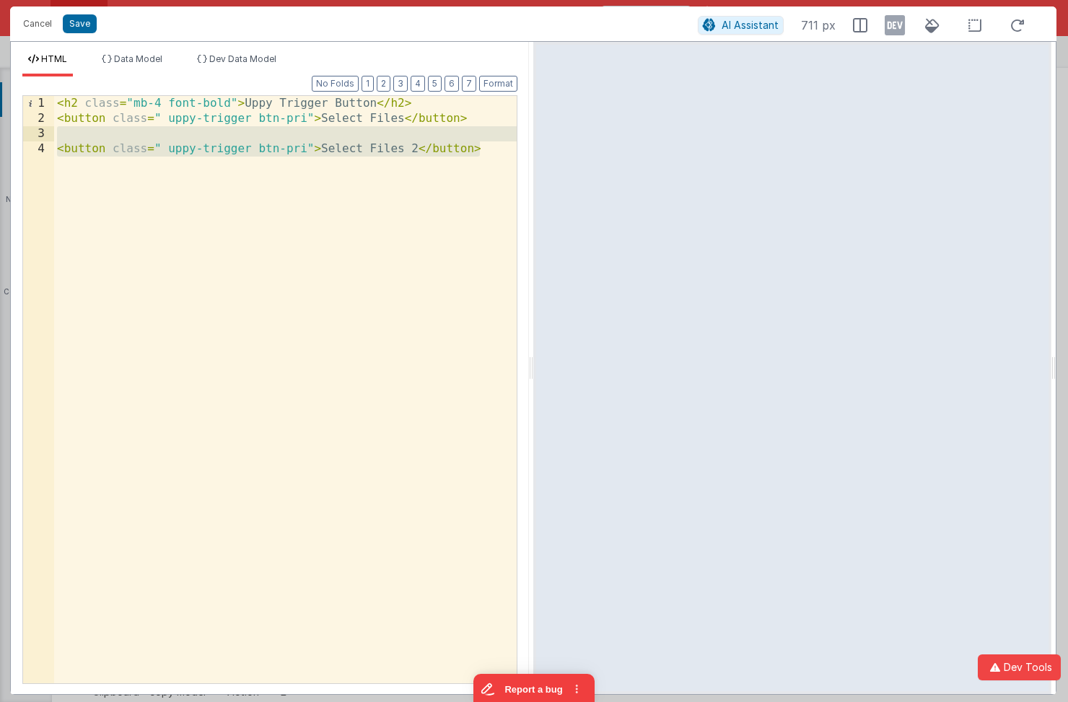
drag, startPoint x: 488, startPoint y: 154, endPoint x: 491, endPoint y: 128, distance: 26.1
click at [491, 128] on div "< h2 class = "mb-4 font-bold" > Uppy Trigger Button </ h2 > < button class = " …" at bounding box center [286, 405] width 464 height 619
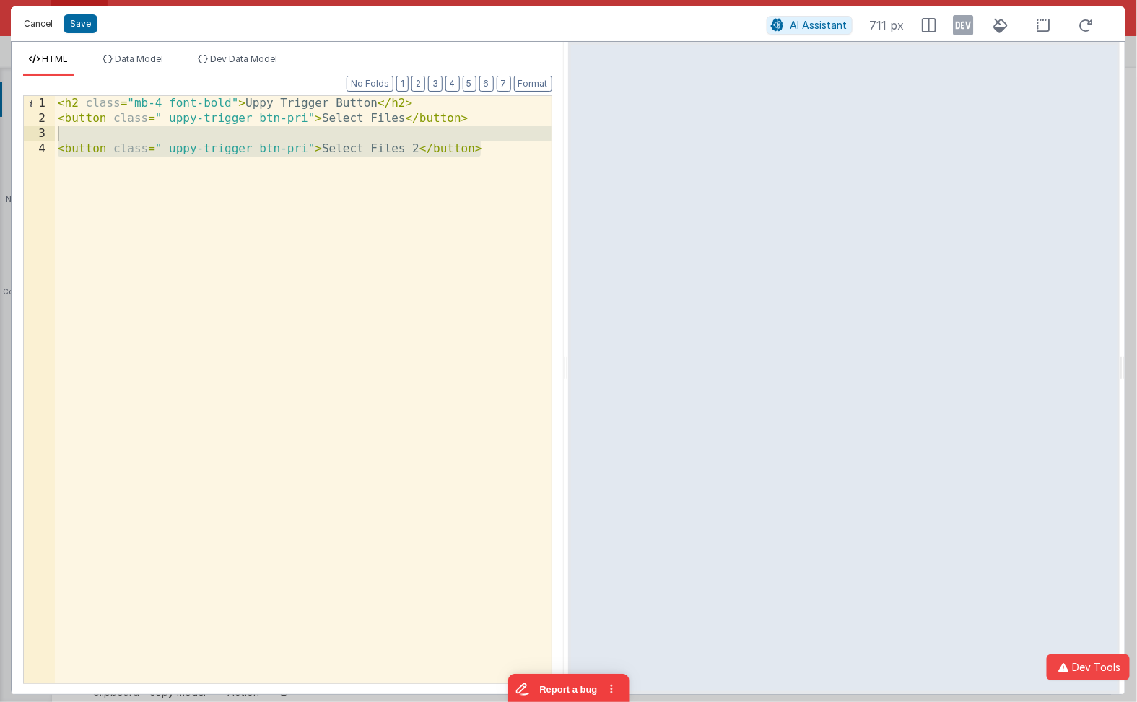
click at [41, 26] on button "Cancel" at bounding box center [38, 24] width 43 height 20
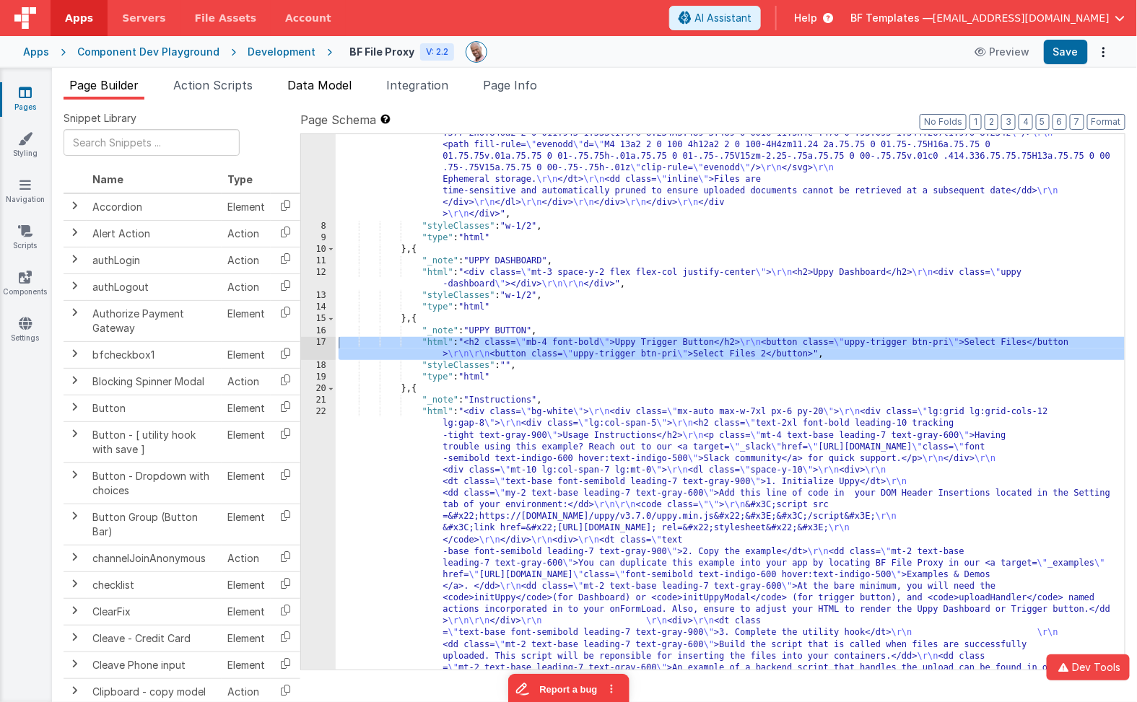
click at [327, 80] on span "Data Model" at bounding box center [319, 85] width 64 height 14
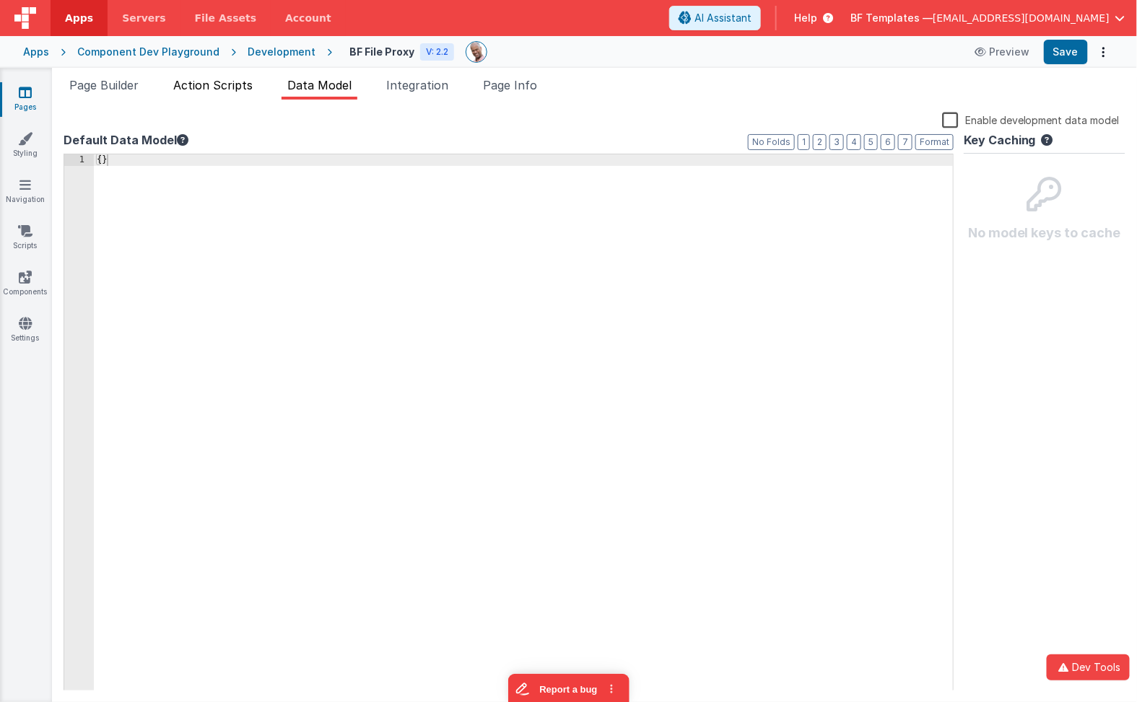
click at [248, 87] on span "Action Scripts" at bounding box center [212, 85] width 79 height 14
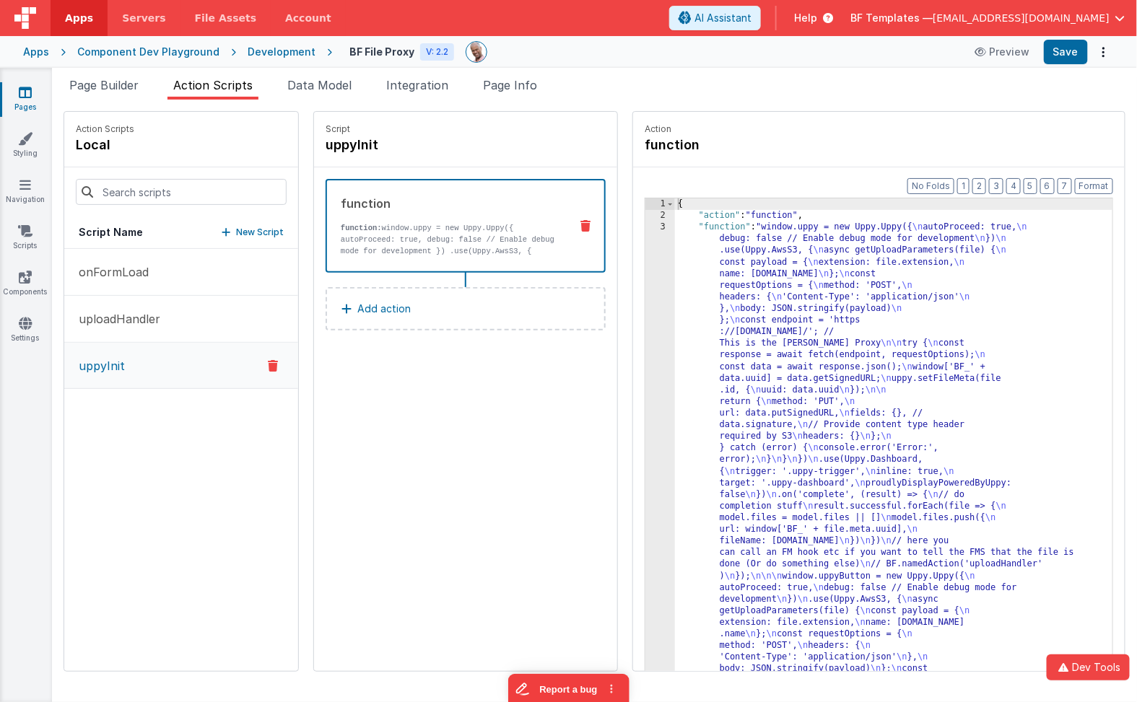
click at [157, 363] on button "uppyInit" at bounding box center [181, 366] width 234 height 46
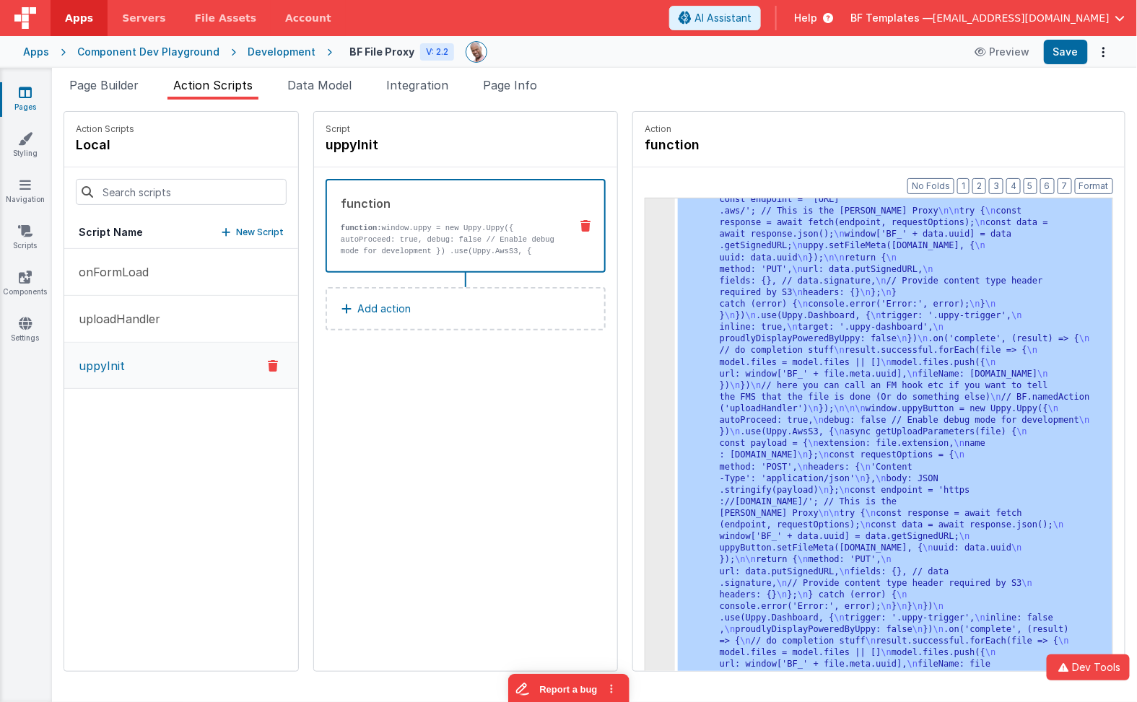
scroll to position [109, 0]
click at [645, 291] on div "3" at bounding box center [660, 409] width 30 height 593
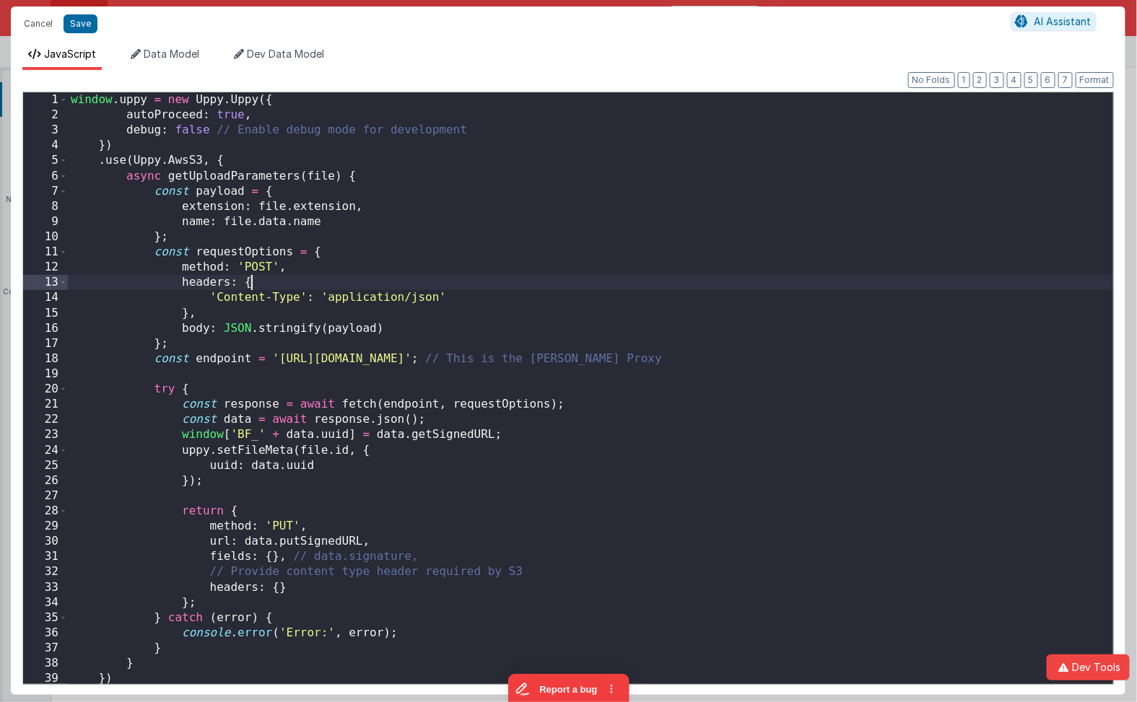
click at [612, 289] on div "window . uppy = new Uppy . Uppy ({ autoProceed : true , debug : false // Enable…" at bounding box center [590, 406] width 1045 height 628
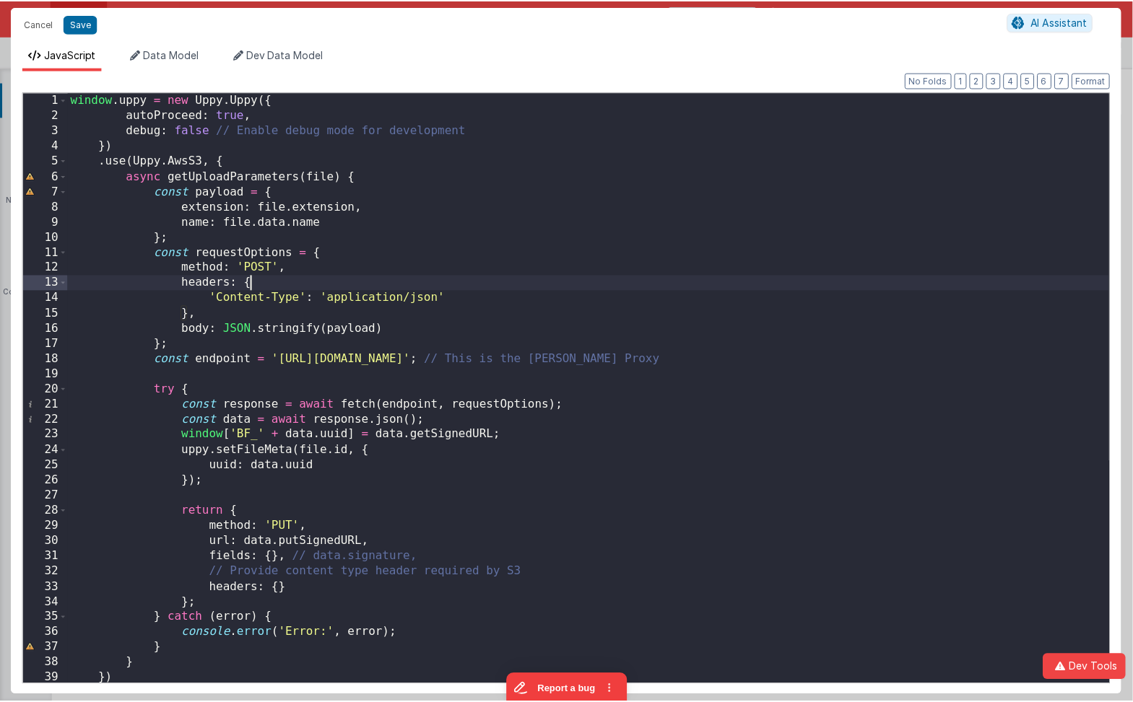
scroll to position [0, 0]
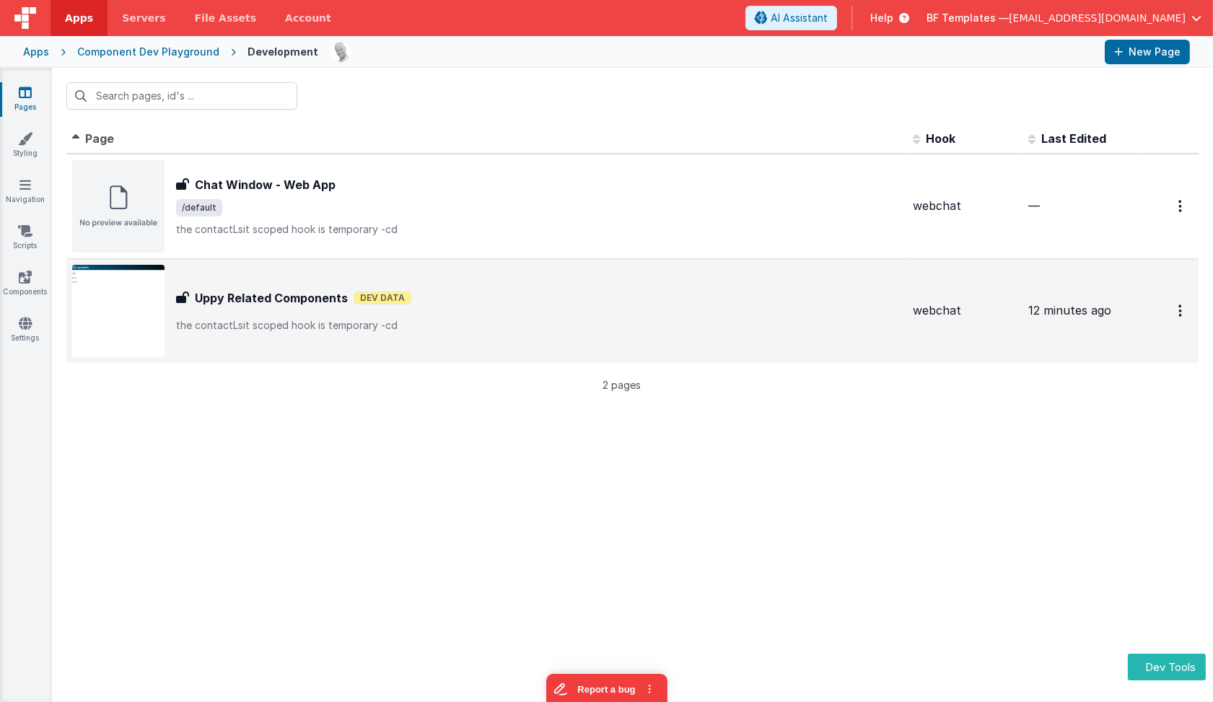
click at [262, 304] on h3 "Uppy Related Components" at bounding box center [271, 297] width 153 height 17
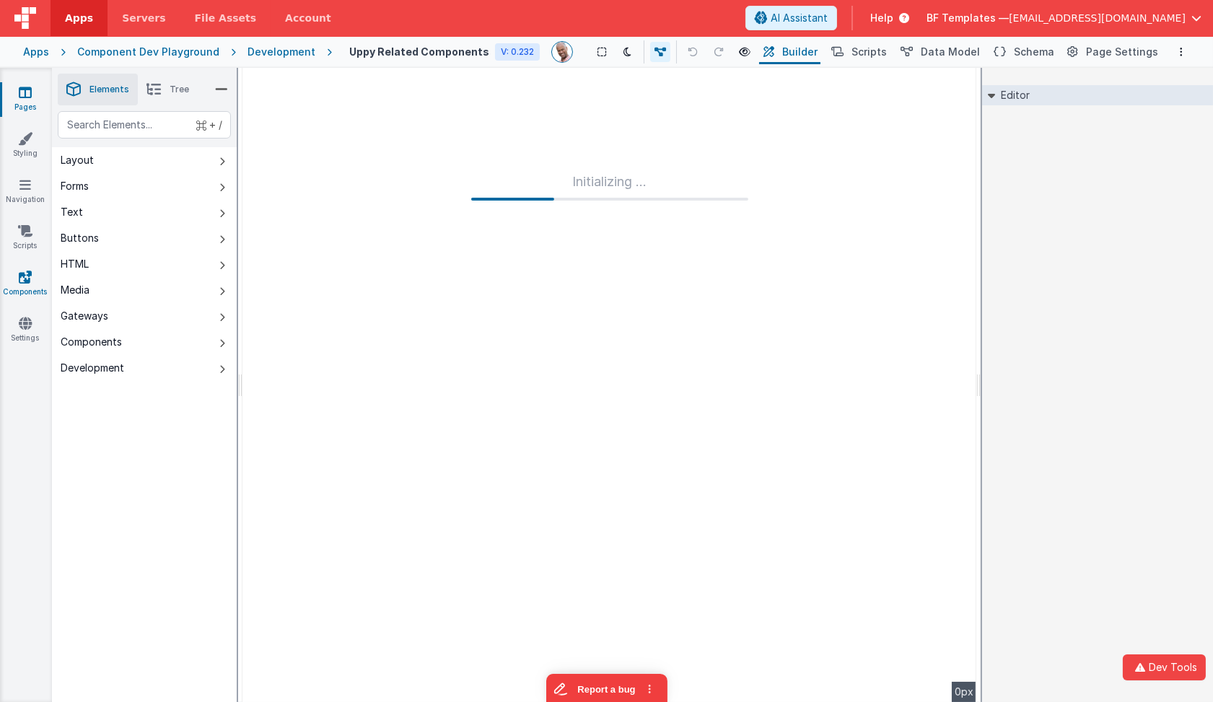
click at [31, 279] on icon at bounding box center [25, 277] width 13 height 14
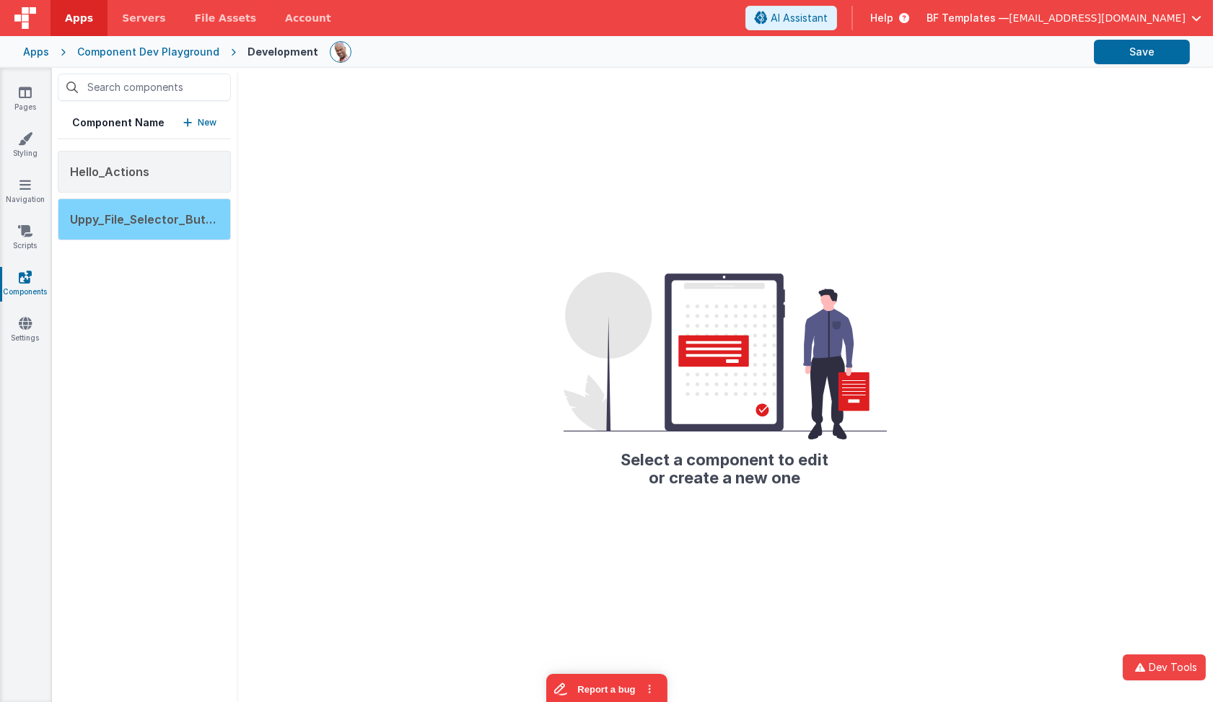
click at [164, 227] on div "Uppy_File_Selector_Button" at bounding box center [144, 220] width 173 height 42
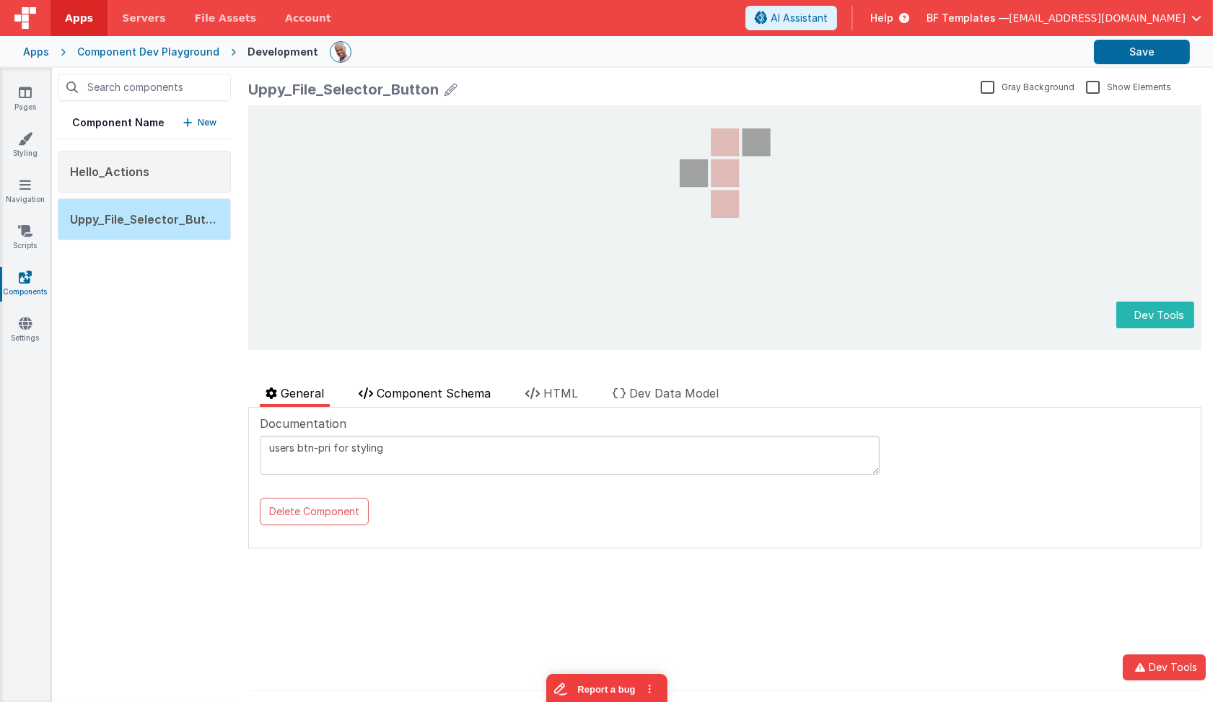
click at [472, 391] on span "Component Schema" at bounding box center [434, 393] width 114 height 14
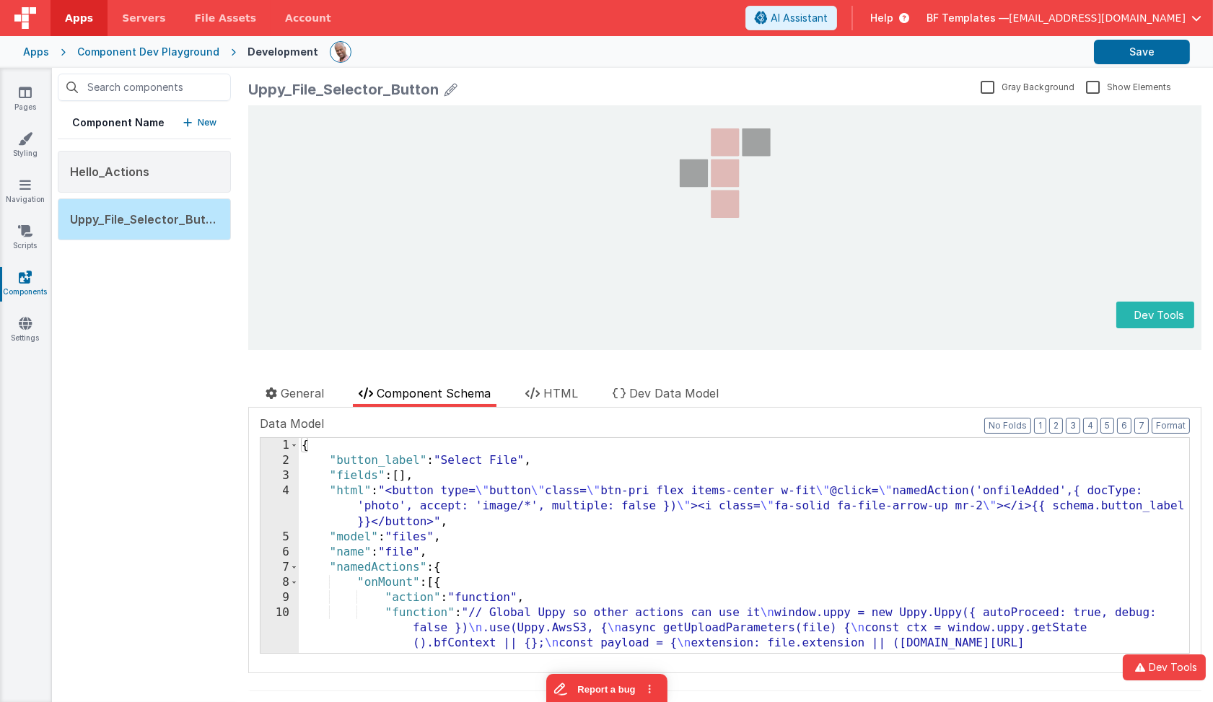
click at [443, 471] on div "{ "button_label" : "Select File" , "fields" : [ ] , "html" : "<button type= \" …" at bounding box center [745, 675] width 892 height 475
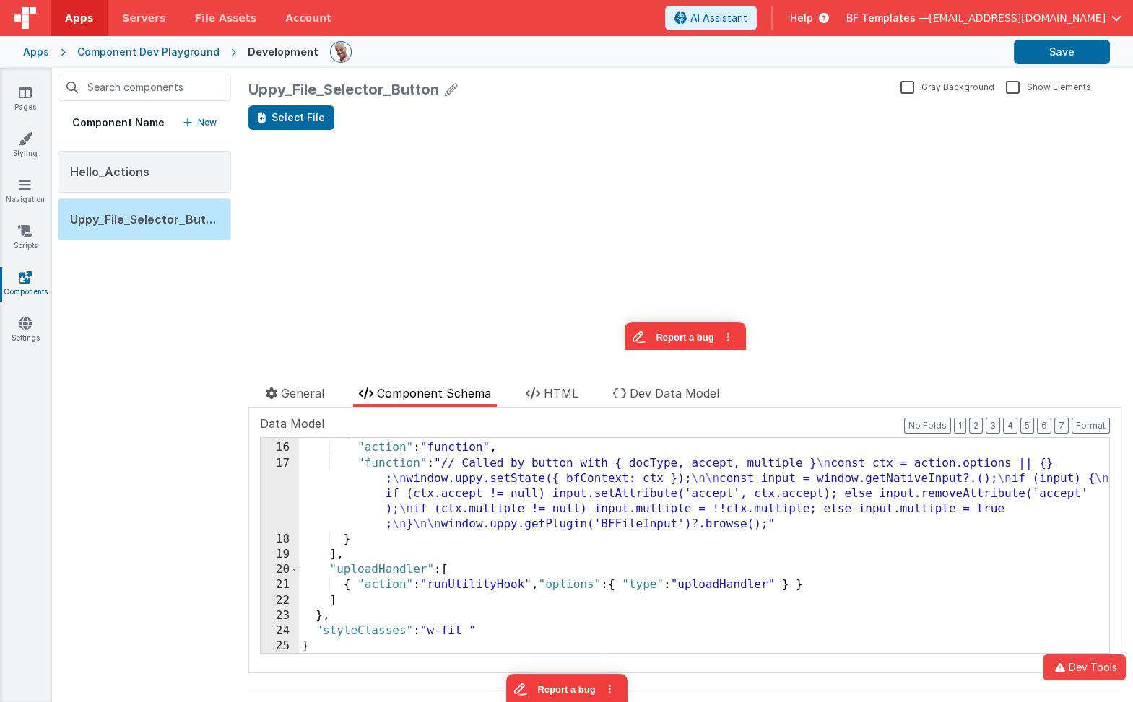
scroll to position [500, 0]
click at [497, 502] on div "{ "action" : "function" , "function" : "// Called by button with { docType, acc…" at bounding box center [704, 548] width 811 height 246
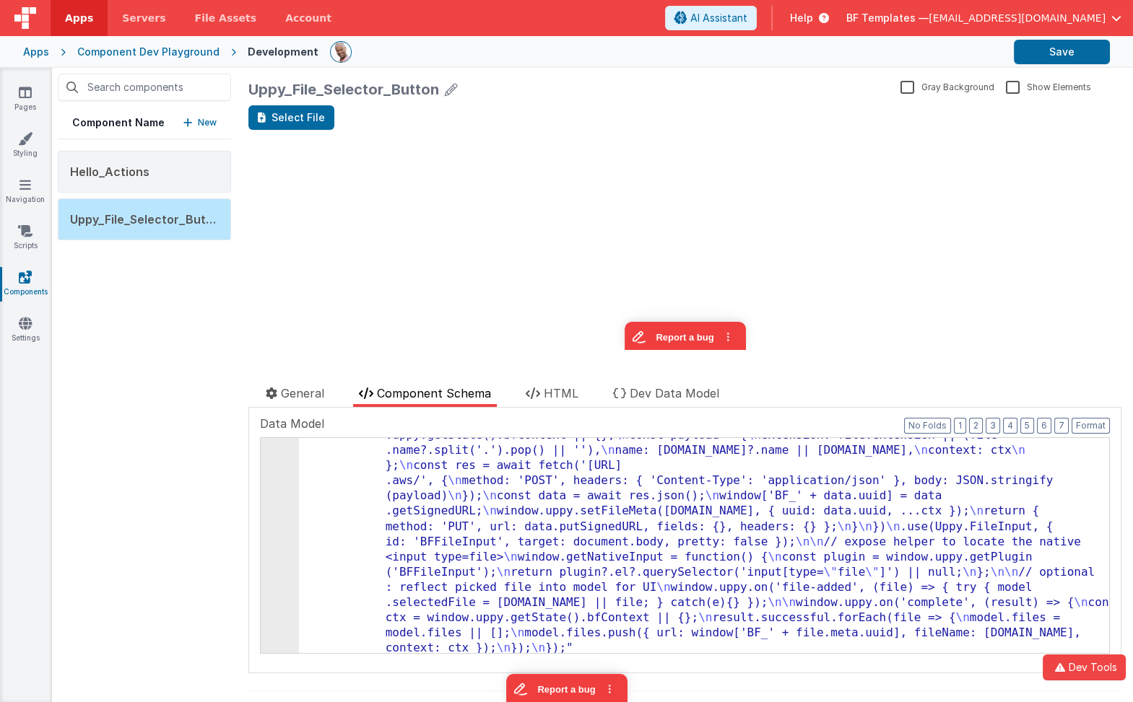
scroll to position [224, 0]
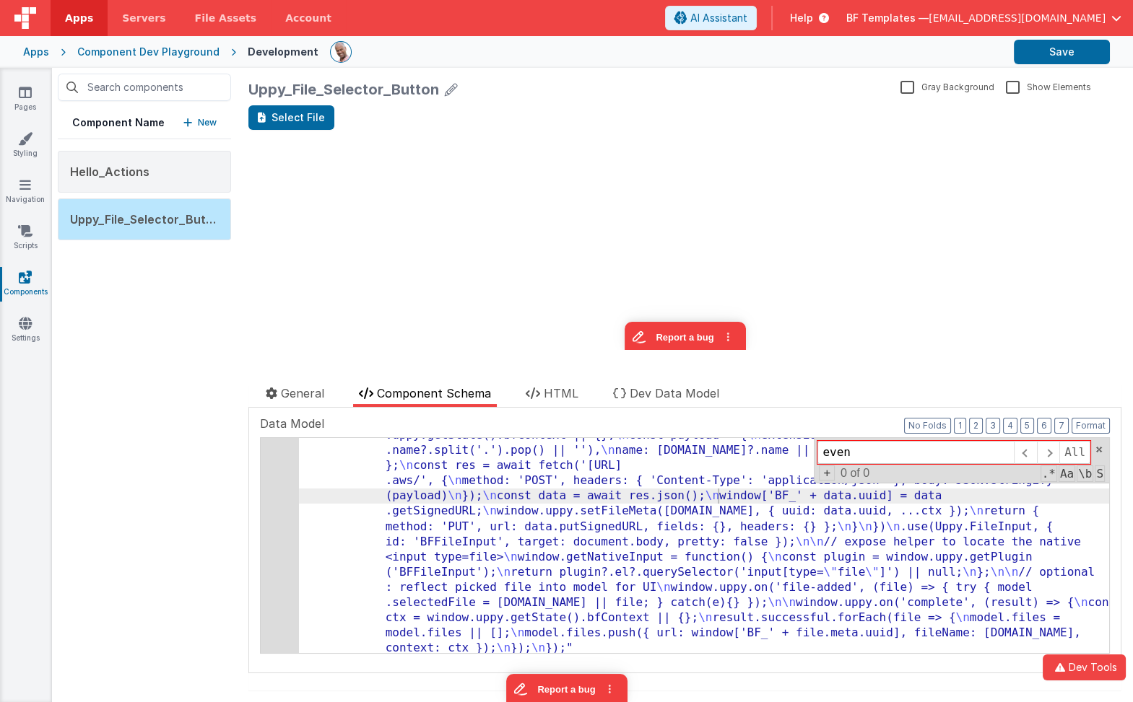
type input "event"
click at [22, 91] on icon at bounding box center [25, 92] width 13 height 14
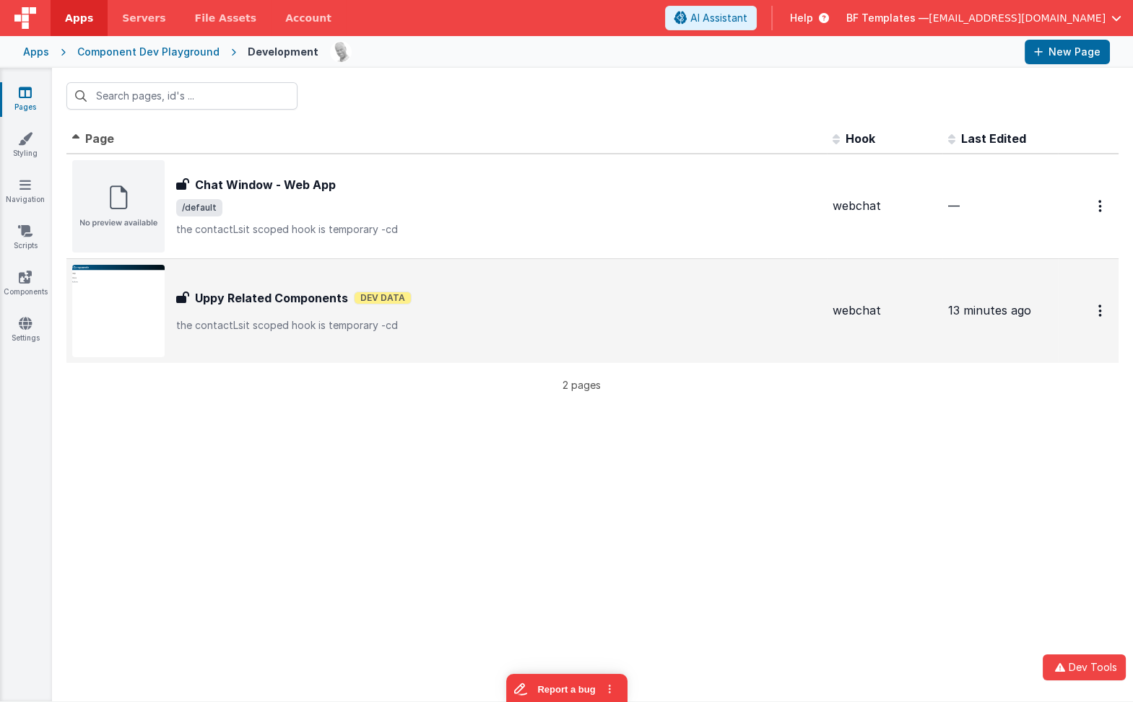
click at [275, 320] on p "the contactLsit scoped hook is temporary -cd" at bounding box center [498, 325] width 645 height 14
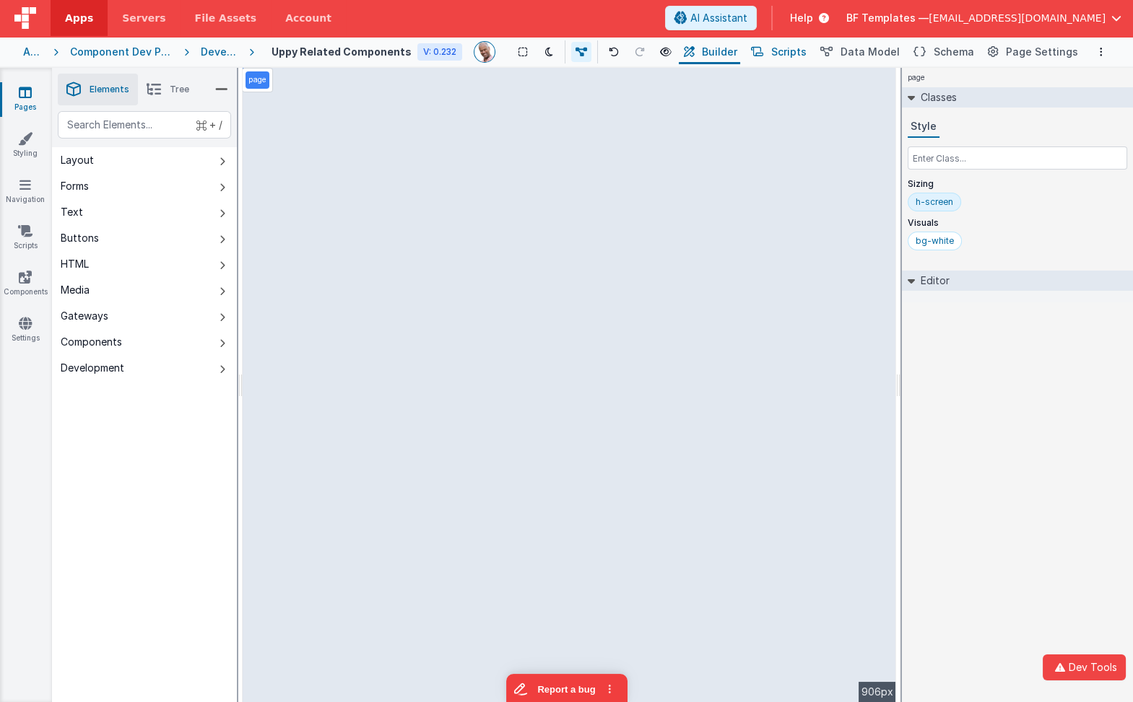
click at [801, 60] on button "Scripts" at bounding box center [778, 52] width 64 height 25
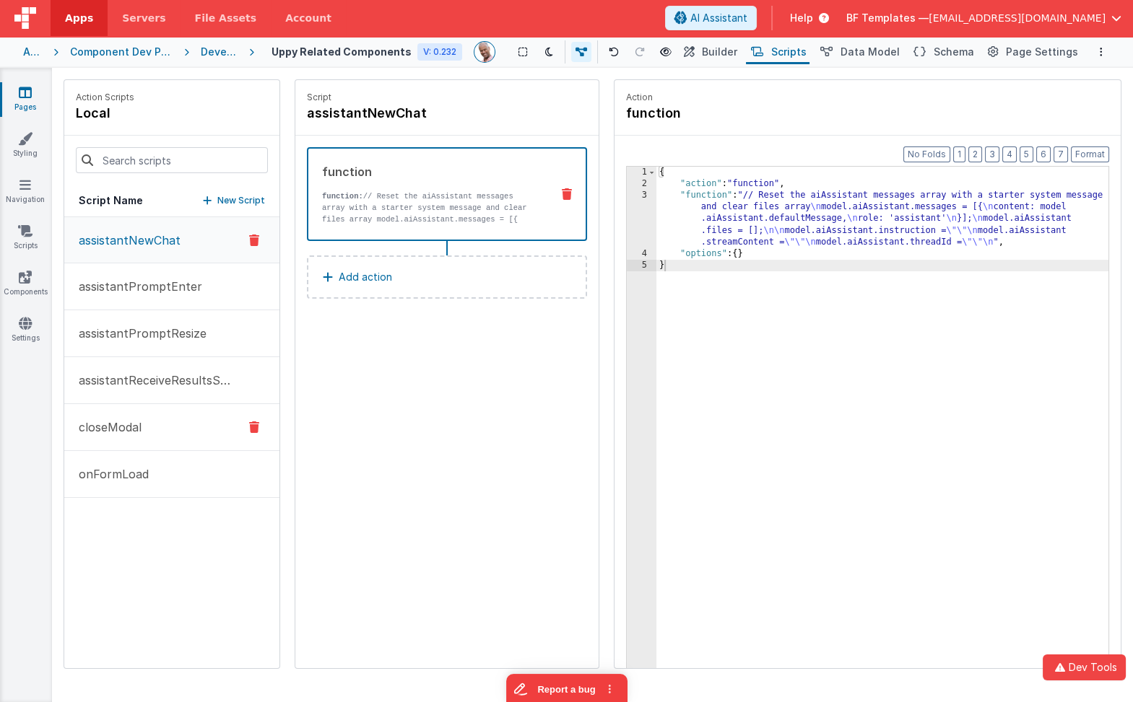
click at [258, 425] on icon at bounding box center [254, 427] width 10 height 17
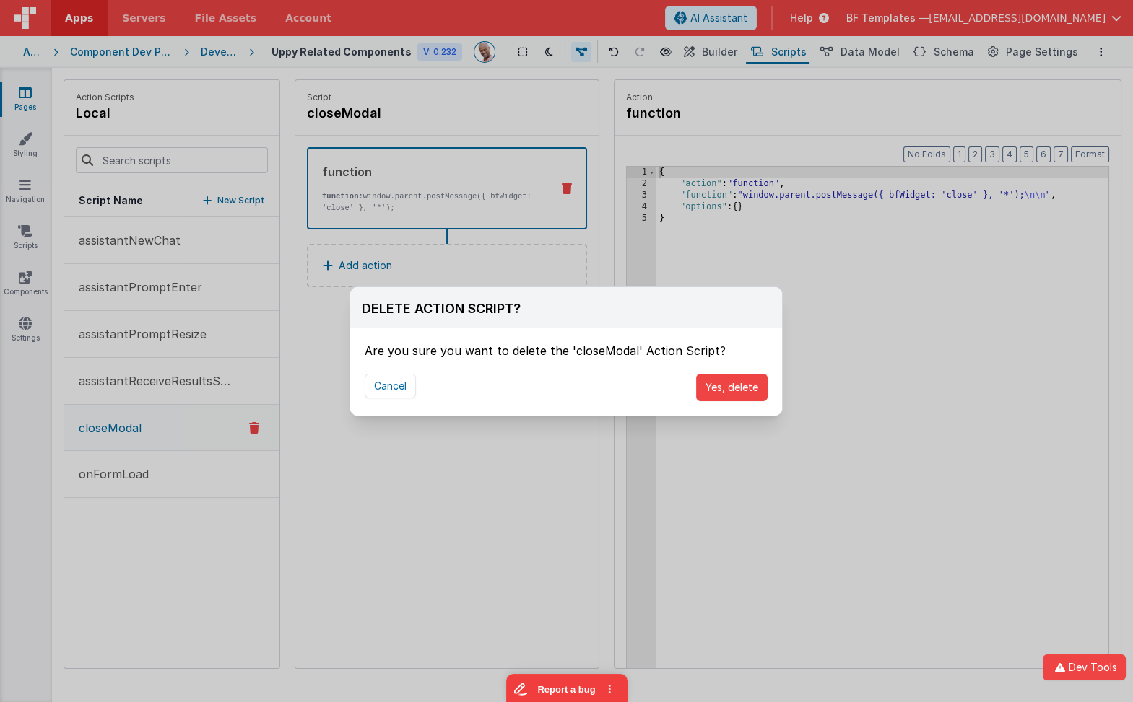
click at [696, 382] on div "Cancel Yes, delete" at bounding box center [566, 387] width 432 height 56
click at [703, 383] on button "Yes, delete" at bounding box center [731, 387] width 71 height 27
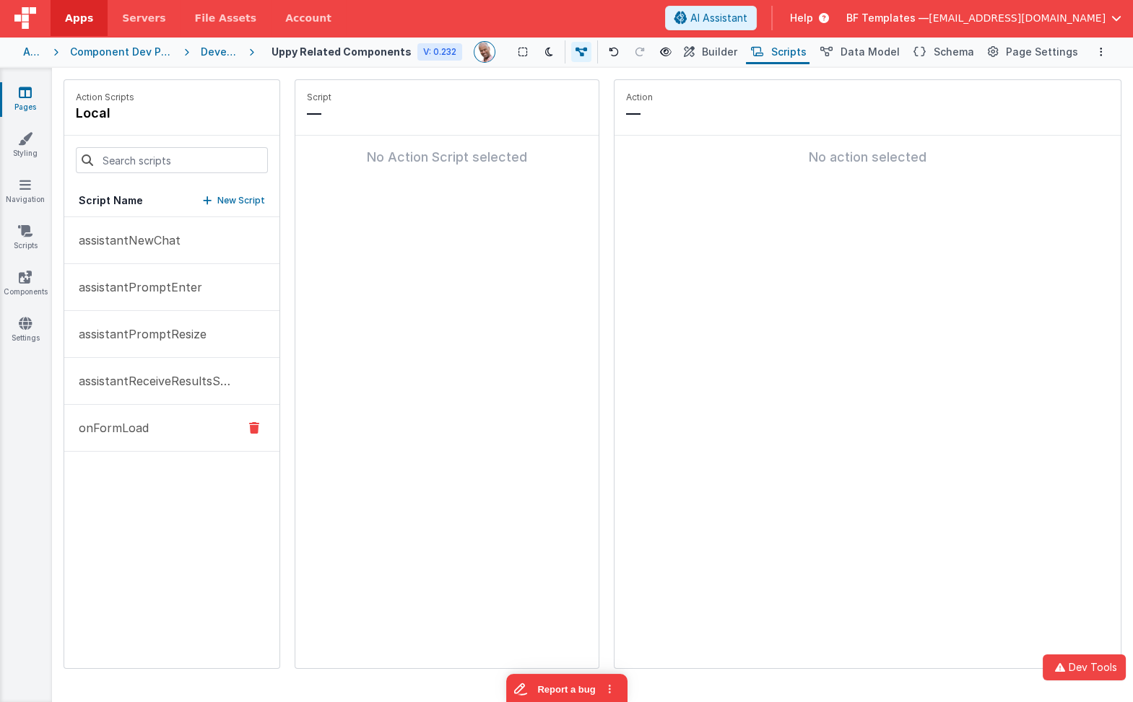
click at [204, 422] on button "onFormLoad" at bounding box center [171, 428] width 215 height 47
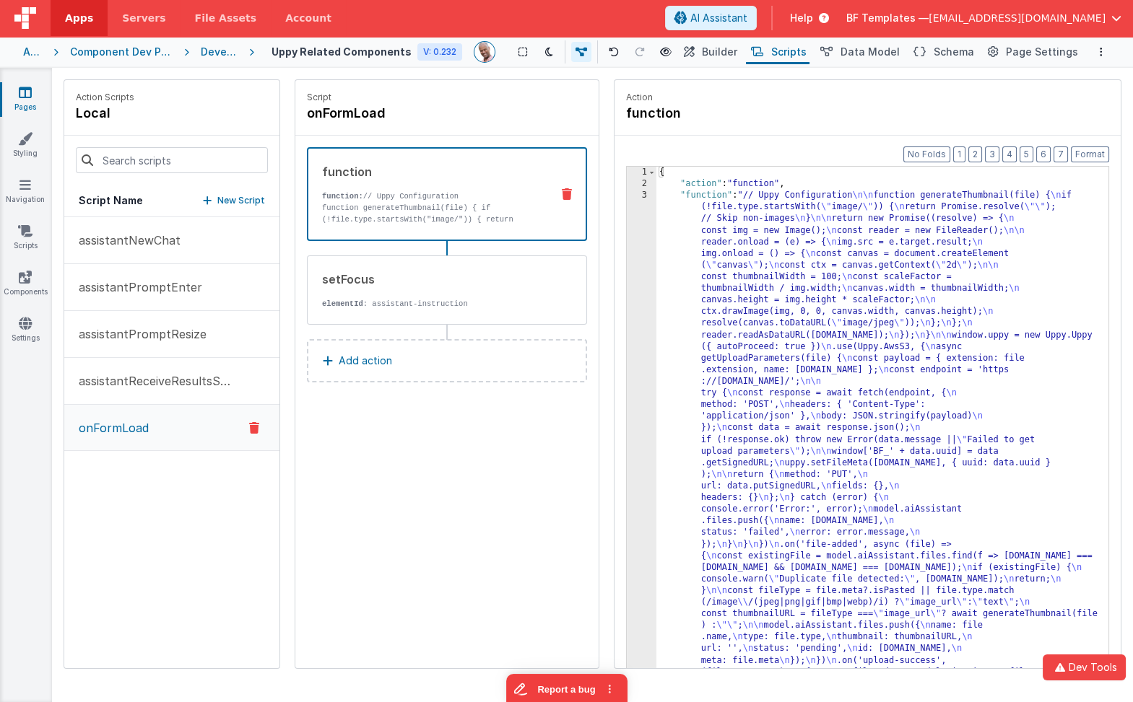
click at [252, 428] on icon at bounding box center [254, 427] width 10 height 17
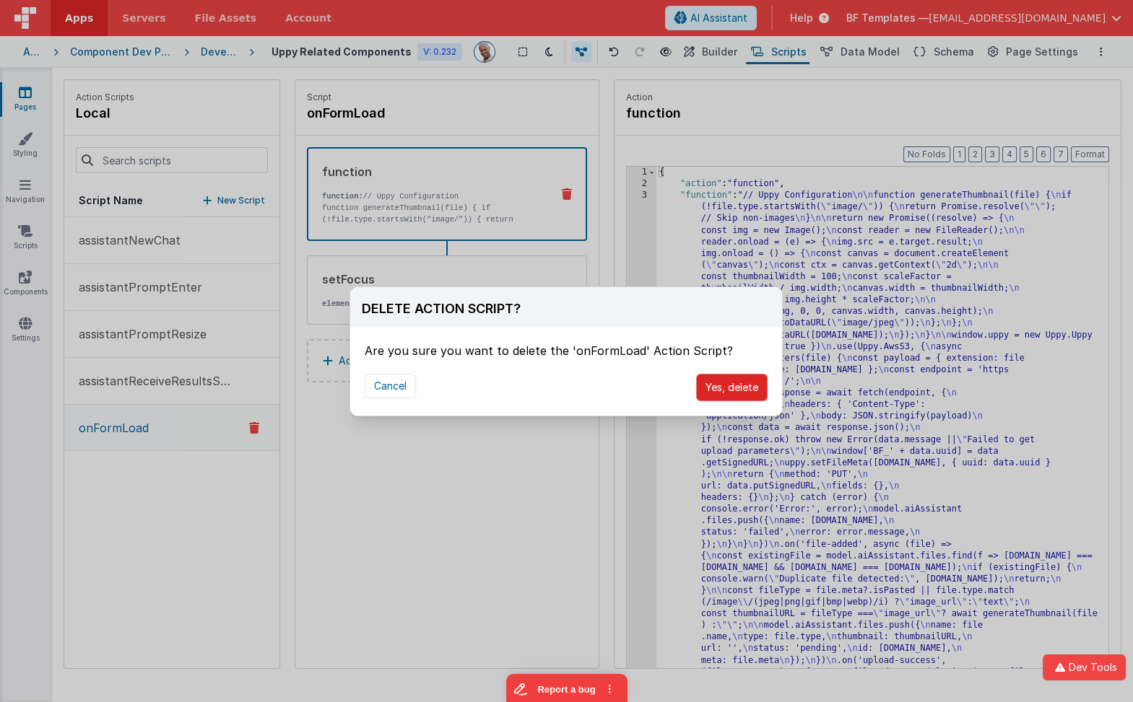
click at [714, 380] on button "Yes, delete" at bounding box center [731, 387] width 71 height 27
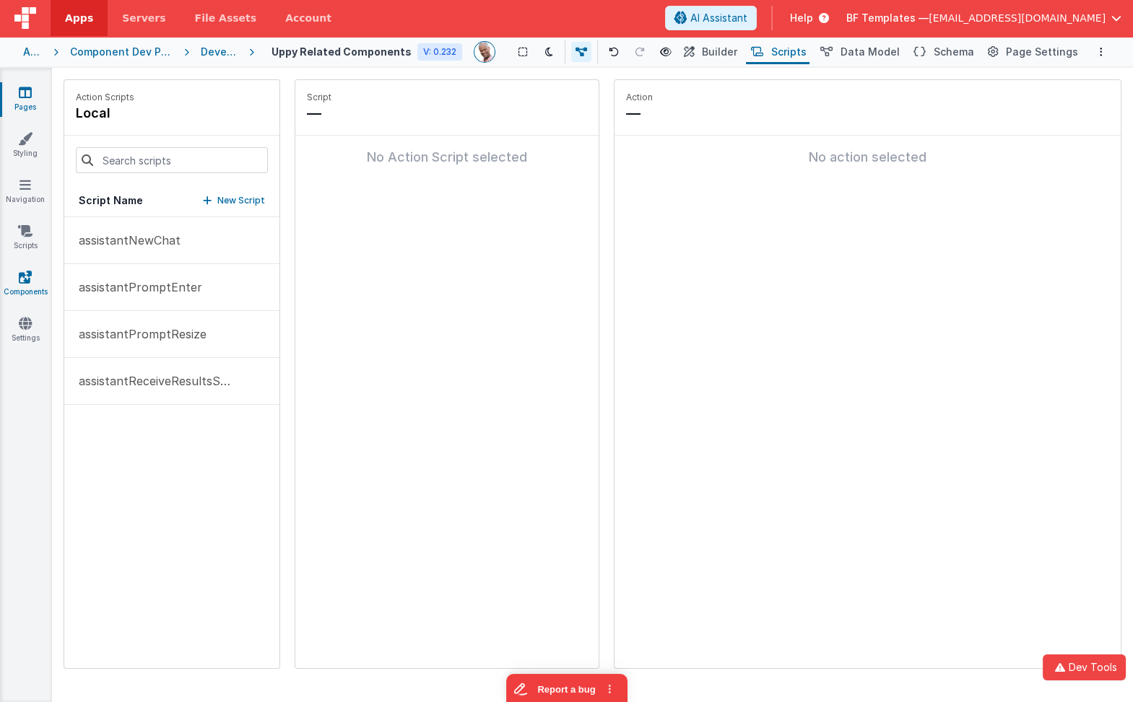
click at [36, 274] on link "Components" at bounding box center [25, 284] width 52 height 29
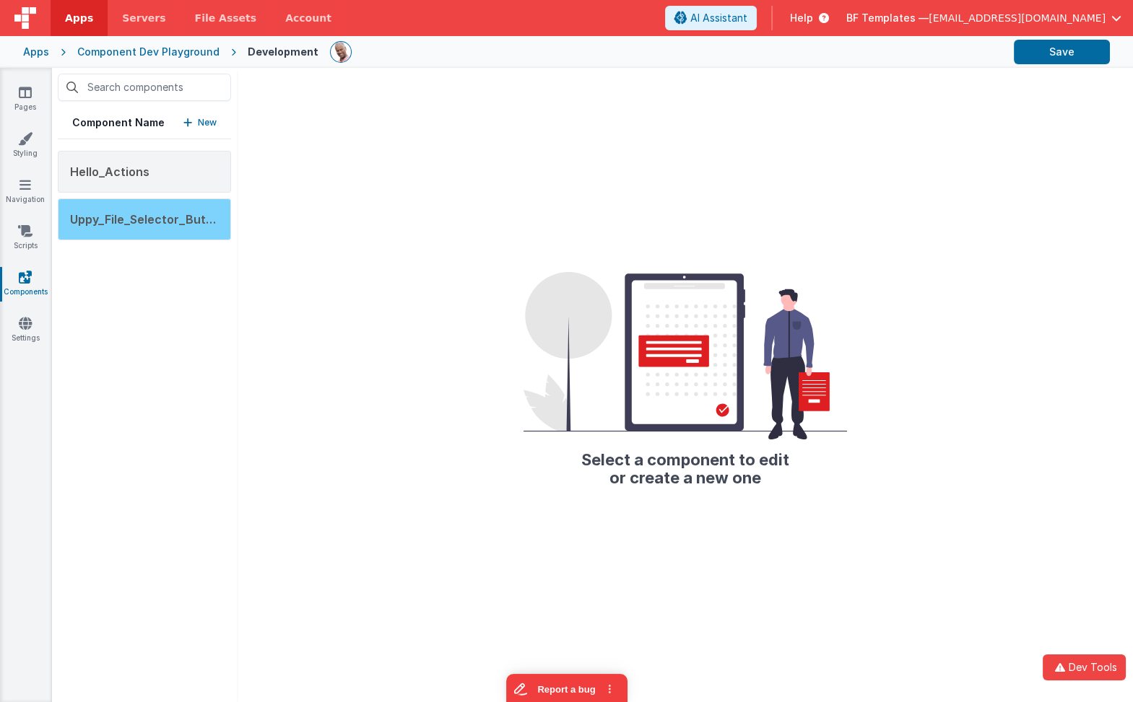
click at [191, 225] on div "Uppy_File_Selector_Button" at bounding box center [144, 220] width 173 height 42
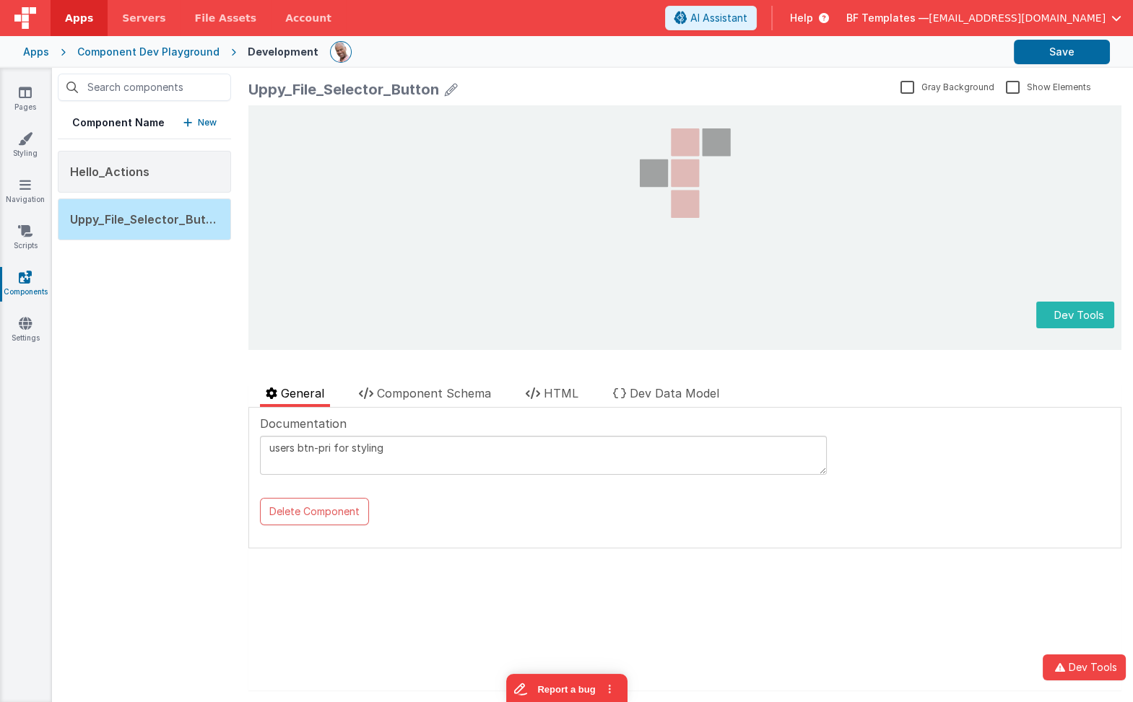
click at [464, 388] on span "Component Schema" at bounding box center [434, 393] width 114 height 14
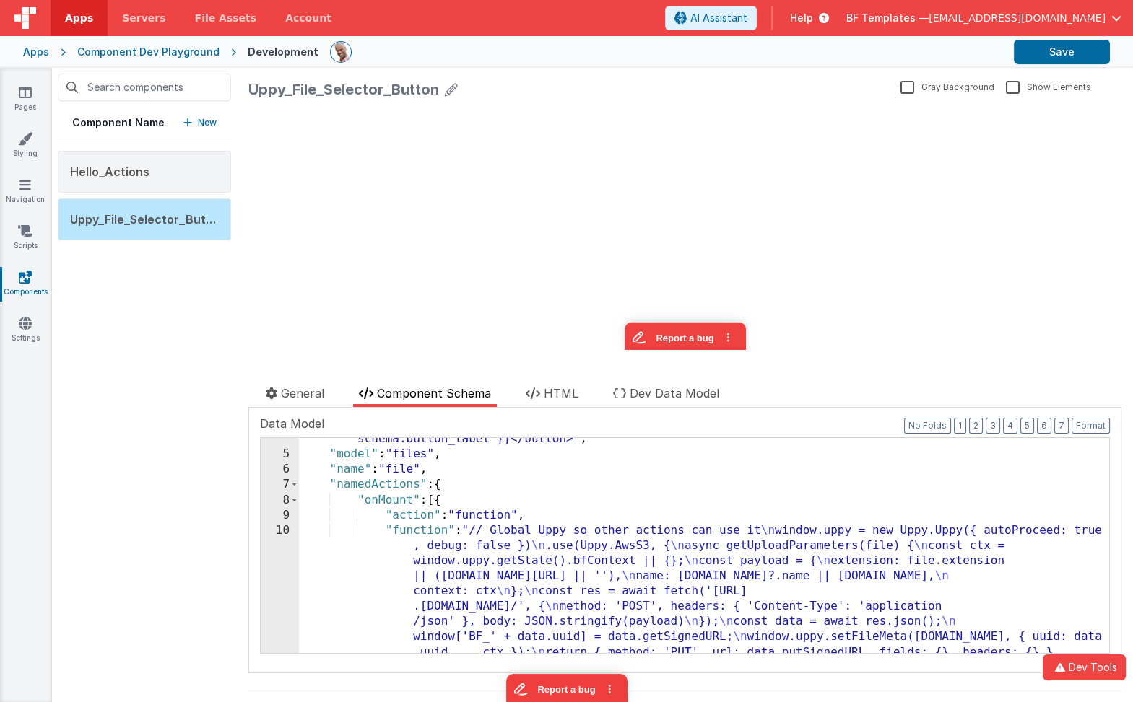
scroll to position [84, 0]
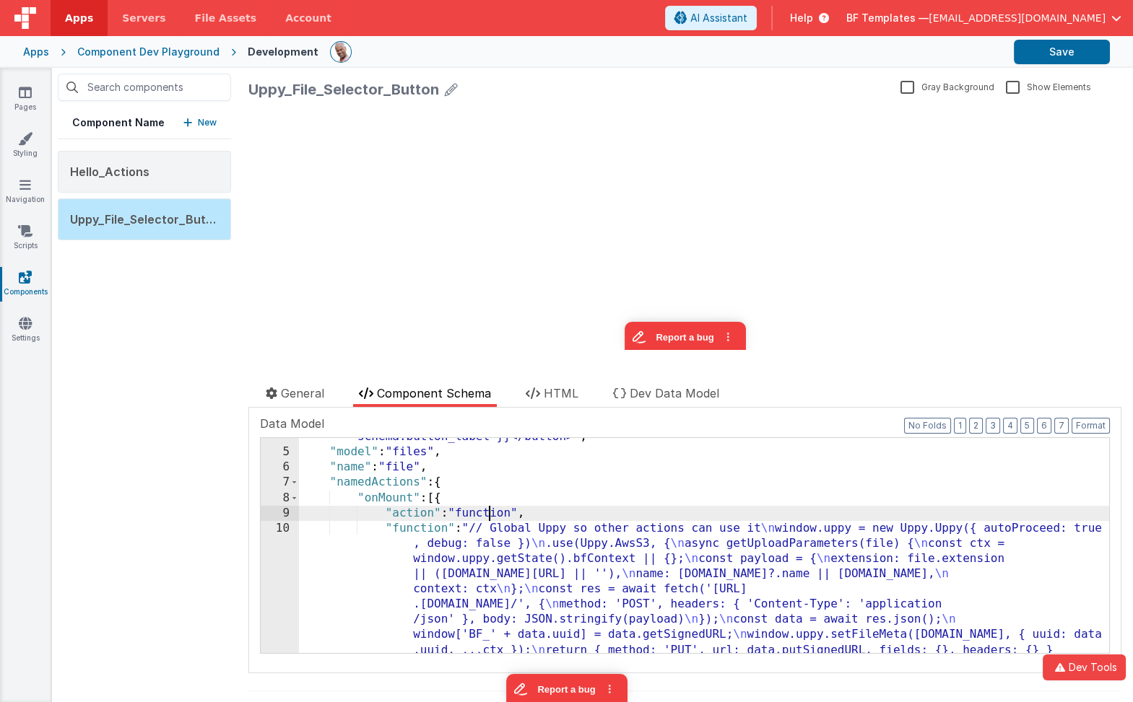
click at [486, 520] on div ""html" : "<button type= \" button \" class= \" btn-pri flex items-center w-fit …" at bounding box center [704, 659] width 811 height 520
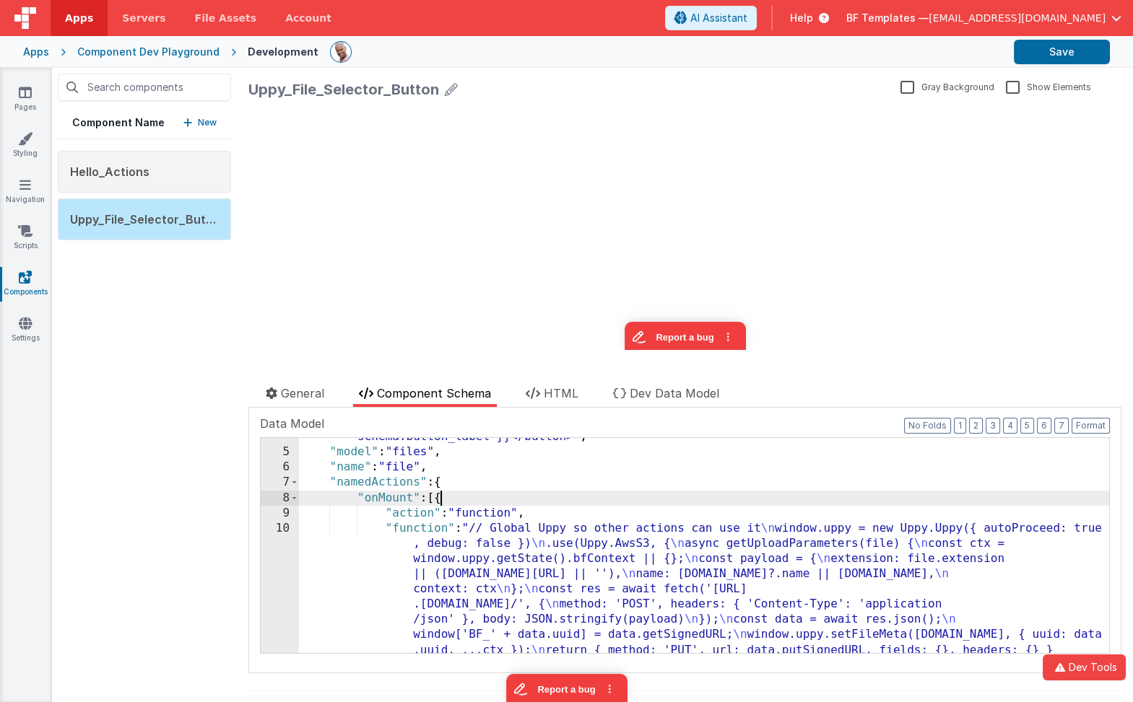
click at [440, 499] on div ""html" : "<button type= \" button \" class= \" btn-pri flex items-center w-fit …" at bounding box center [704, 659] width 811 height 520
click at [291, 495] on span at bounding box center [294, 498] width 8 height 15
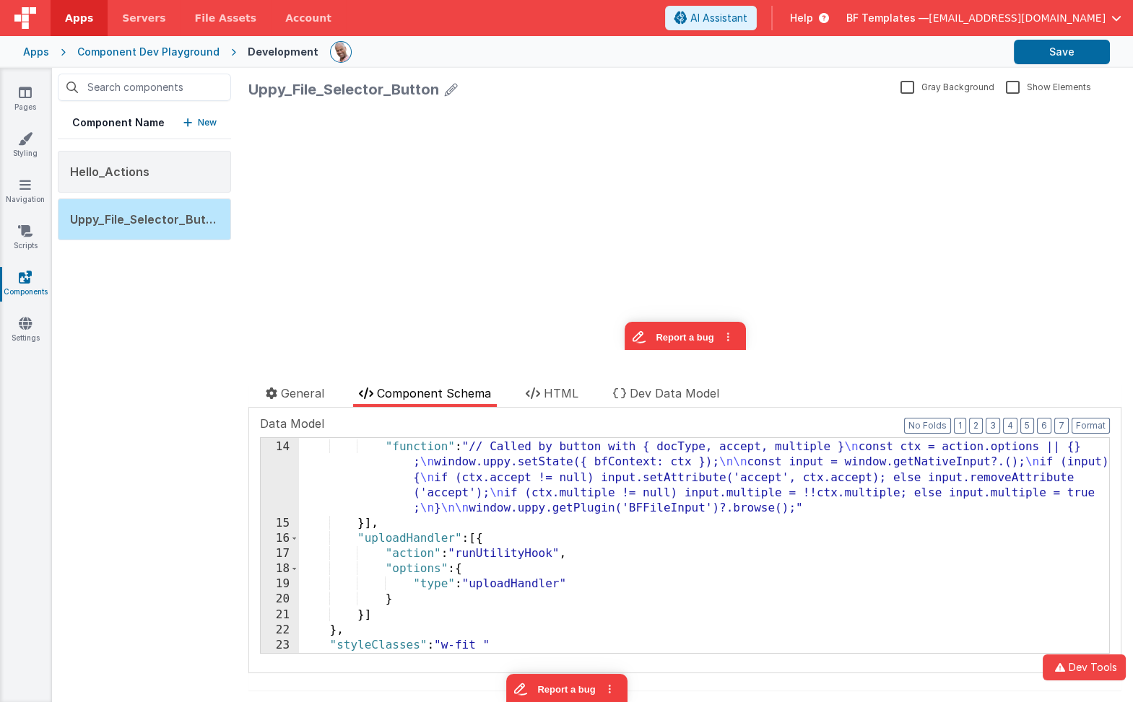
scroll to position [181, 0]
click at [191, 178] on div "Hello_Actions" at bounding box center [144, 172] width 173 height 42
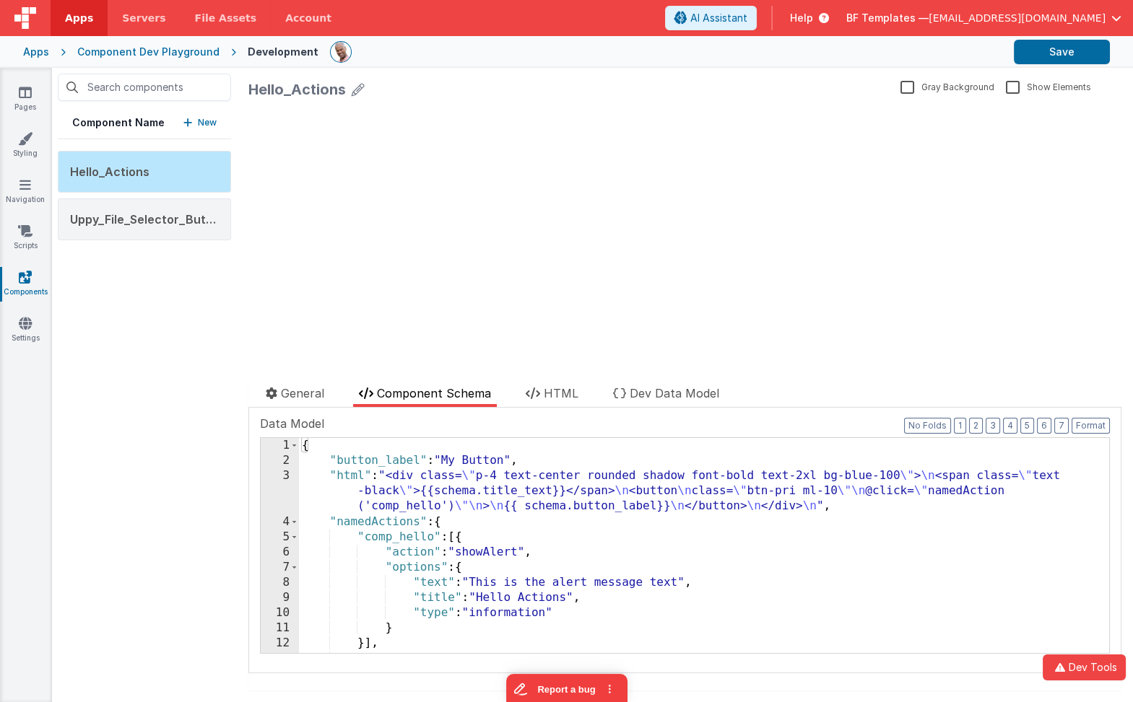
scroll to position [0, 0]
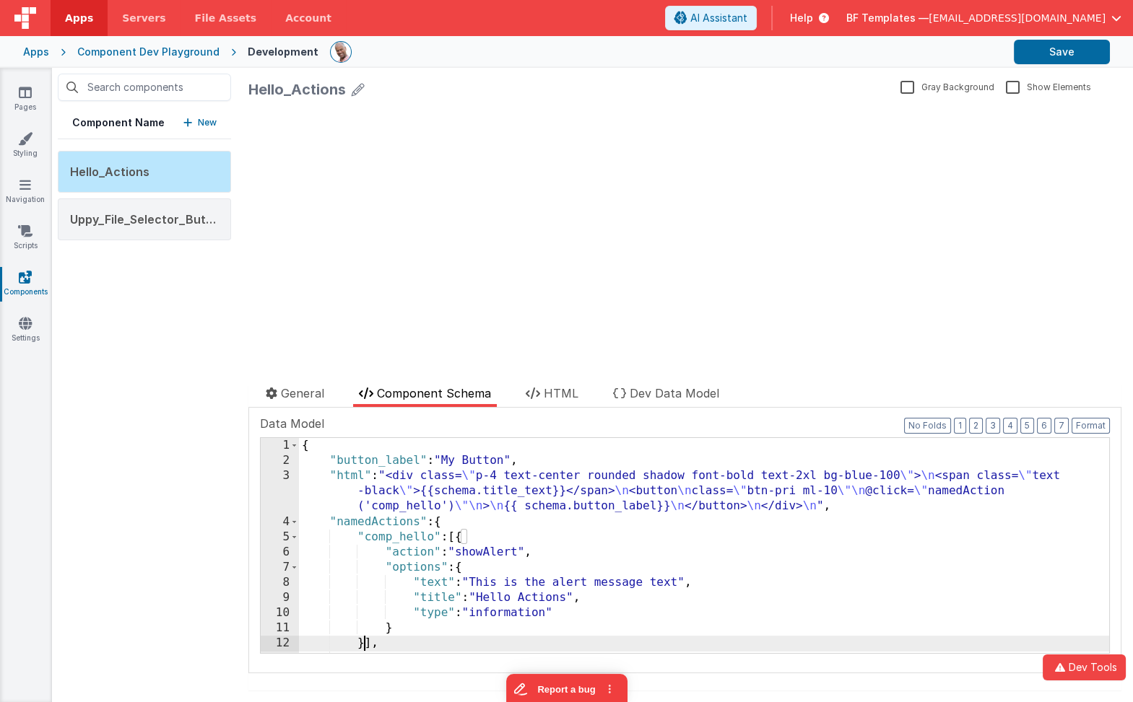
click at [364, 638] on div "{ "button_label" : "My Button" , "html" : "<div class= \" p-4 text-center round…" at bounding box center [704, 561] width 811 height 246
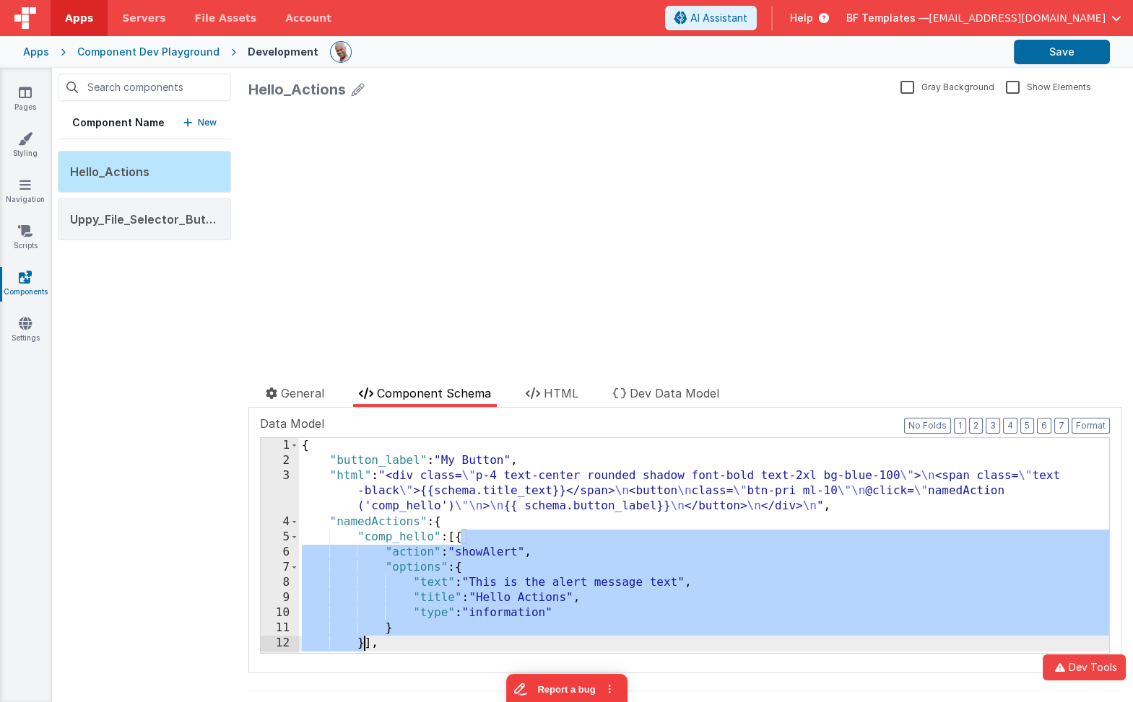
click at [364, 638] on div "{ "button_label" : "My Button" , "html" : "<div class= \" p-4 text-center round…" at bounding box center [704, 561] width 811 height 246
click at [193, 225] on div "Uppy_File_Selector_Button" at bounding box center [144, 220] width 173 height 42
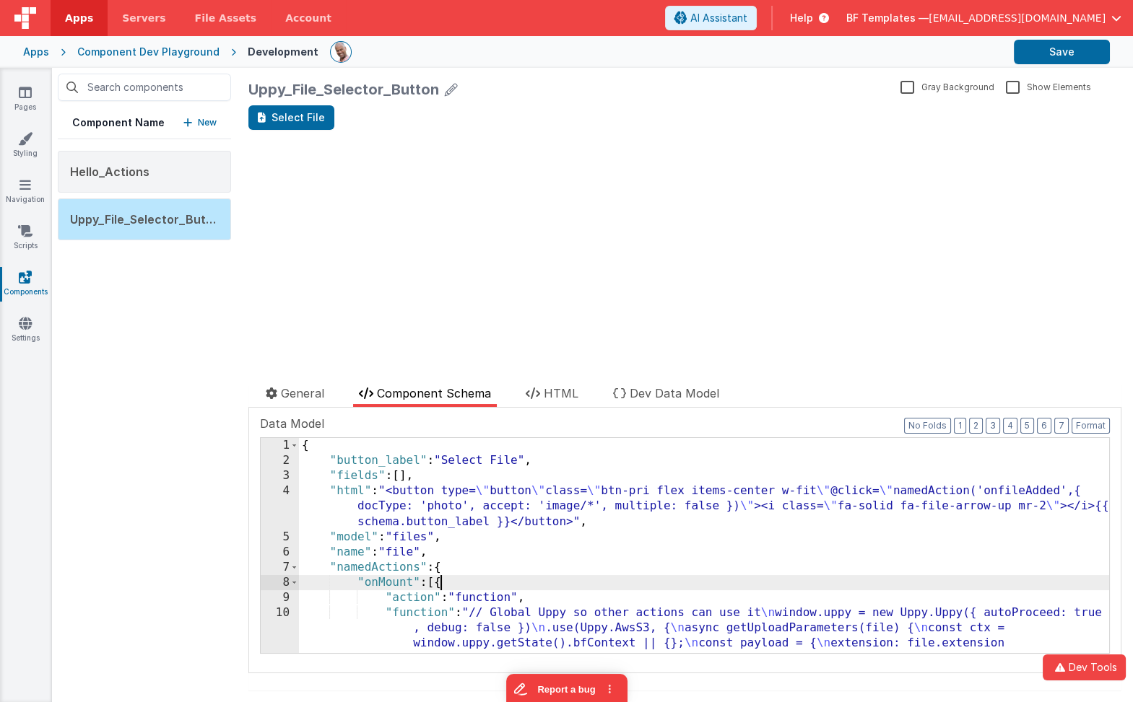
click at [440, 581] on div "{ "button_label" : "Select File" , "fields" : [ ] , "html" : "<button type= \" …" at bounding box center [704, 683] width 811 height 490
paste textarea
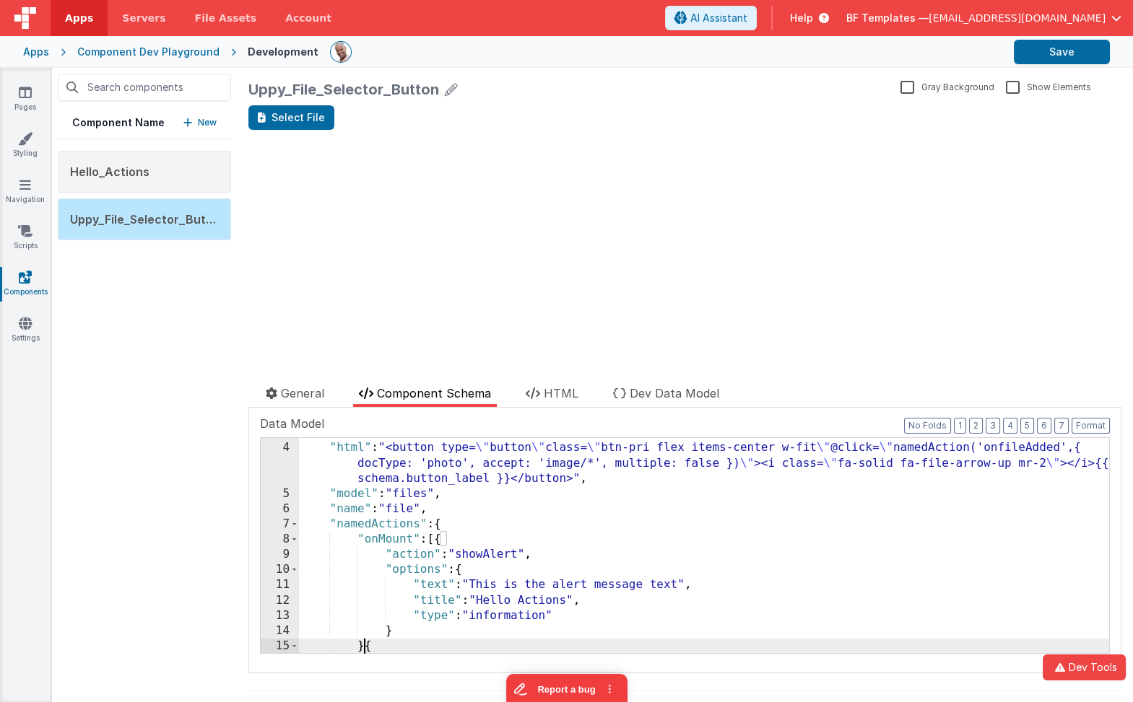
scroll to position [43, 0]
click at [390, 544] on div ""fields" : [ ] , "html" : "<button type= \" button \" class= \" btn-pri flex it…" at bounding box center [704, 548] width 811 height 246
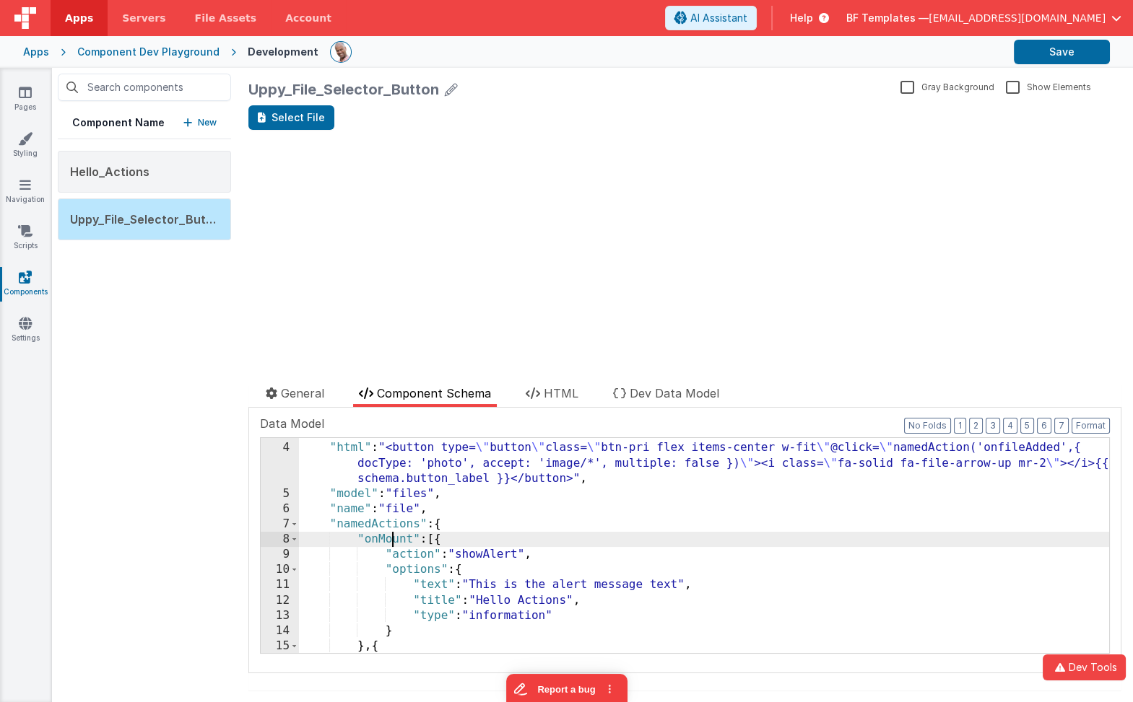
click at [390, 544] on div ""fields" : [ ] , "html" : "<button type= \" button \" class= \" btn-pri flex it…" at bounding box center [704, 548] width 811 height 246
click at [539, 604] on div ""fields" : [ ] , "html" : "<button type= \" button \" class= \" btn-pri flex it…" at bounding box center [704, 548] width 811 height 246
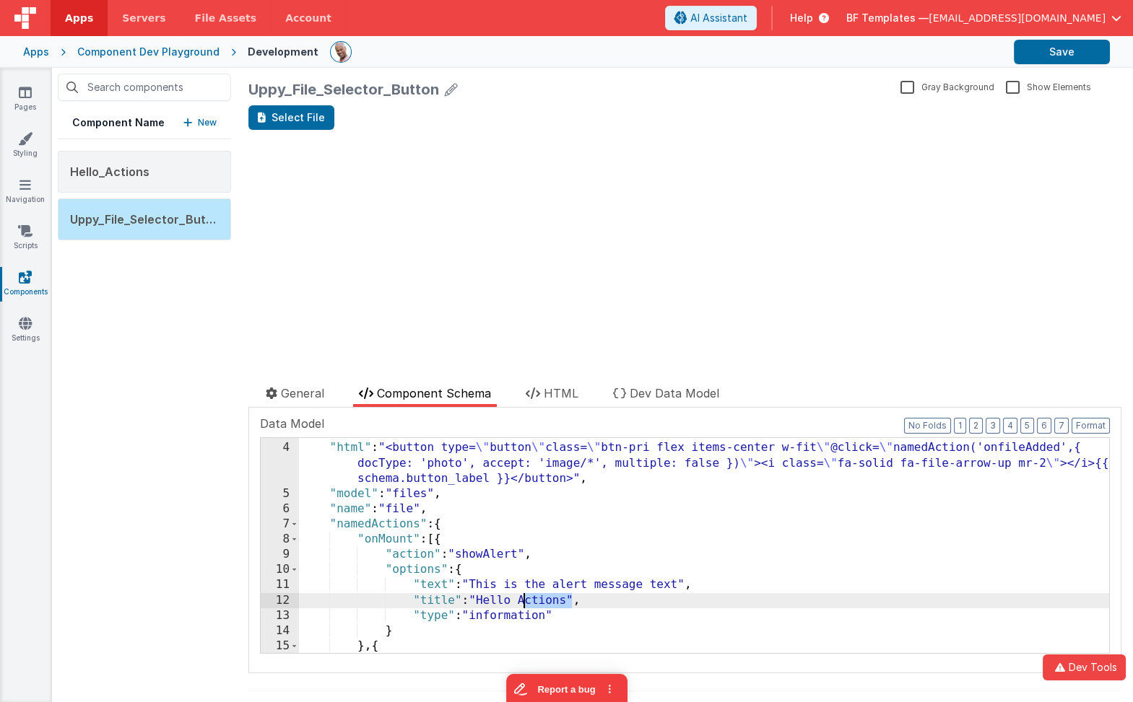
click at [540, 604] on div ""fields" : [ ] , "html" : "<button type= \" button \" class= \" btn-pri flex it…" at bounding box center [704, 548] width 811 height 246
click at [489, 601] on div ""fields" : [ ] , "html" : "<button type= \" button \" class= \" btn-pri flex it…" at bounding box center [704, 548] width 811 height 246
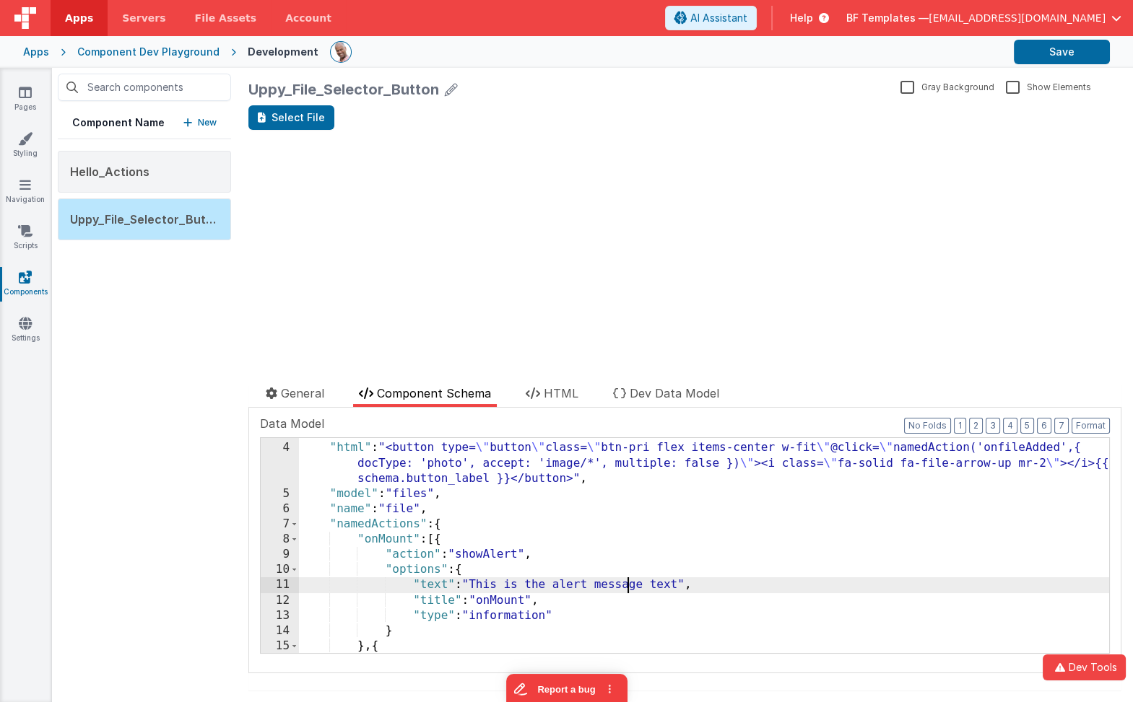
click at [624, 581] on div ""fields" : [ ] , "html" : "<button type= \" button \" class= \" btn-pri flex it…" at bounding box center [704, 548] width 811 height 246
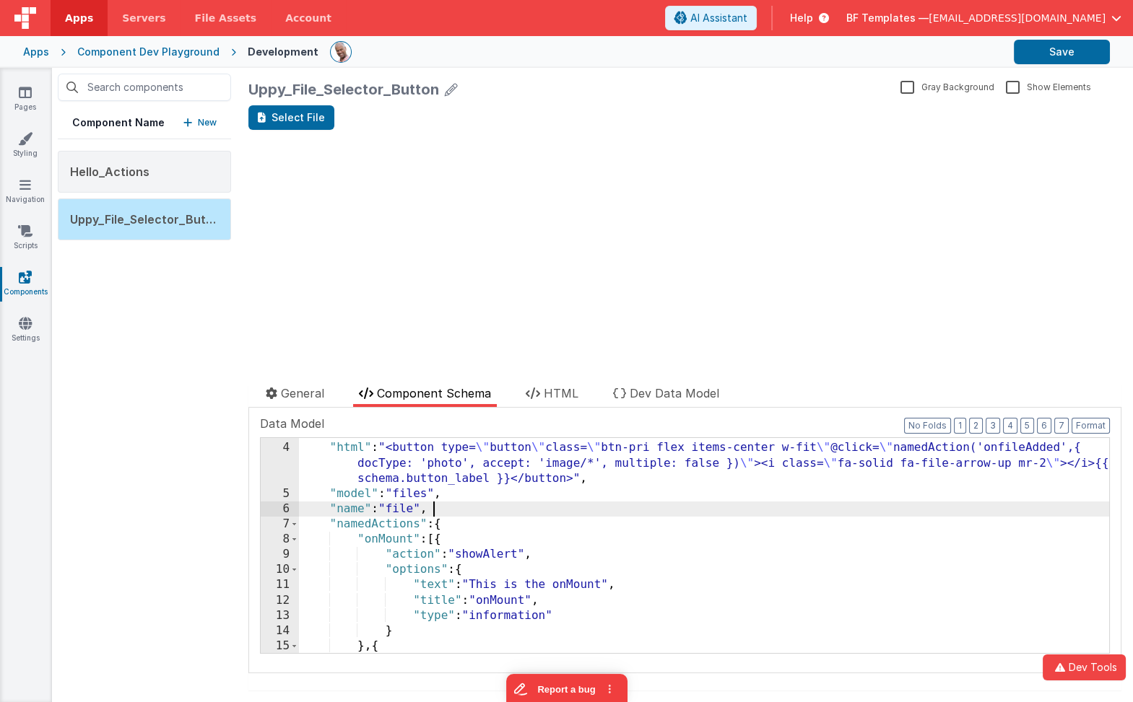
click at [438, 515] on div ""fields" : [ ] , "html" : "<button type= \" button \" class= \" btn-pri flex it…" at bounding box center [704, 548] width 811 height 246
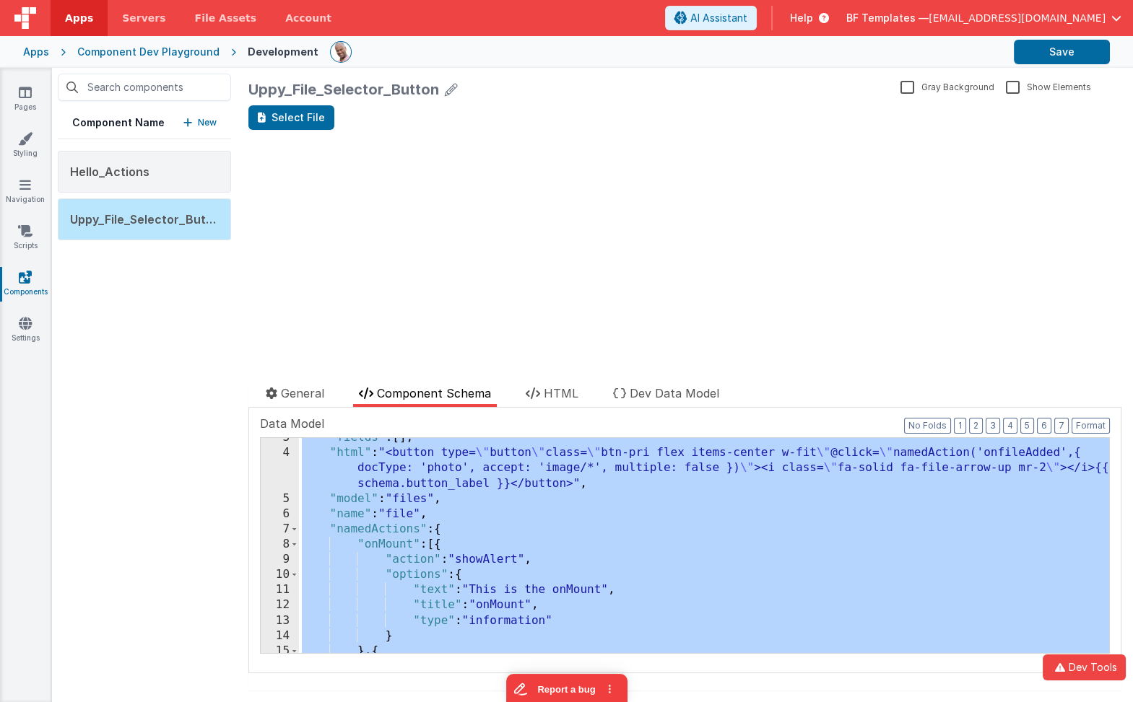
scroll to position [38, 0]
click at [552, 512] on div ""fields" : [ ] , "html" : "<button type= \" button \" class= \" btn-pri flex it…" at bounding box center [704, 553] width 811 height 246
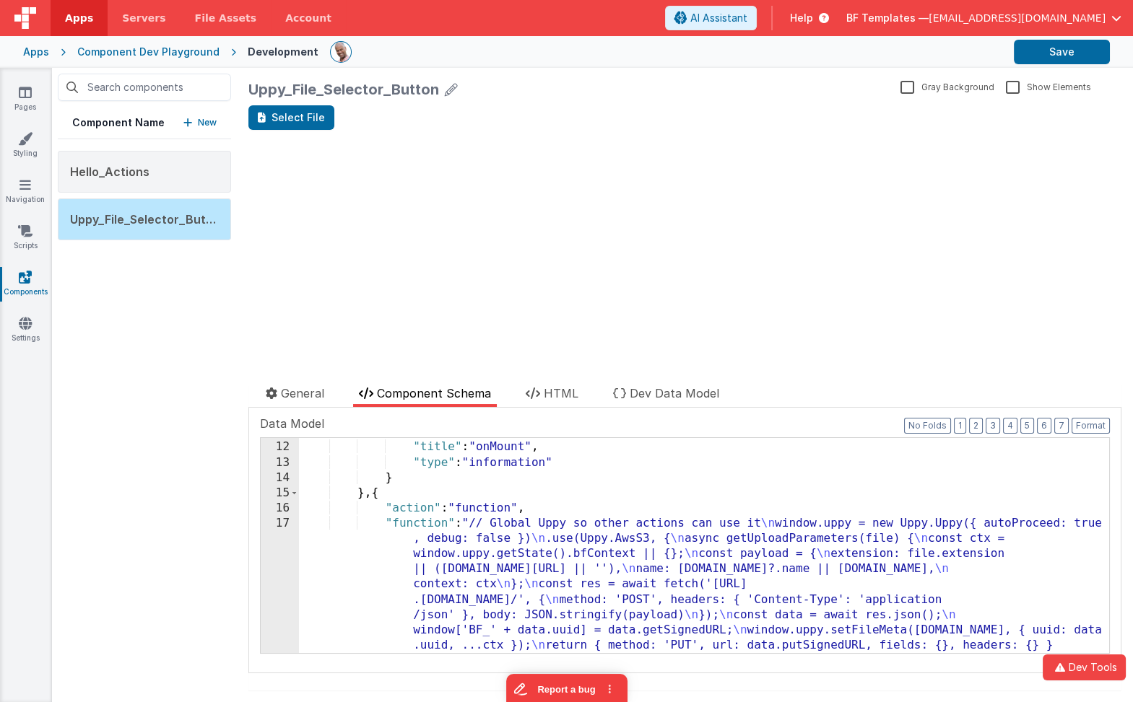
scroll to position [217, 0]
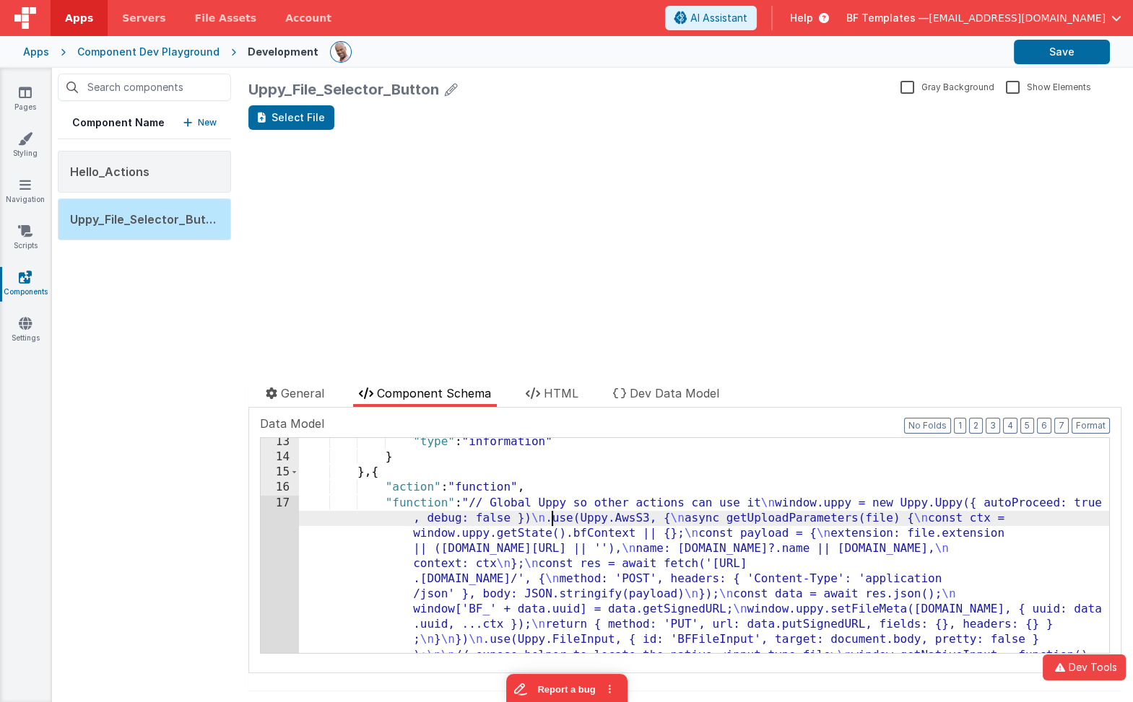
click at [552, 512] on div ""type" : "information" } } , { "action" : "function" , "function" : "// Global …" at bounding box center [704, 680] width 811 height 490
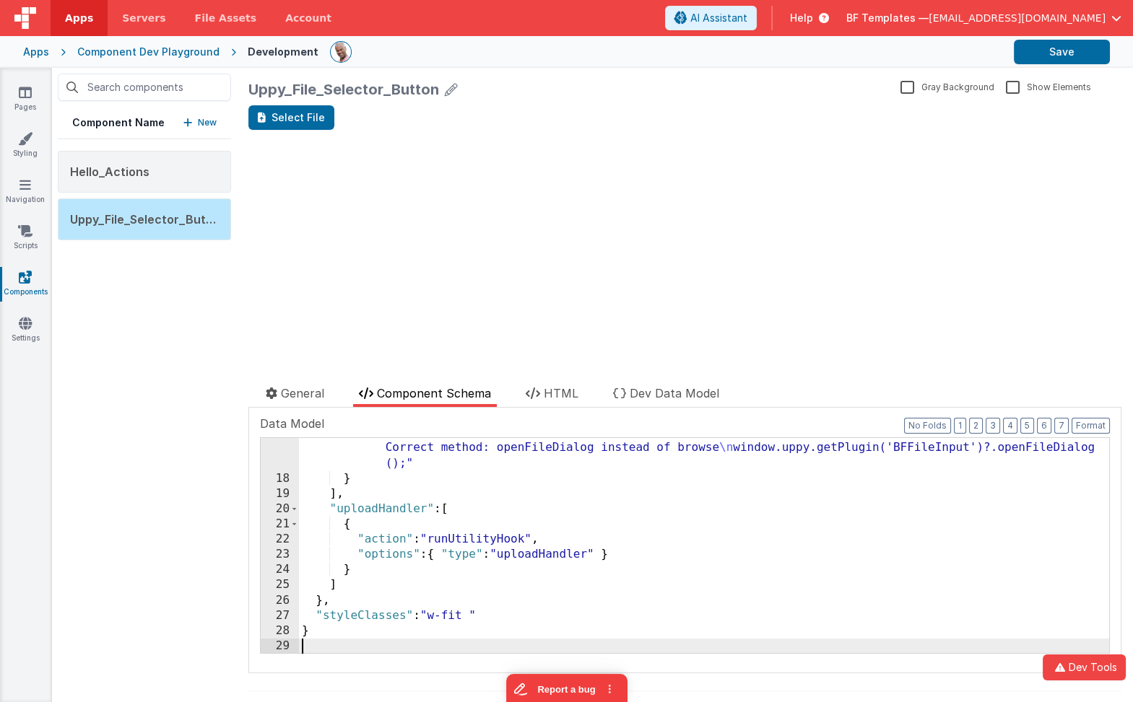
scroll to position [576, 0]
click at [409, 163] on div "Select File update page model (See schema to hide after dev) showElements" at bounding box center [684, 227] width 873 height 245
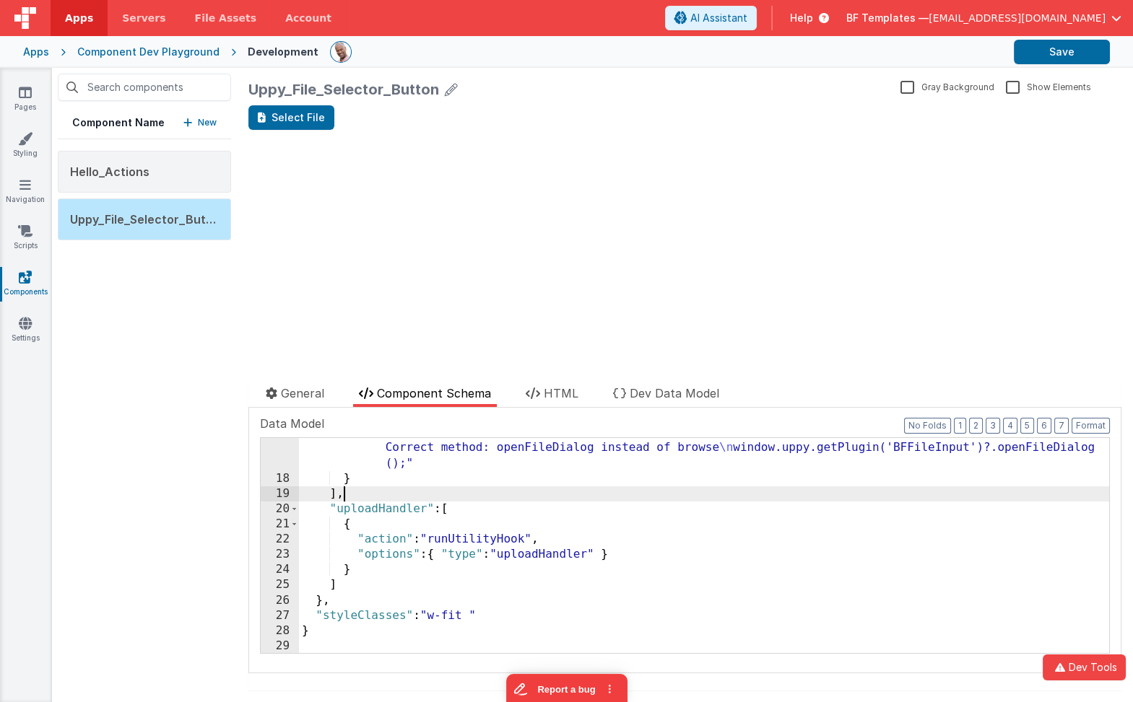
click at [370, 486] on div ""function" : "// Called by button with { docType, accept, multiple } \n const c…" at bounding box center [704, 541] width 811 height 323
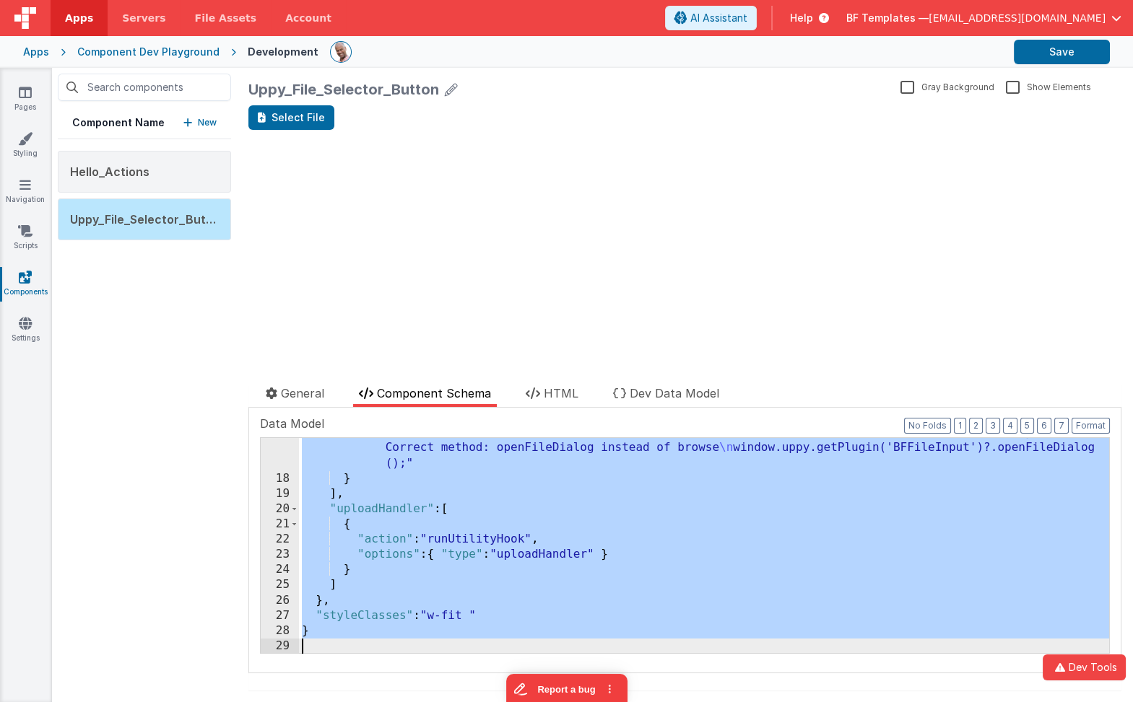
click at [500, 541] on div ""function" : "// Called by button with { docType, accept, multiple } \n const c…" at bounding box center [704, 545] width 810 height 215
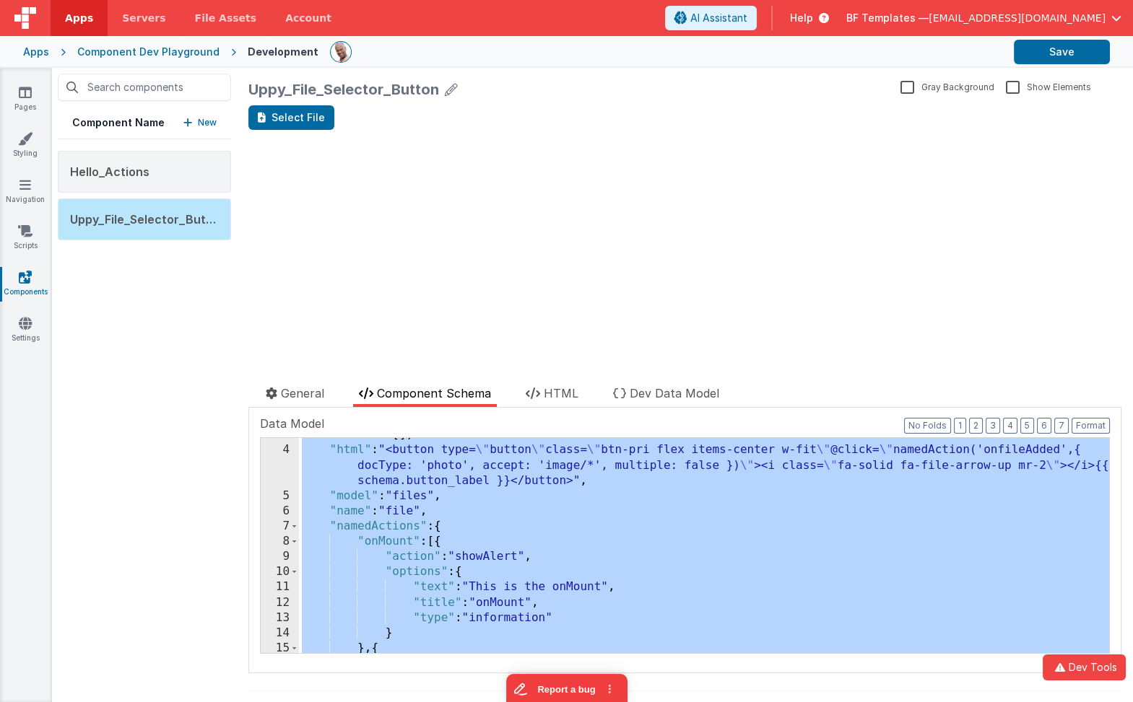
scroll to position [95, 0]
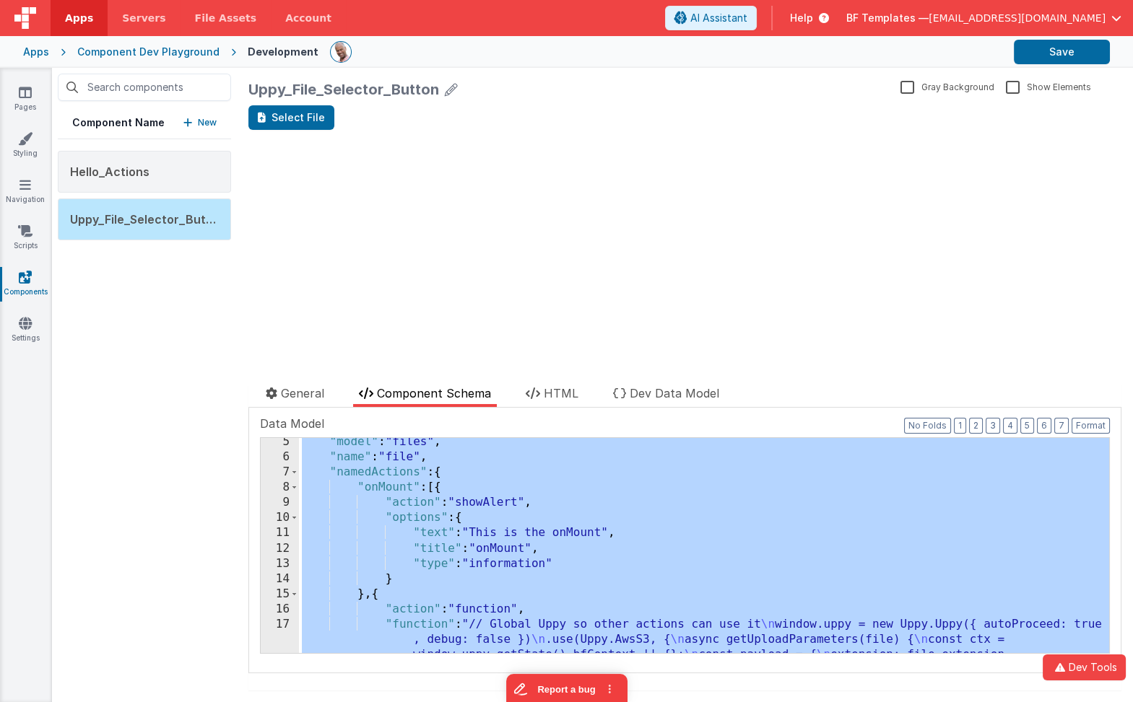
click at [368, 588] on div ""model" : "files" , "name" : "file" , "namedActions" : { "onMount" : [{ "action…" at bounding box center [704, 680] width 811 height 490
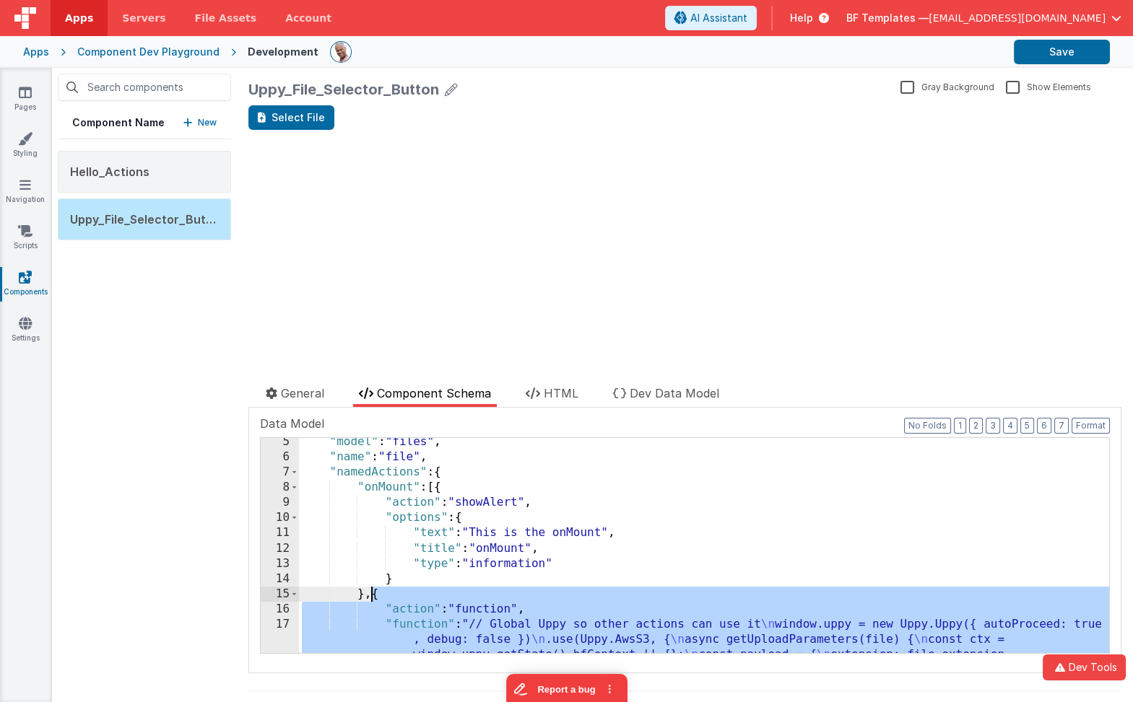
click at [368, 588] on div ""model" : "files" , "name" : "file" , "namedActions" : { "onMount" : [{ "action…" at bounding box center [704, 680] width 811 height 490
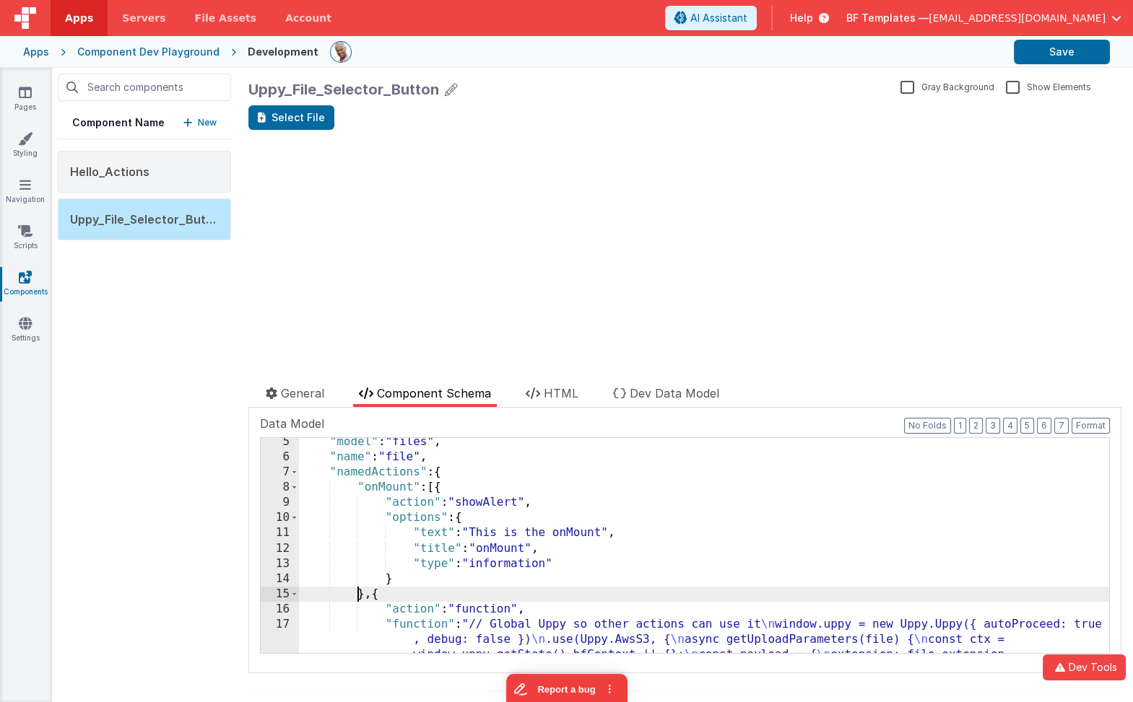
click at [357, 588] on div ""model" : "files" , "name" : "file" , "namedActions" : { "onMount" : [{ "action…" at bounding box center [704, 680] width 811 height 490
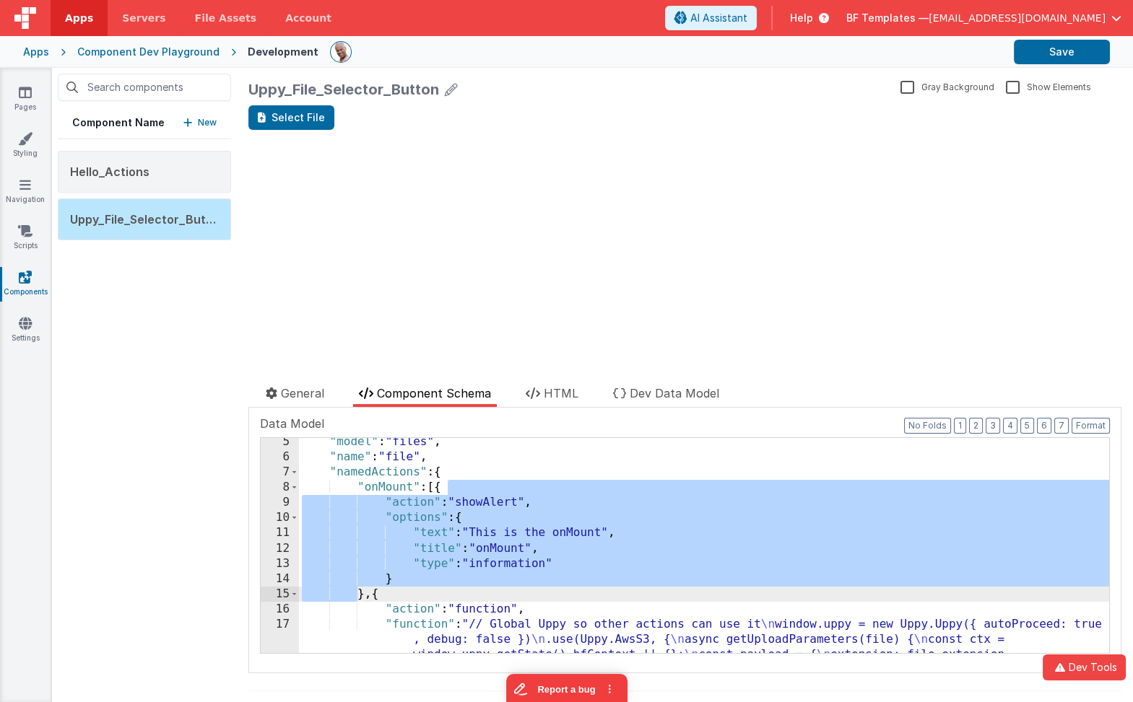
click at [362, 593] on div ""model" : "files" , "name" : "file" , "namedActions" : { "onMount" : [{ "action…" at bounding box center [704, 680] width 811 height 490
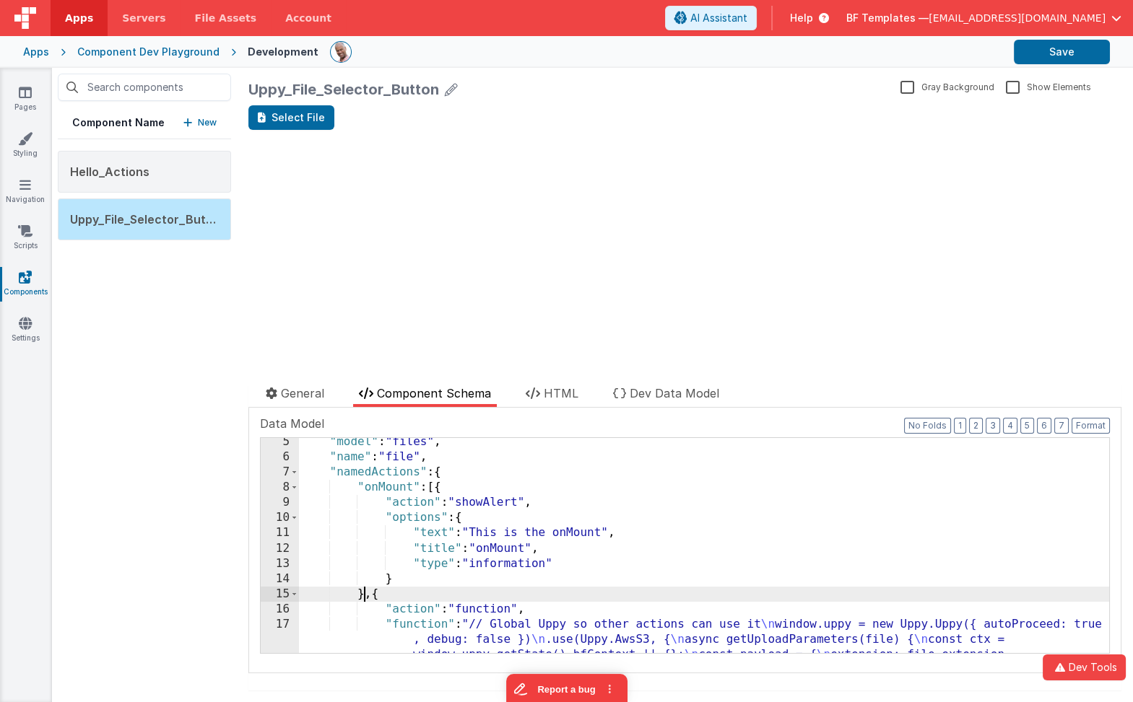
click at [362, 593] on div ""model" : "files" , "name" : "file" , "namedActions" : { "onMount" : [{ "action…" at bounding box center [704, 680] width 811 height 490
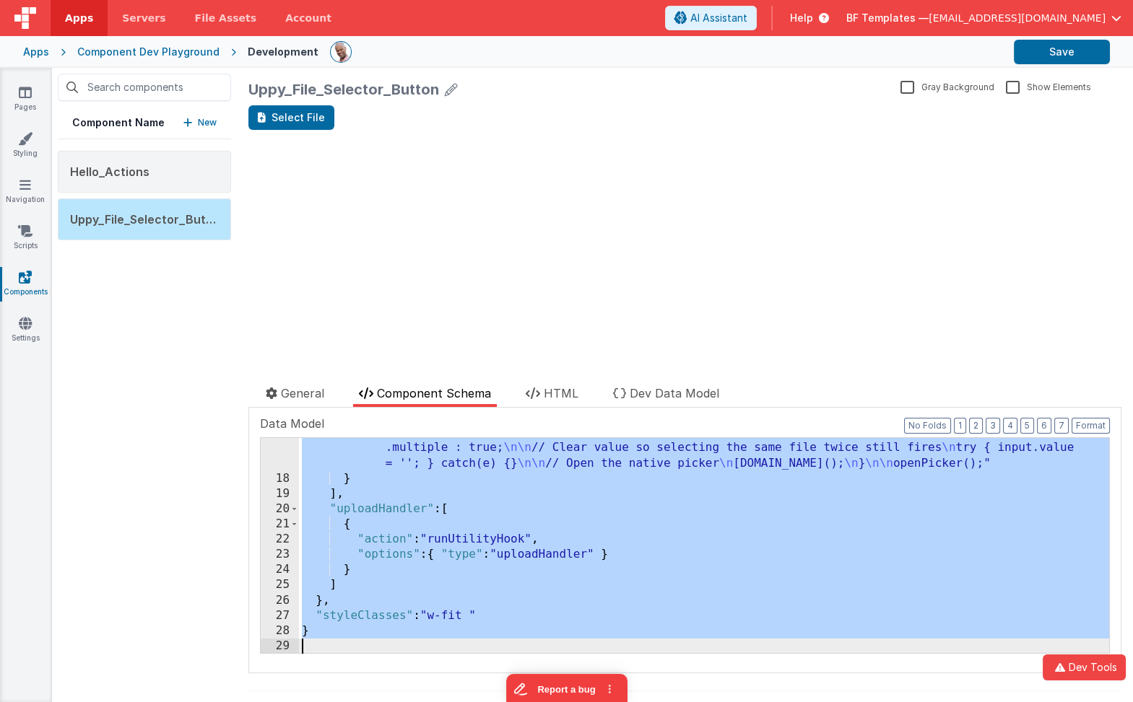
scroll to position [607, 0]
click at [496, 525] on div ""function" : "// Called by button with { docType, accept, multiple } \n const c…" at bounding box center [704, 525] width 811 height 353
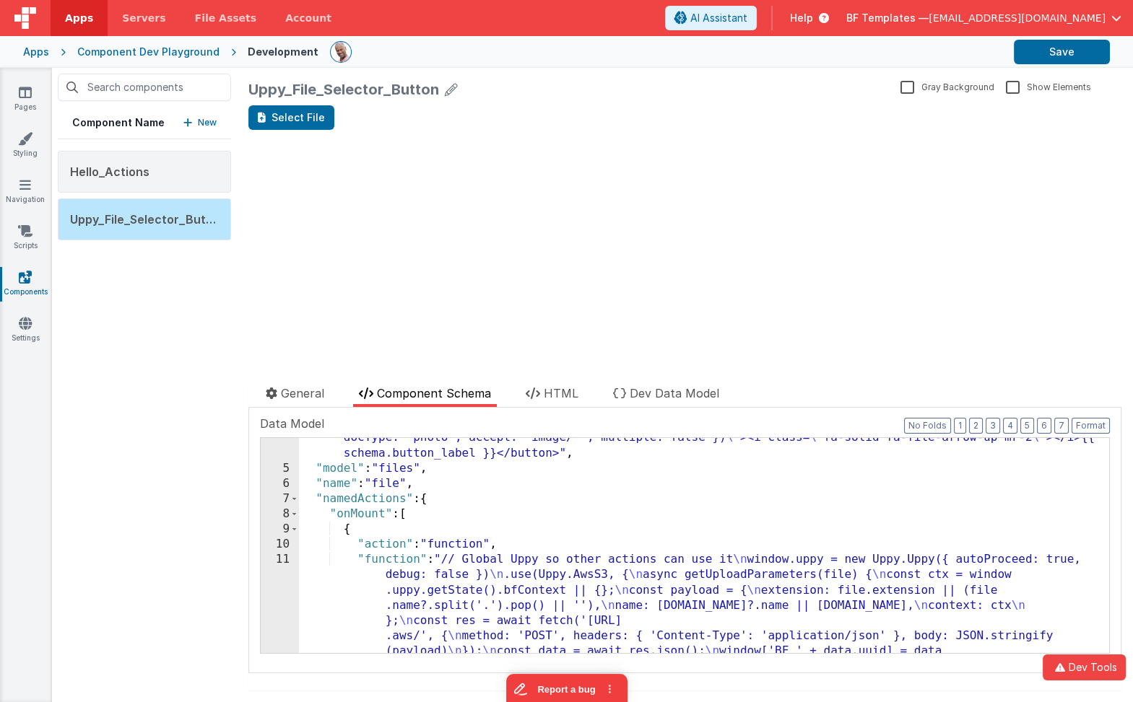
scroll to position [30, 0]
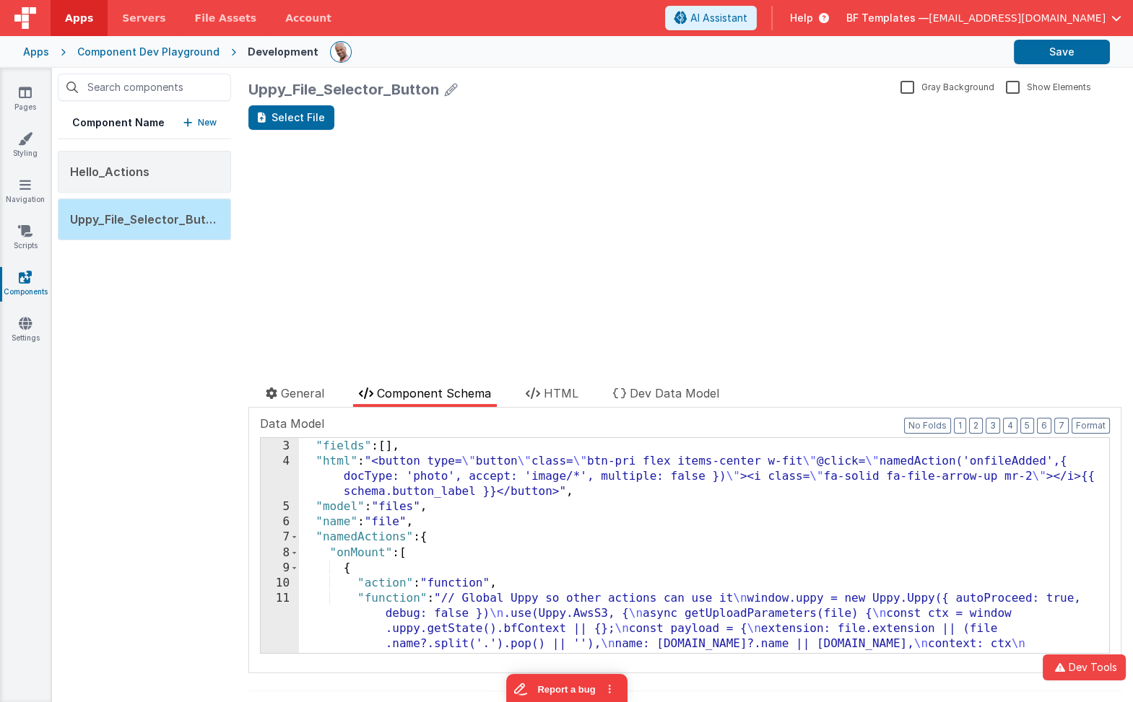
click at [424, 548] on div ""button_label" : "Select File" , "fields" : [ ] , "html" : "<button type= \" bu…" at bounding box center [704, 669] width 811 height 490
paste textarea
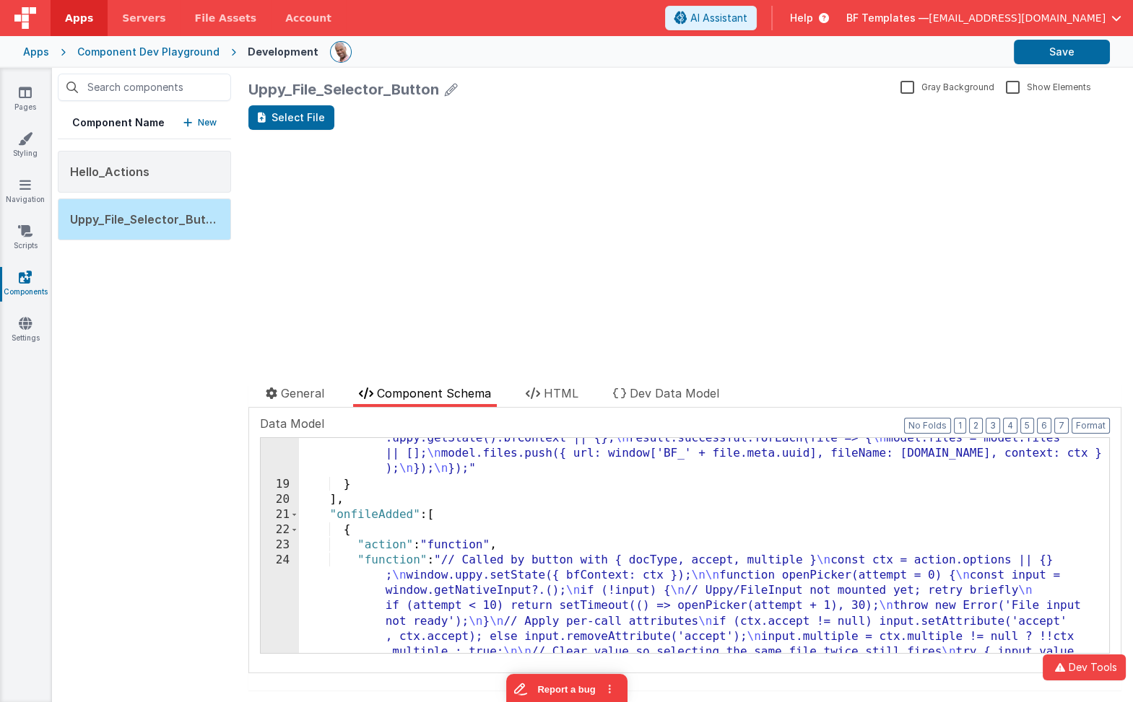
scroll to position [517, 0]
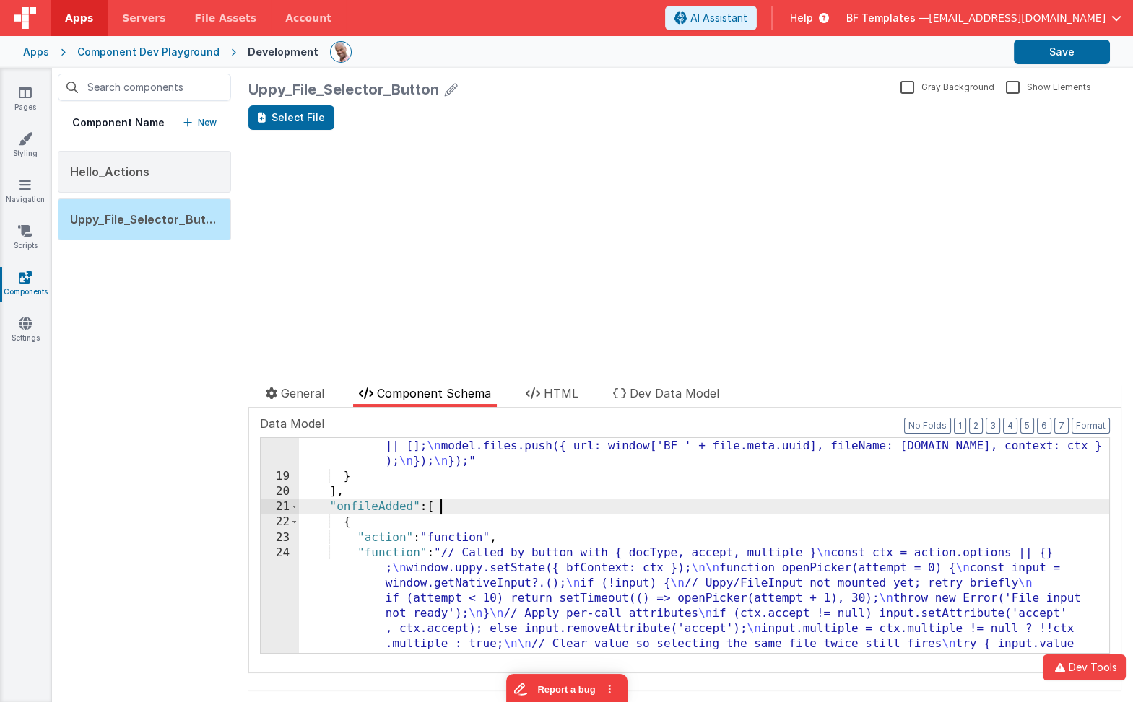
click at [467, 509] on div ""function" : "// Global Uppy so other actions can use it \n window.uppy = new U…" at bounding box center [704, 508] width 811 height 597
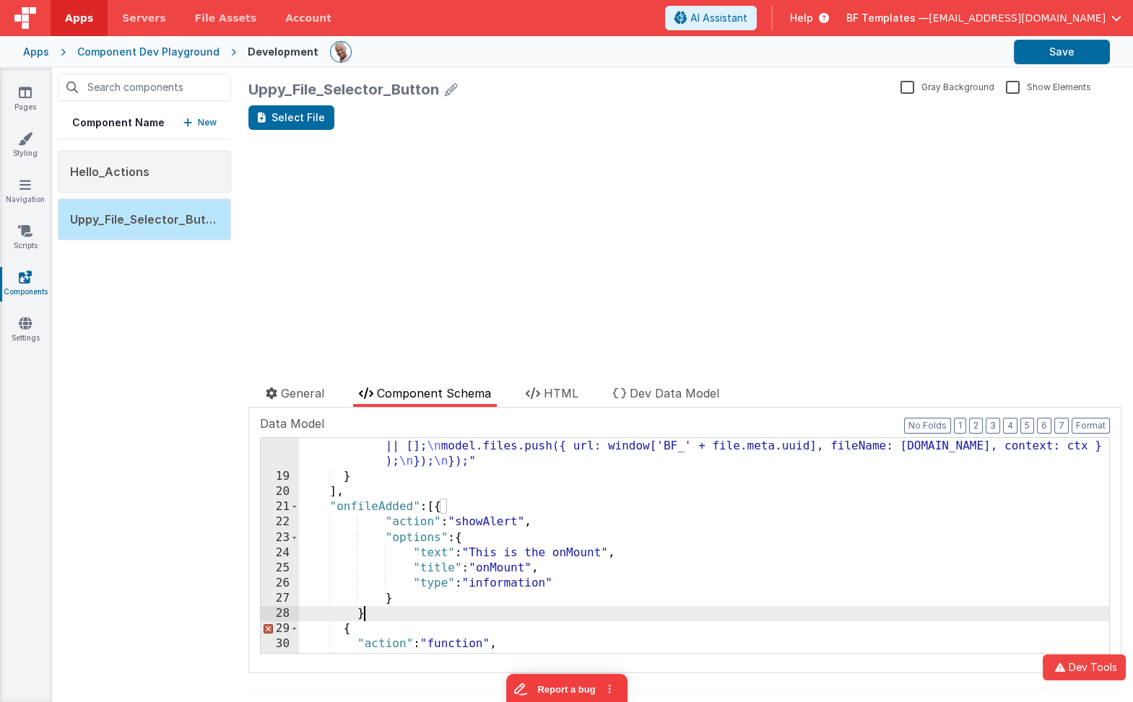
click at [362, 508] on div ""function" : "// Global Uppy so other actions can use it \n window.uppy = new U…" at bounding box center [704, 508] width 811 height 597
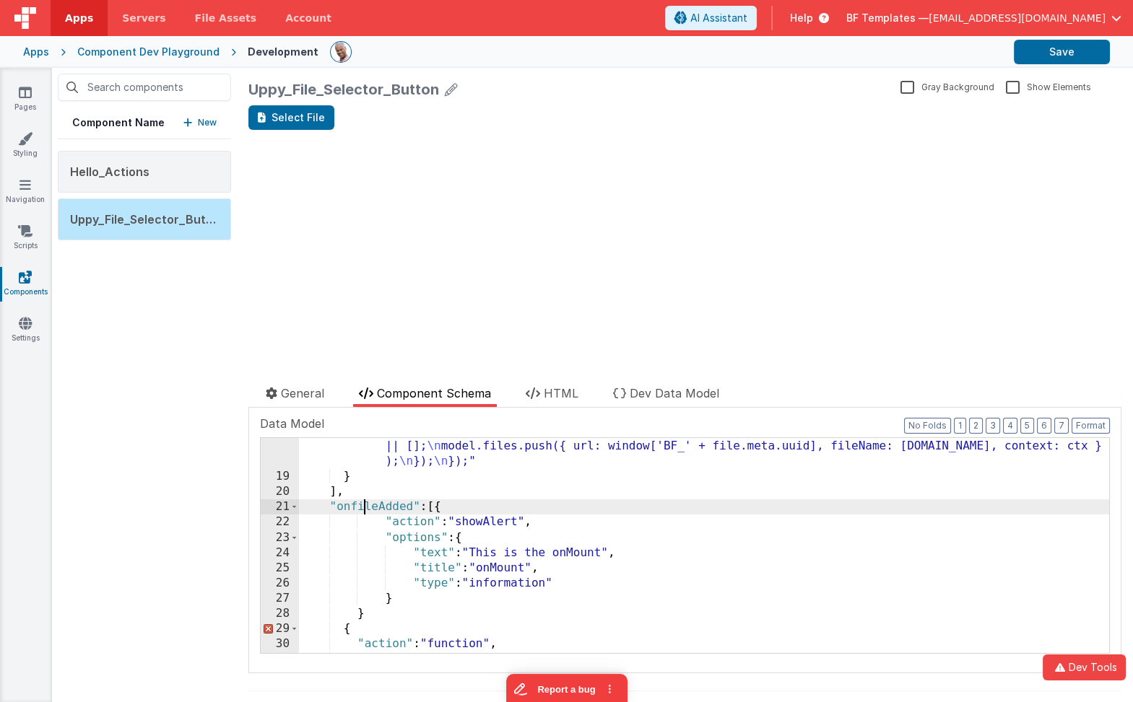
click at [362, 508] on div ""function" : "// Global Uppy so other actions can use it \n window.uppy = new U…" at bounding box center [704, 508] width 811 height 597
click at [502, 582] on div ""function" : "// Global Uppy so other actions can use it \n window.uppy = new U…" at bounding box center [704, 508] width 811 height 597
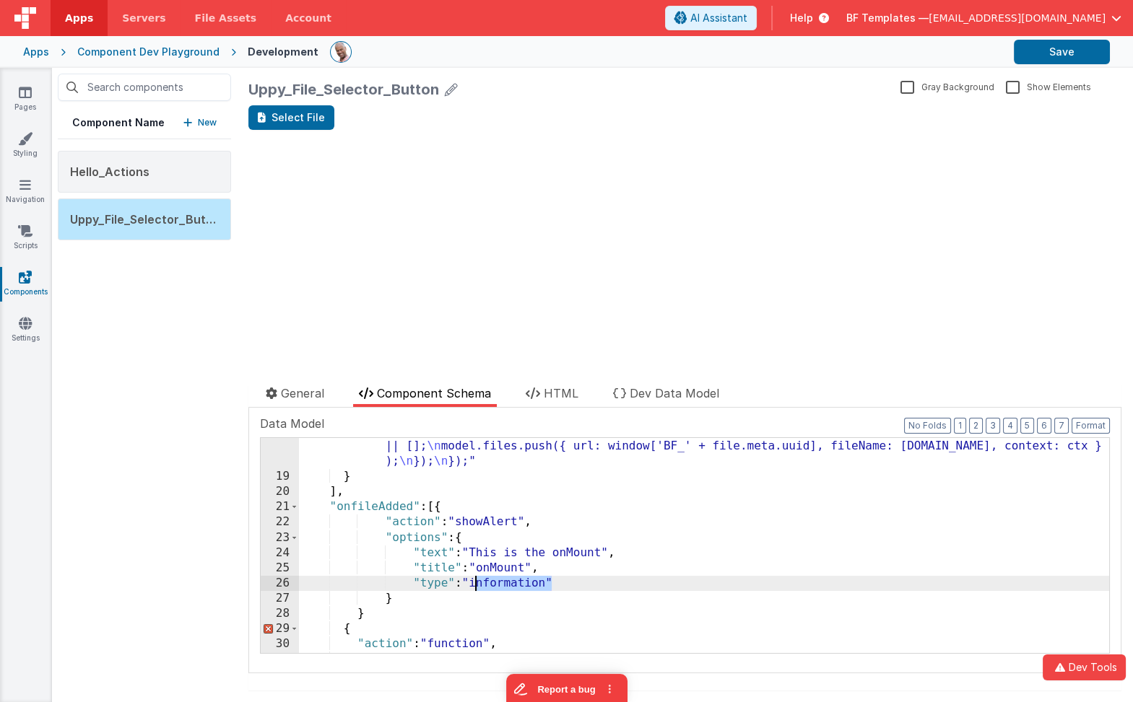
click at [502, 582] on div ""function" : "// Global Uppy so other actions can use it \n window.uppy = new U…" at bounding box center [704, 508] width 811 height 597
click at [510, 567] on div ""function" : "// Global Uppy so other actions can use it \n window.uppy = new U…" at bounding box center [704, 508] width 811 height 597
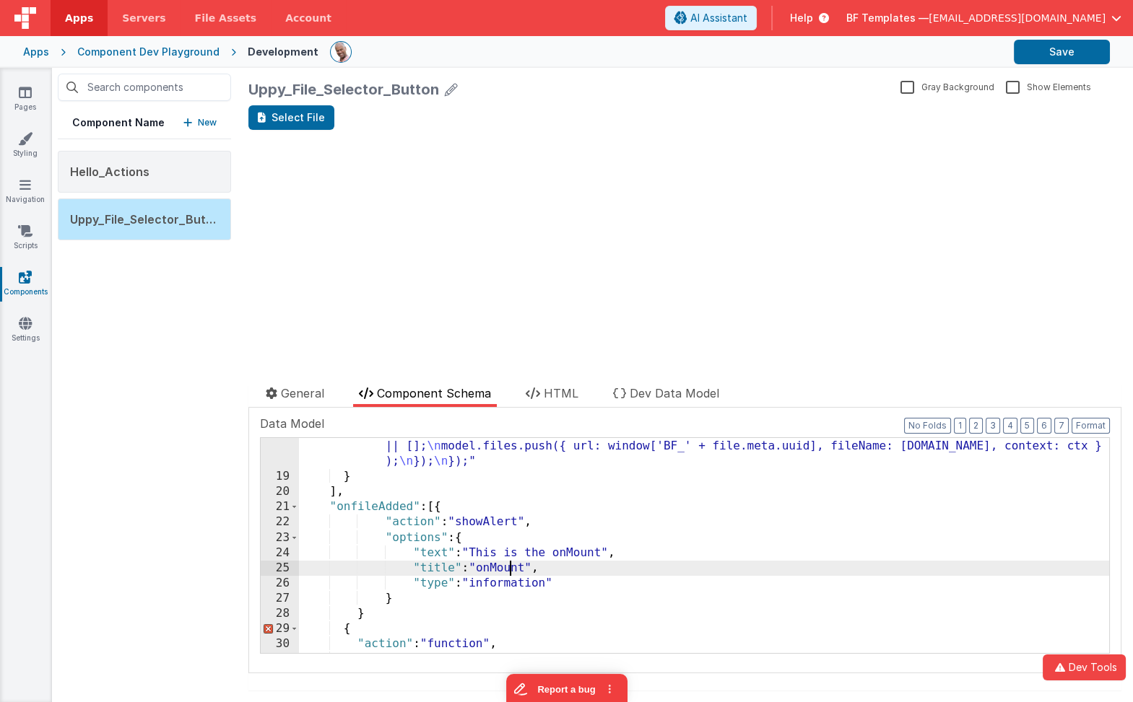
click at [510, 567] on div ""function" : "// Global Uppy so other actions can use it \n window.uppy = new U…" at bounding box center [704, 508] width 811 height 597
click at [455, 641] on div ""function" : "// Global Uppy so other actions can use it \n window.uppy = new U…" at bounding box center [704, 508] width 811 height 597
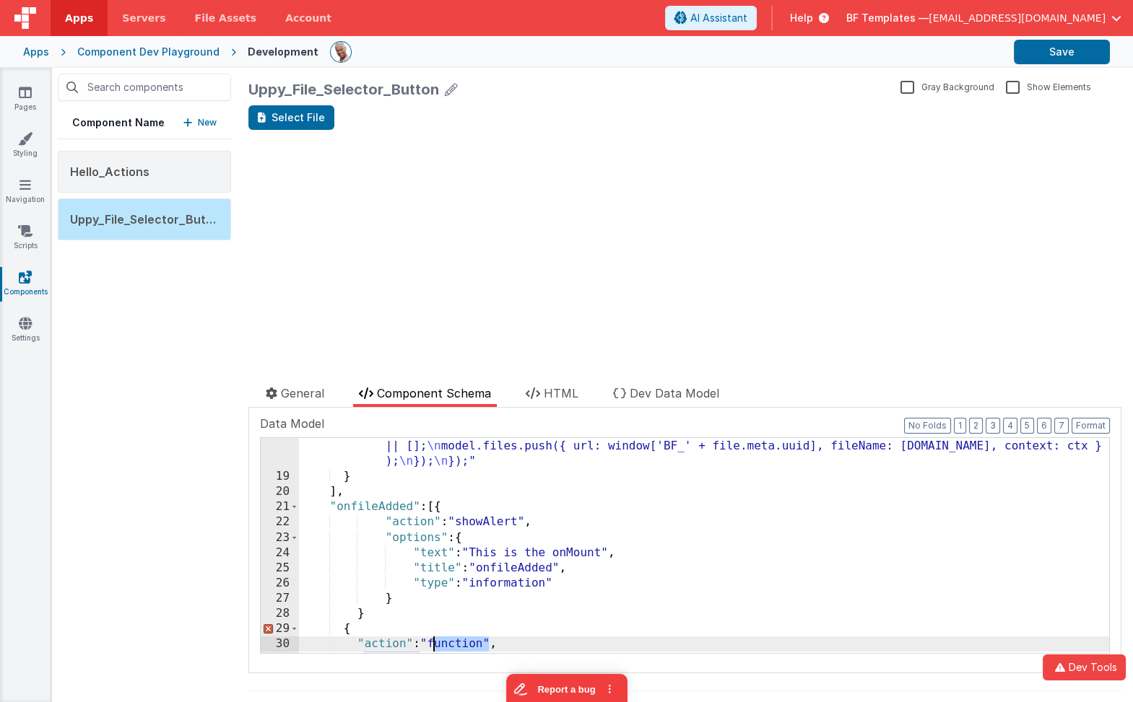
click at [455, 641] on div ""function" : "// Global Uppy so other actions can use it \n window.uppy = new U…" at bounding box center [704, 508] width 811 height 597
paste textarea
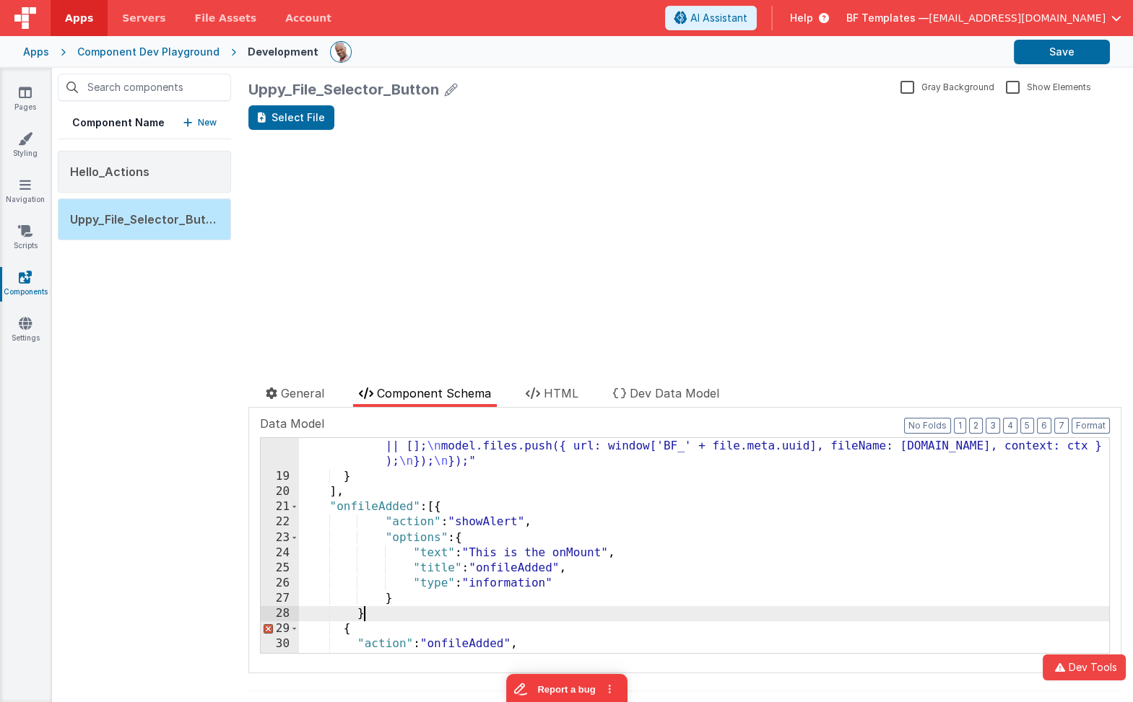
click at [410, 616] on div ""function" : "// Global Uppy so other actions can use it \n window.uppy = new U…" at bounding box center [704, 508] width 811 height 597
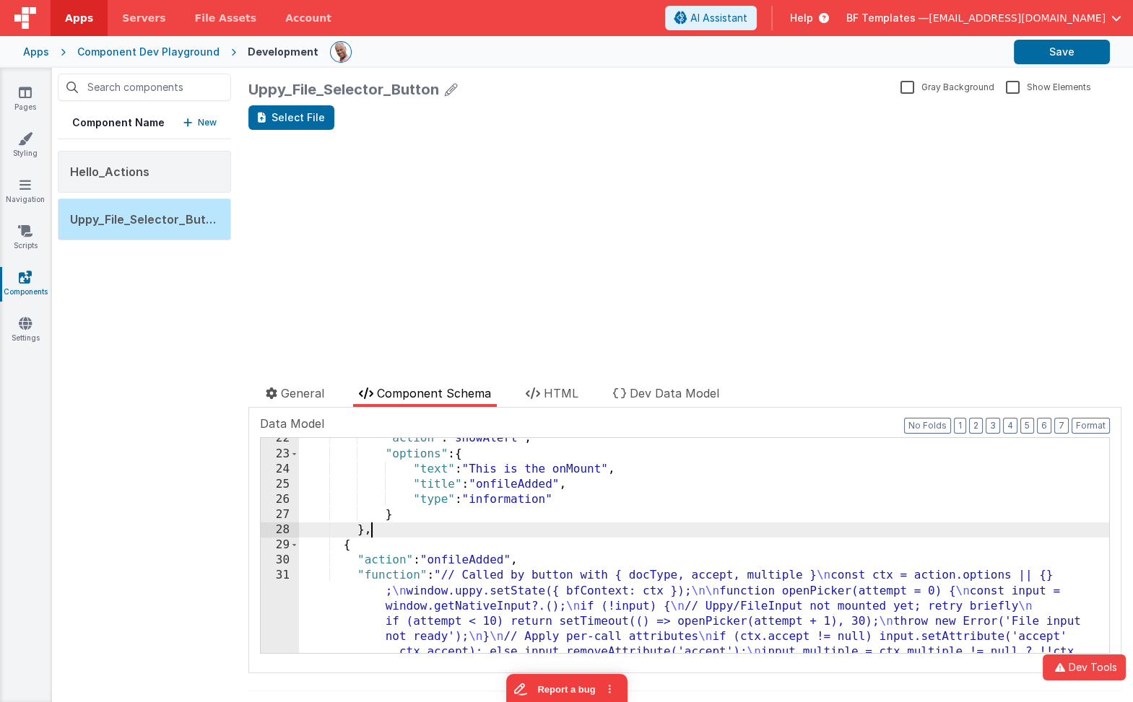
scroll to position [601, 0]
click at [578, 453] on div ""action" : "showAlert" , "options" : { "text" : "This is the onMount" , "title"…" at bounding box center [704, 607] width 811 height 353
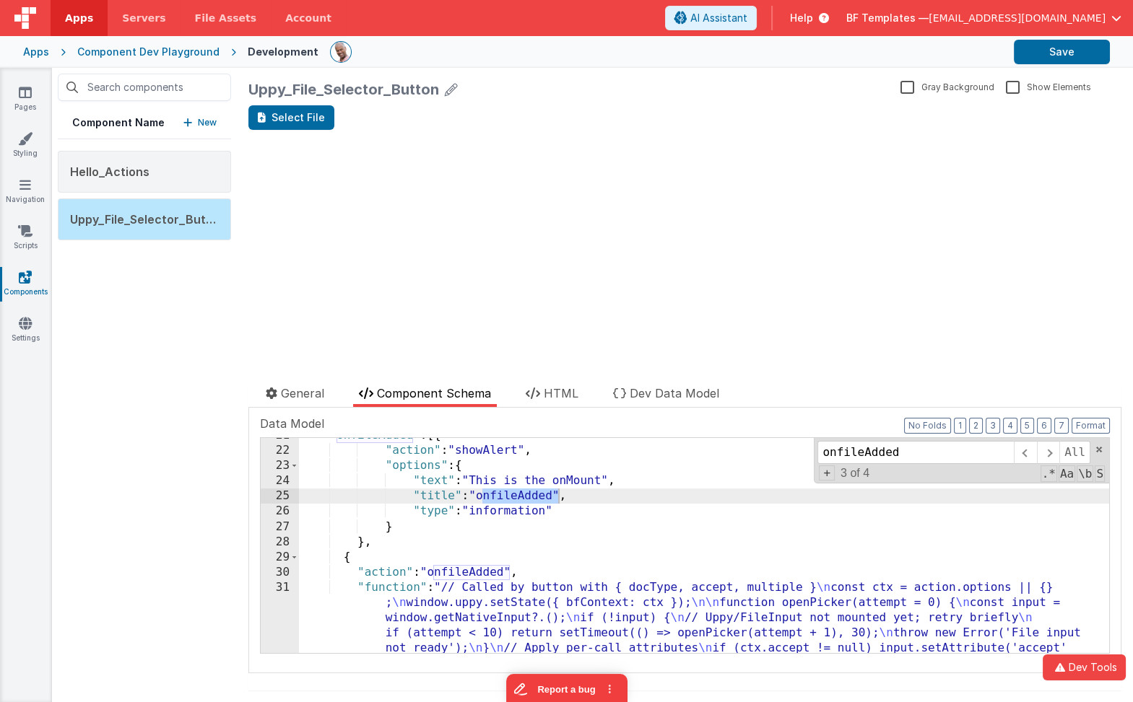
scroll to position [566, 0]
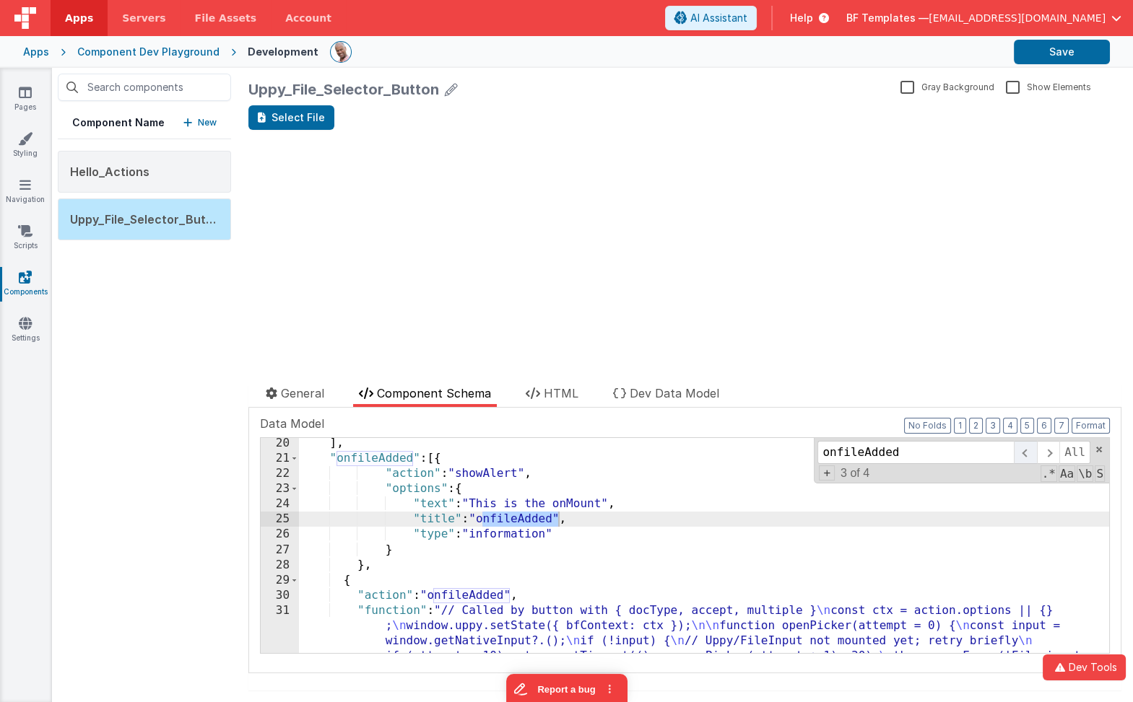
type input "onfileAdded"
click at [1020, 448] on span at bounding box center [1025, 452] width 22 height 23
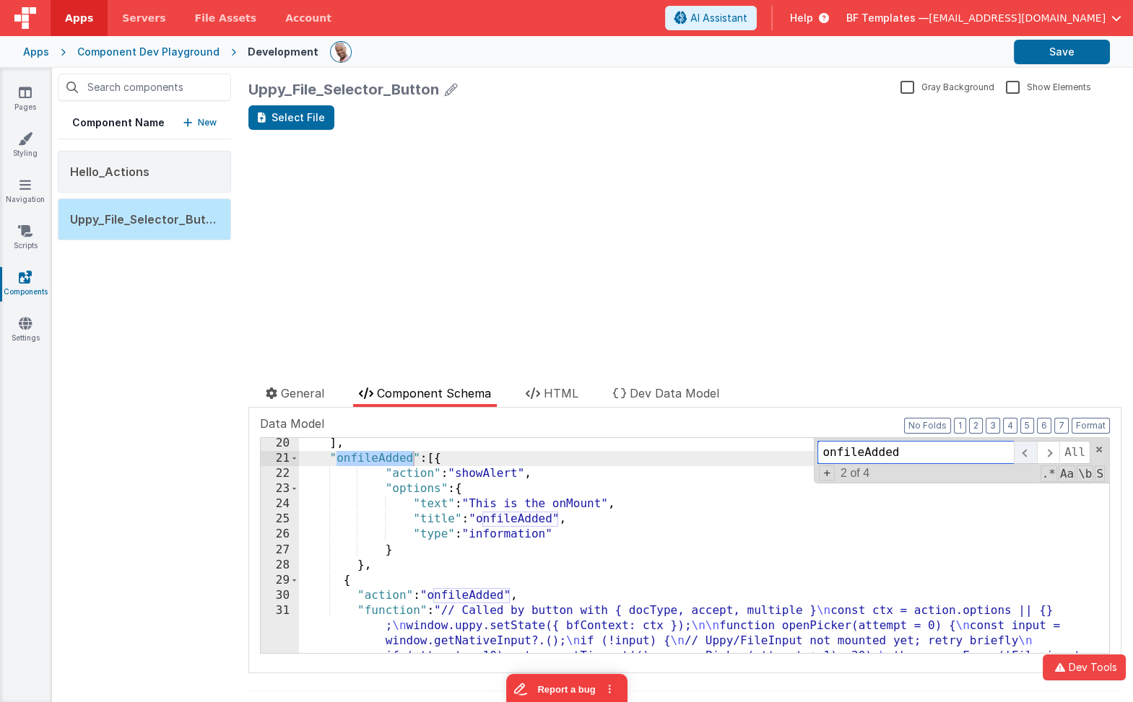
click at [1020, 448] on span at bounding box center [1025, 452] width 22 height 23
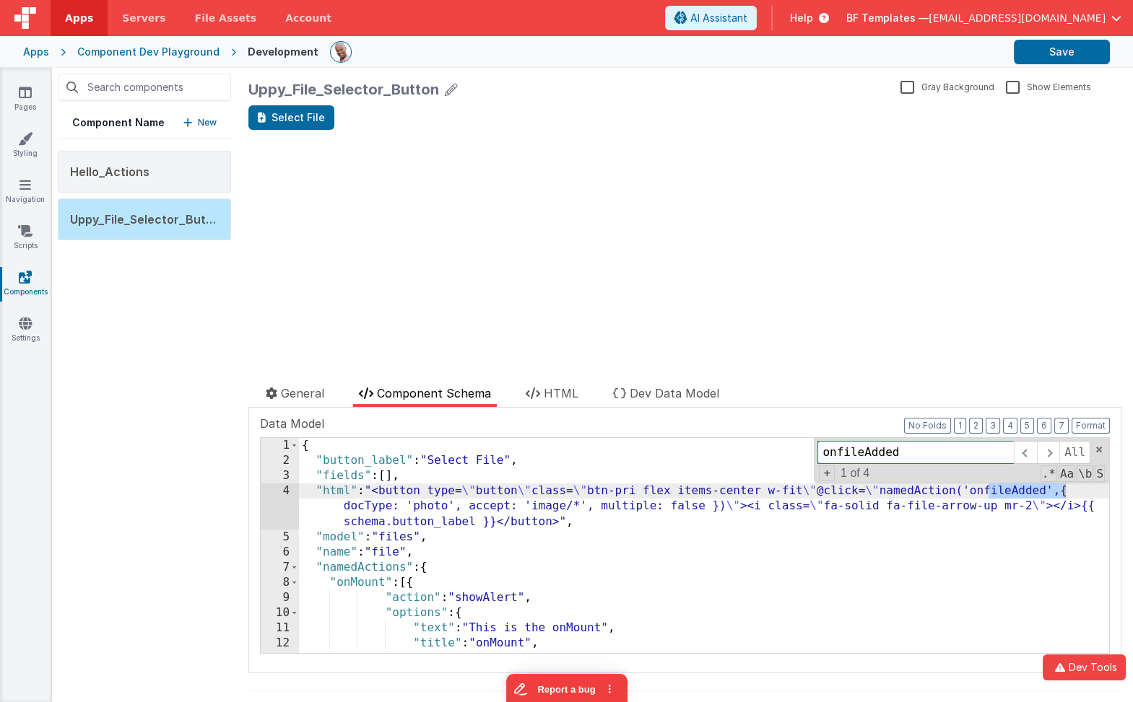
scroll to position [3, 0]
click at [291, 583] on span at bounding box center [294, 579] width 8 height 15
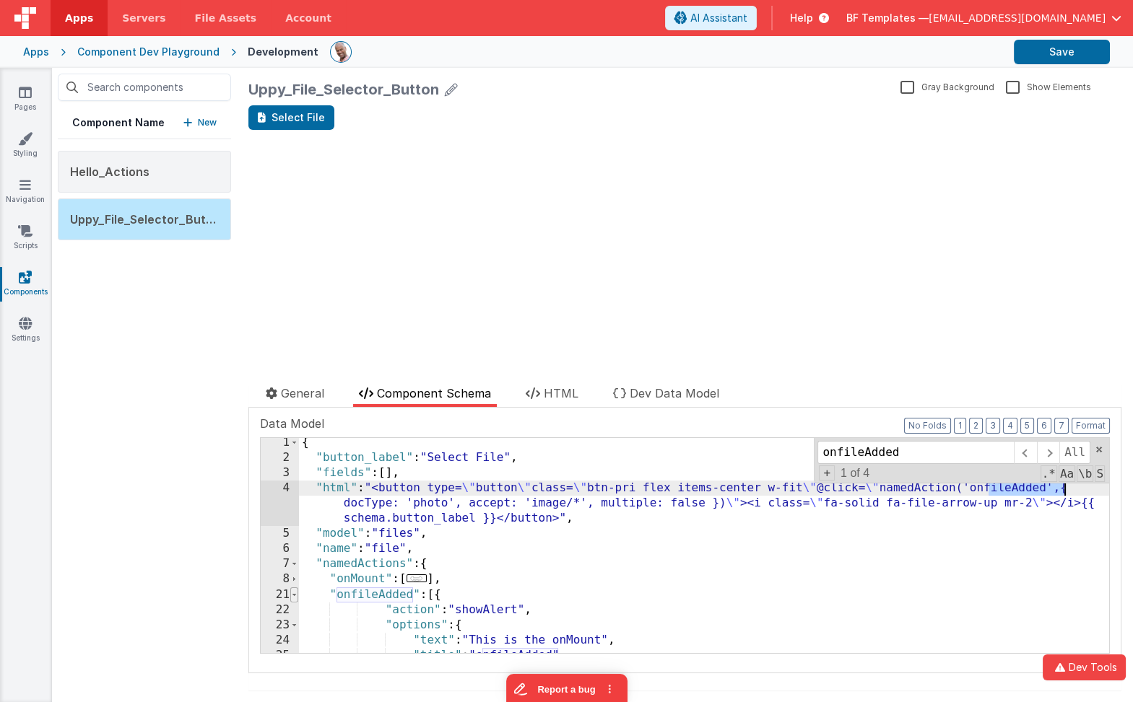
click at [295, 593] on span at bounding box center [294, 595] width 8 height 15
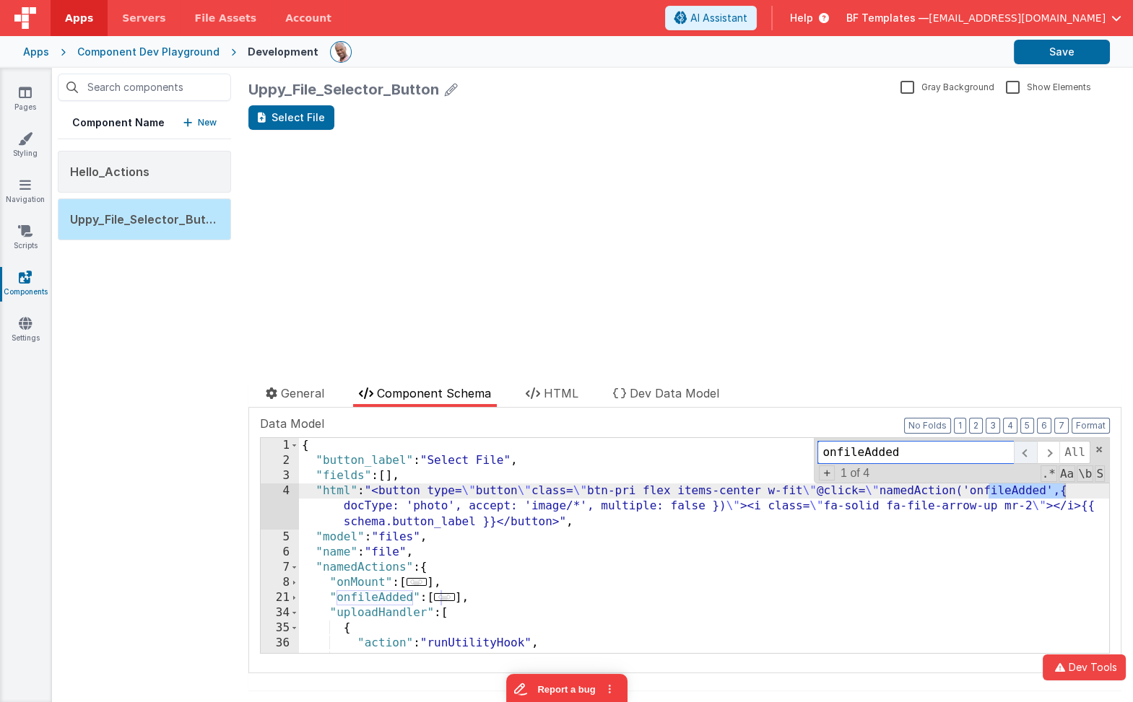
click at [1036, 458] on span at bounding box center [1025, 452] width 22 height 23
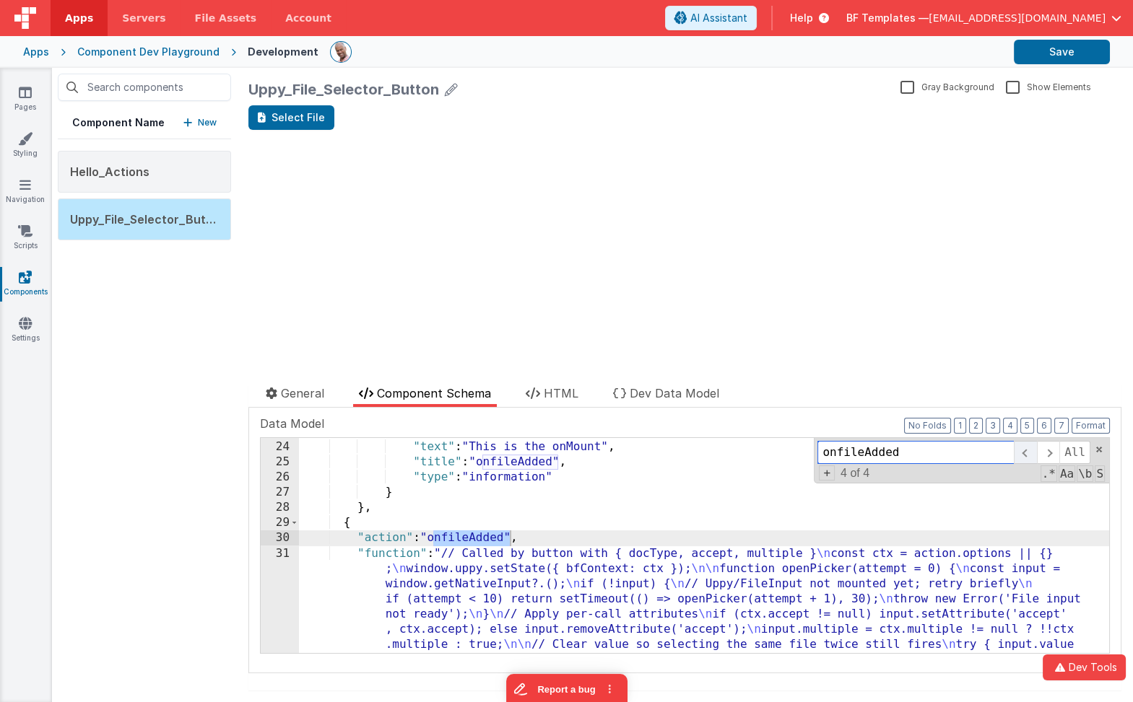
click at [1036, 458] on span at bounding box center [1025, 452] width 22 height 23
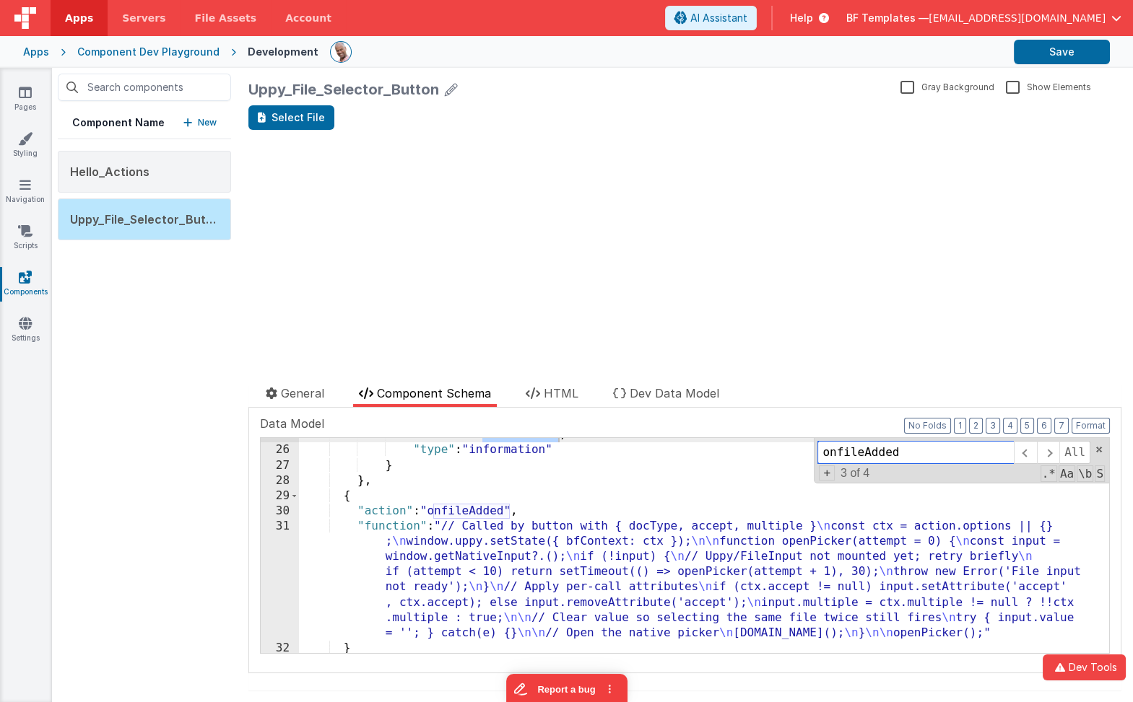
scroll to position [222, 0]
click at [465, 510] on div ""title" : "onfileAdded" , "type" : "information" } } , { "action" : "onfileAdde…" at bounding box center [704, 552] width 811 height 246
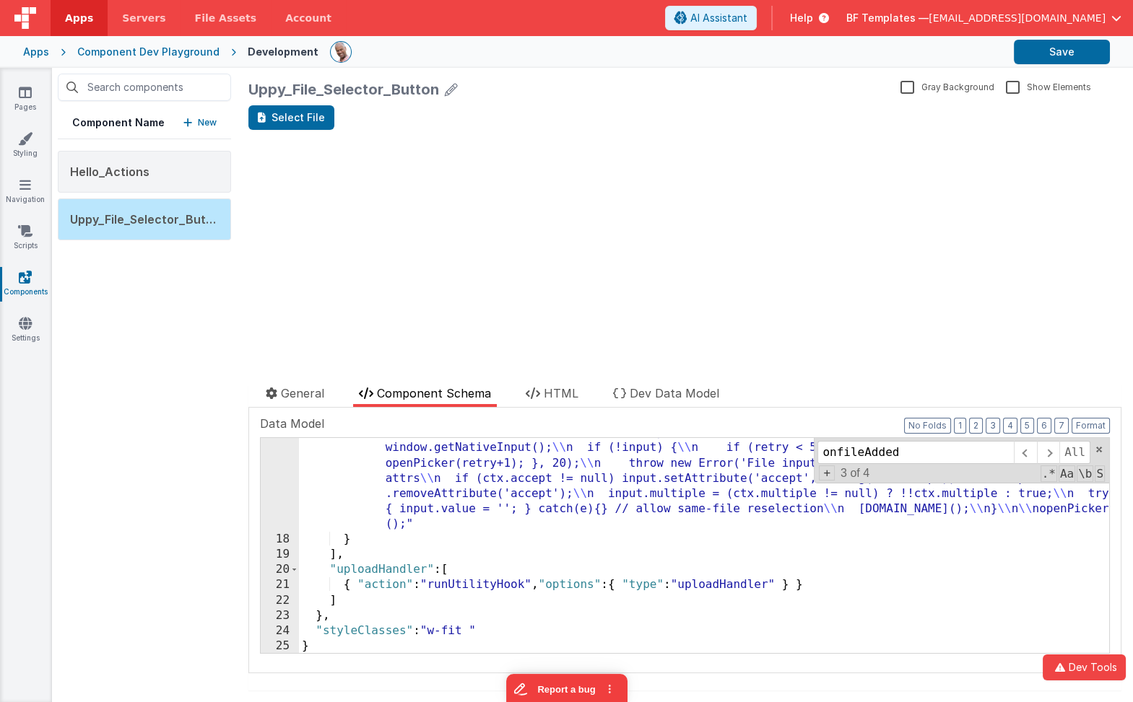
scroll to position [759, 0]
click at [448, 457] on div ""function" : "// Button passed { docType, accept, multiple } via action.options…" at bounding box center [704, 571] width 811 height 383
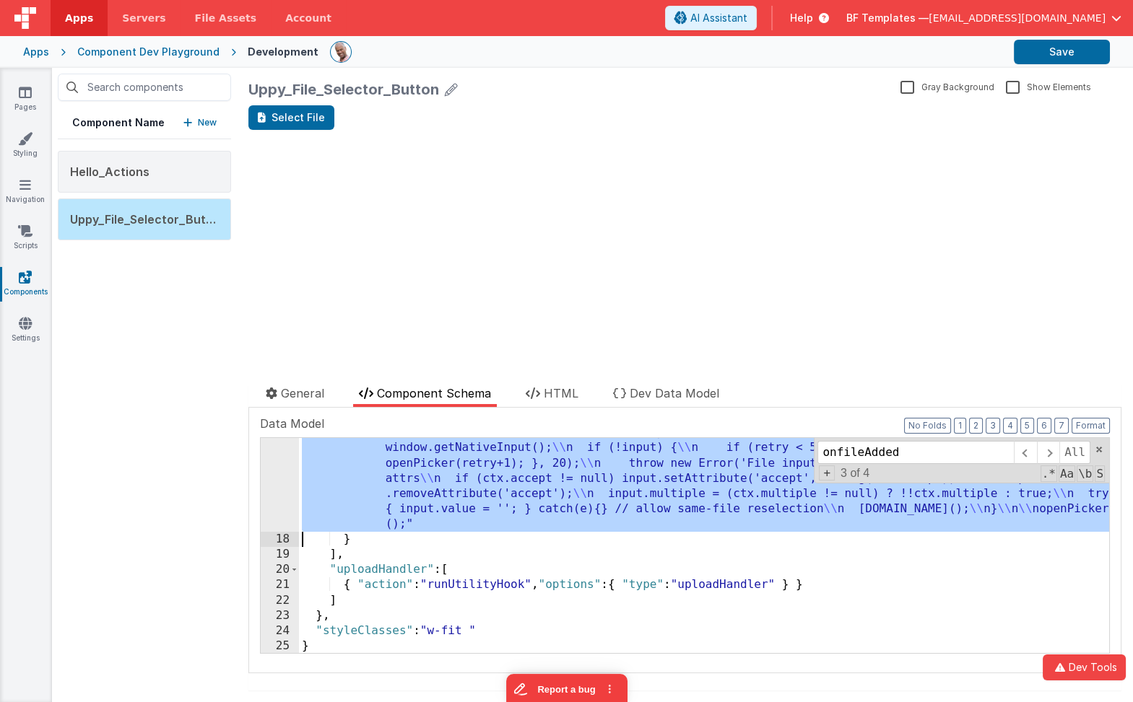
click at [282, 465] on div "17" at bounding box center [280, 456] width 38 height 152
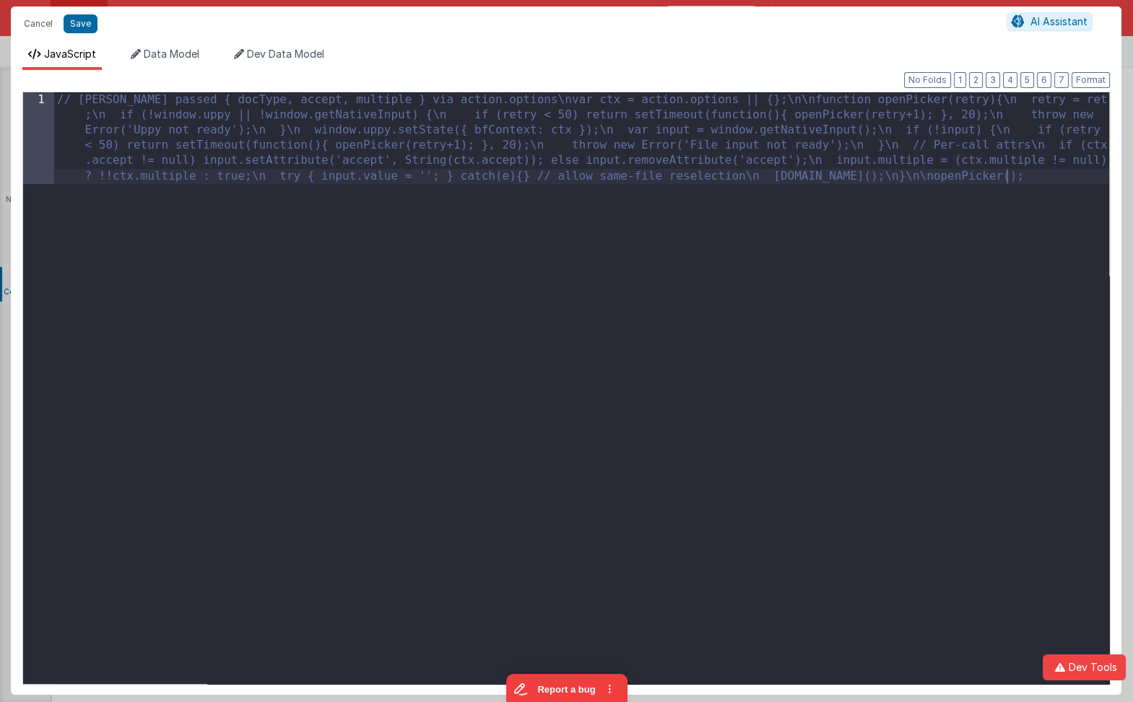
click at [281, 465] on div "// Button passed { docType, accept, multiple } via action.options\nvar ctx = ac…" at bounding box center [581, 483] width 1055 height 783
click at [170, 98] on div "// Button passed { docType, accept, multiple } via action.options\nvar ctx = ac…" at bounding box center [581, 483] width 1055 height 783
click at [1090, 77] on button "Format" at bounding box center [1090, 80] width 38 height 16
click at [443, 345] on div "// Button passed { docType, accept, multiple } via action.options\nvar ctx = ac…" at bounding box center [581, 483] width 1055 height 783
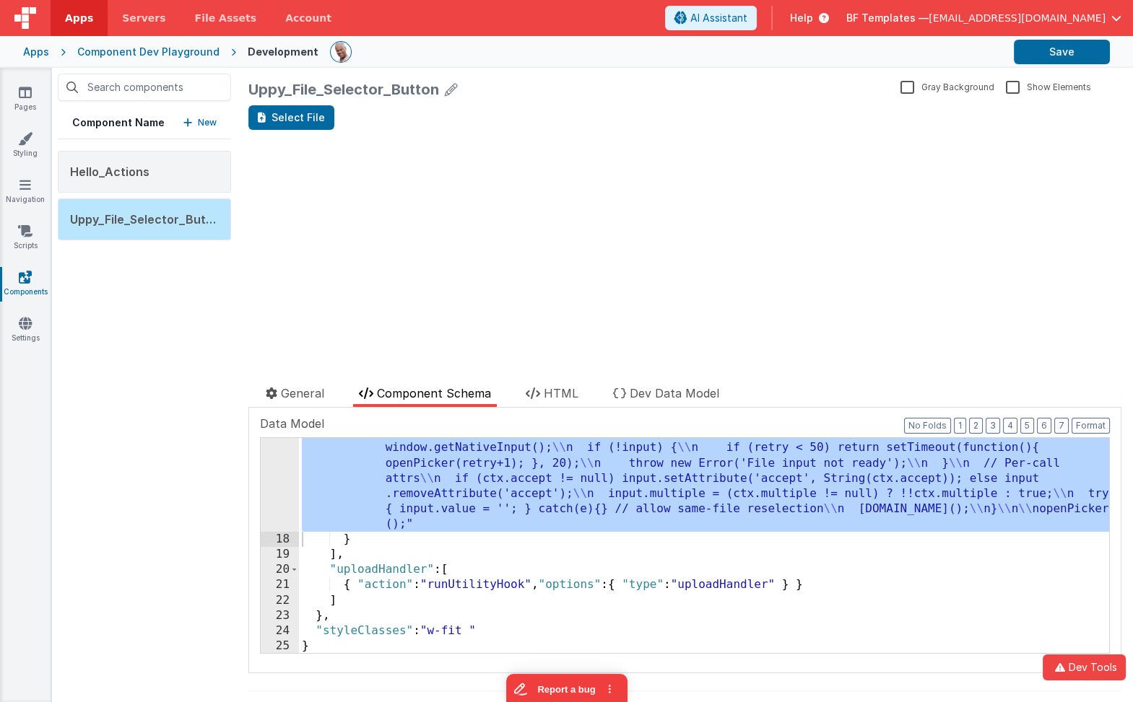
click at [443, 345] on div "Select File update page model (See schema to hide after dev) showElements" at bounding box center [684, 227] width 873 height 245
click at [487, 504] on div ""function" : "// Button passed { docType, accept, multiple } via action.options…" at bounding box center [704, 545] width 810 height 215
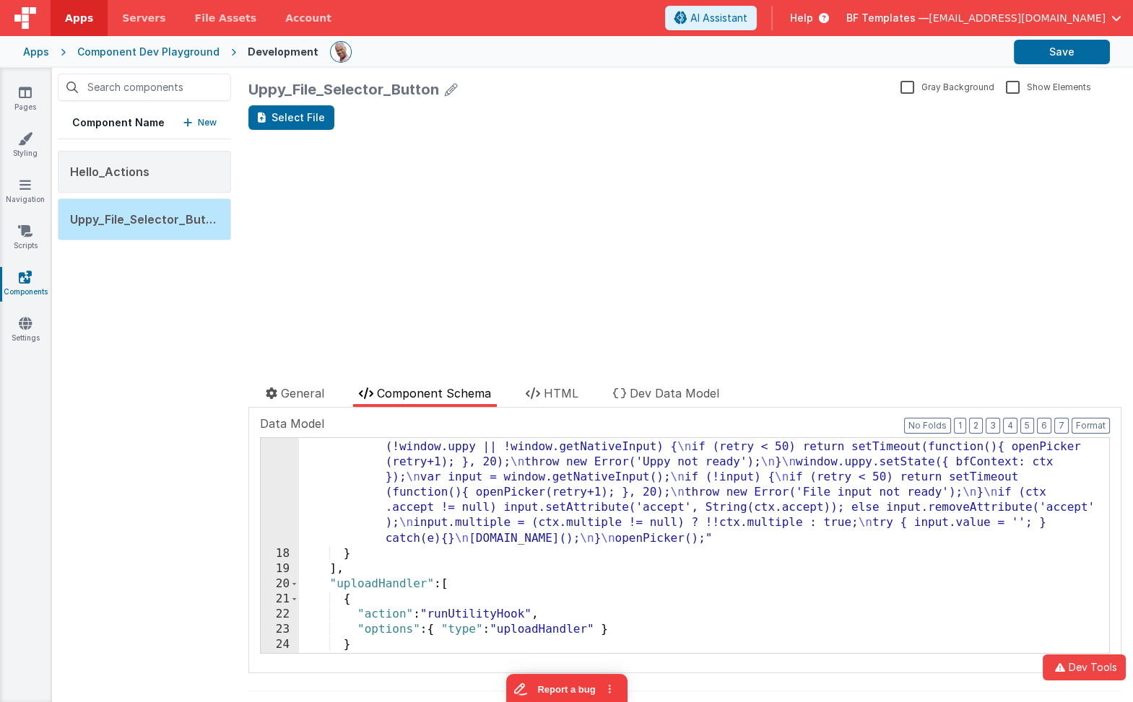
scroll to position [651, 0]
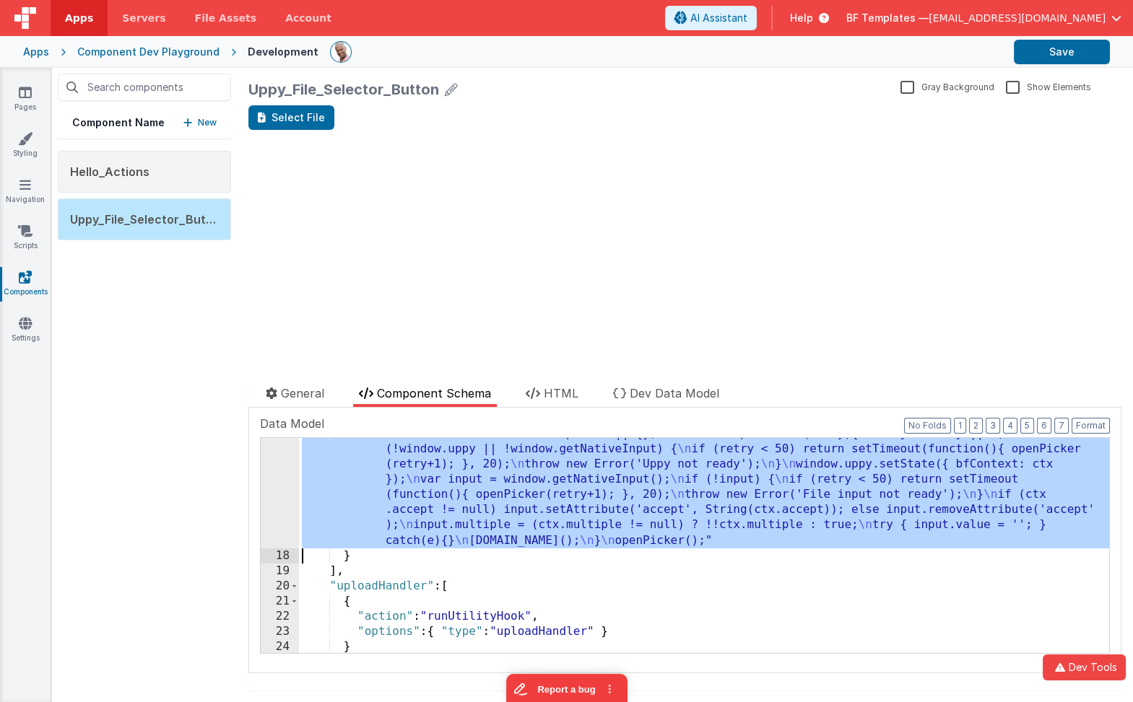
click at [275, 496] on div "17" at bounding box center [280, 488] width 38 height 122
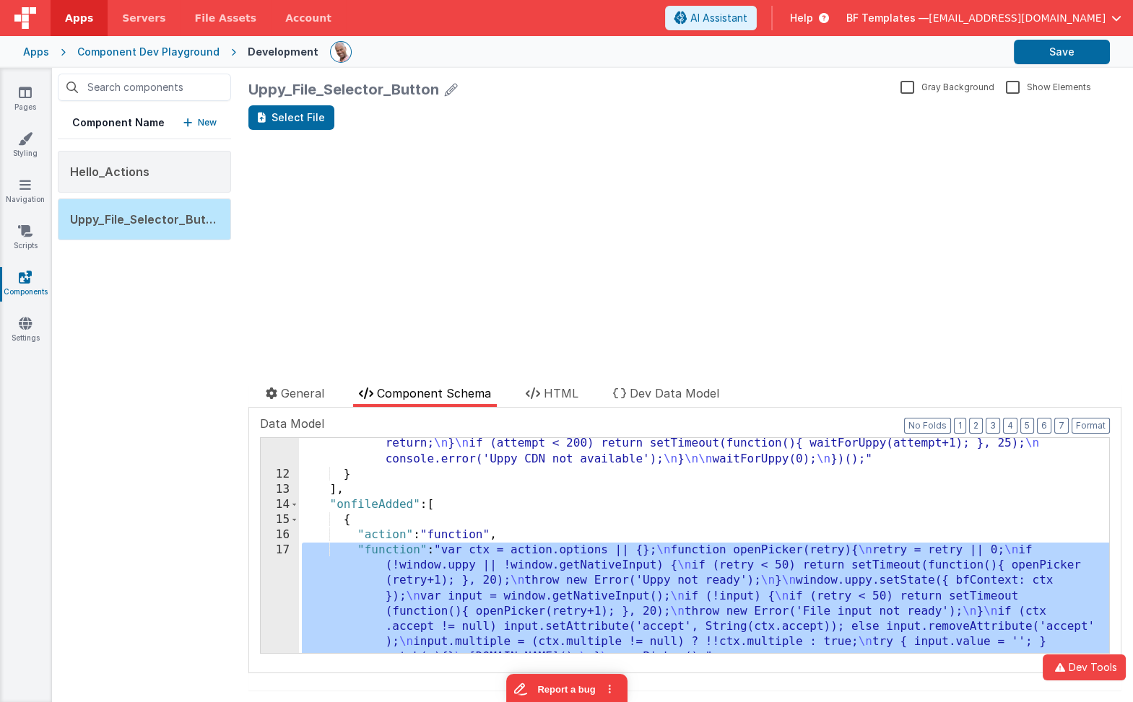
scroll to position [526, 0]
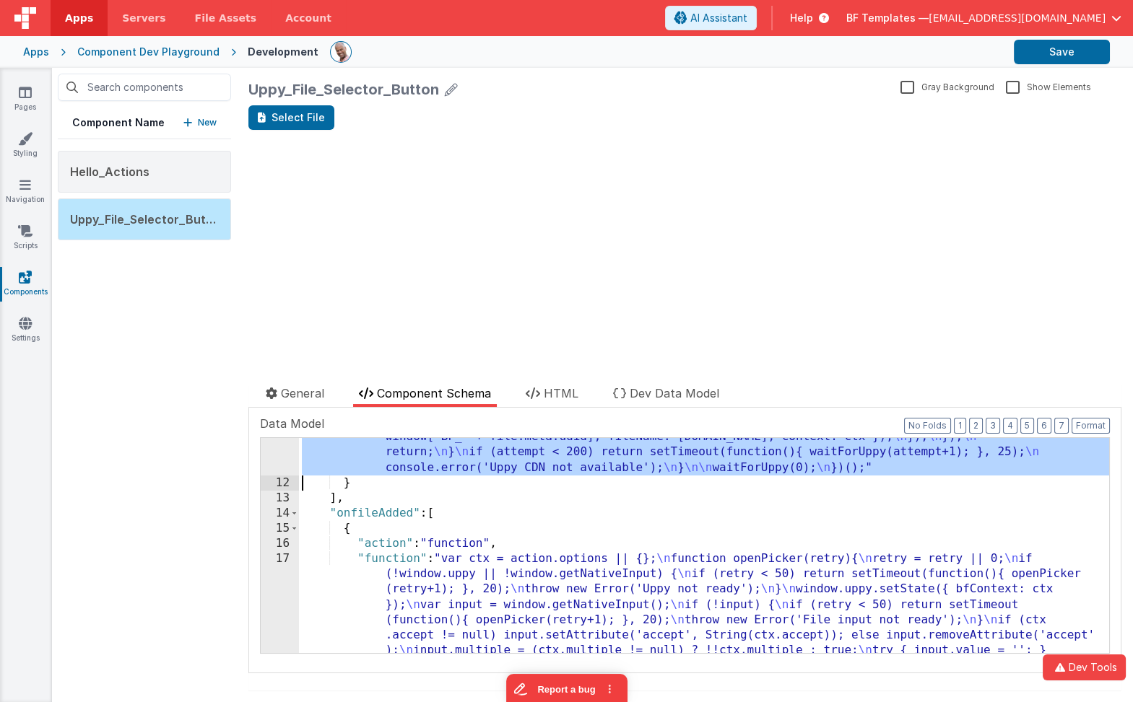
click at [282, 456] on div "11" at bounding box center [280, 285] width 38 height 381
click at [265, 441] on div "11" at bounding box center [280, 285] width 38 height 381
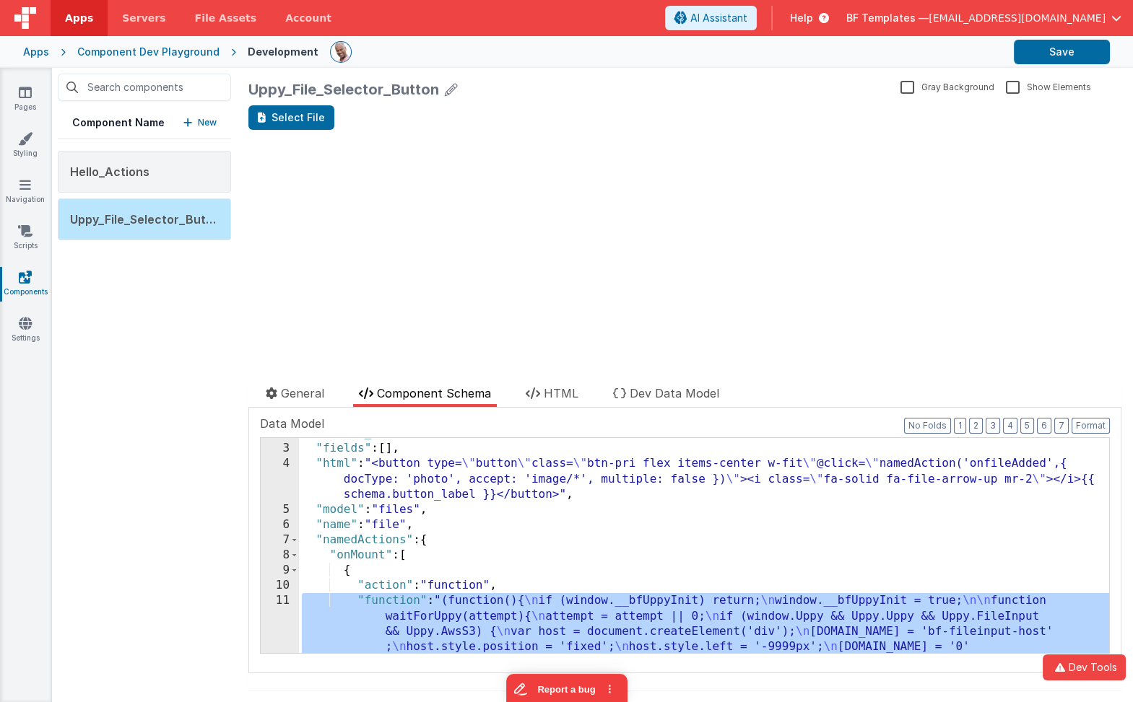
scroll to position [27, 0]
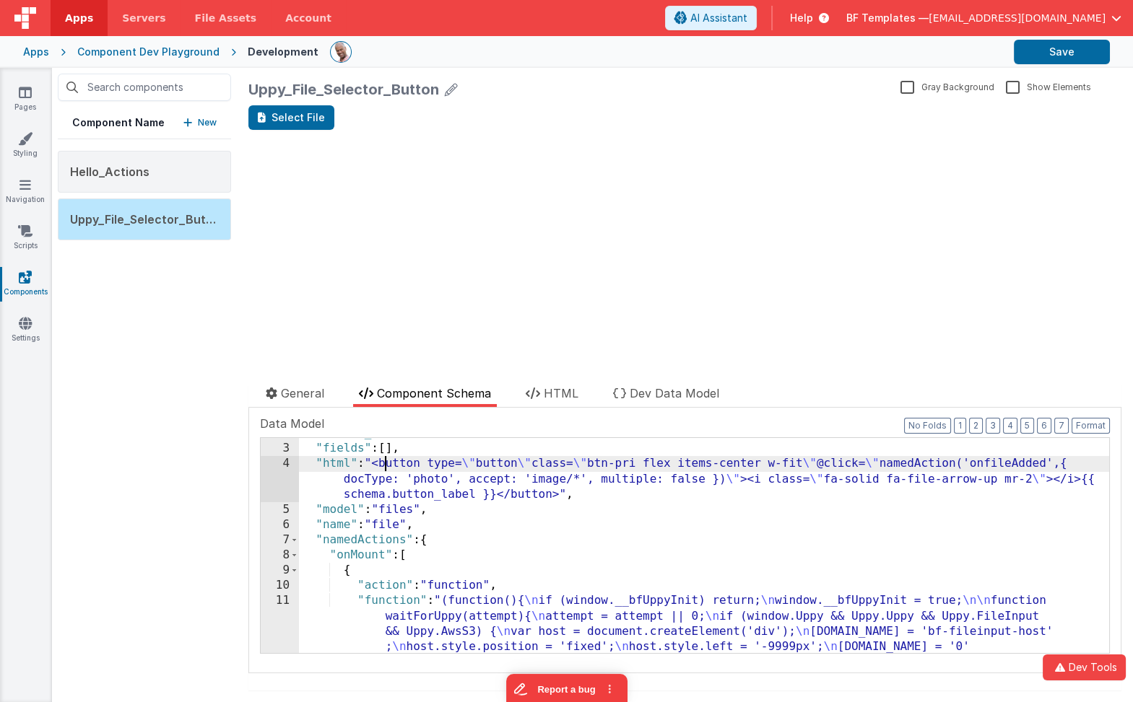
click at [278, 470] on div "4" at bounding box center [280, 478] width 38 height 45
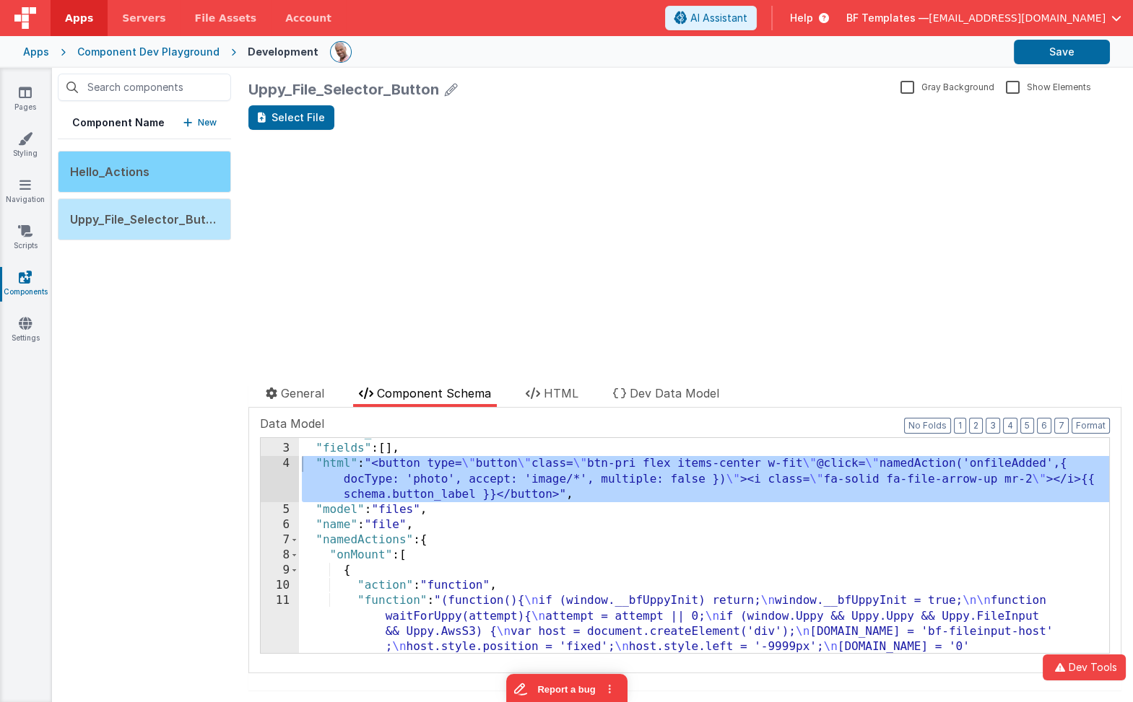
click at [187, 172] on div "Hello_Actions" at bounding box center [144, 172] width 173 height 42
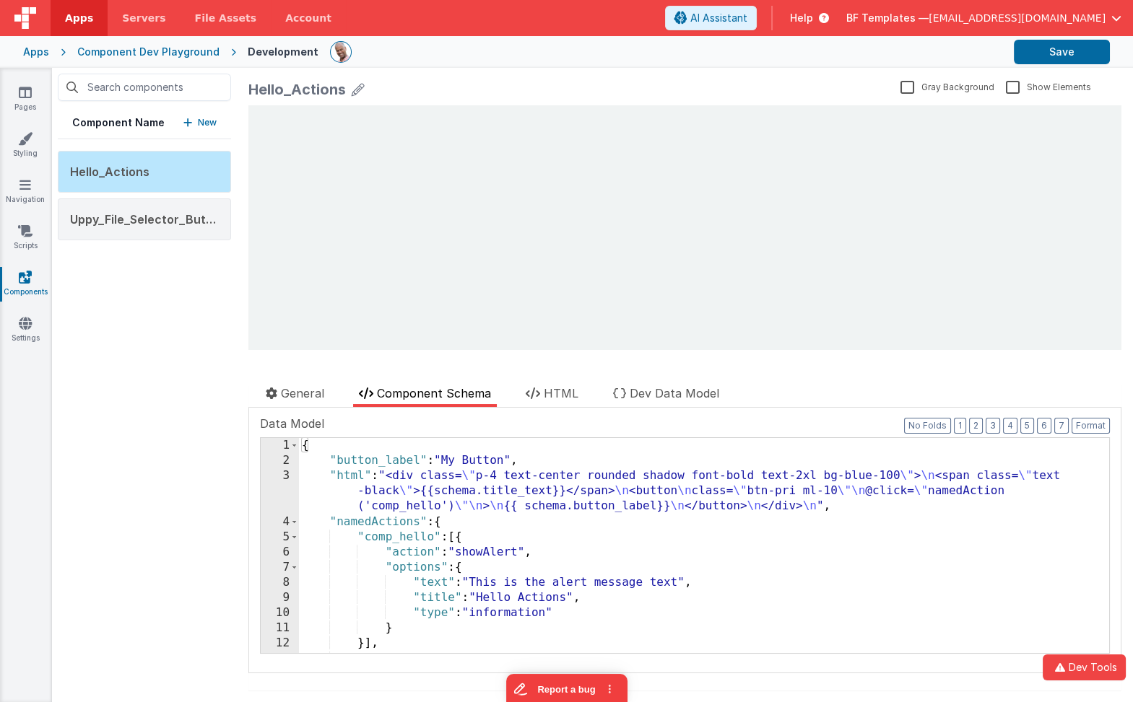
scroll to position [0, 0]
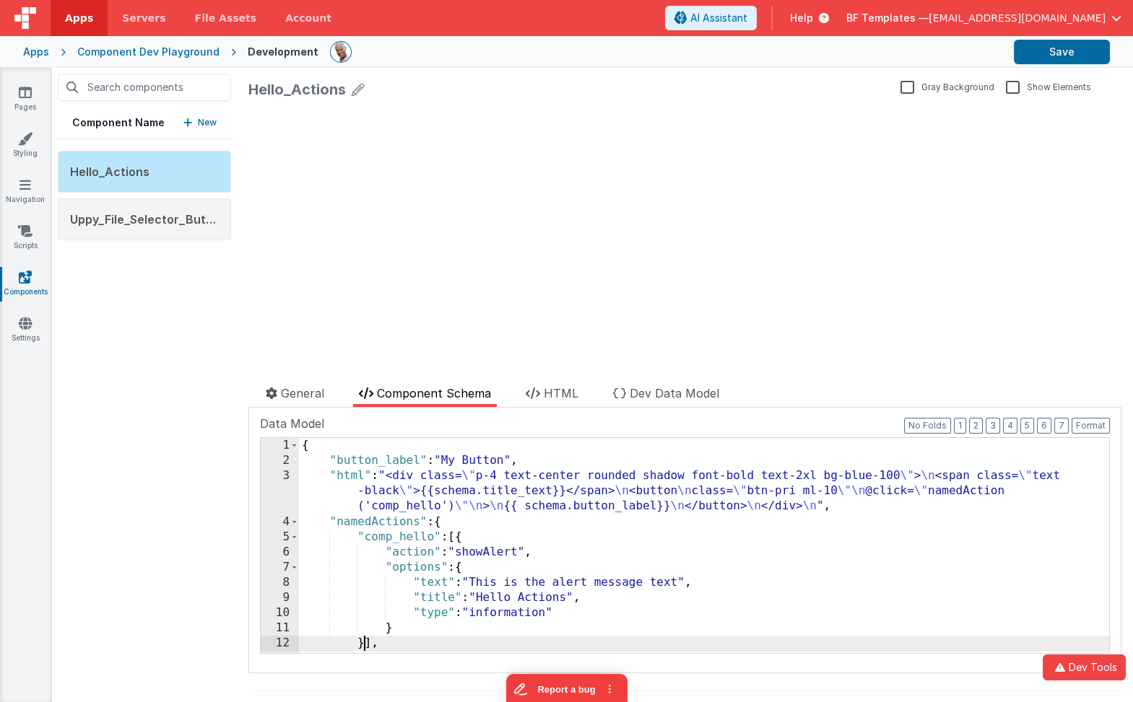
click at [367, 640] on div "{ "button_label" : "My Button" , "html" : "<div class= \" p-4 text-center round…" at bounding box center [704, 561] width 811 height 246
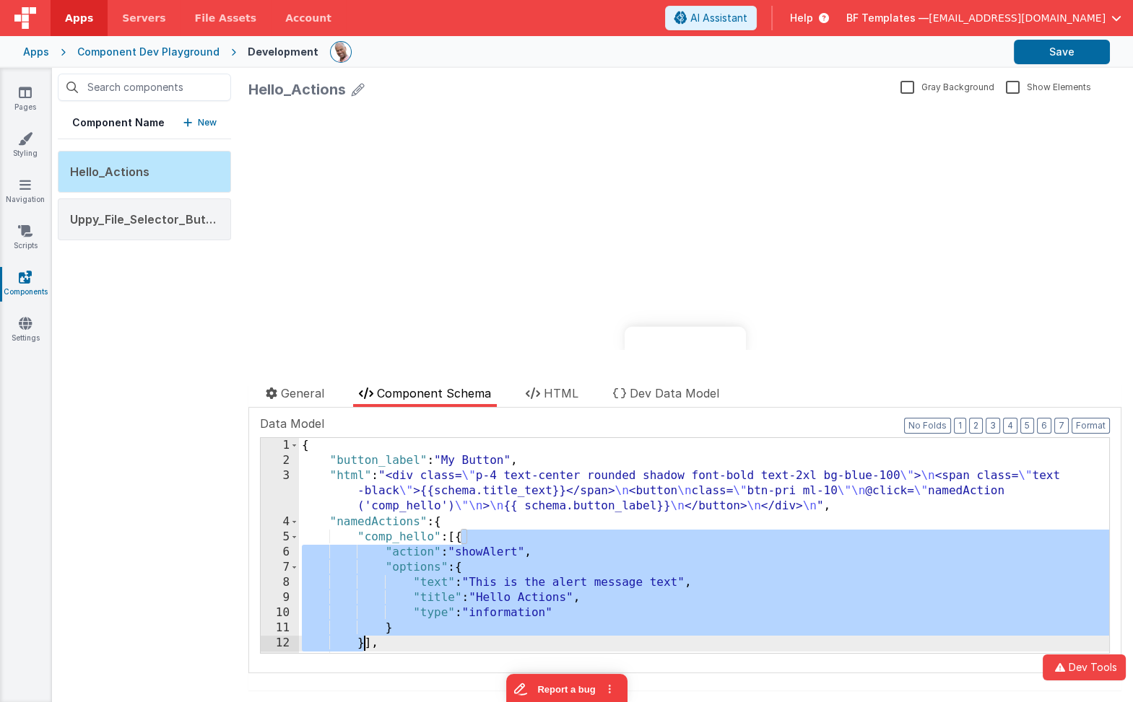
click at [367, 640] on div "{ "button_label" : "My Button" , "html" : "<div class= \" p-4 text-center round…" at bounding box center [704, 561] width 811 height 246
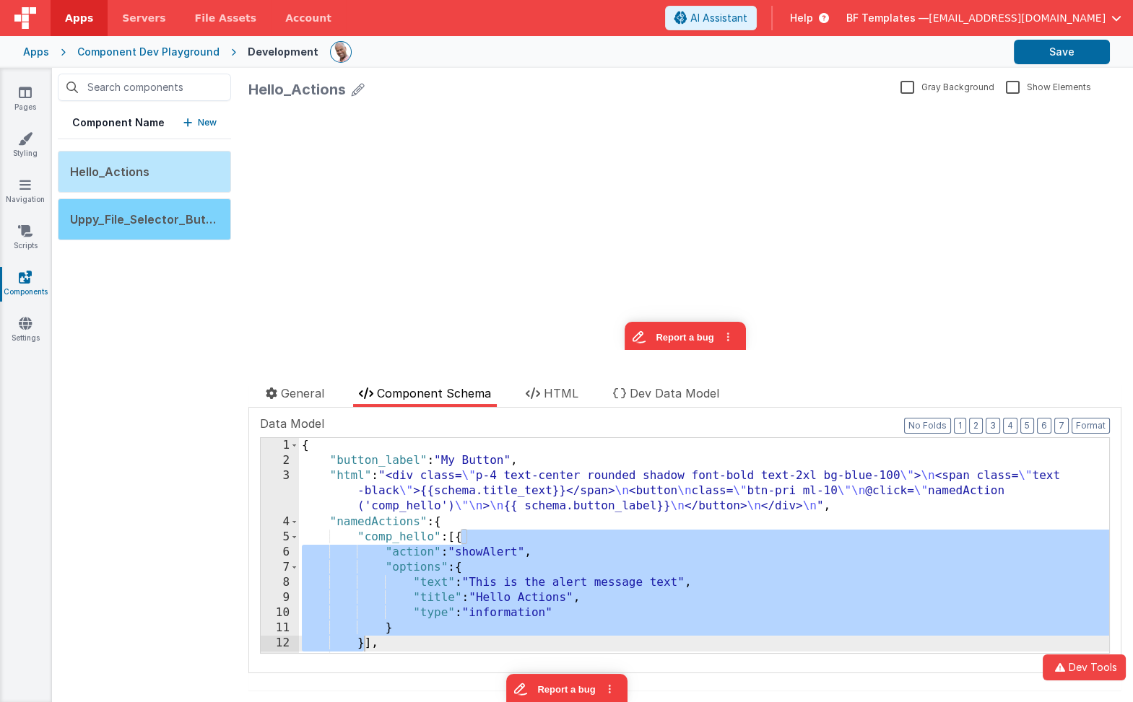
click at [188, 213] on span "Uppy_File_Selector_Button" at bounding box center [147, 219] width 155 height 14
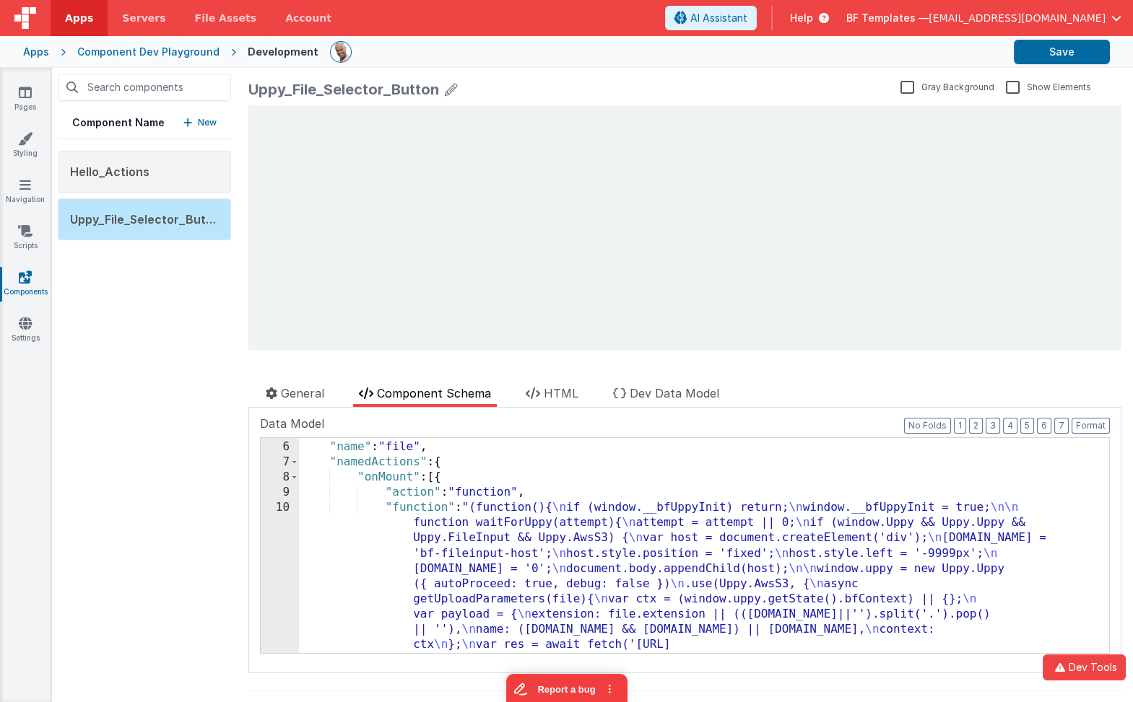
scroll to position [105, 0]
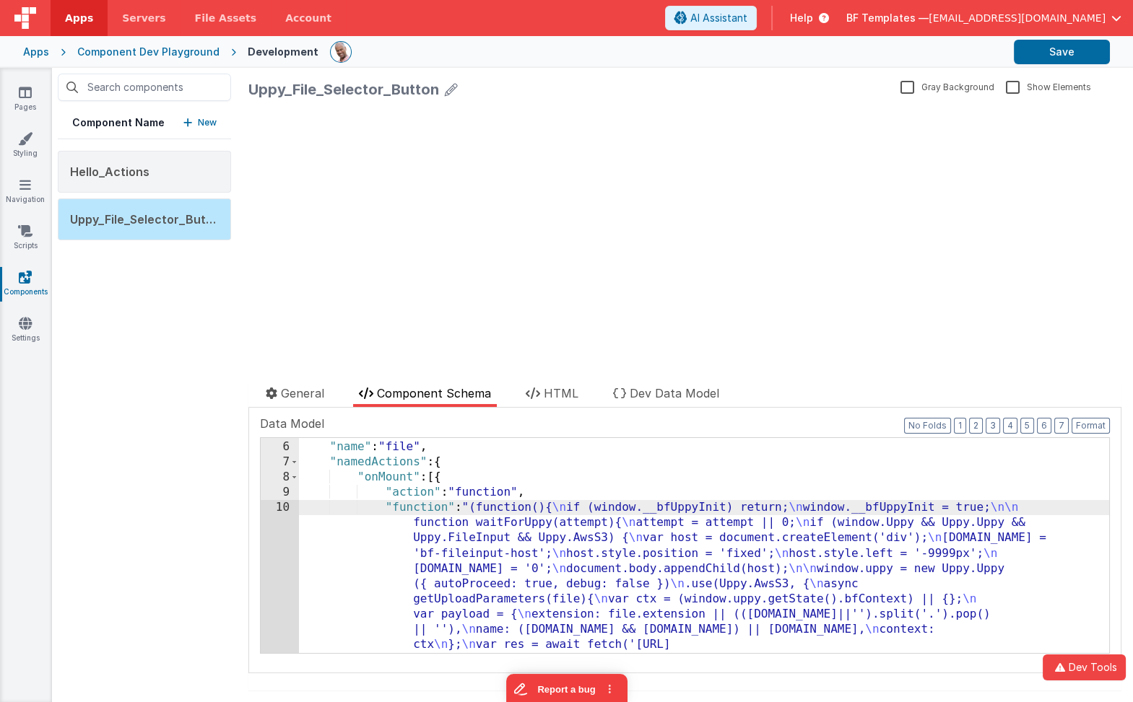
scroll to position [0, 0]
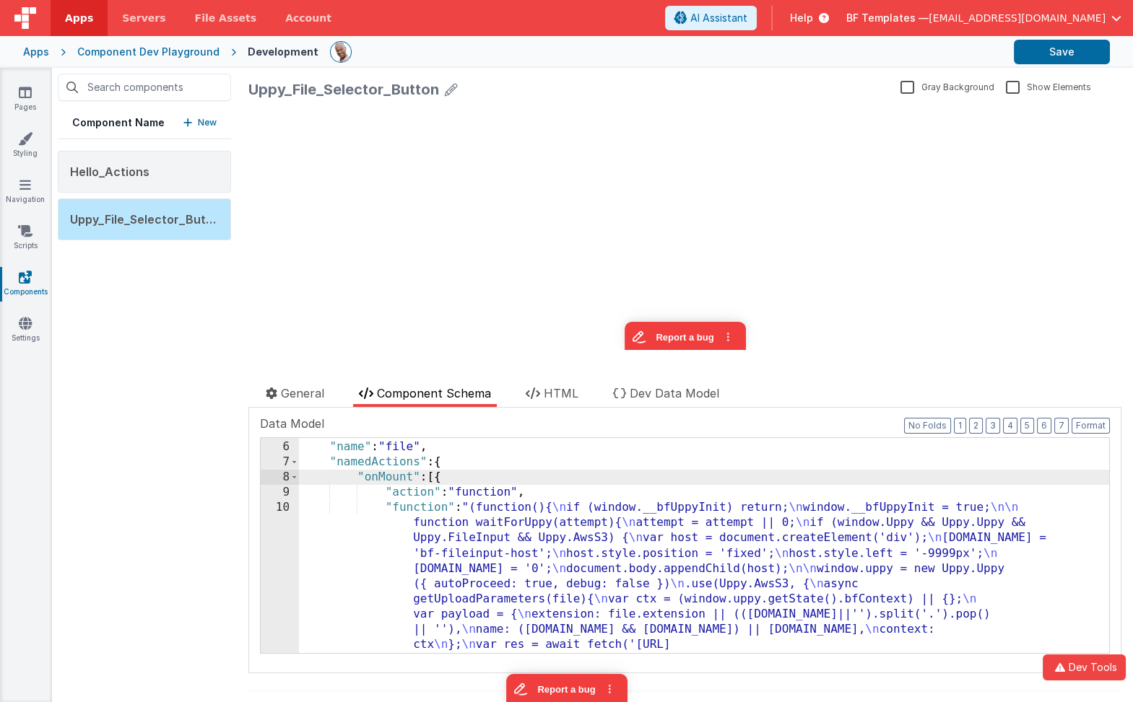
paste textarea
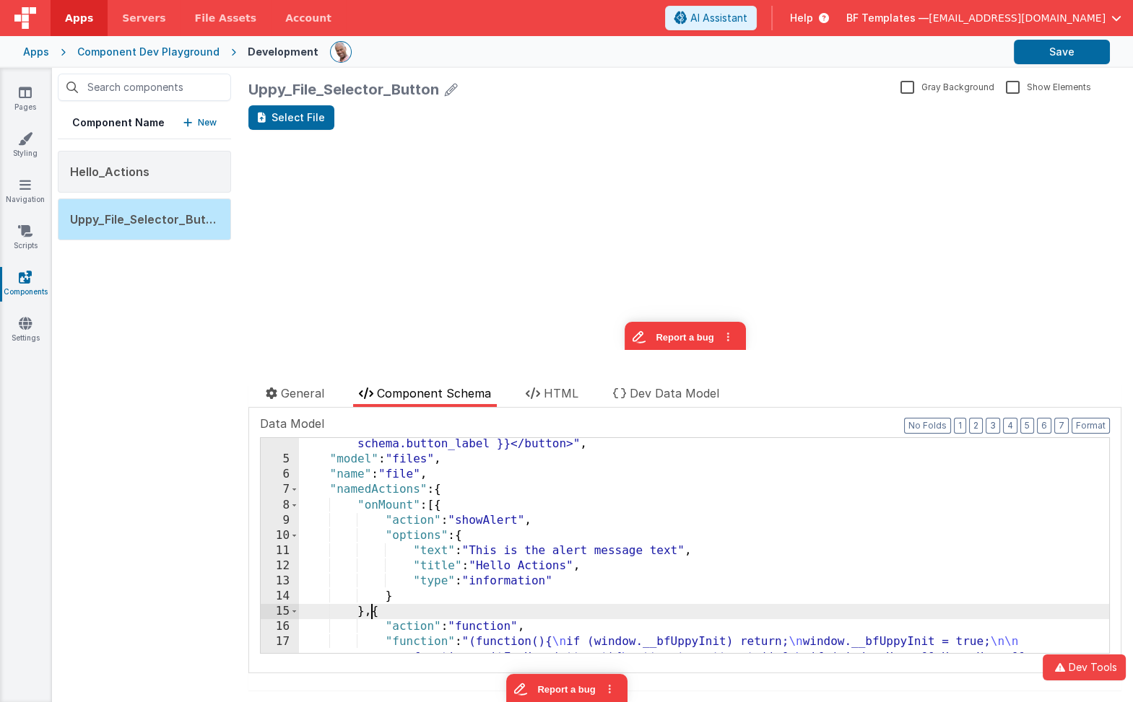
scroll to position [72, 0]
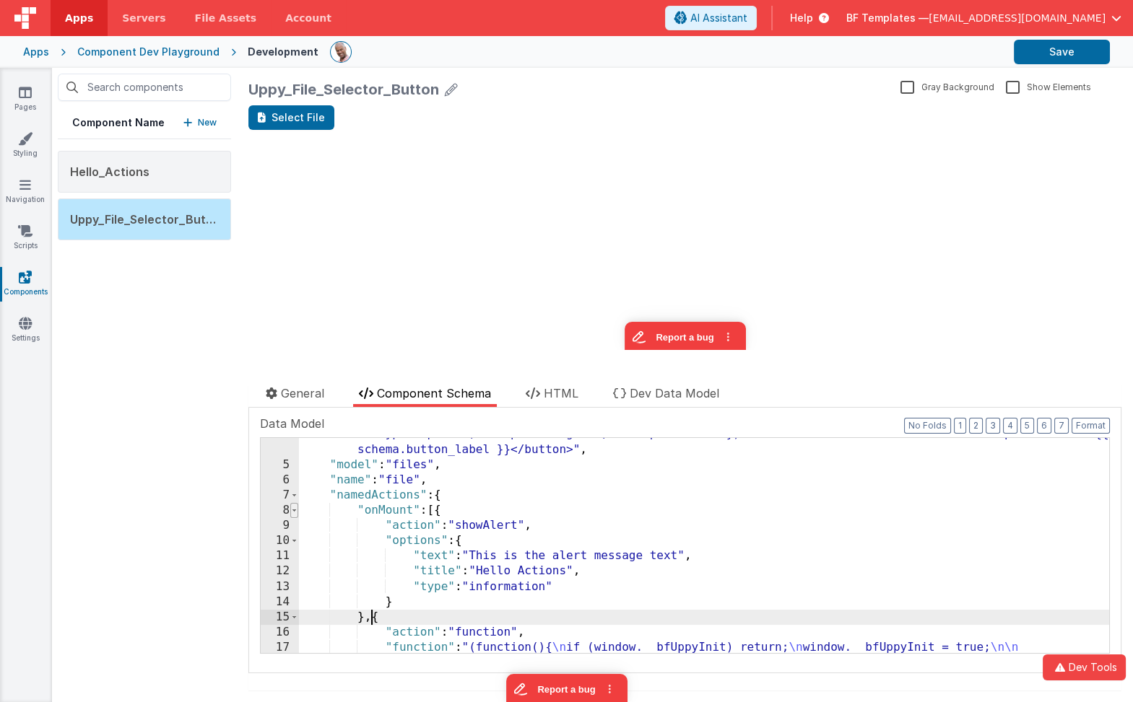
click at [292, 509] on span at bounding box center [294, 510] width 8 height 15
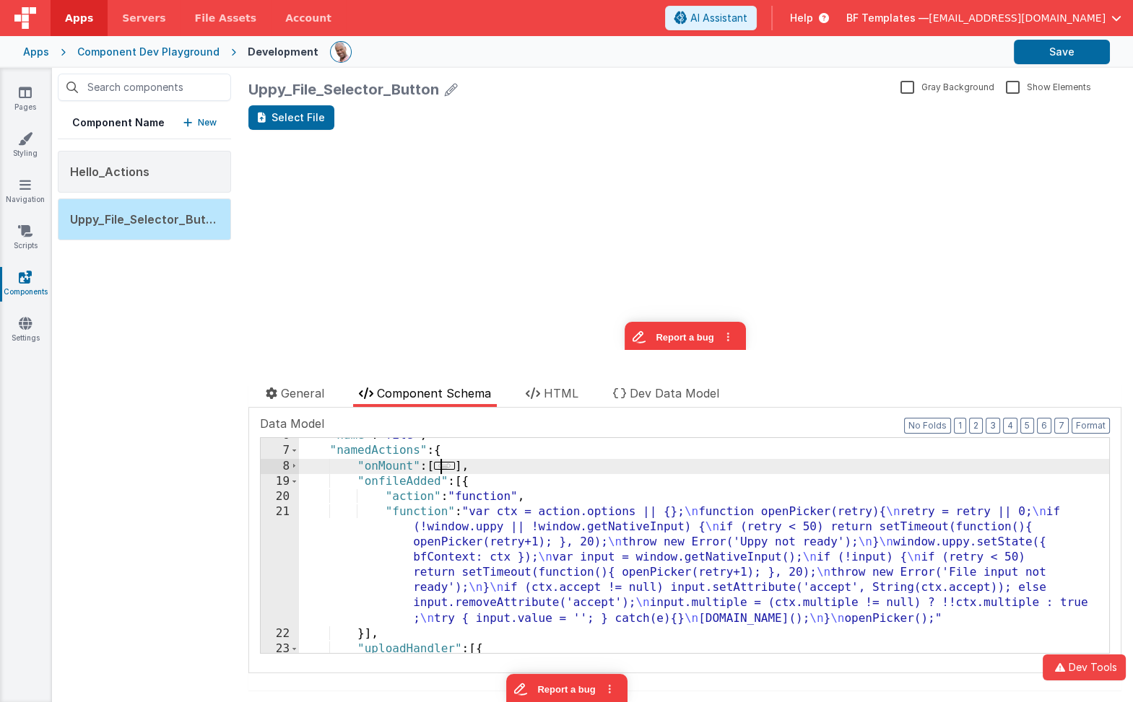
scroll to position [100, 0]
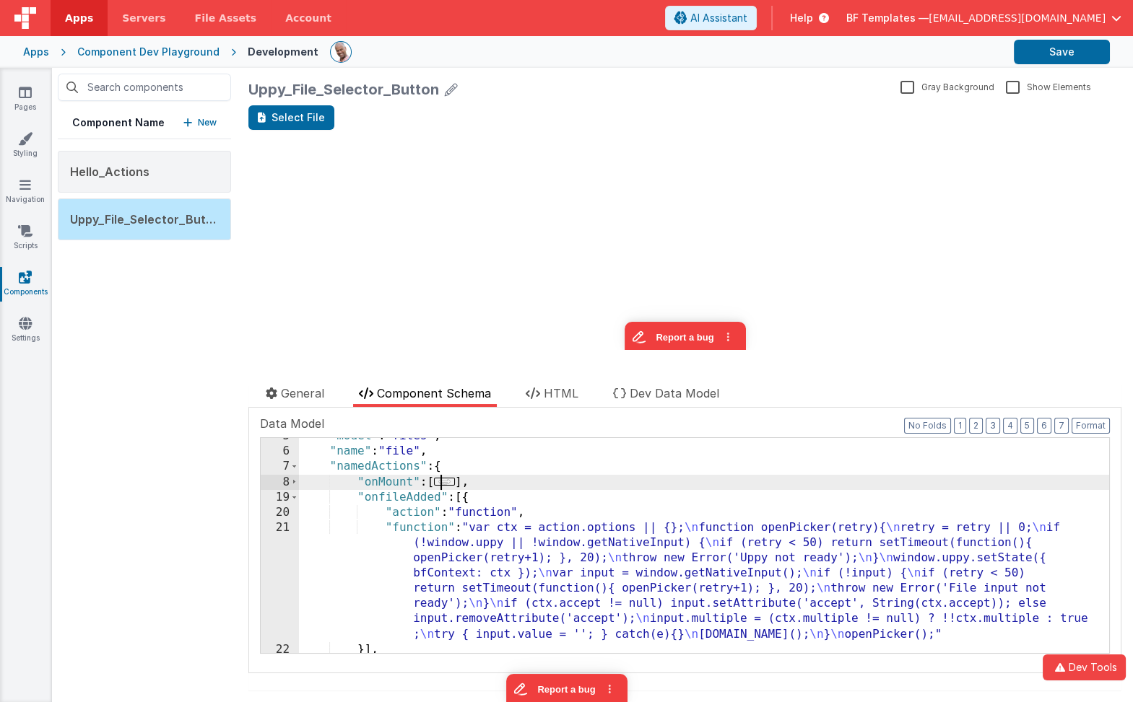
click at [465, 498] on div ""model" : "files" , "name" : "file" , "namedActions" : { "onMount" : [ ... ] , …" at bounding box center [704, 552] width 811 height 246
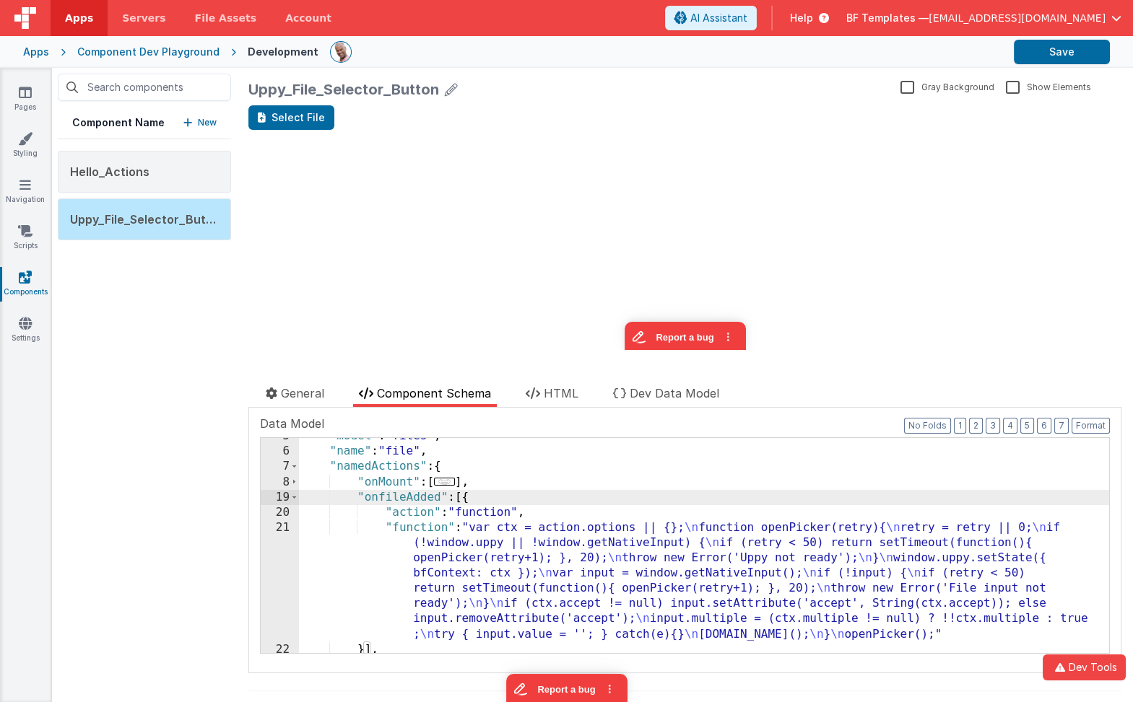
paste textarea
